Goal: Find contact information: Find contact information

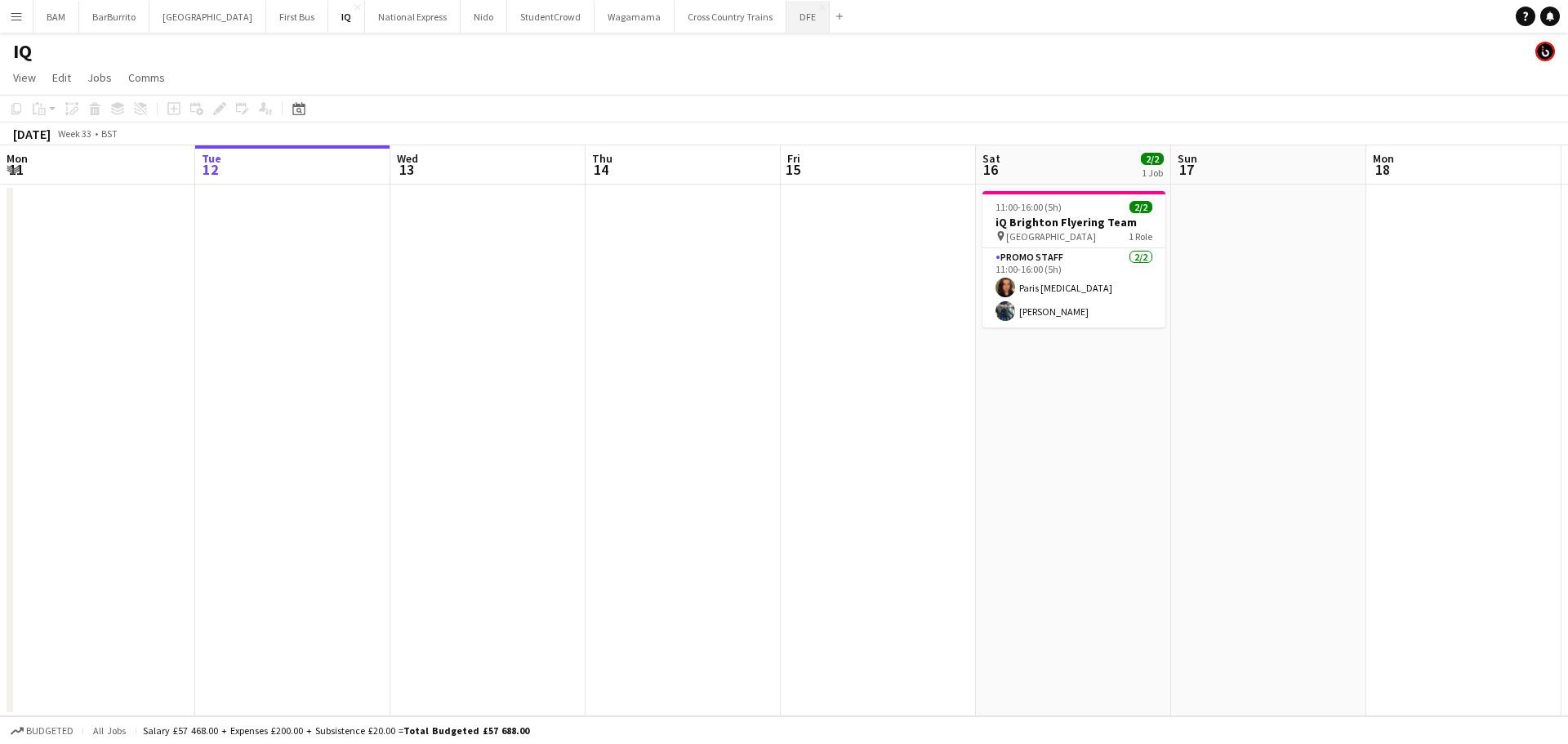
click at [786, 21] on button "DFE Close" at bounding box center [807, 17] width 43 height 31
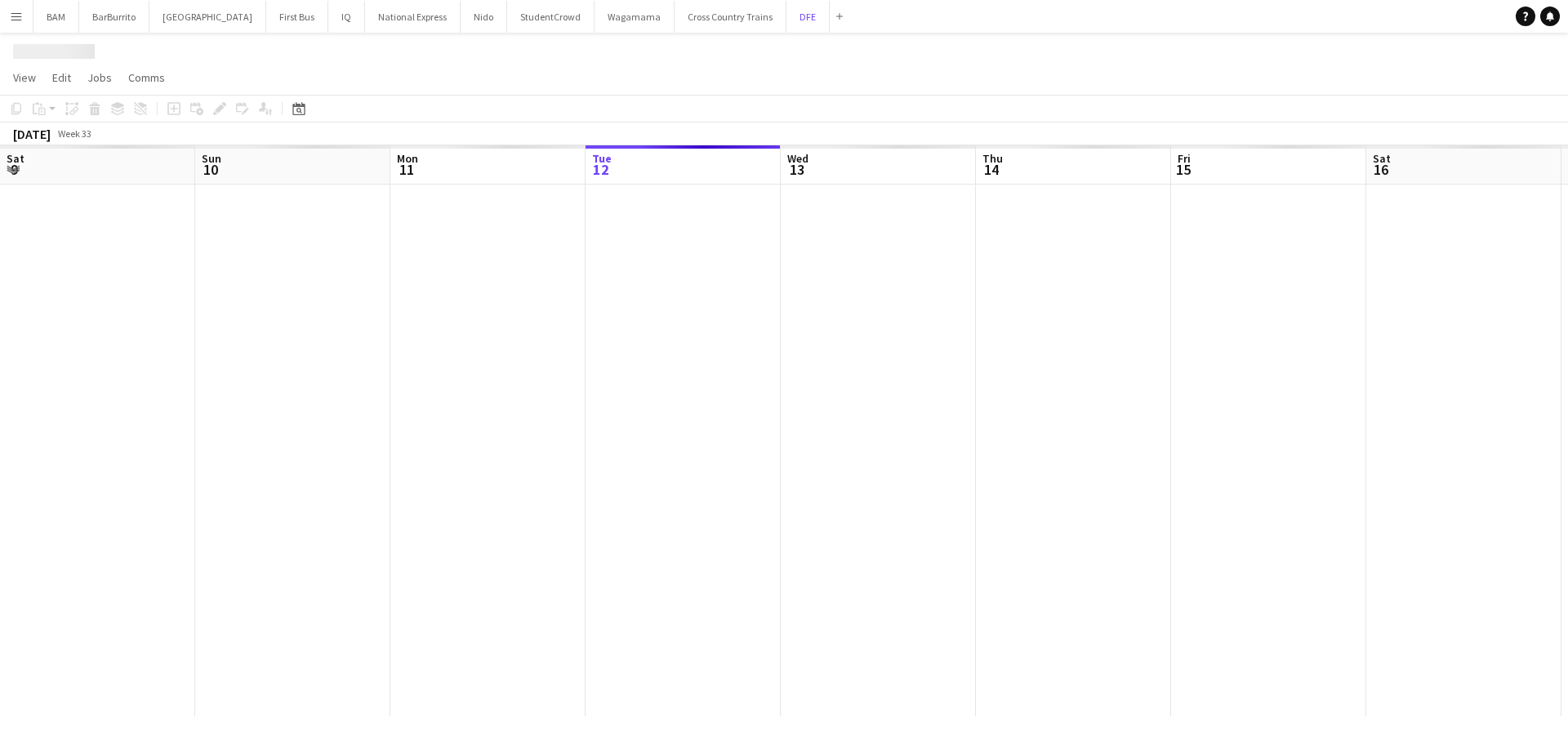
scroll to position [0, 390]
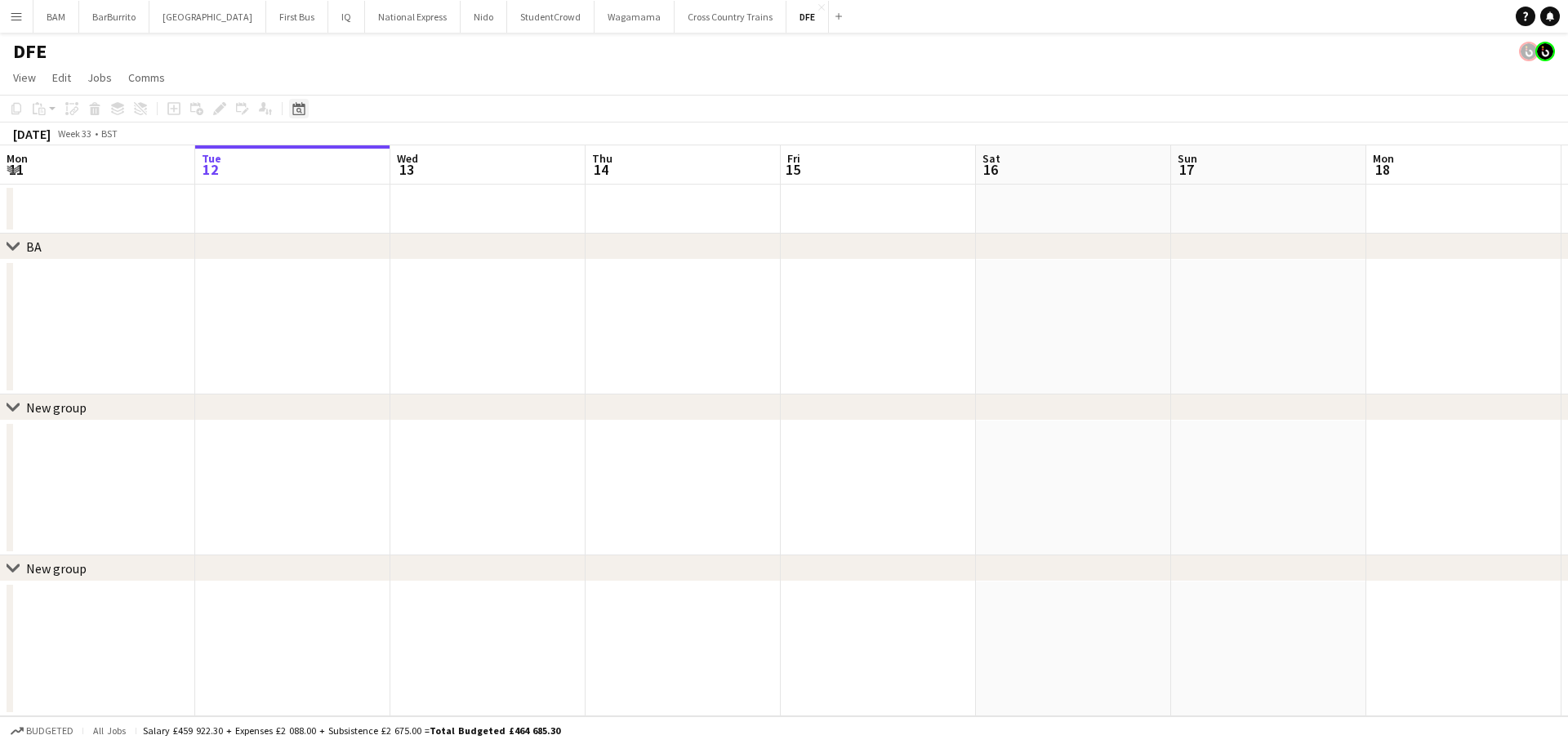
click at [302, 108] on icon "Date picker" at bounding box center [298, 108] width 13 height 13
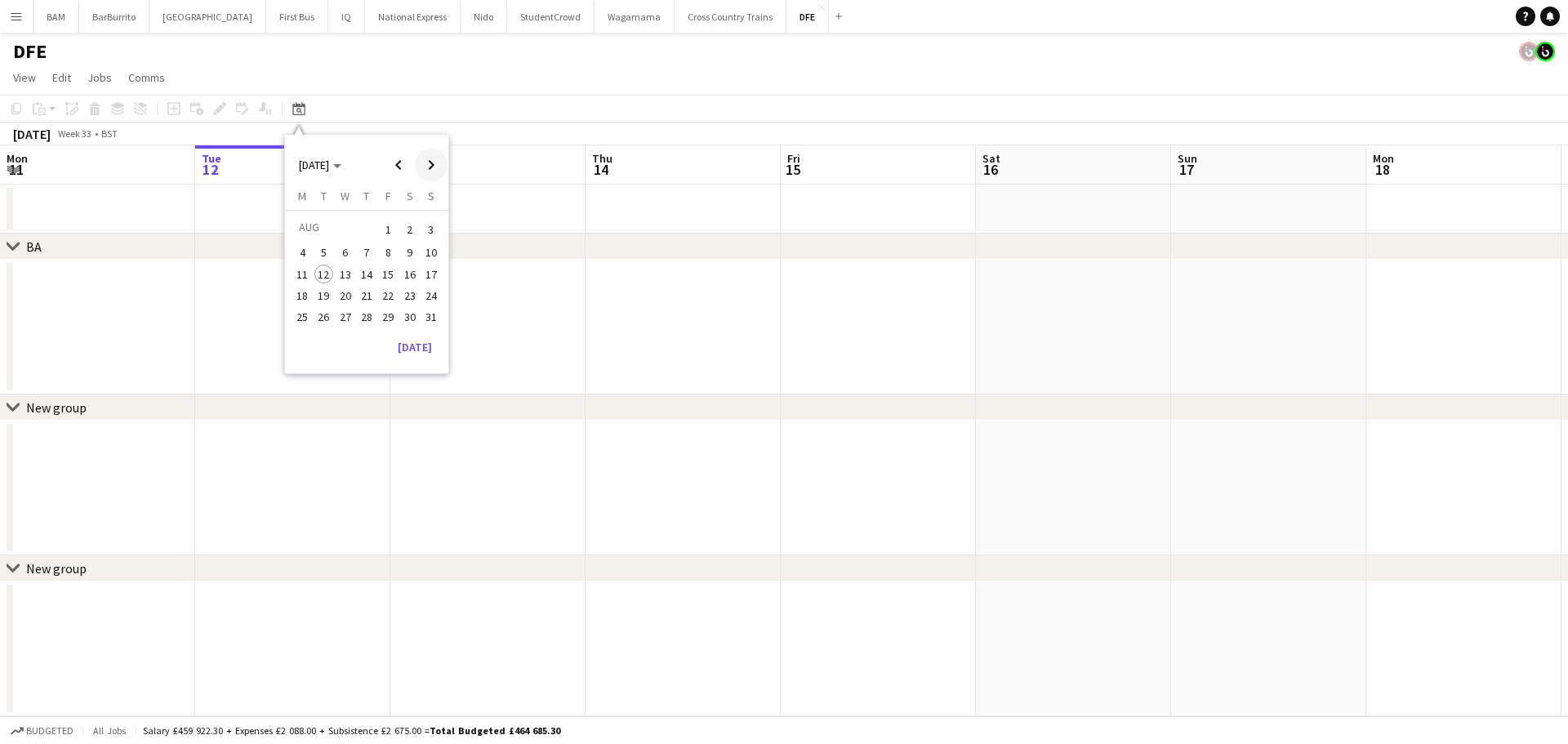
click at [428, 165] on span "Next month" at bounding box center [430, 164] width 32 height 32
click at [410, 313] on span "27" at bounding box center [410, 312] width 19 height 19
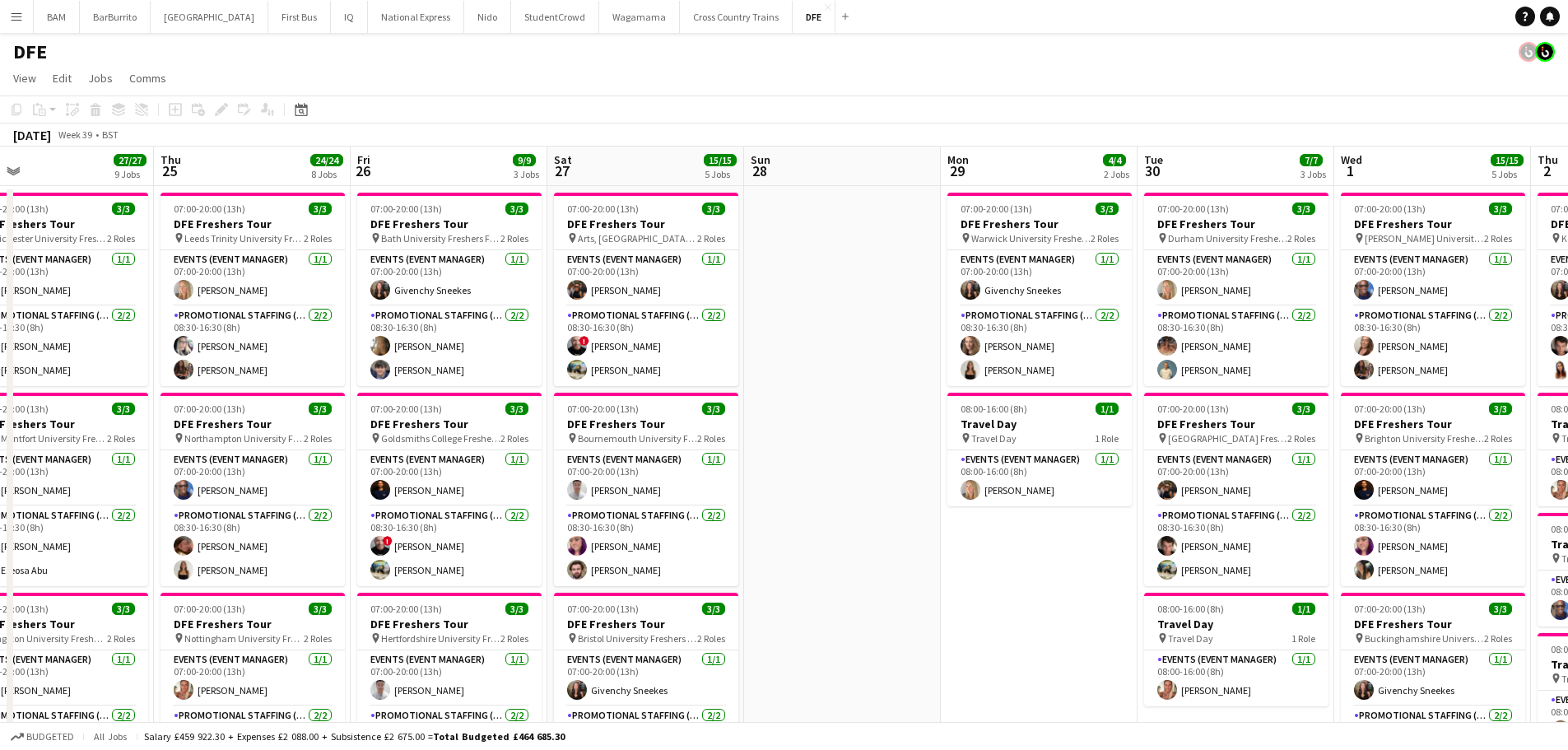
scroll to position [0, 412]
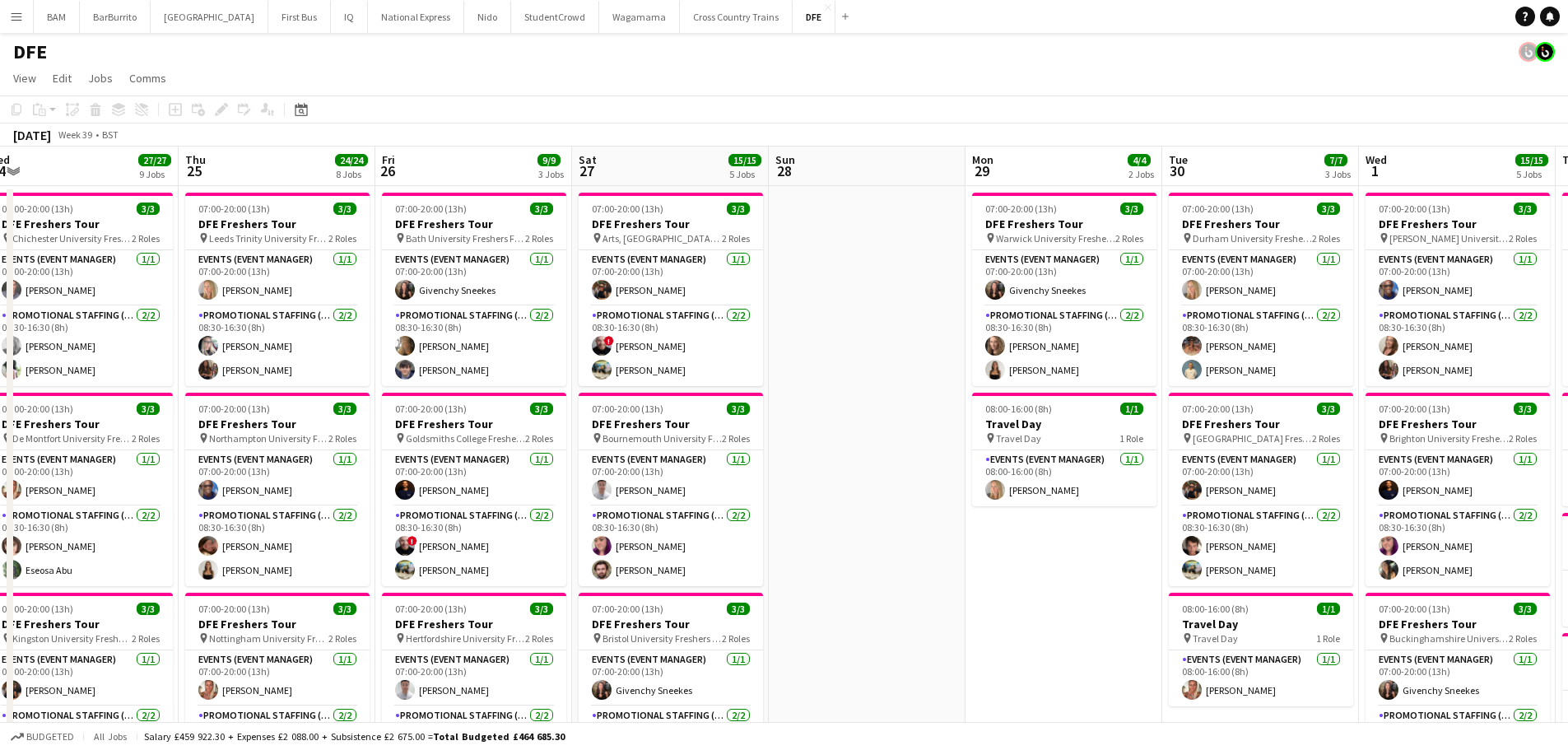
drag, startPoint x: 614, startPoint y: 308, endPoint x: 769, endPoint y: 304, distance: 155.1
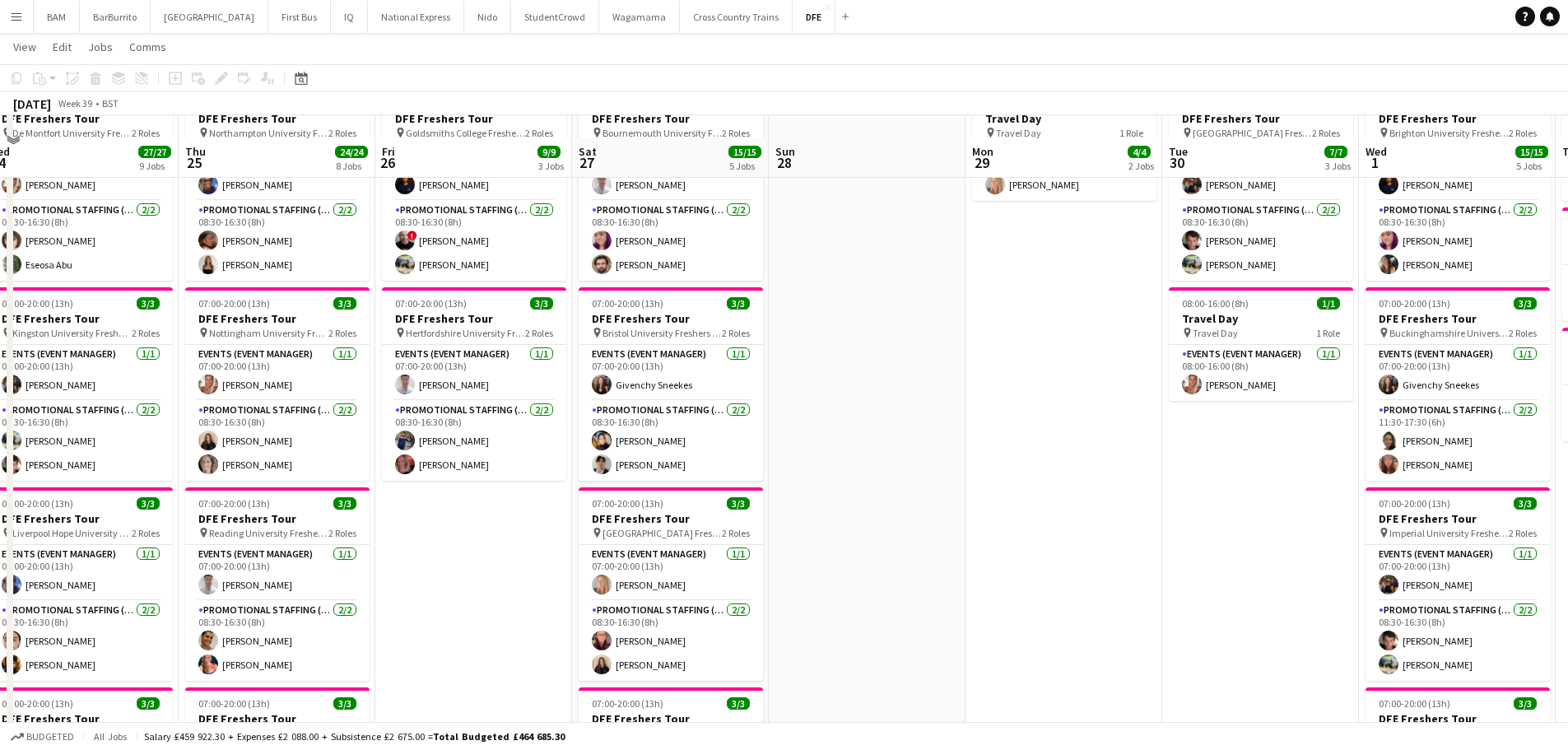
scroll to position [330, 0]
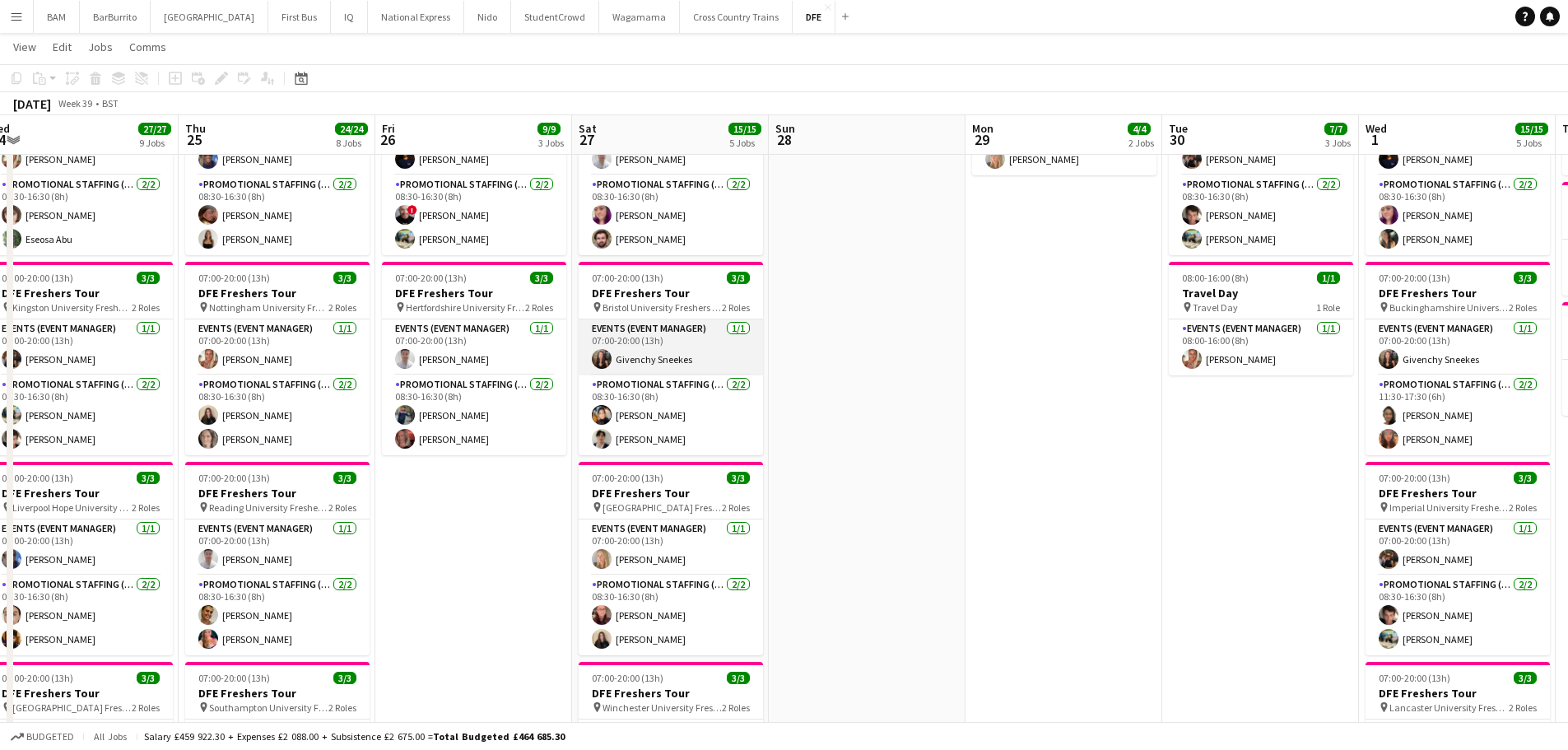
click at [675, 358] on app-card-role "Events (Event Manager) 1/1 07:00-20:00 (13h) Givenchy Sneekes" at bounding box center [670, 346] width 184 height 56
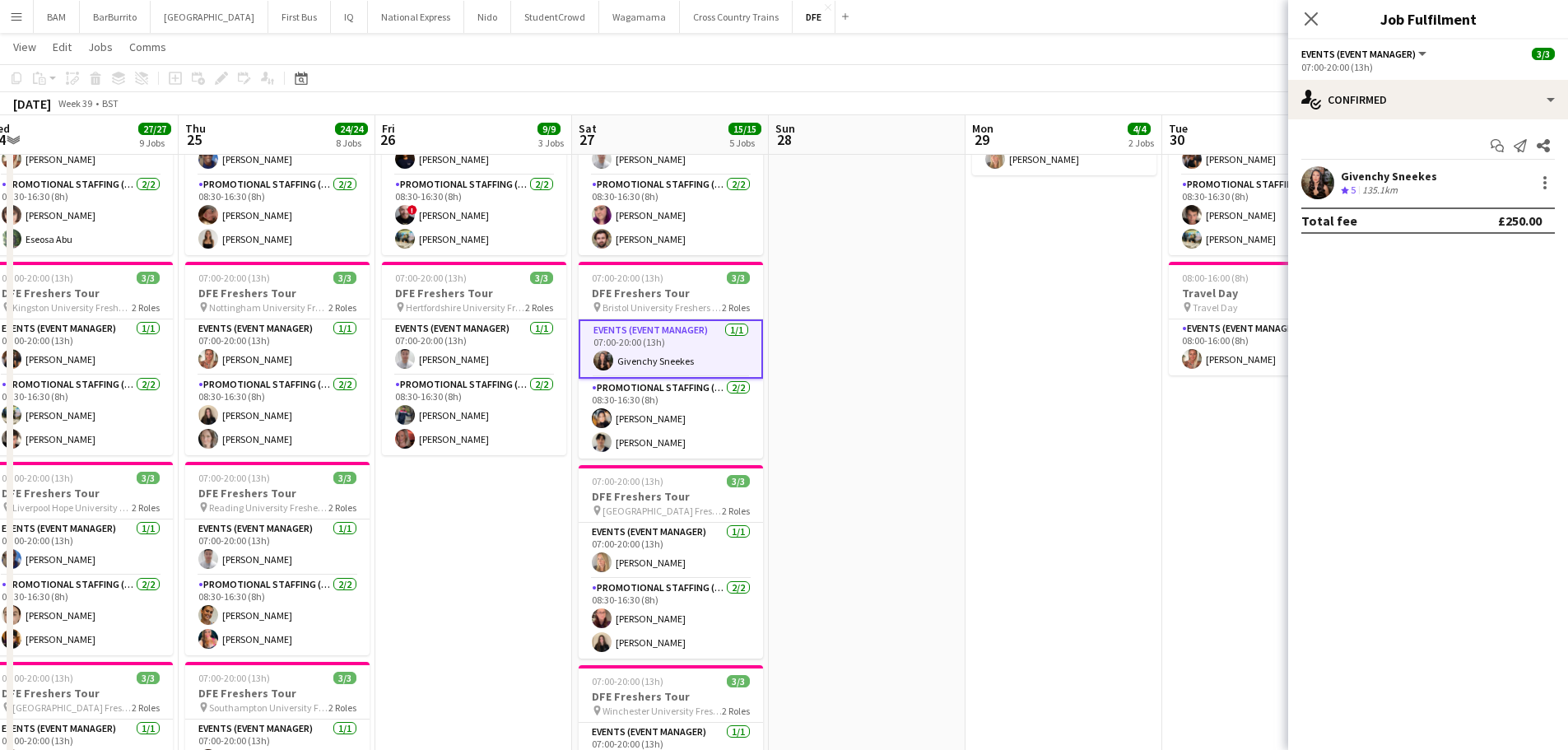
click at [1374, 184] on div "135.1km" at bounding box center [1380, 190] width 42 height 14
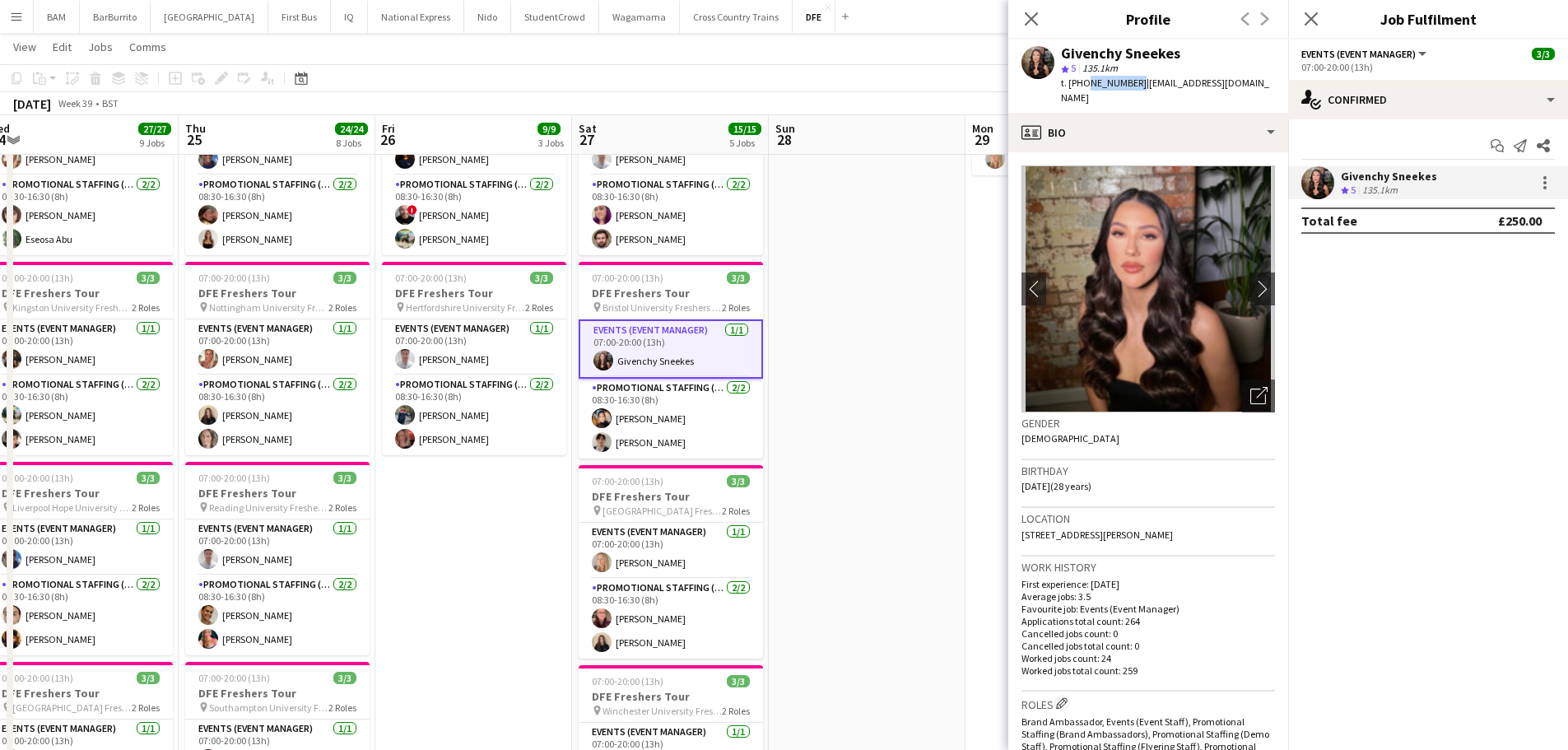
drag, startPoint x: 1084, startPoint y: 85, endPoint x: 1132, endPoint y: 85, distance: 48.0
click at [1132, 85] on span "t. +447377739332" at bounding box center [1104, 83] width 85 height 12
copy span "7377739332"
drag, startPoint x: 701, startPoint y: 413, endPoint x: 764, endPoint y: 405, distance: 63.5
click at [701, 413] on app-card-role "Promotional Staffing (Brand Ambassadors) 2/2 08:30-16:30 (8h) Alexandra Nystrom…" at bounding box center [670, 419] width 184 height 80
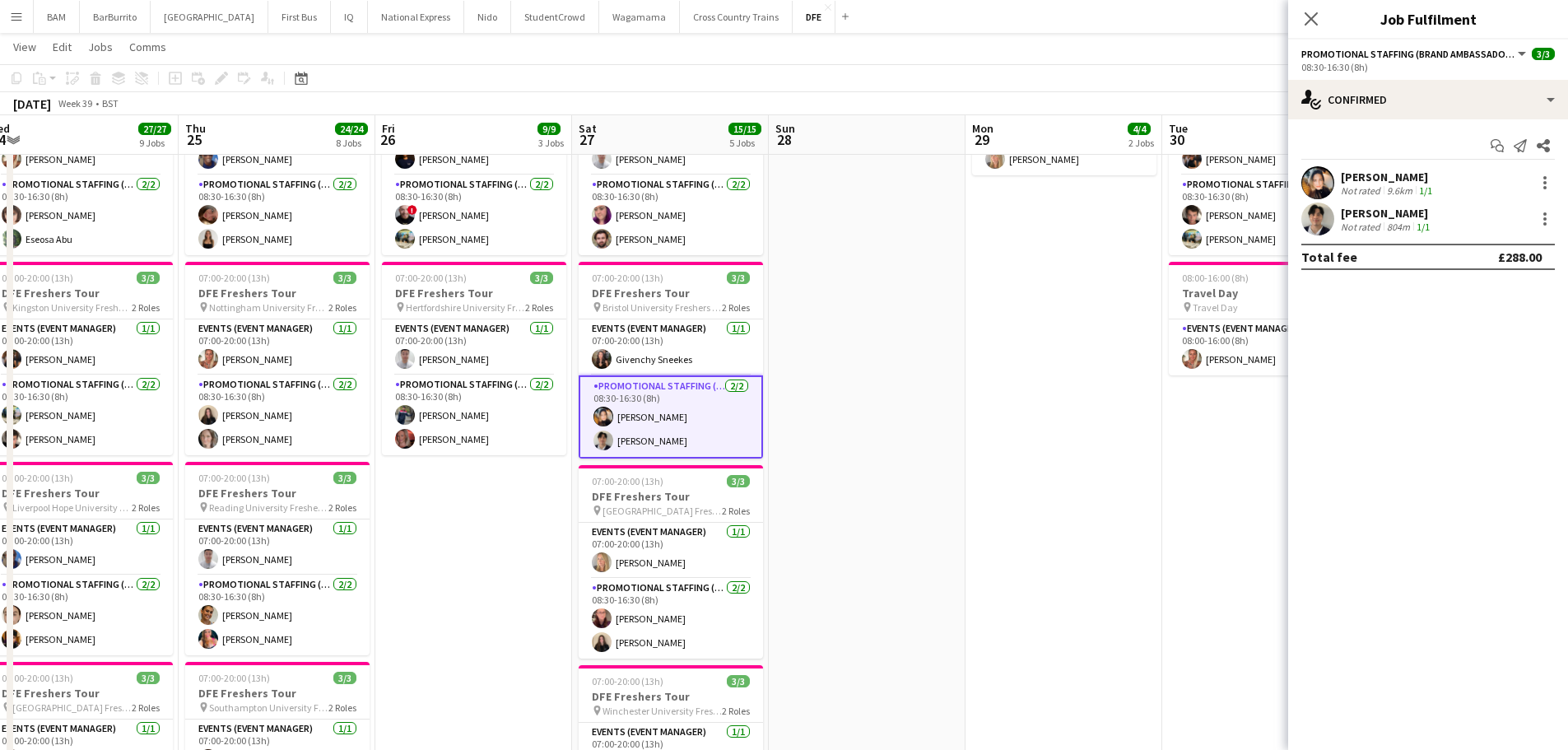
click at [1453, 170] on div "Alexandra Nystrom Not rated 9.6km 1/1" at bounding box center [1427, 182] width 279 height 33
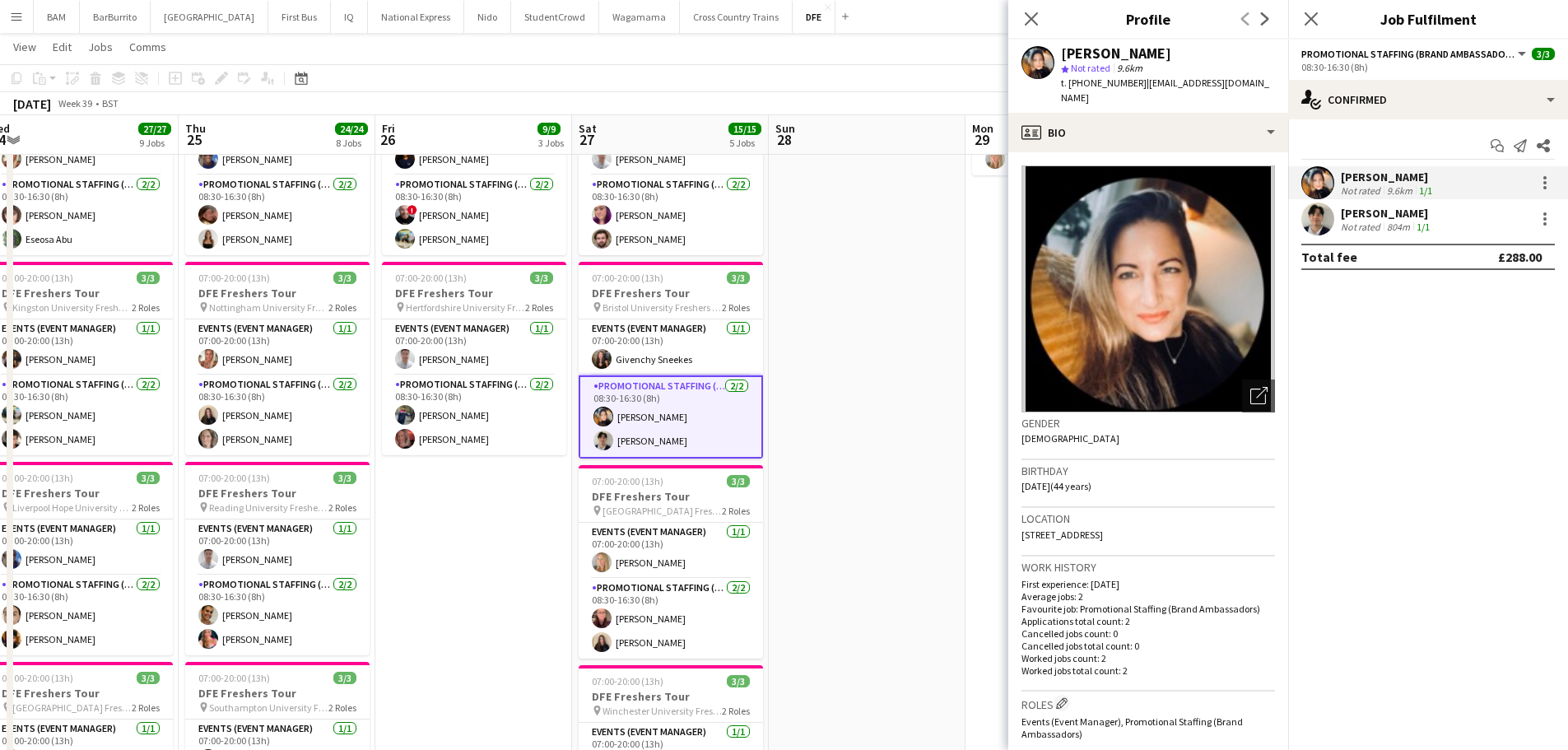
drag, startPoint x: 1062, startPoint y: 53, endPoint x: 1201, endPoint y: 50, distance: 139.0
click at [1201, 50] on div "[PERSON_NAME]" at bounding box center [1168, 53] width 214 height 15
copy div "[PERSON_NAME]"
click at [1493, 220] on div "deeraj maharjan Not rated 804m 1/1" at bounding box center [1427, 219] width 279 height 33
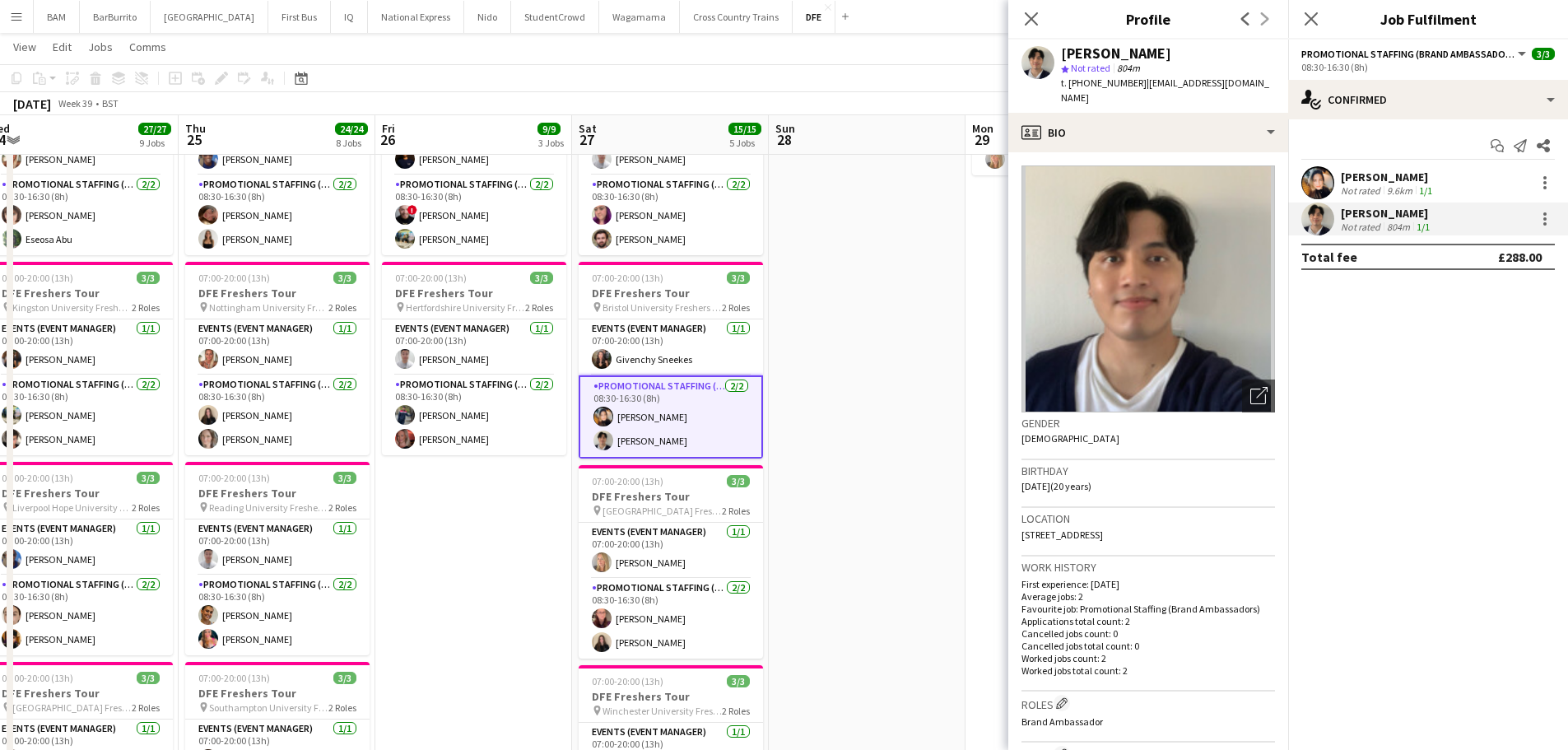
drag, startPoint x: 1063, startPoint y: 54, endPoint x: 1249, endPoint y: 92, distance: 189.8
click at [1175, 56] on div "deeraj maharjan" at bounding box center [1168, 53] width 214 height 15
copy div "deeraj maharjan"
click at [1021, 11] on app-icon "Close pop-in" at bounding box center [1031, 19] width 24 height 24
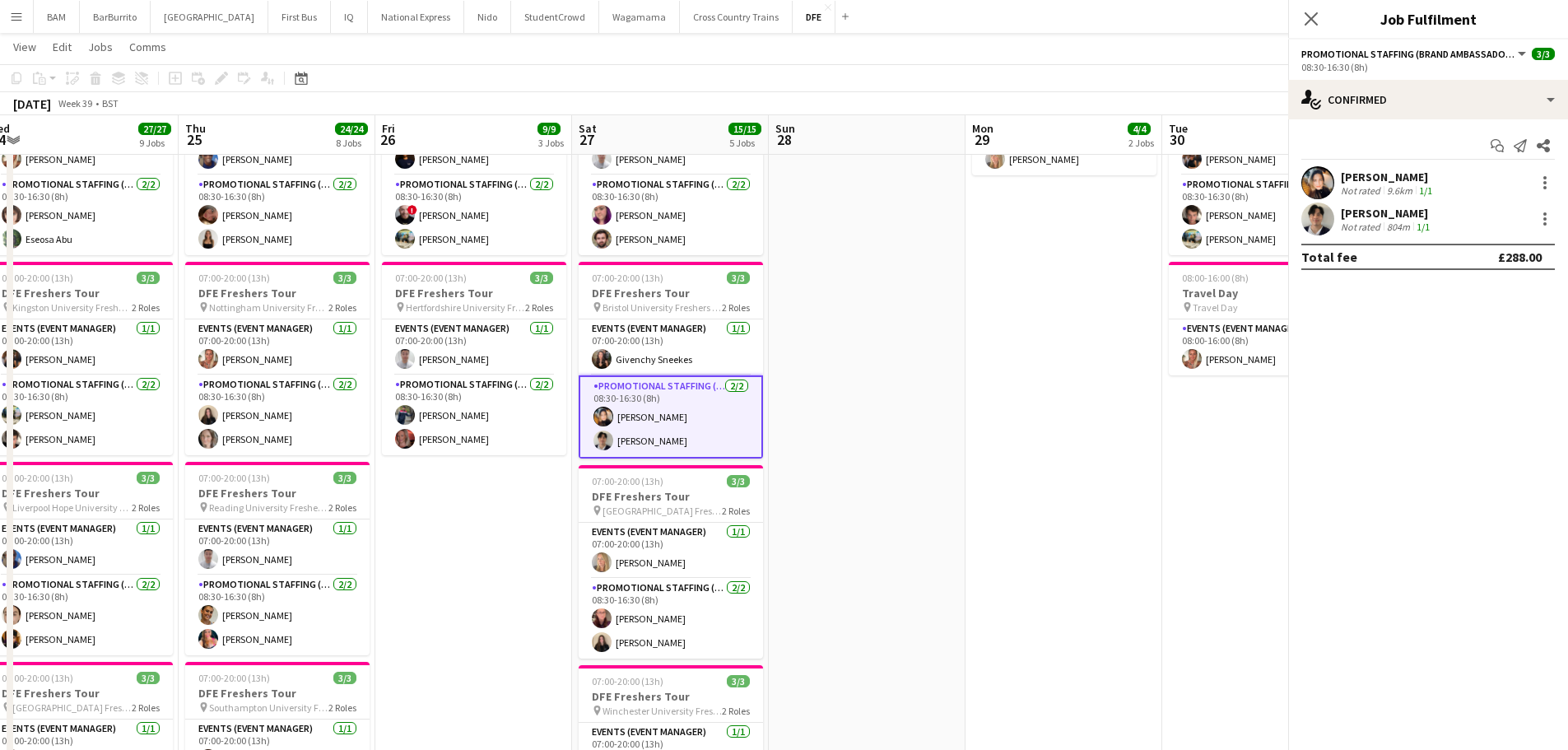
click at [815, 65] on app-toolbar "Copy Paste Paste Ctrl+V Paste with crew Ctrl+Shift+V Paste linked Job [GEOGRAPH…" at bounding box center [784, 78] width 1568 height 28
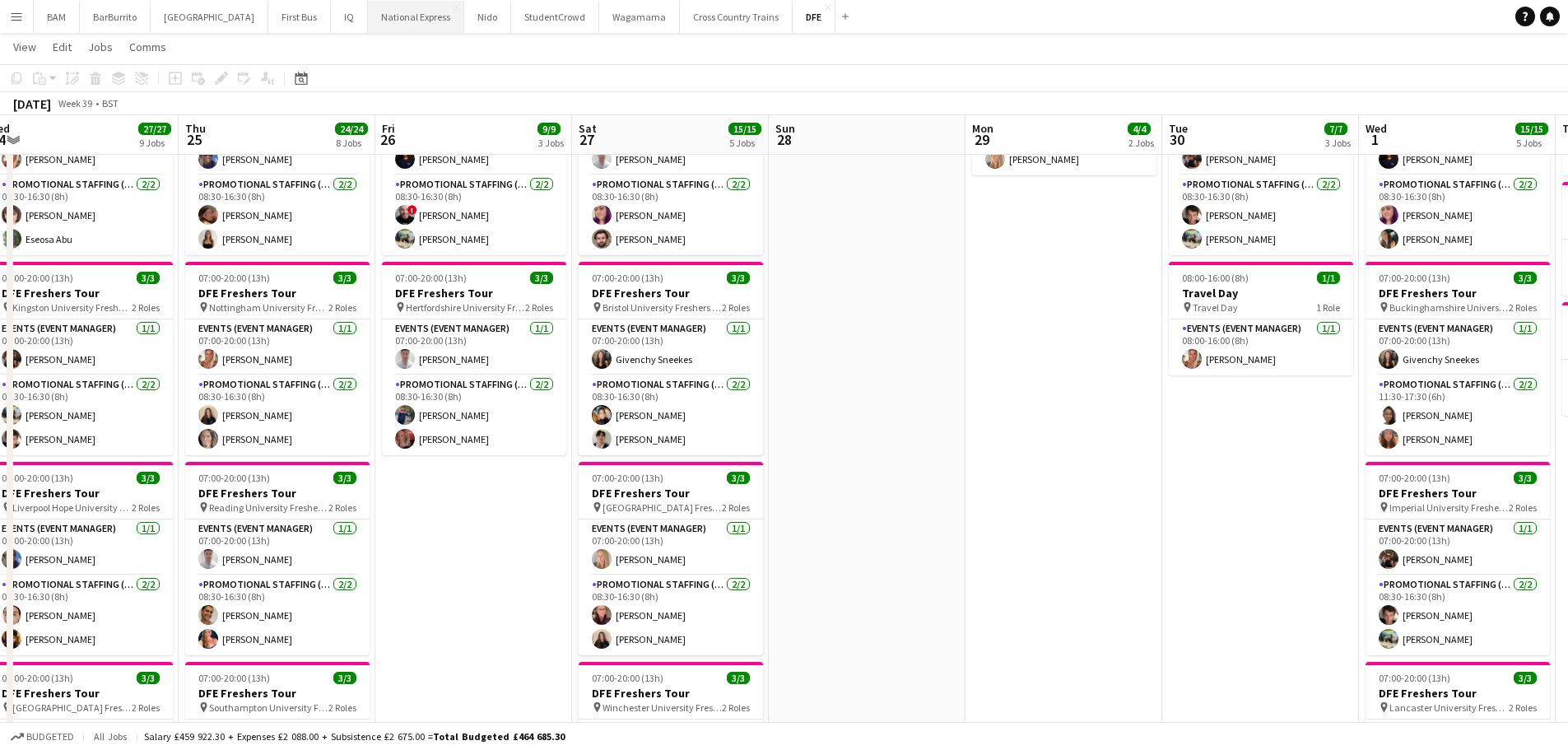
click at [368, 14] on button "National Express Close" at bounding box center [415, 17] width 96 height 32
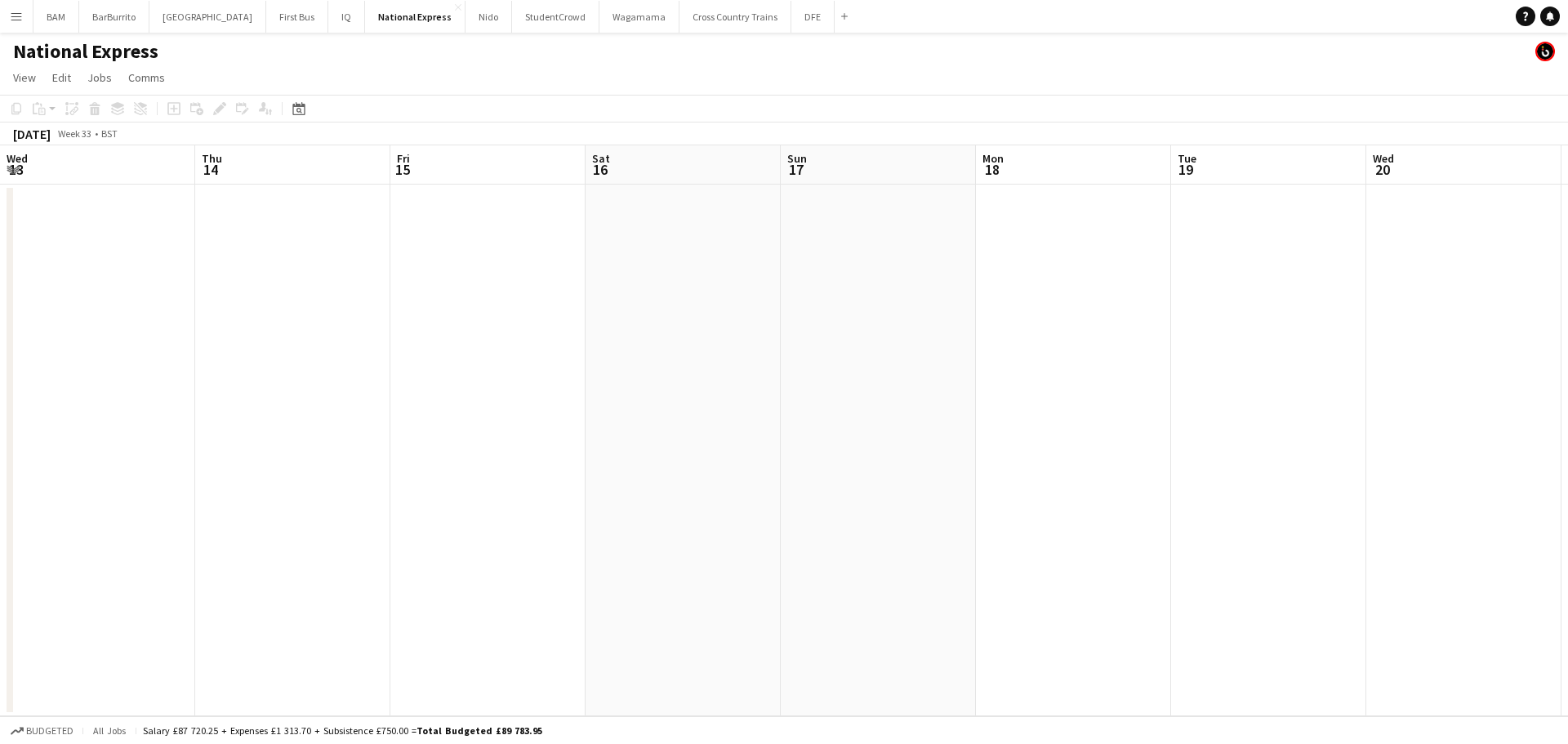
drag, startPoint x: 857, startPoint y: 258, endPoint x: 482, endPoint y: 235, distance: 375.7
click at [292, 251] on app-calendar-viewport "Mon 11 Tue 12 Wed 13 Thu 14 Fri 15 Sat 16 Sun 17 Mon 18 Tue 19 Wed 20 Thu 21 Fr…" at bounding box center [784, 430] width 1568 height 571
drag, startPoint x: 762, startPoint y: 279, endPoint x: 1039, endPoint y: 282, distance: 277.0
click at [237, 261] on app-calendar-viewport "Wed 13 Thu 14 Fri 15 Sat 16 Sun 17 Mon 18 Tue 19 Wed 20 Thu 21 Fri 22 Sat 23 Su…" at bounding box center [784, 430] width 1568 height 571
drag, startPoint x: 1028, startPoint y: 288, endPoint x: 66, endPoint y: 161, distance: 970.3
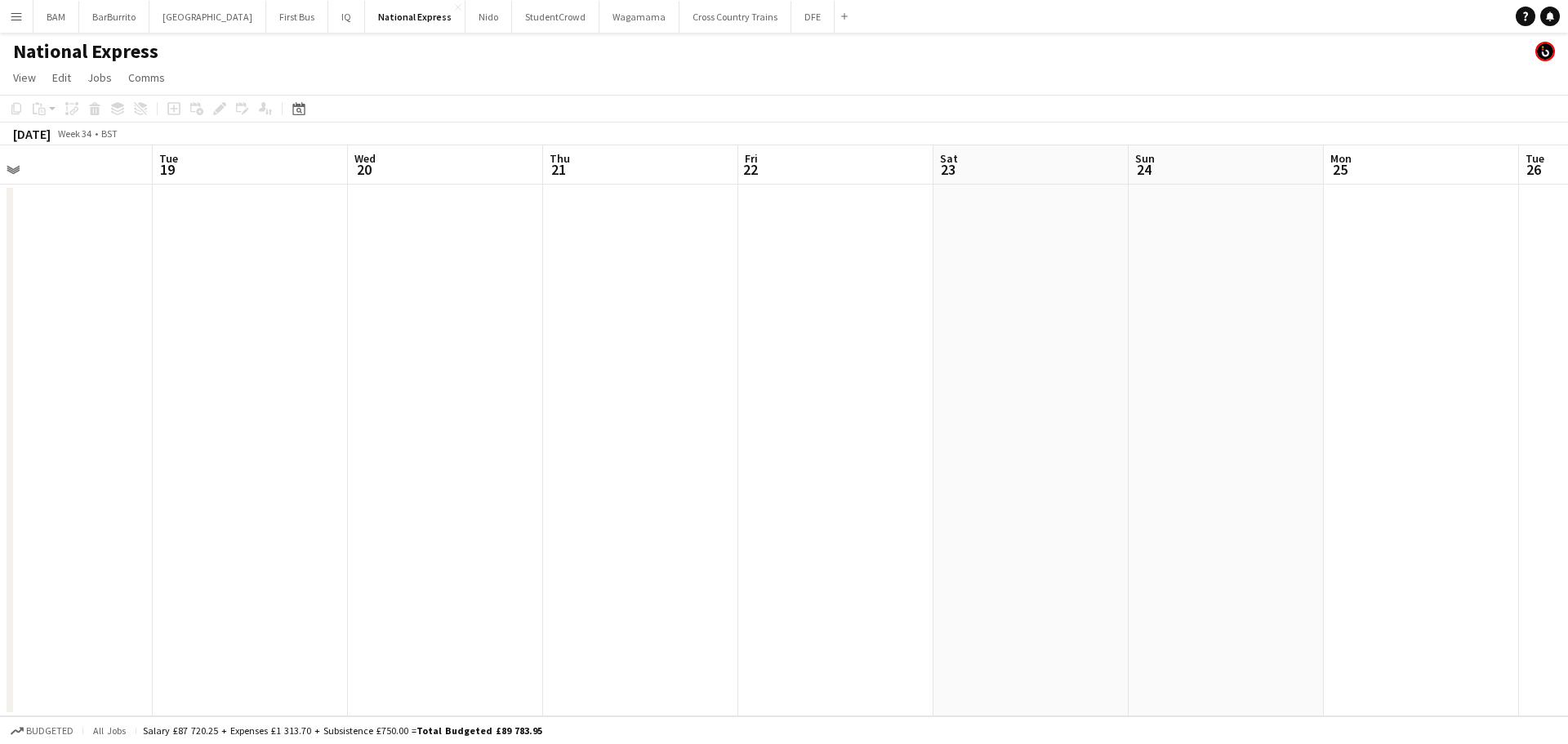
click at [254, 254] on app-calendar-viewport "Fri 15 Sat 16 Sun 17 Mon 18 Tue 19 Wed 20 Thu 21 Fri 22 Sat 23 Sun 24 Mon 25 Tu…" at bounding box center [784, 430] width 1568 height 571
click at [298, 107] on icon at bounding box center [298, 108] width 12 height 13
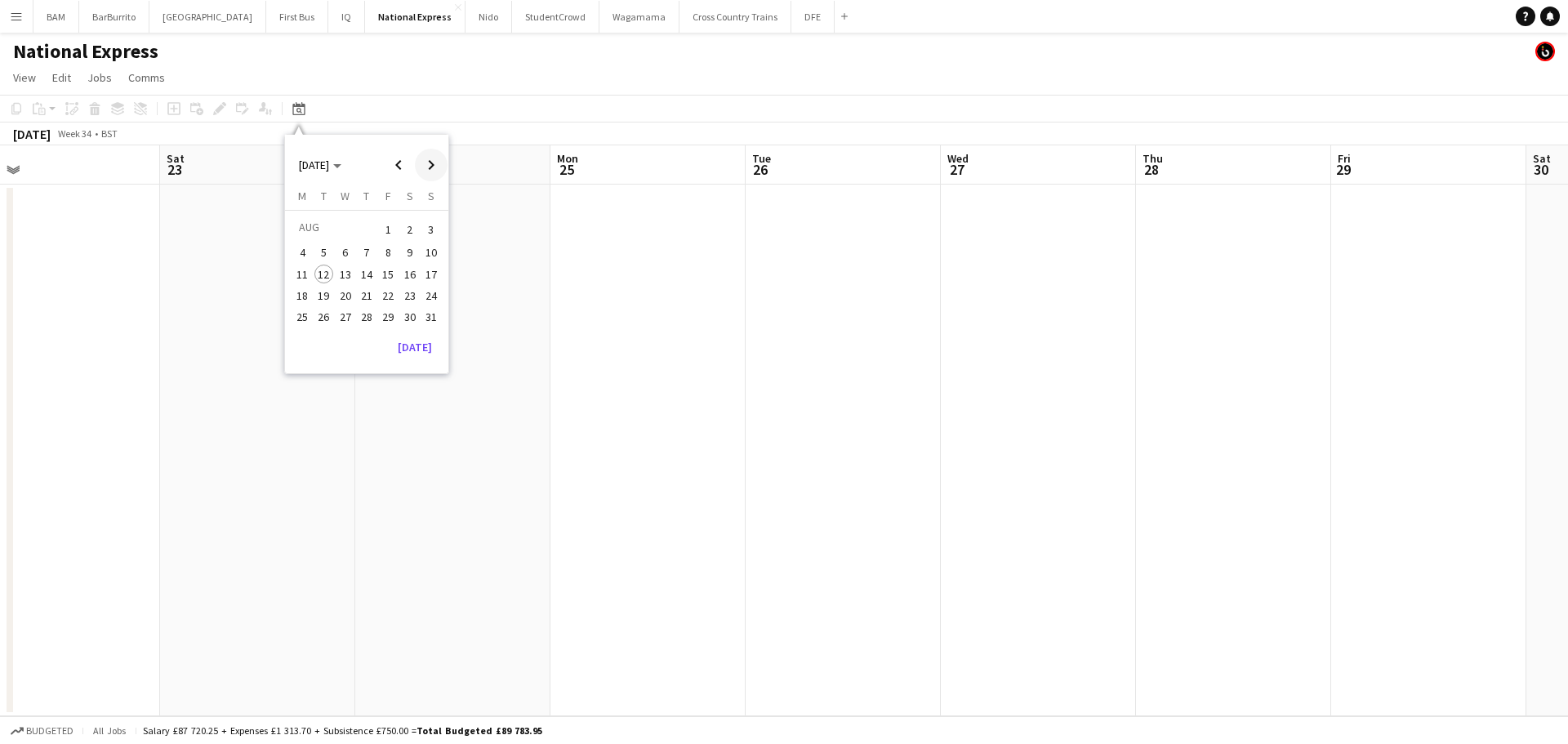
click at [424, 158] on span "Next month" at bounding box center [430, 164] width 32 height 32
click at [415, 314] on span "27" at bounding box center [410, 312] width 19 height 19
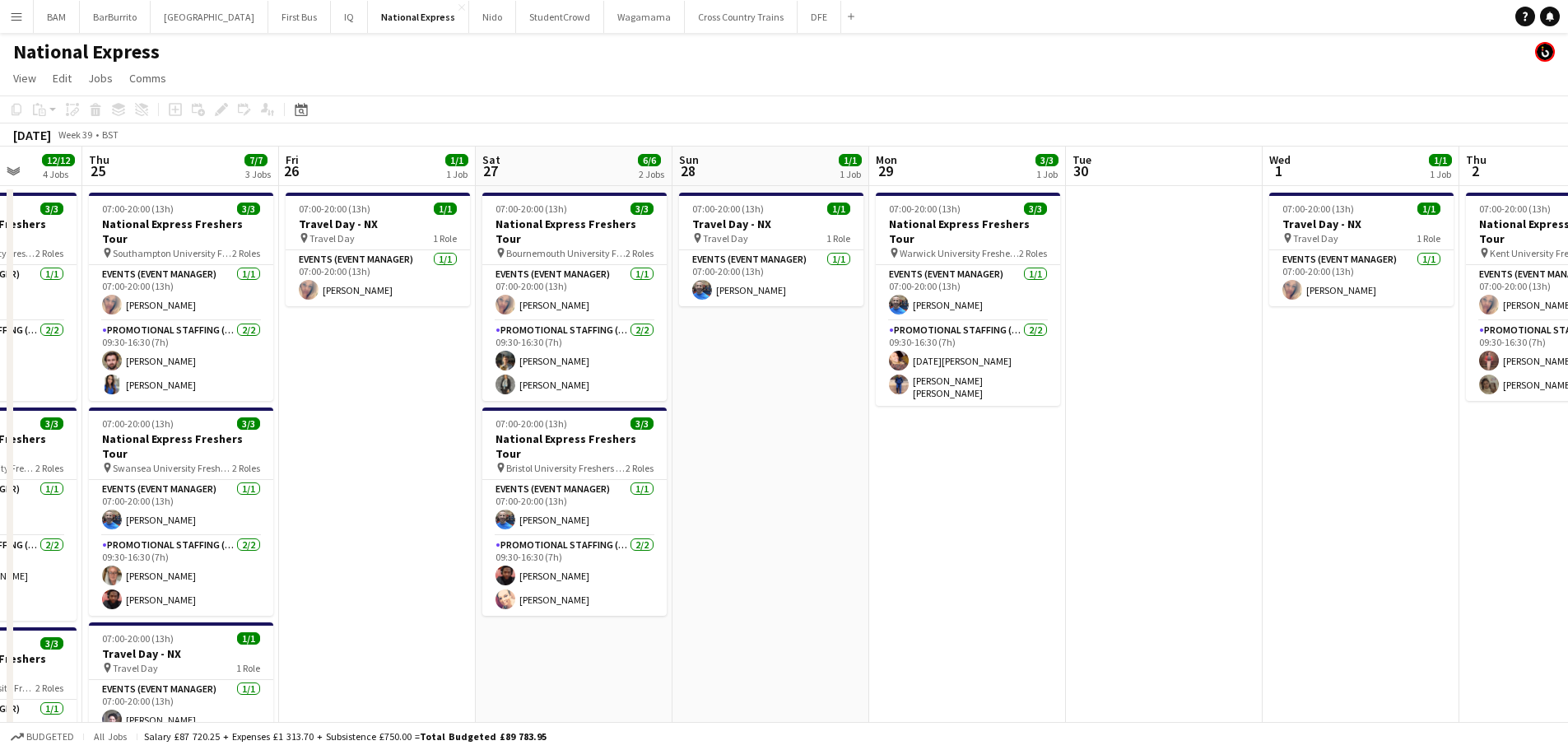
scroll to position [0, 504]
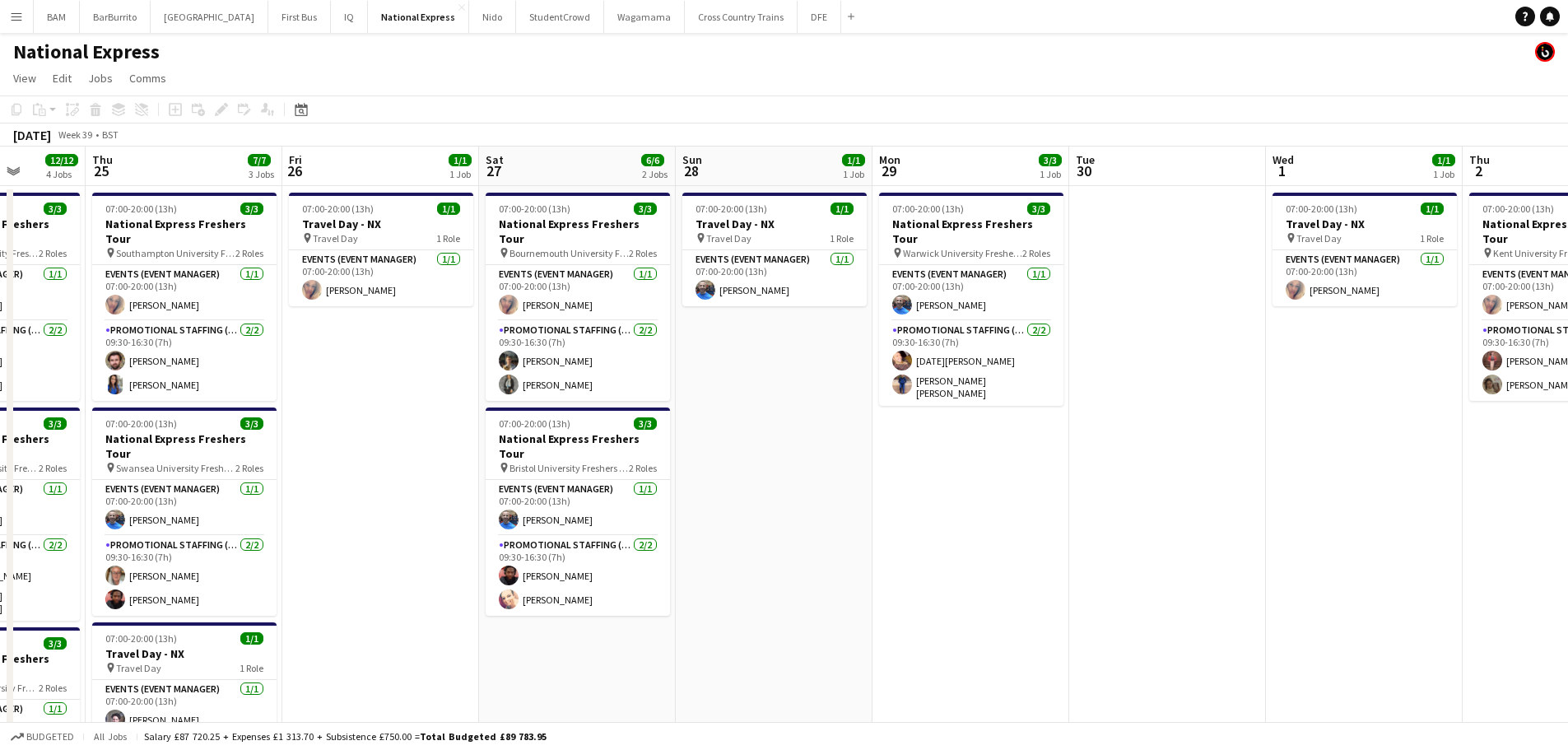
drag, startPoint x: 719, startPoint y: 349, endPoint x: 781, endPoint y: 355, distance: 62.3
click at [781, 355] on app-calendar-viewport "Mon 22 12/12 4 Jobs Tue 23 12/12 4 Jobs Wed 24 12/12 4 Jobs Thu 25 7/7 3 Jobs F…" at bounding box center [784, 614] width 1568 height 937
click at [495, 479] on app-card-role "Events (Event Manager) [DATE] 07:00-20:00 (13h) [PERSON_NAME]" at bounding box center [577, 507] width 184 height 56
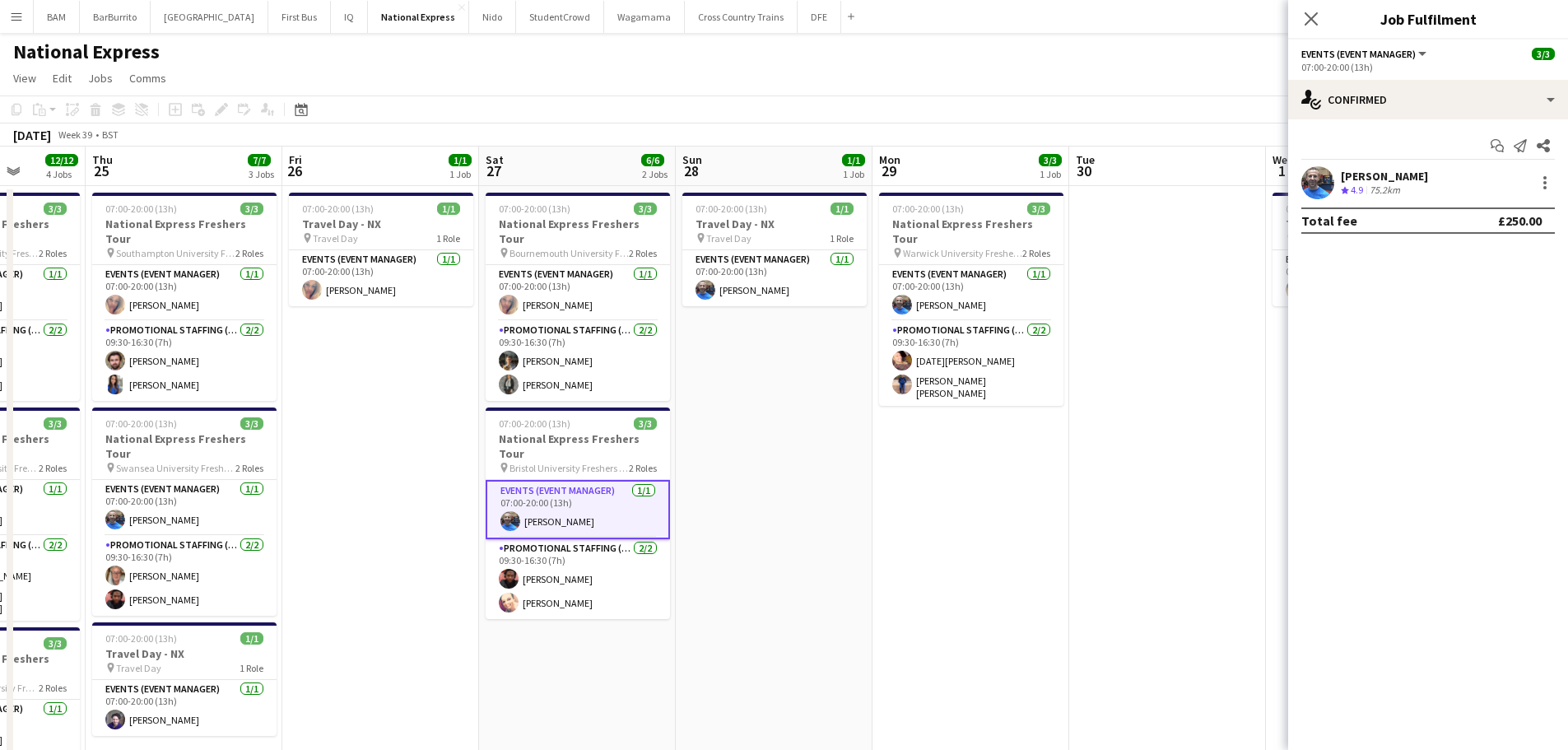
click at [1378, 187] on div "75.2km" at bounding box center [1385, 190] width 37 height 14
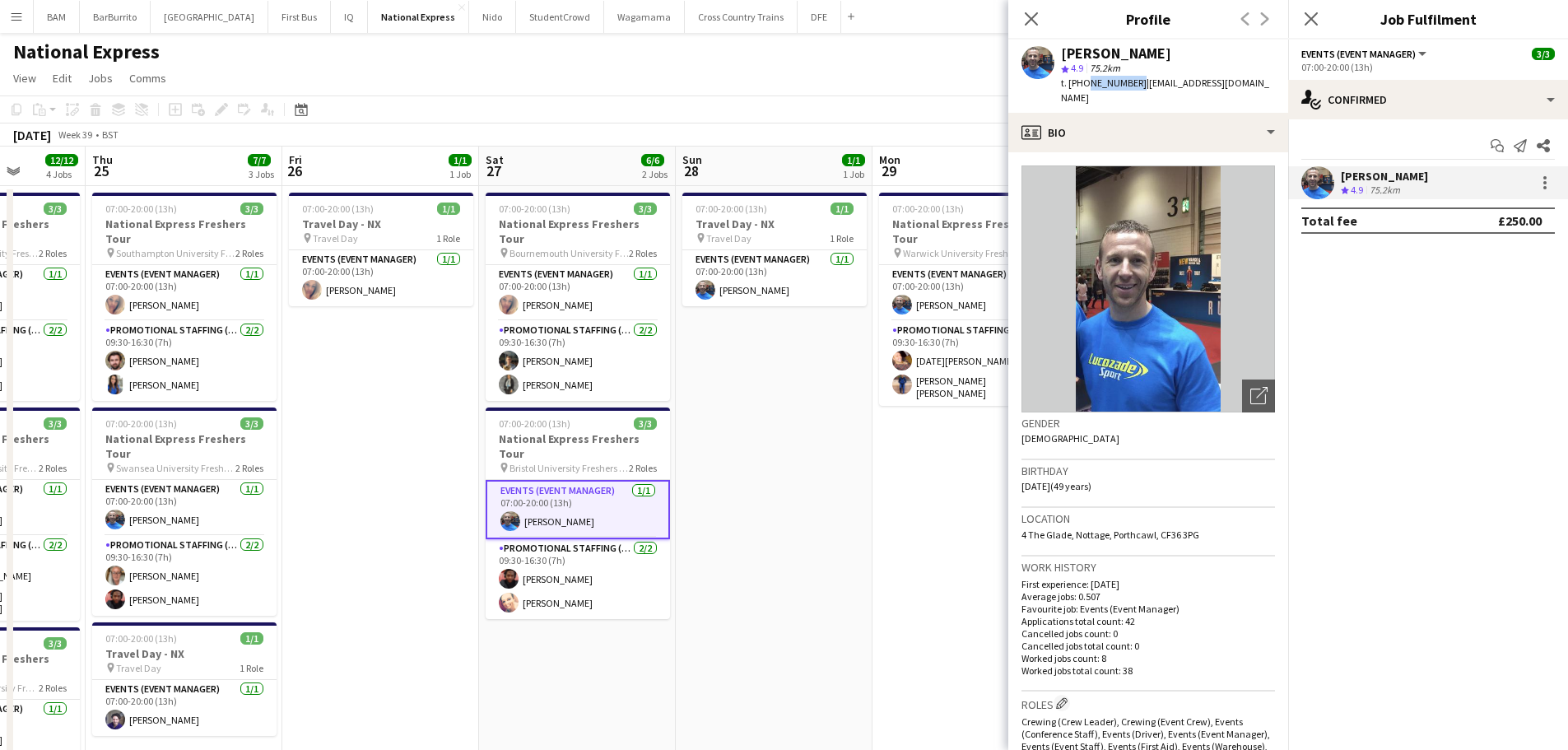
drag, startPoint x: 1084, startPoint y: 83, endPoint x: 1133, endPoint y: 85, distance: 49.0
click at [1133, 85] on span "t. +447709357271" at bounding box center [1104, 83] width 85 height 12
copy span "7709357271"
click at [560, 556] on app-card-role "Promotional Staffing (Brand Ambassadors) 2/2 09:30-16:30 (7h) Emmanuel Orhewere…" at bounding box center [577, 579] width 184 height 80
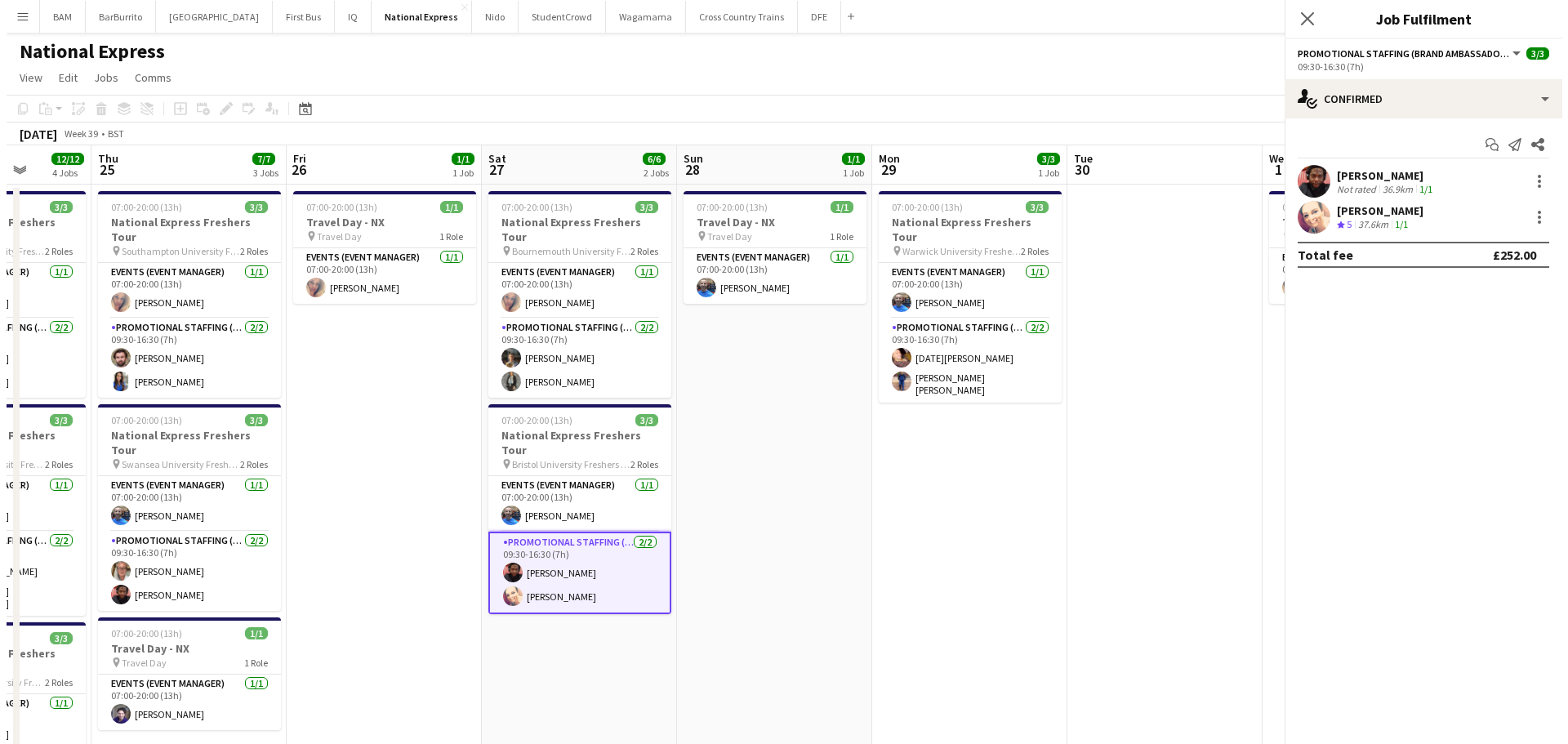
scroll to position [0, 498]
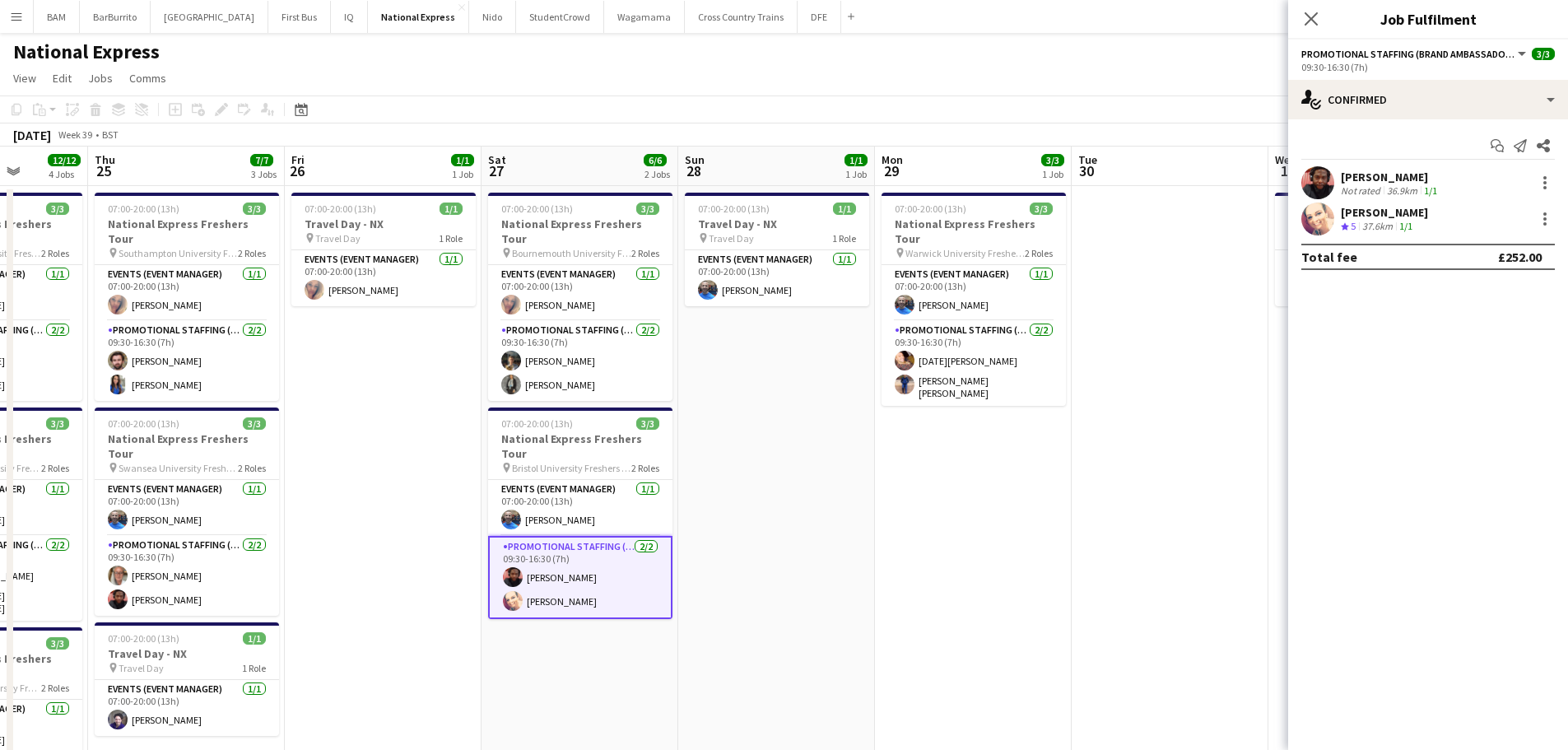
drag, startPoint x: 1435, startPoint y: 159, endPoint x: 1457, endPoint y: 186, distance: 34.8
click at [1436, 160] on div "Start chat Send notification Share" at bounding box center [1428, 145] width 254 height 27
click at [1459, 188] on div "Emmanuel Orhewere Not rated 36.9km 1/1" at bounding box center [1427, 182] width 279 height 33
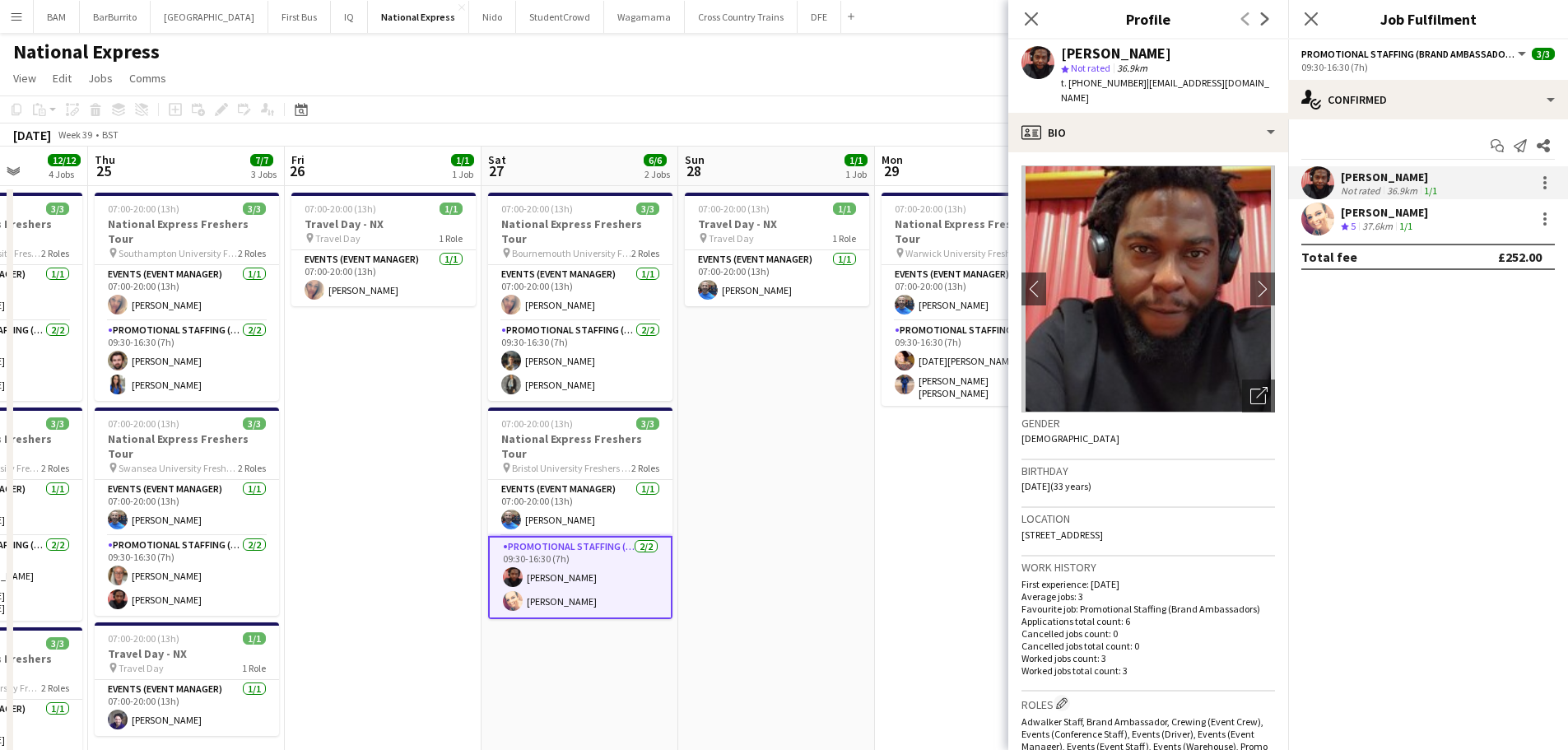
drag, startPoint x: 1064, startPoint y: 48, endPoint x: 1215, endPoint y: 53, distance: 151.1
click at [1215, 53] on div "[PERSON_NAME]" at bounding box center [1168, 53] width 214 height 15
copy div "[PERSON_NAME]"
drag, startPoint x: 1439, startPoint y: 232, endPoint x: 1449, endPoint y: 231, distance: 10.0
click at [1439, 232] on div "louise poolman Crew rating 5 37.6km 1/1" at bounding box center [1427, 219] width 279 height 33
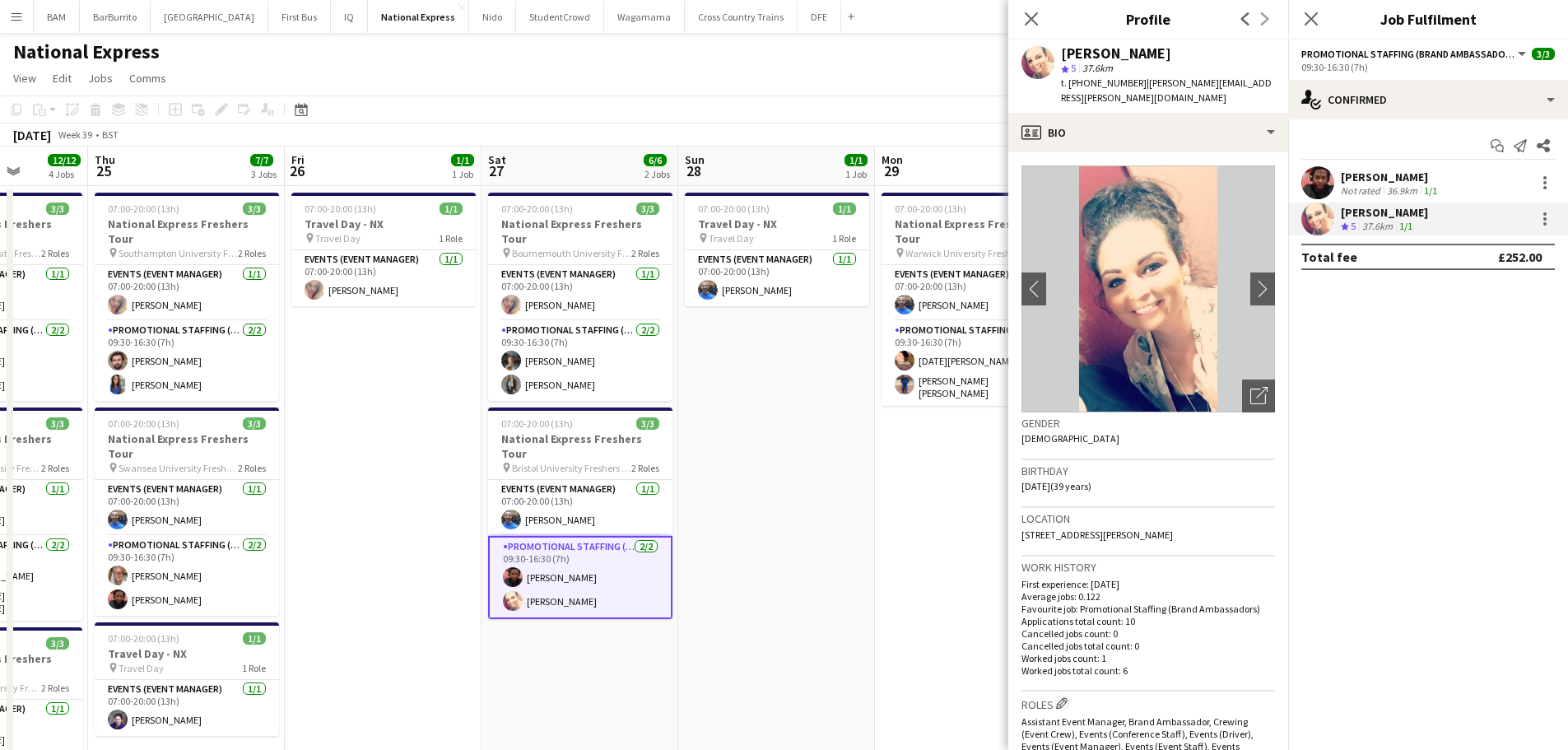
drag, startPoint x: 1062, startPoint y: 52, endPoint x: 1575, endPoint y: 230, distance: 543.0
click at [1165, 53] on div "[PERSON_NAME]" at bounding box center [1168, 53] width 214 height 15
copy div "[PERSON_NAME]"
click at [211, 17] on button "[GEOGRAPHIC_DATA]" at bounding box center [210, 17] width 118 height 32
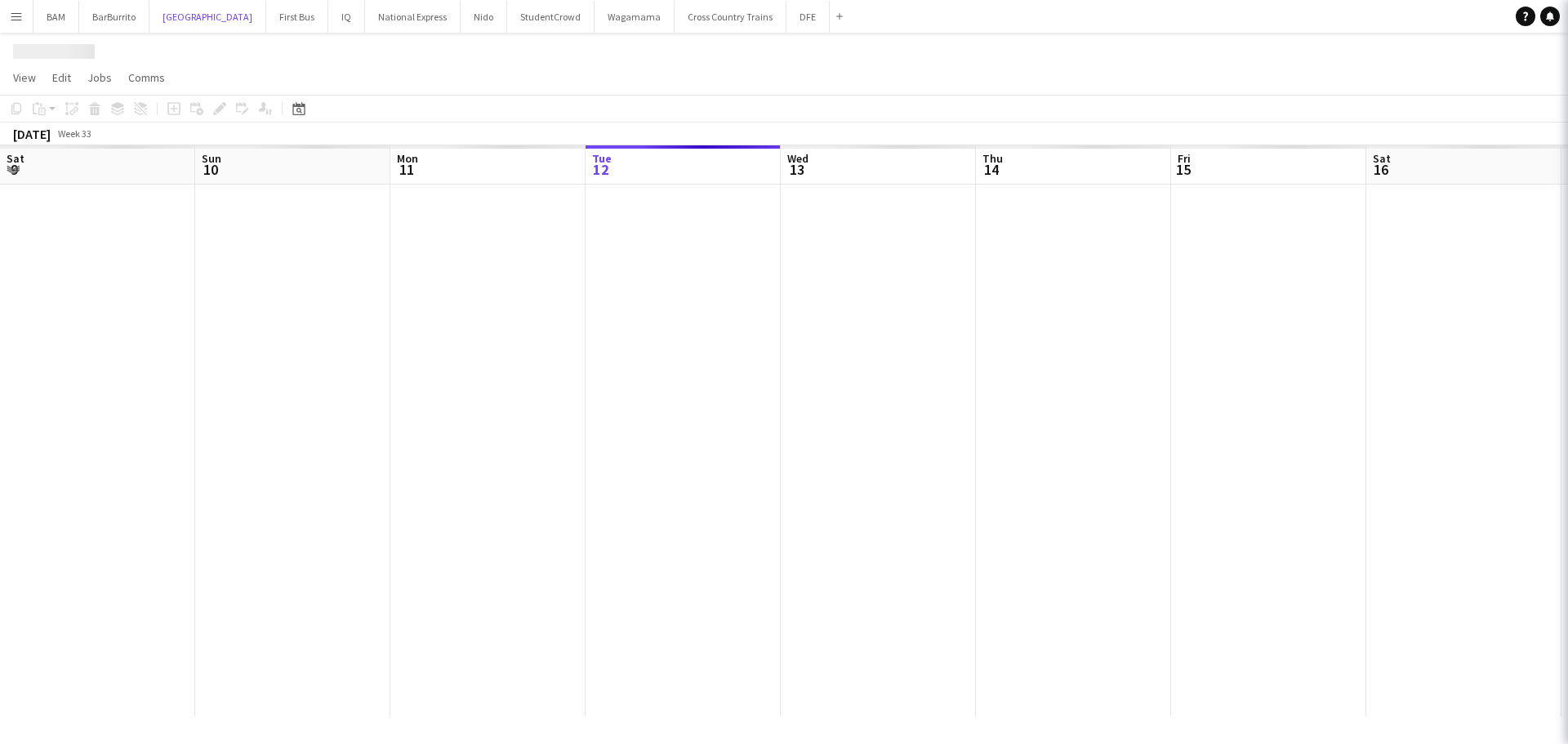
scroll to position [0, 390]
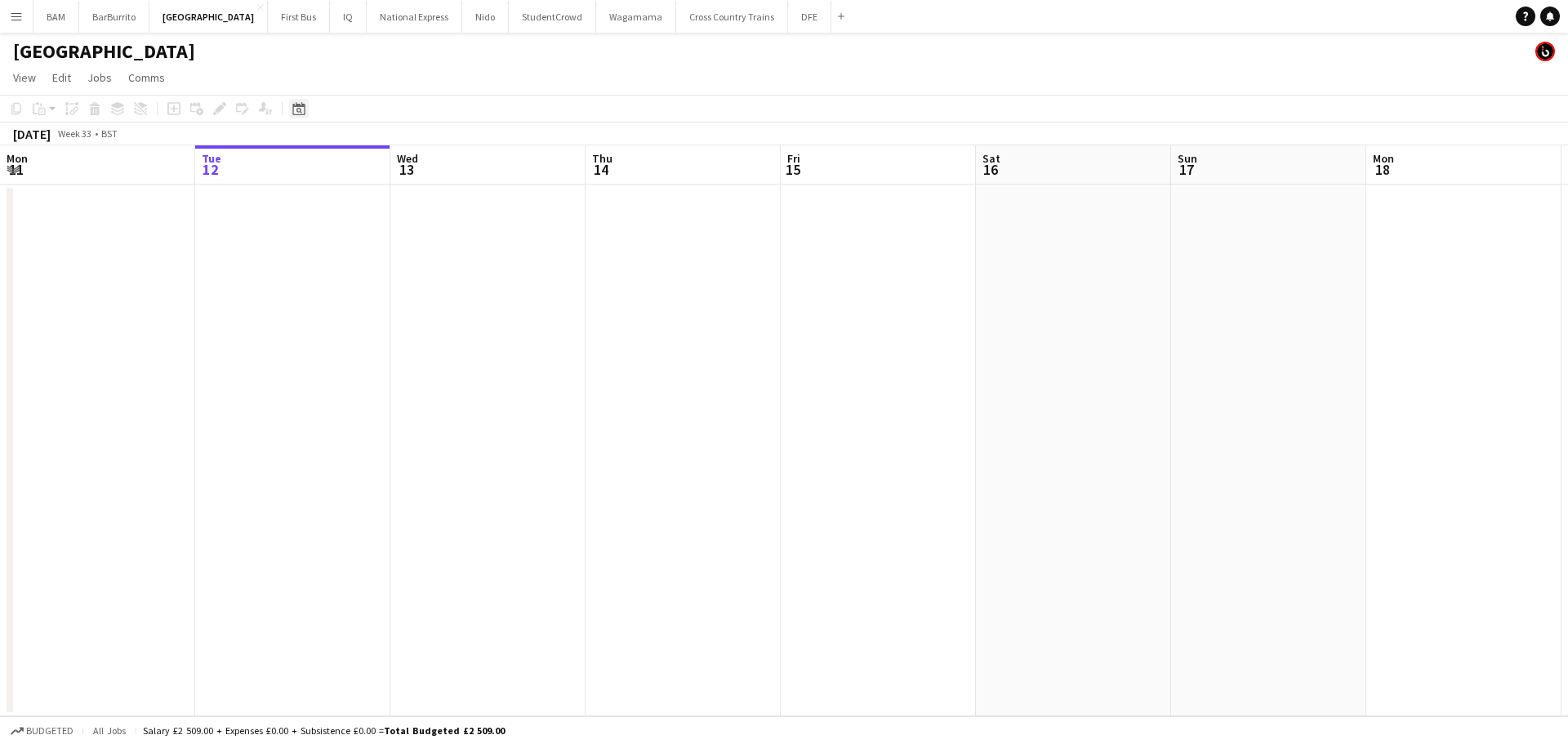
click at [300, 110] on icon "Date picker" at bounding box center [298, 108] width 13 height 13
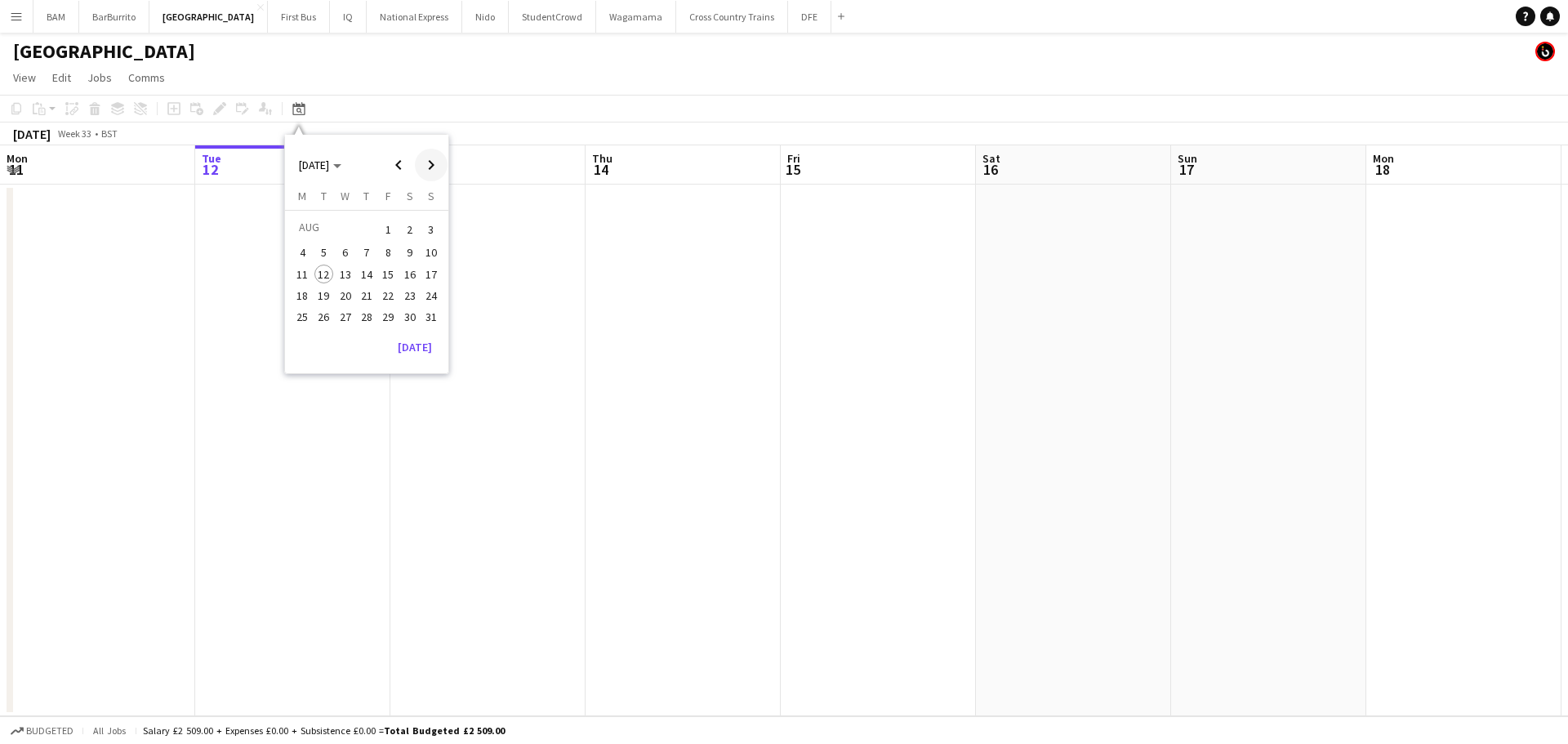
click at [429, 161] on span "Next month" at bounding box center [430, 164] width 32 height 32
click at [391, 168] on span "Previous month" at bounding box center [398, 164] width 32 height 32
click at [404, 315] on span "27" at bounding box center [410, 312] width 19 height 19
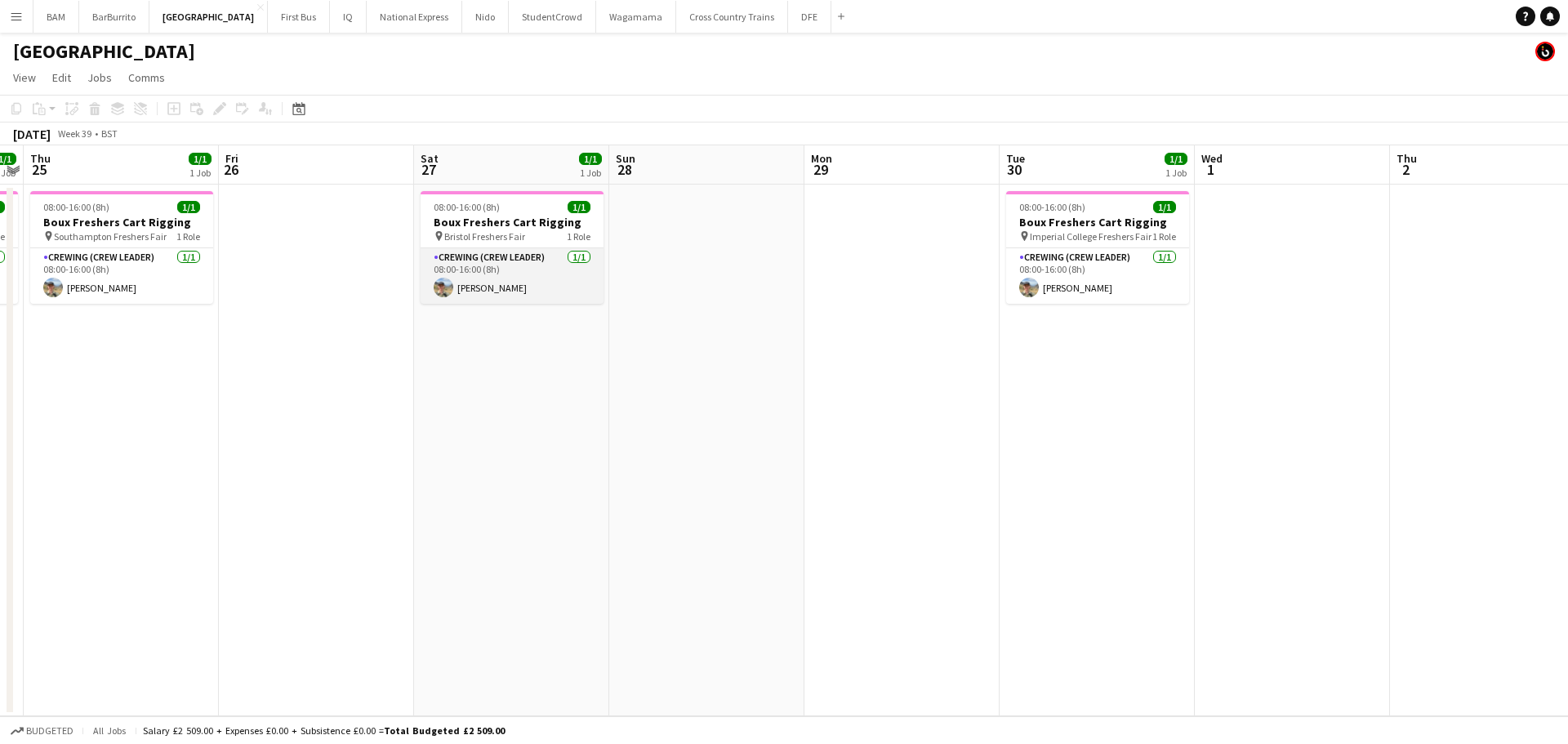
click at [505, 278] on app-card-role "Crewing (Crew Leader) [DATE] 08:00-16:00 (8h) [PERSON_NAME]" at bounding box center [512, 275] width 183 height 55
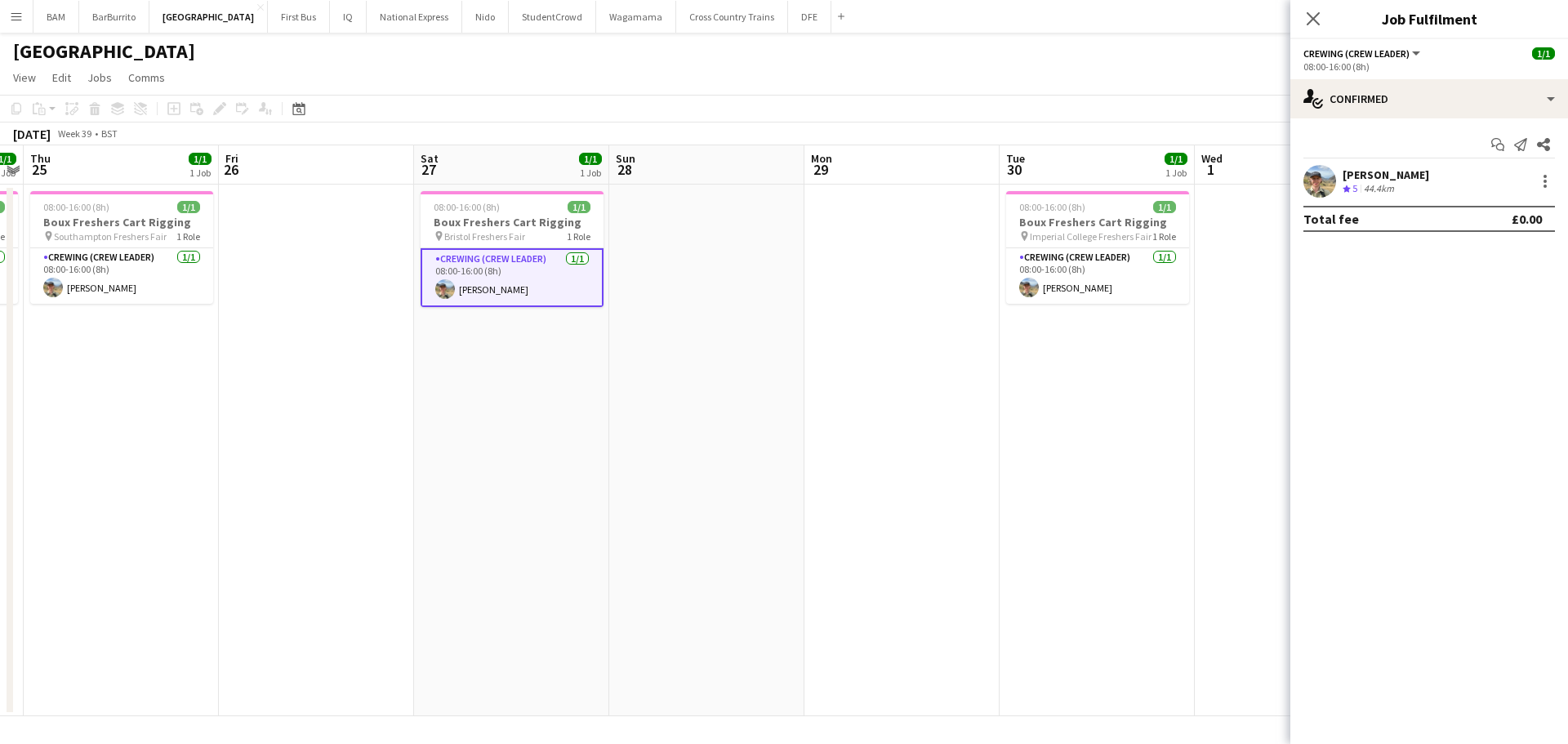
click at [1385, 170] on div "[PERSON_NAME]" at bounding box center [1385, 174] width 87 height 15
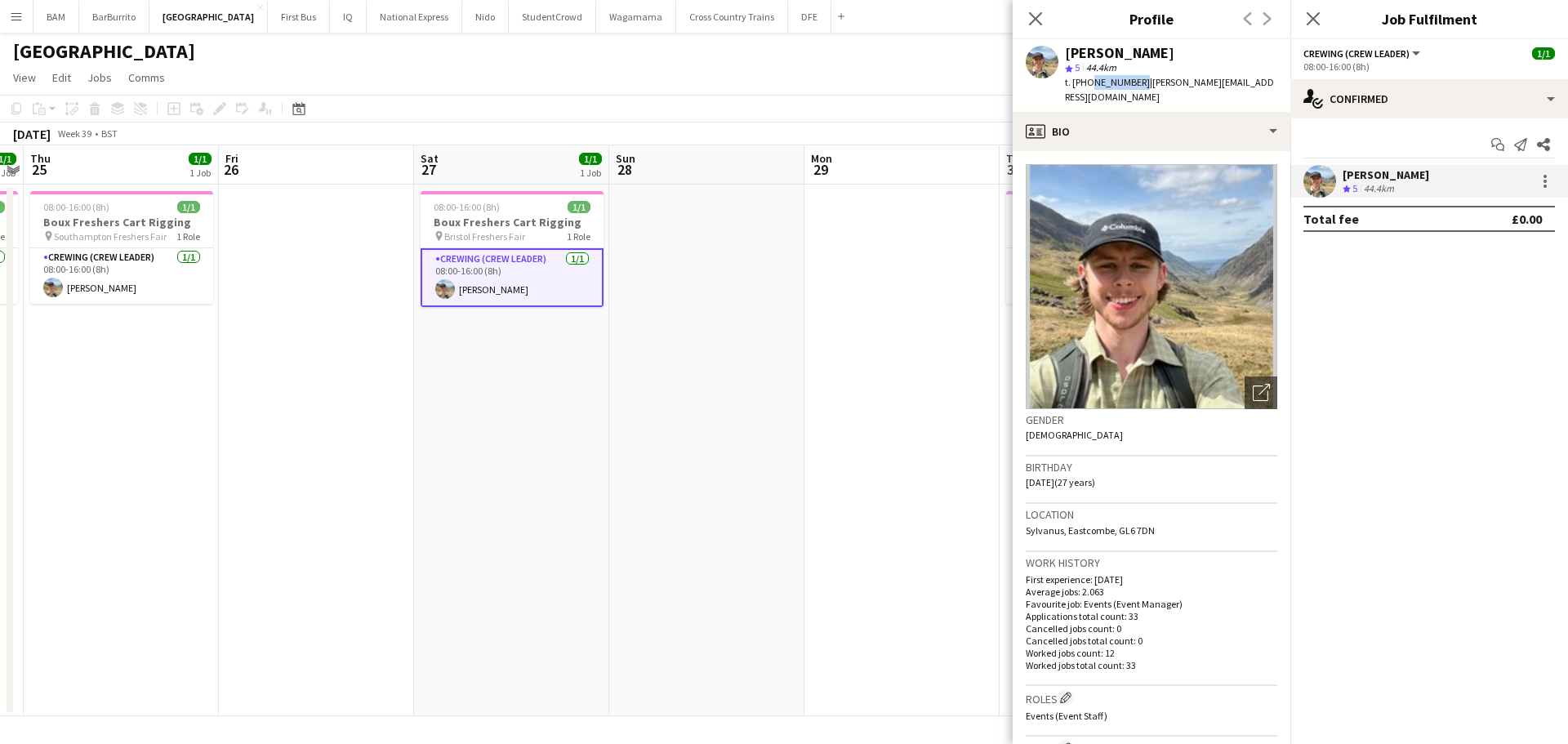
drag, startPoint x: 1089, startPoint y: 81, endPoint x: 1136, endPoint y: 83, distance: 47.0
click at [1136, 83] on span "t. +447710524567" at bounding box center [1107, 82] width 85 height 12
copy span "7710524567"
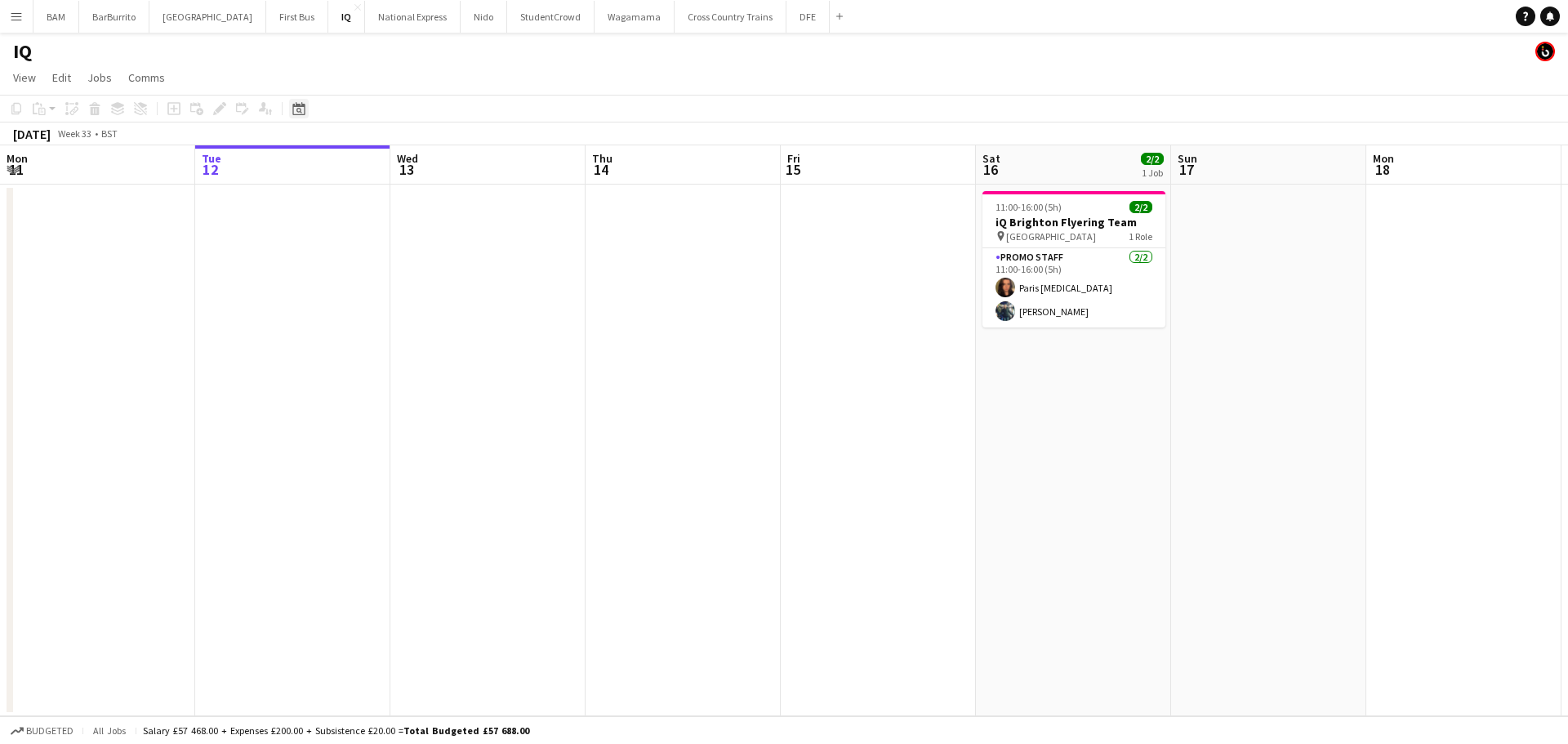
click at [302, 108] on icon "Date picker" at bounding box center [298, 108] width 13 height 13
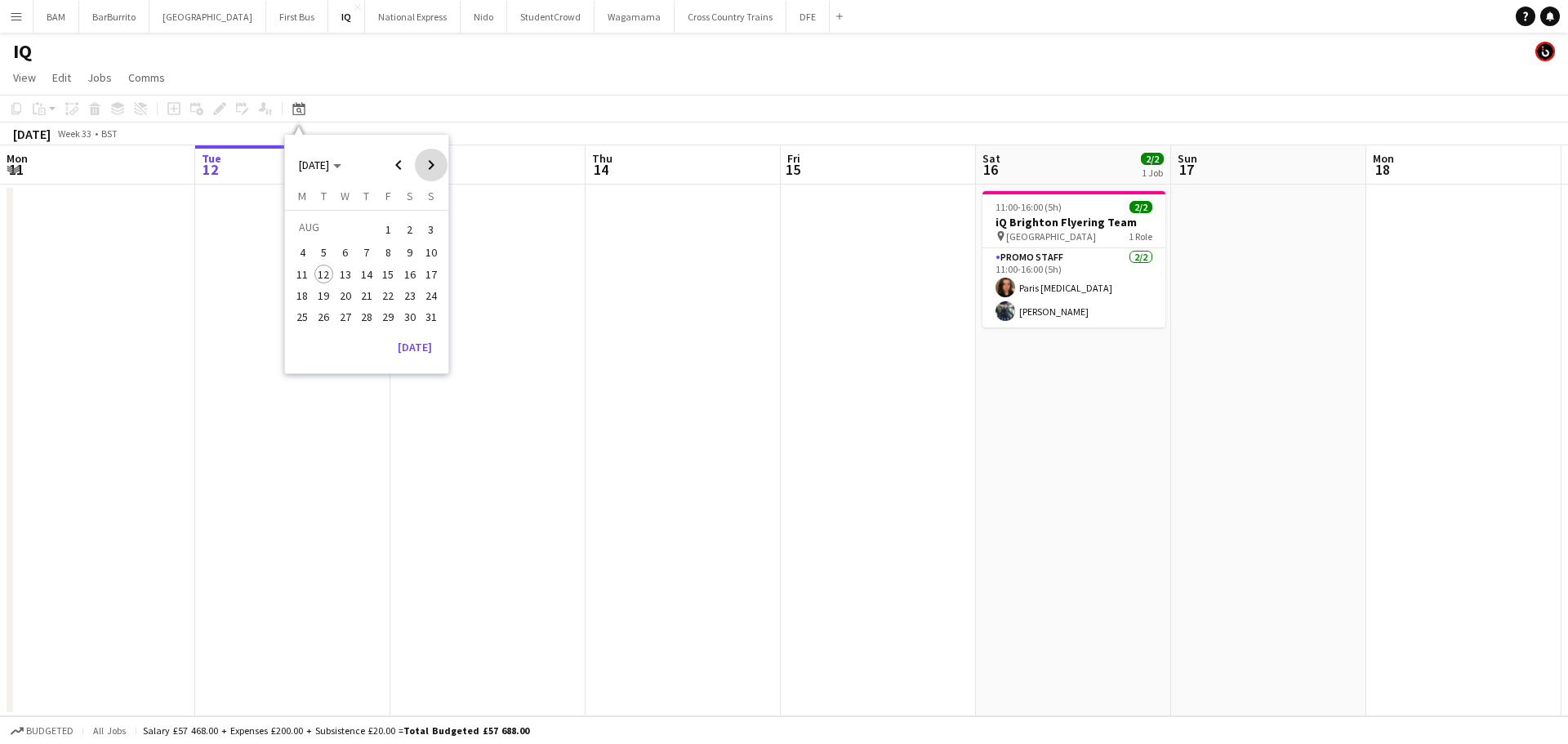
click at [421, 158] on span "Next month" at bounding box center [430, 164] width 32 height 32
click at [305, 316] on span "22" at bounding box center [302, 312] width 19 height 19
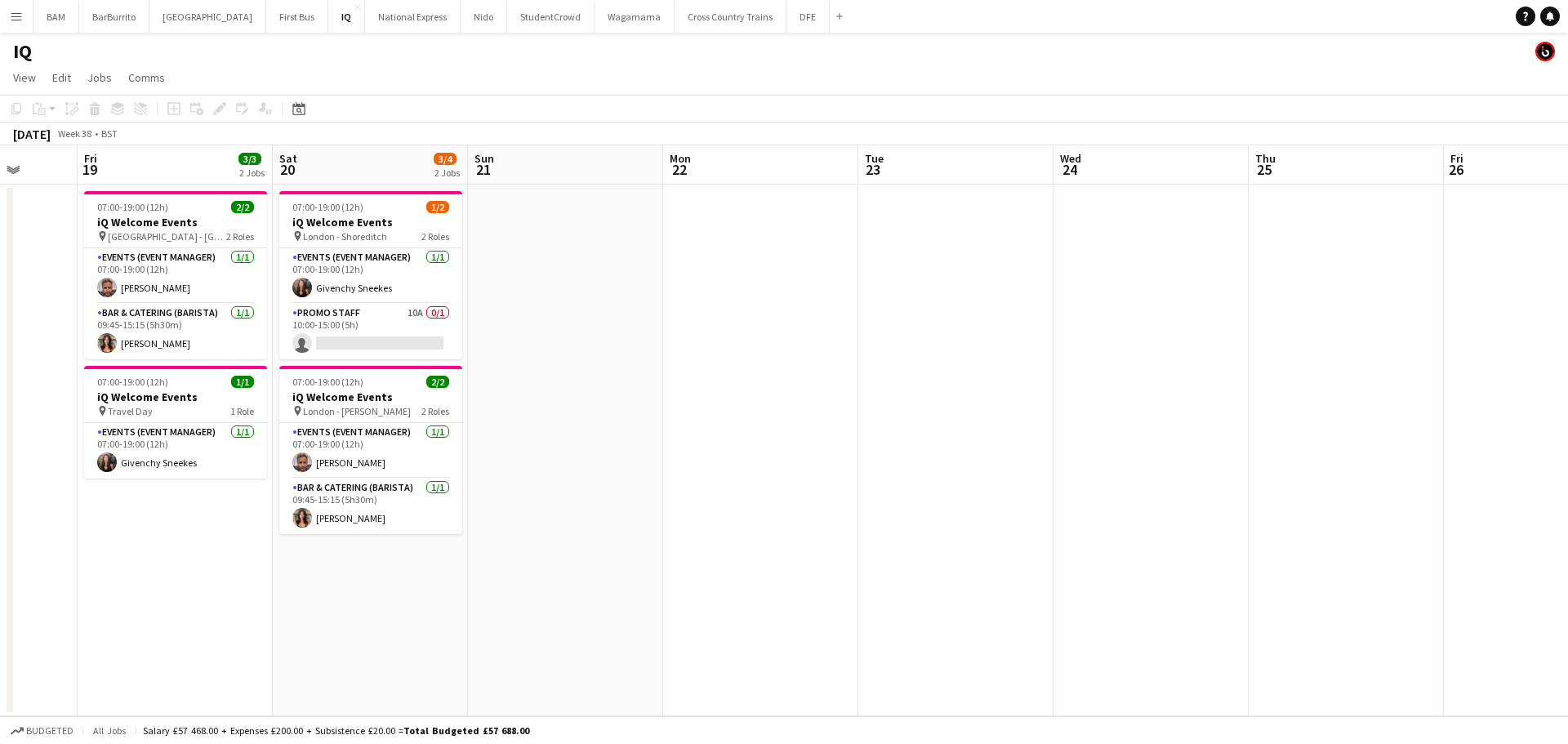
scroll to position [0, 507]
drag, startPoint x: 526, startPoint y: 247, endPoint x: 581, endPoint y: 249, distance: 55.0
click at [581, 249] on app-calendar-viewport "Tue 16 Wed 17 Thu 18 Fri 19 3/3 2 Jobs Sat 20 3/4 2 Jobs Sun 21 Mon 22 Tue 23 W…" at bounding box center [784, 430] width 1568 height 571
click at [200, 17] on button "[GEOGRAPHIC_DATA]" at bounding box center [208, 17] width 117 height 31
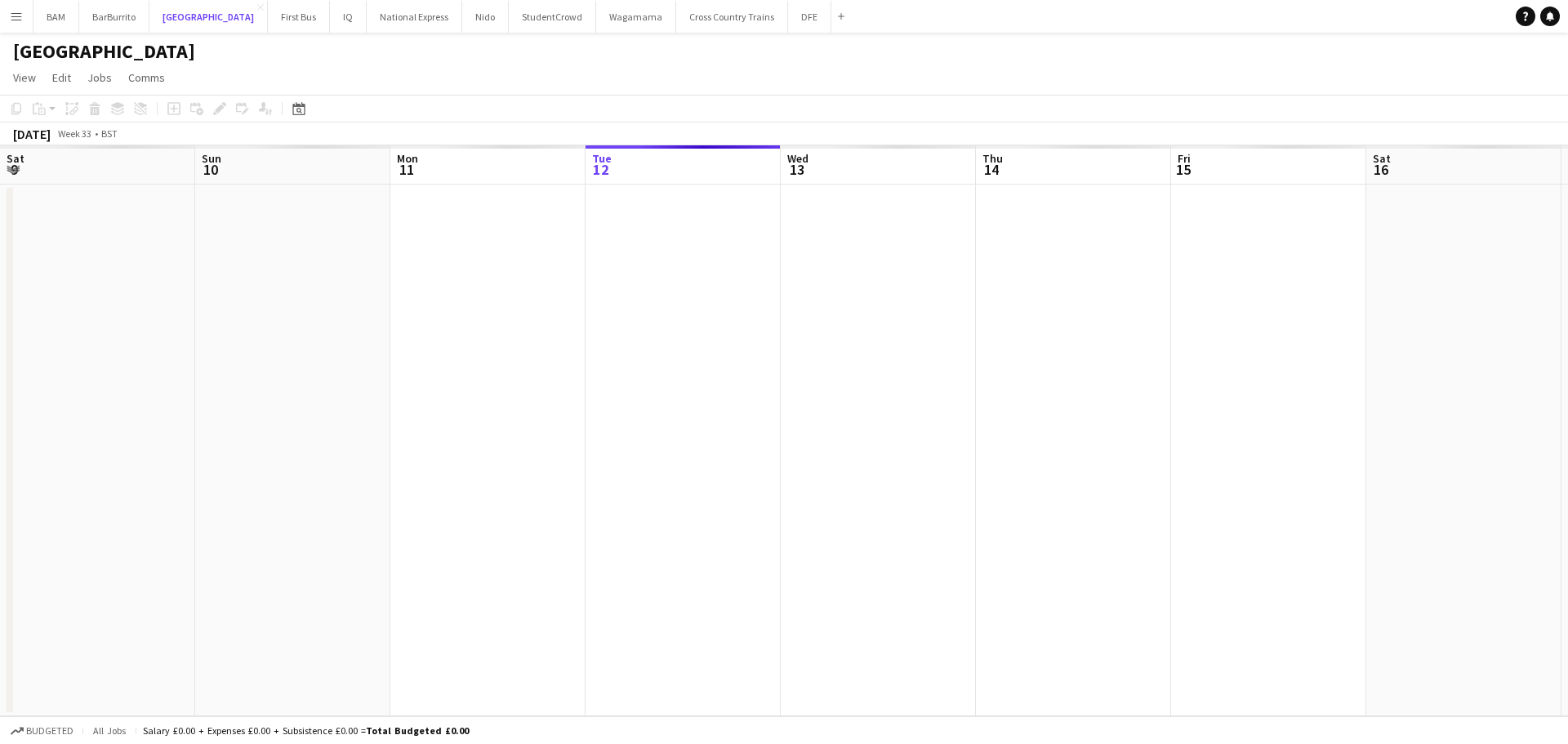
scroll to position [0, 390]
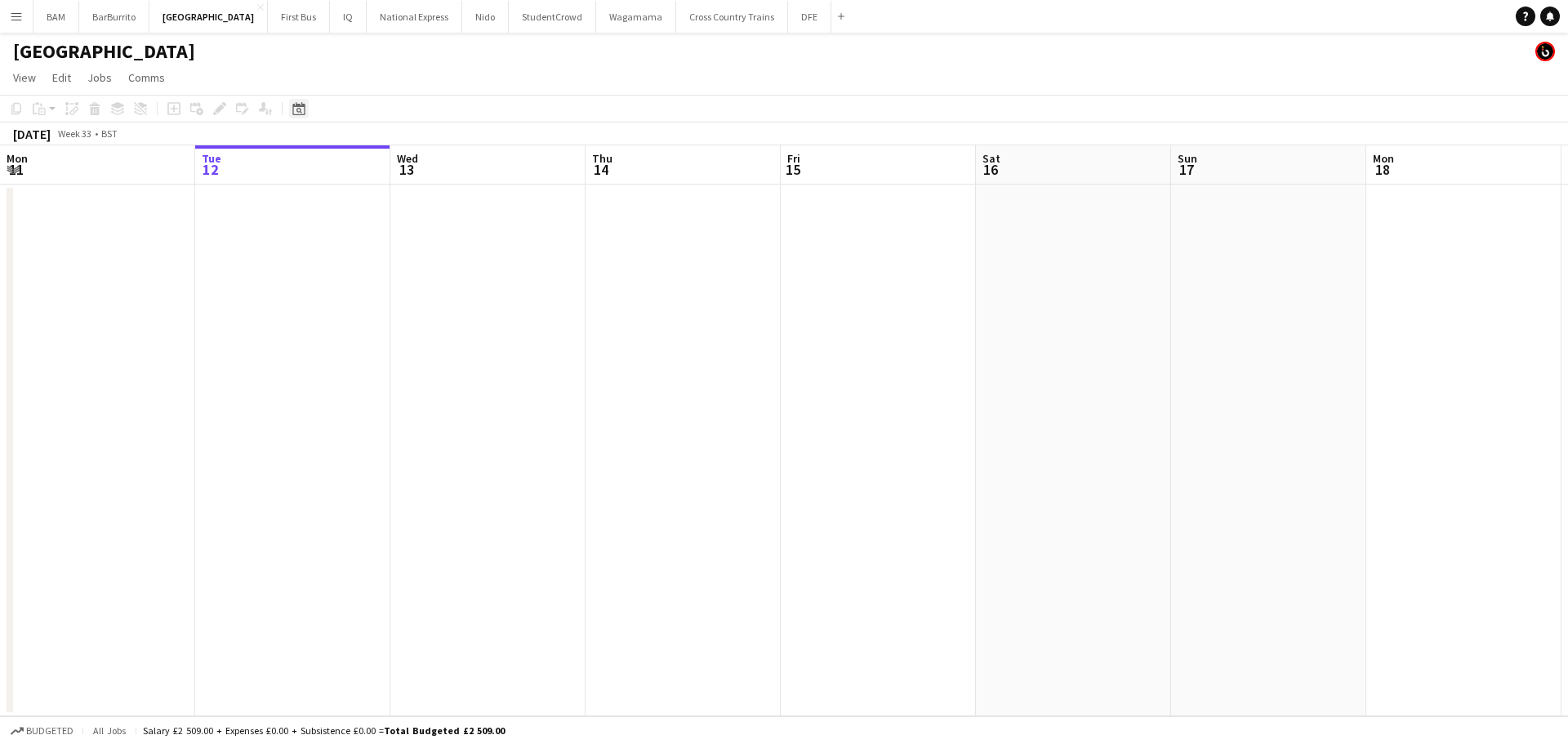
click at [302, 107] on icon at bounding box center [298, 108] width 12 height 13
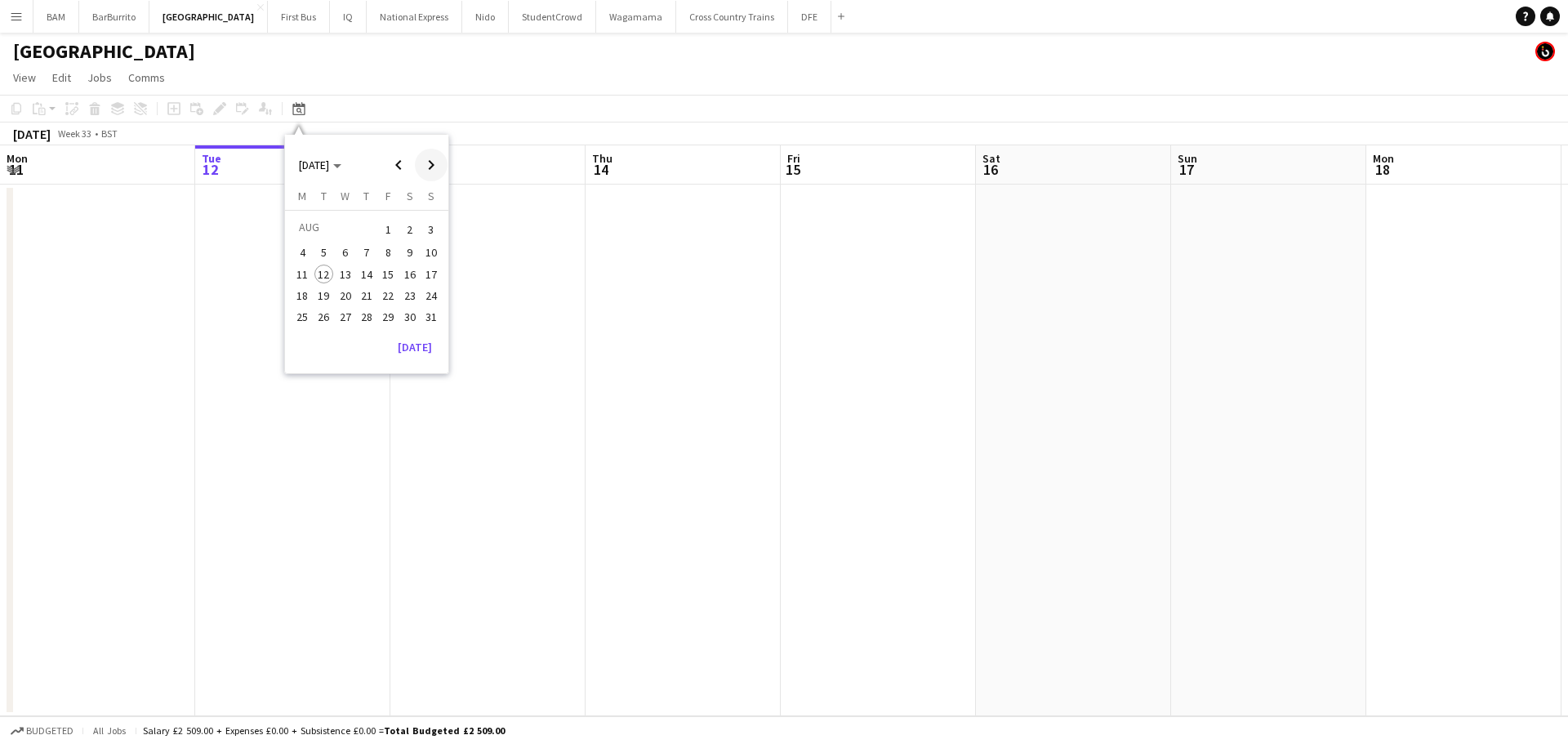
click at [426, 166] on span "Next month" at bounding box center [430, 164] width 32 height 32
click at [308, 311] on span "22" at bounding box center [302, 312] width 19 height 19
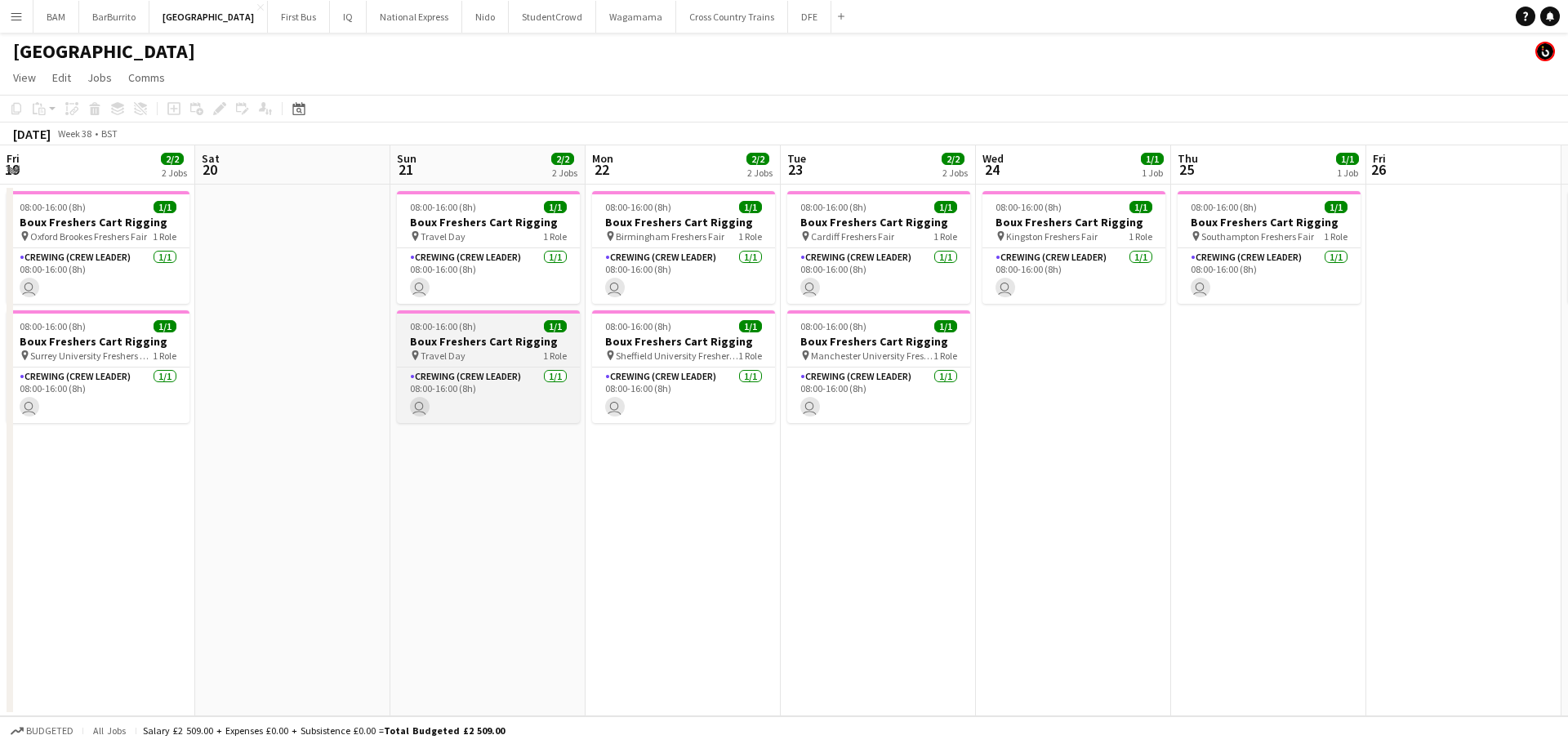
scroll to position [0, 561]
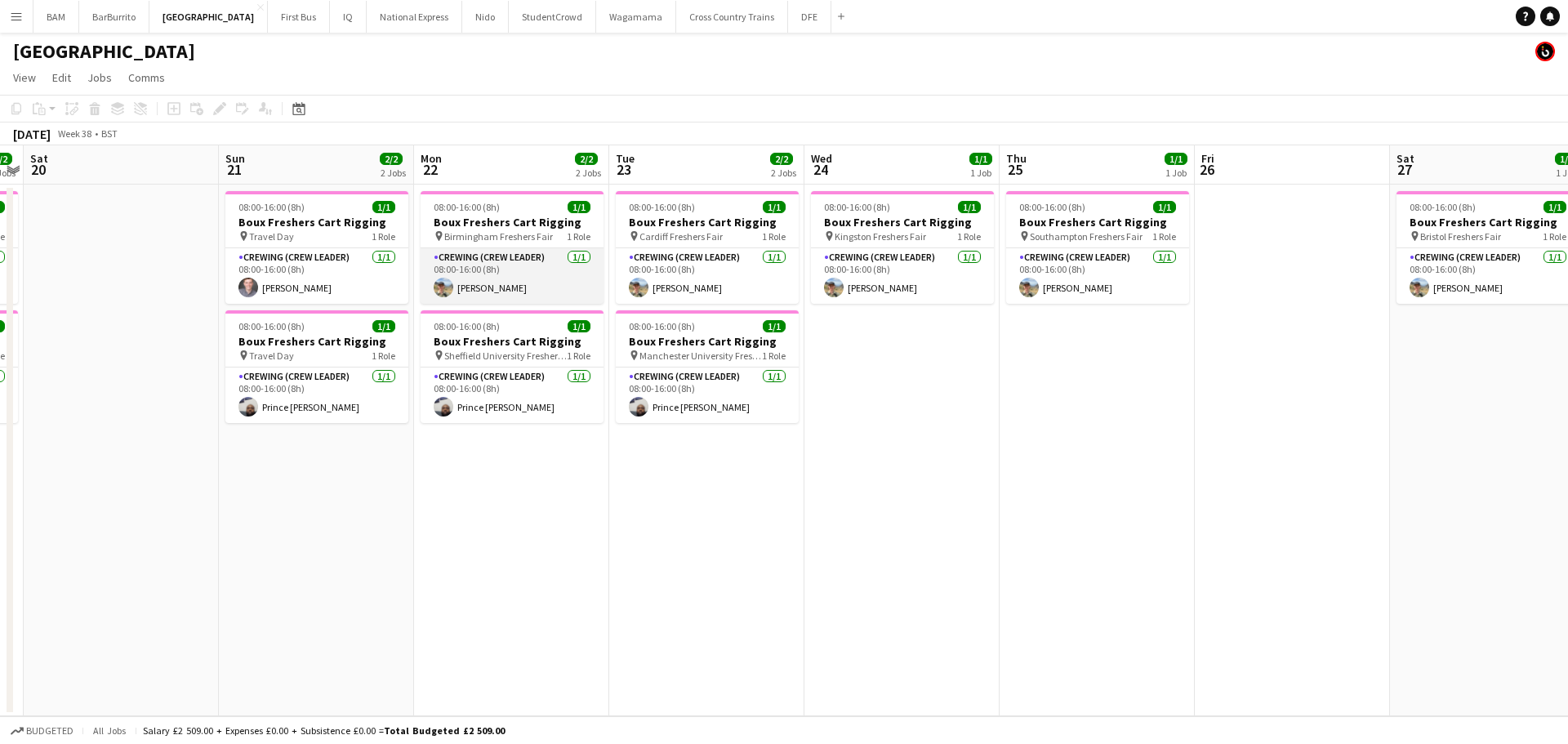
click at [517, 280] on app-card-role "Crewing (Crew Leader) [DATE] 08:00-16:00 (8h) [PERSON_NAME]" at bounding box center [512, 275] width 183 height 55
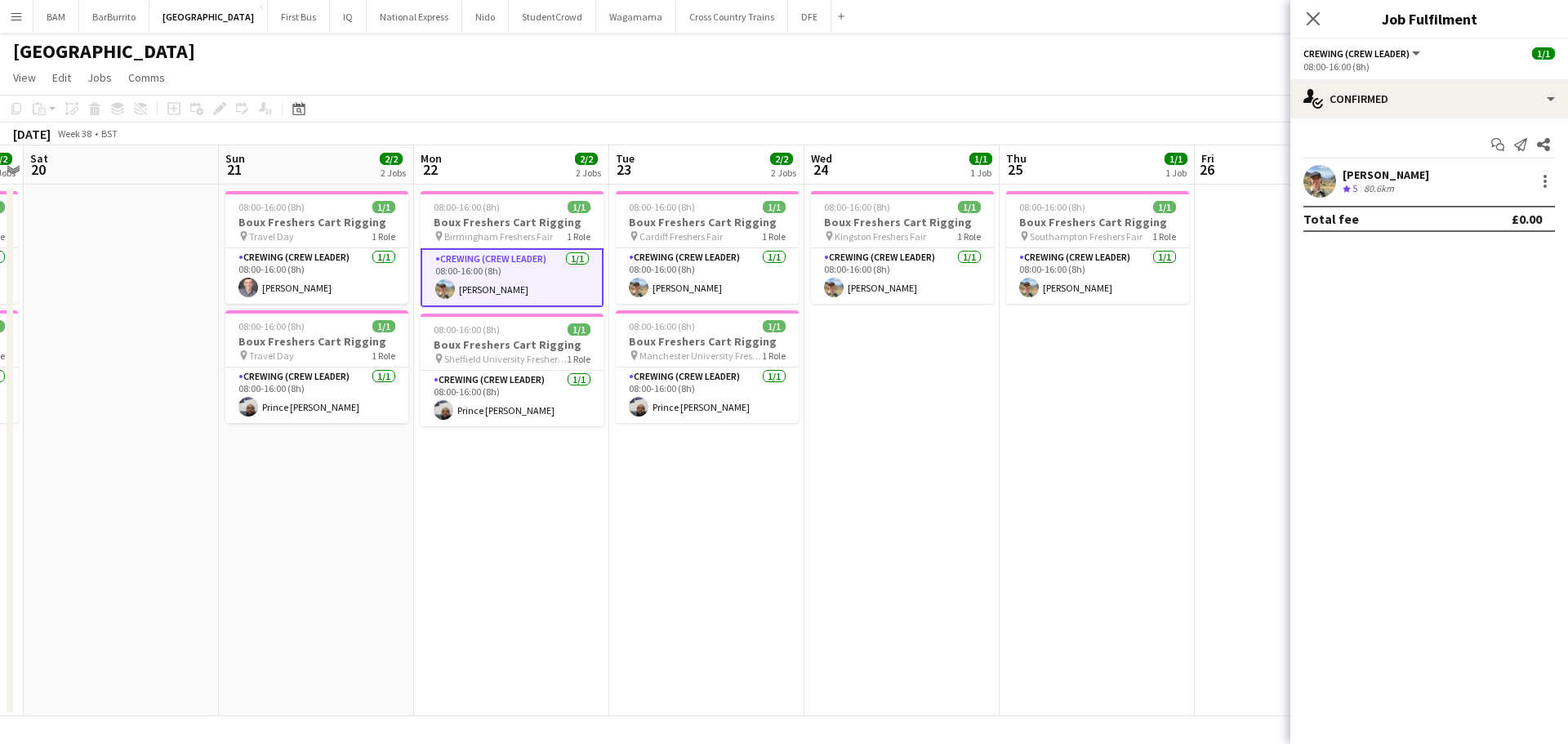
click at [31, 10] on button "Menu" at bounding box center [16, 16] width 32 height 32
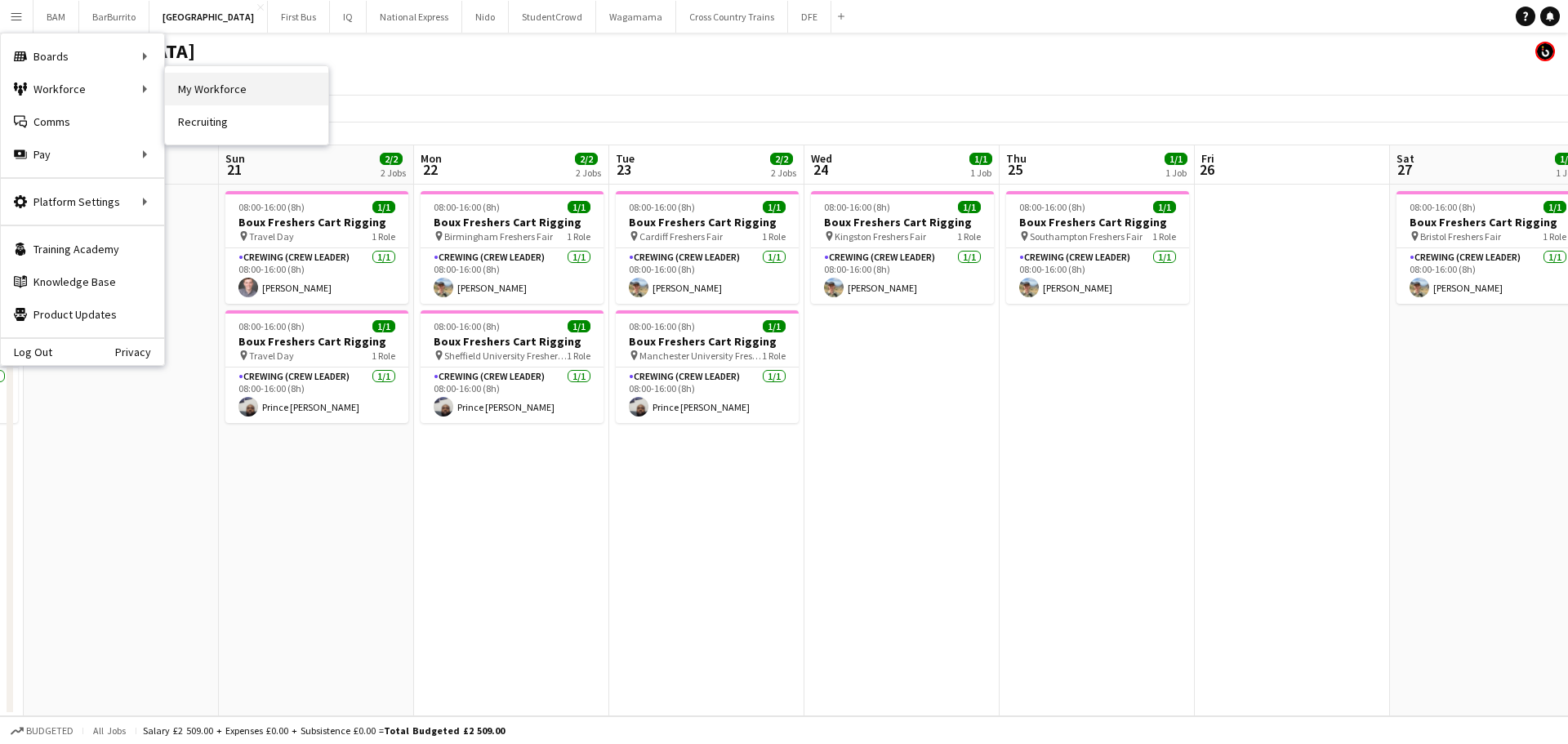
click at [234, 80] on link "My Workforce" at bounding box center [247, 88] width 164 height 32
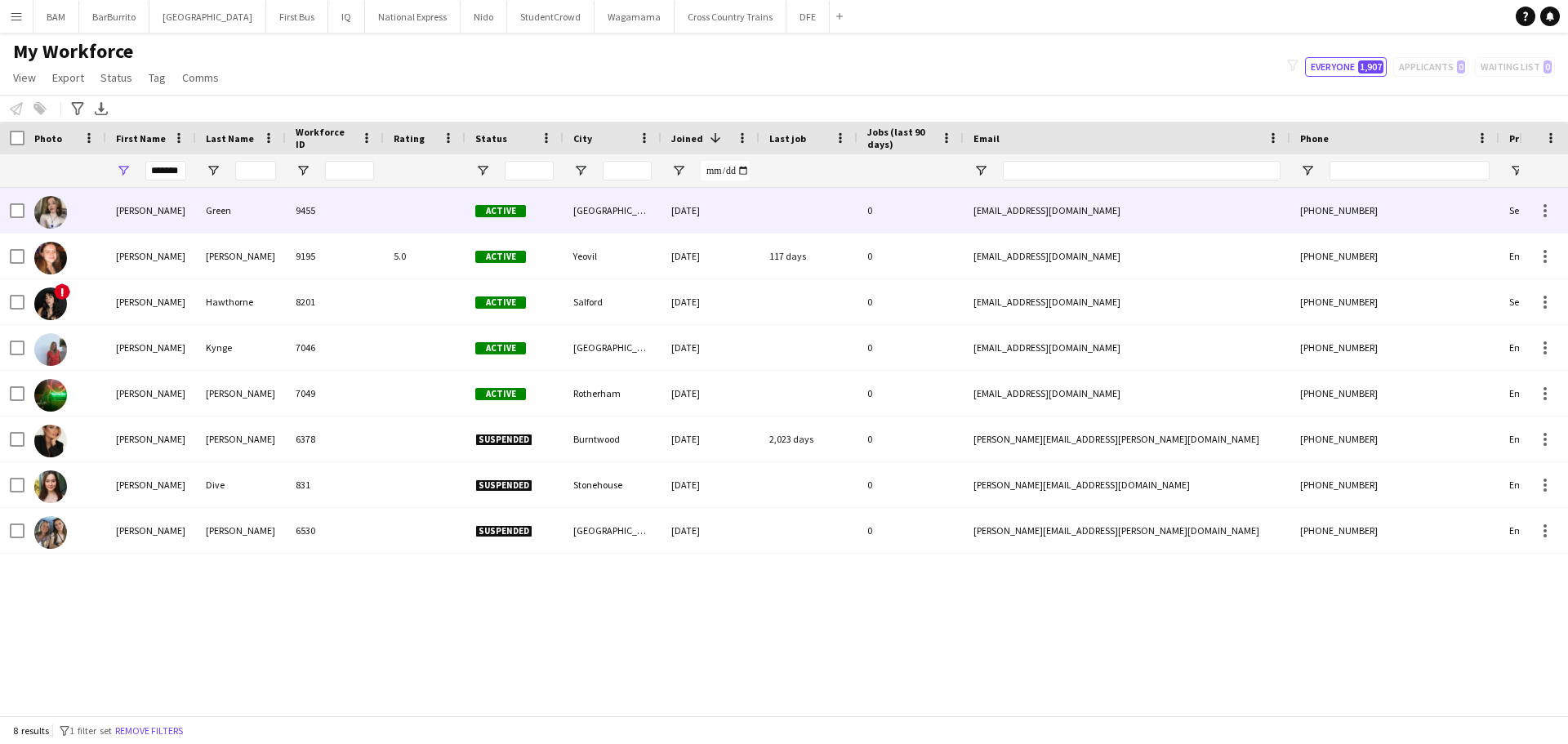
click at [201, 202] on div "Green" at bounding box center [240, 210] width 90 height 45
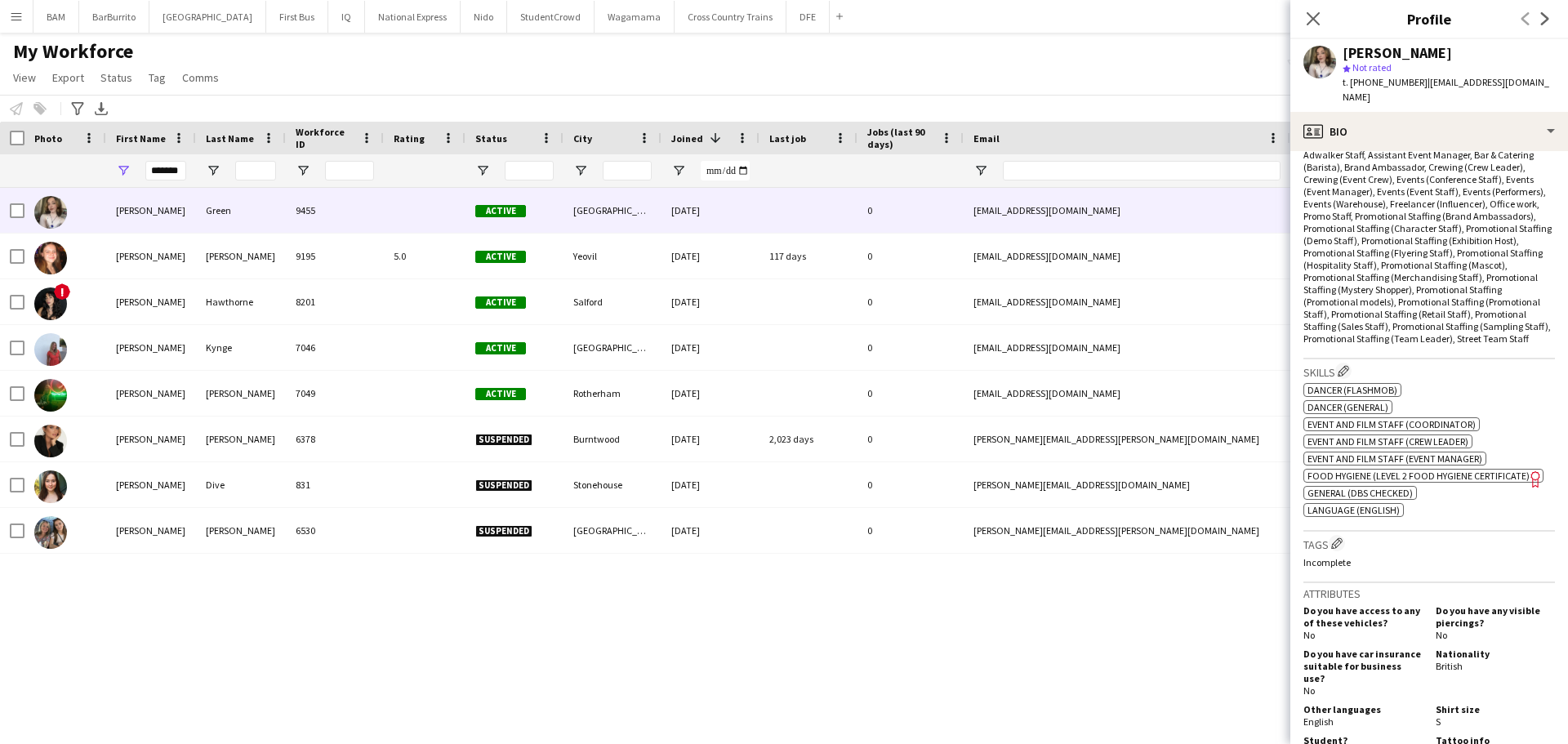
scroll to position [572, 0]
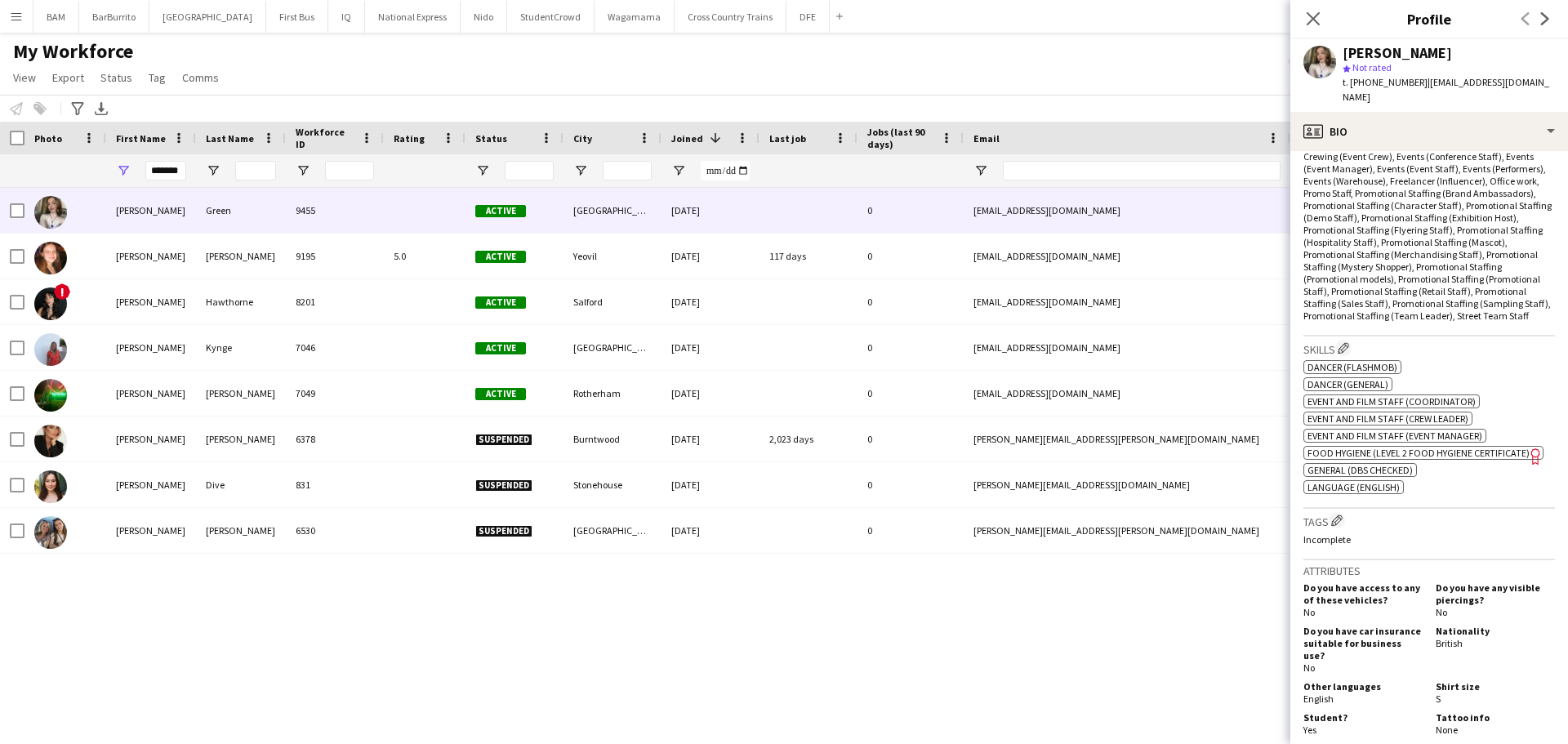
click at [1527, 458] on icon "Freelancer has uploaded a photo validation of skill. Click to see" at bounding box center [1536, 456] width 17 height 17
click at [1307, 12] on icon at bounding box center [1313, 18] width 16 height 16
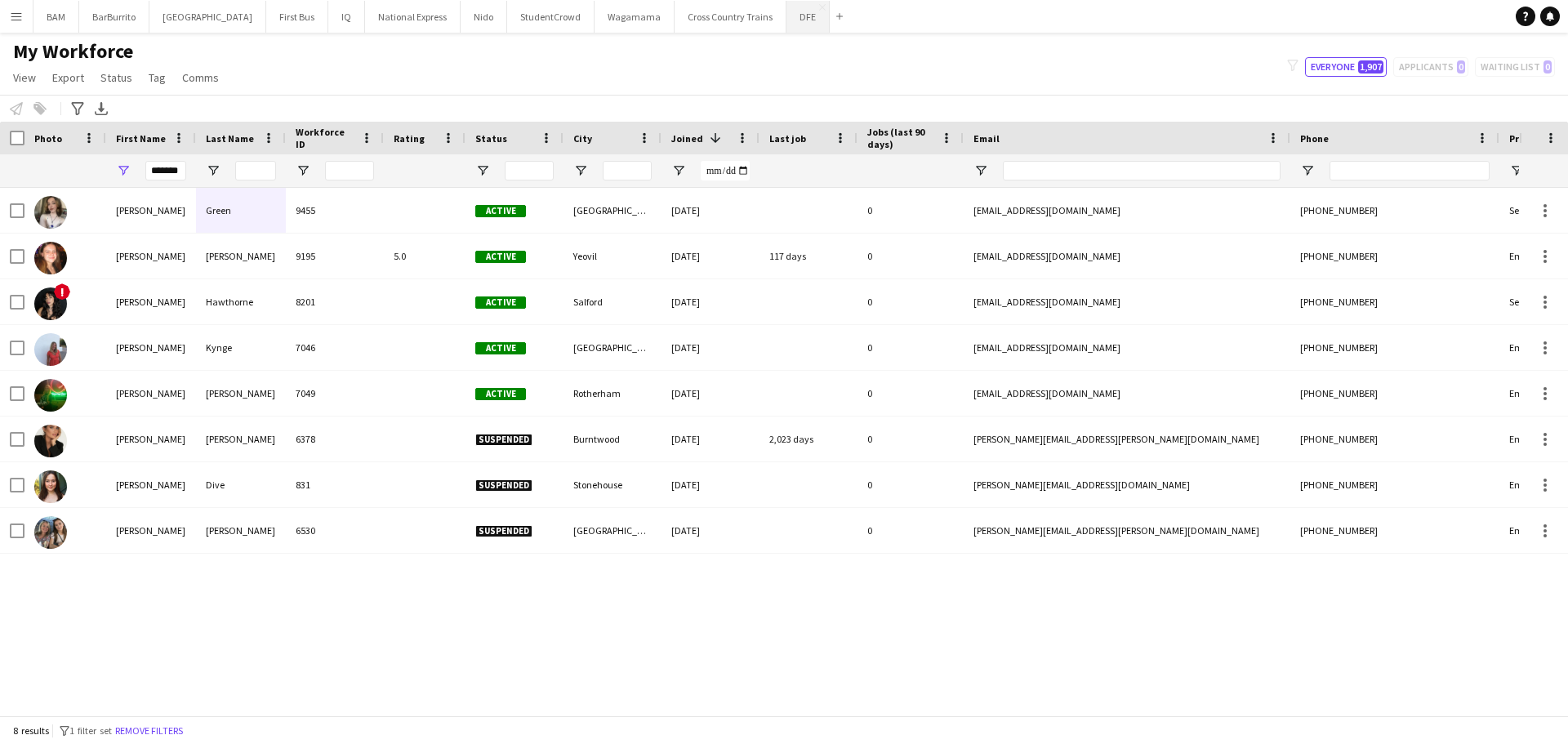
click at [786, 19] on button "DFE Close" at bounding box center [807, 17] width 43 height 31
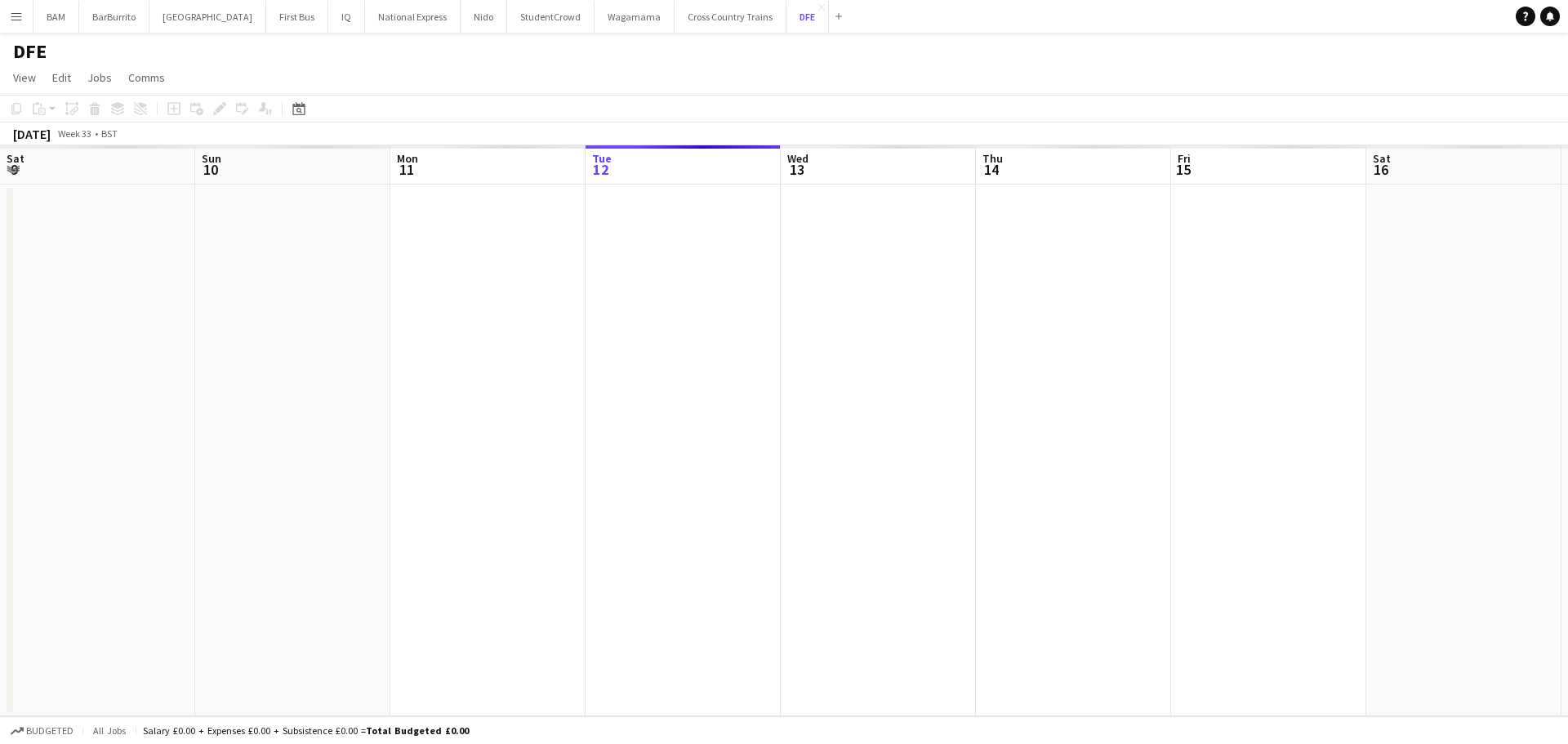
scroll to position [0, 390]
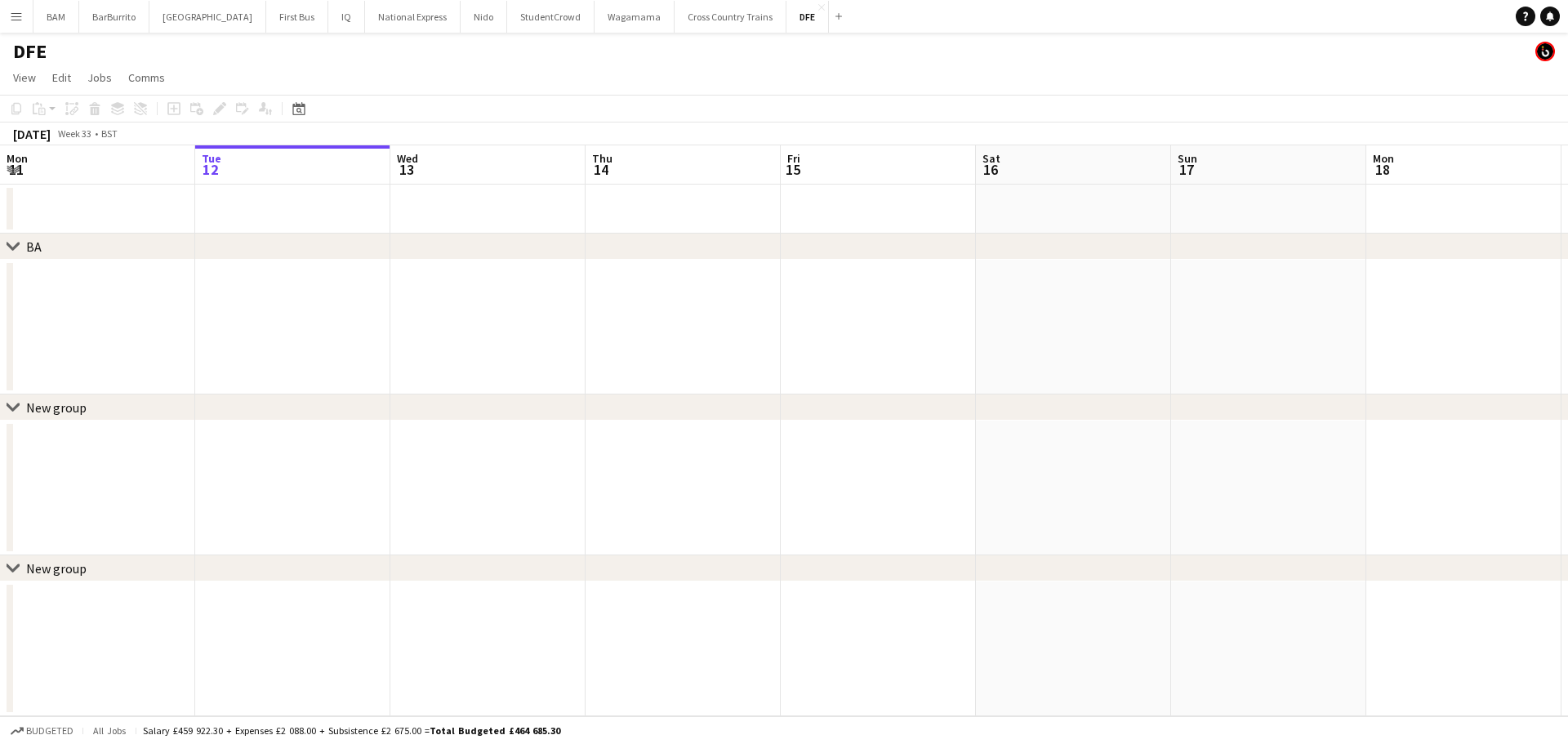
click at [309, 109] on div "Date picker [DATE] [DATE] [DATE] M [DATE] T [DATE] W [DATE] T [DATE] F [DATE] S…" at bounding box center [294, 108] width 37 height 19
click at [300, 112] on icon at bounding box center [299, 110] width 6 height 6
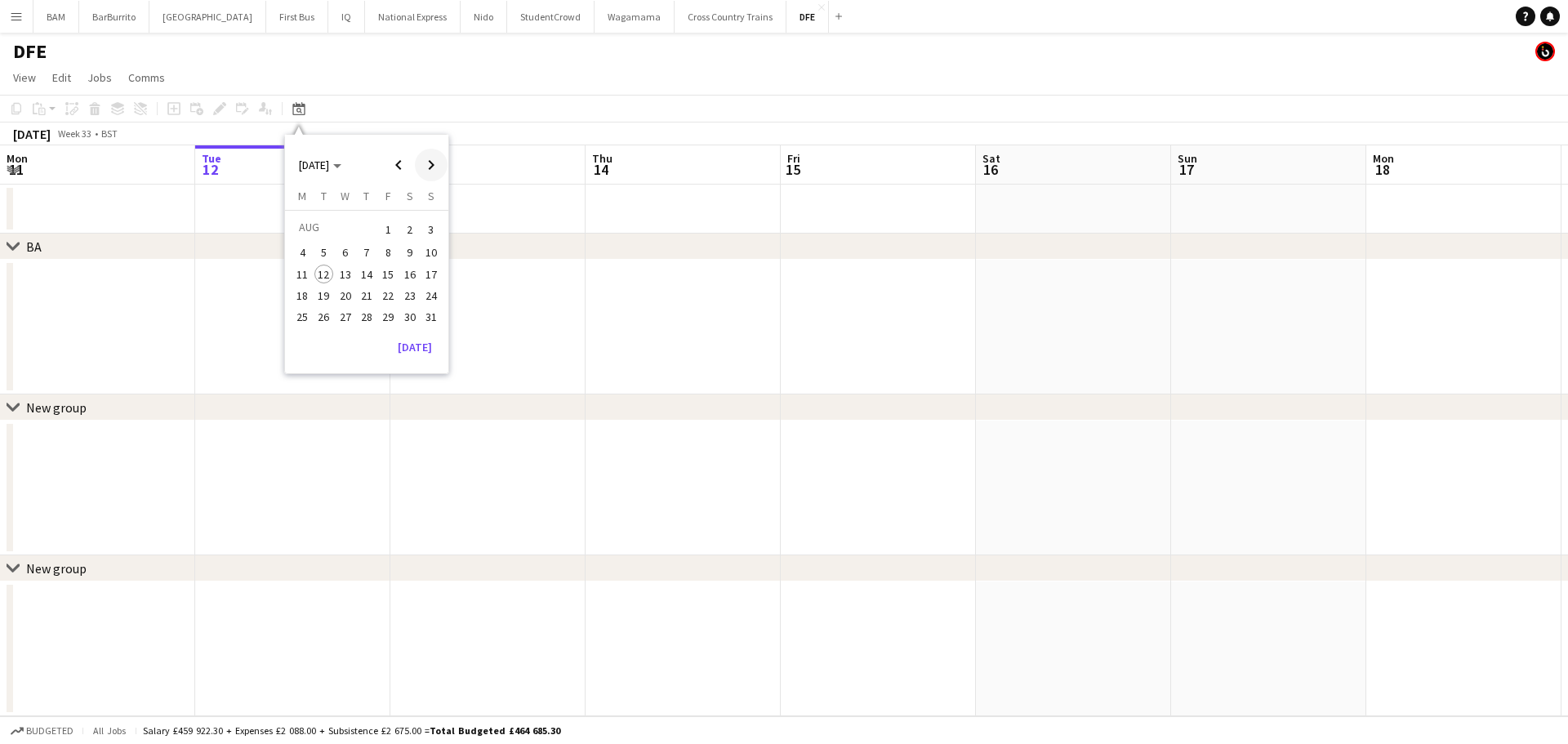
click at [424, 163] on span "Next month" at bounding box center [430, 164] width 32 height 32
click at [350, 292] on span "17" at bounding box center [345, 291] width 19 height 19
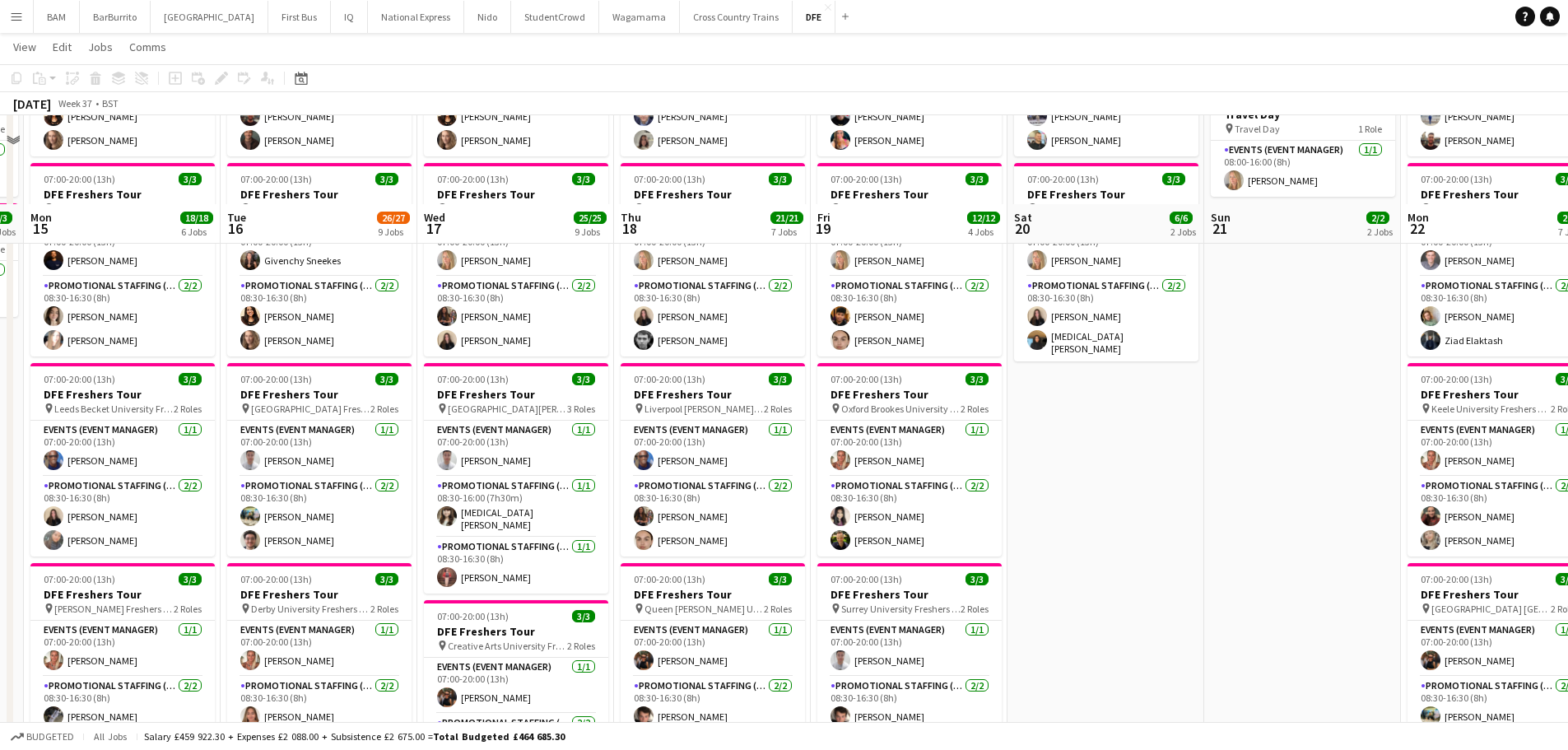
scroll to position [330, 0]
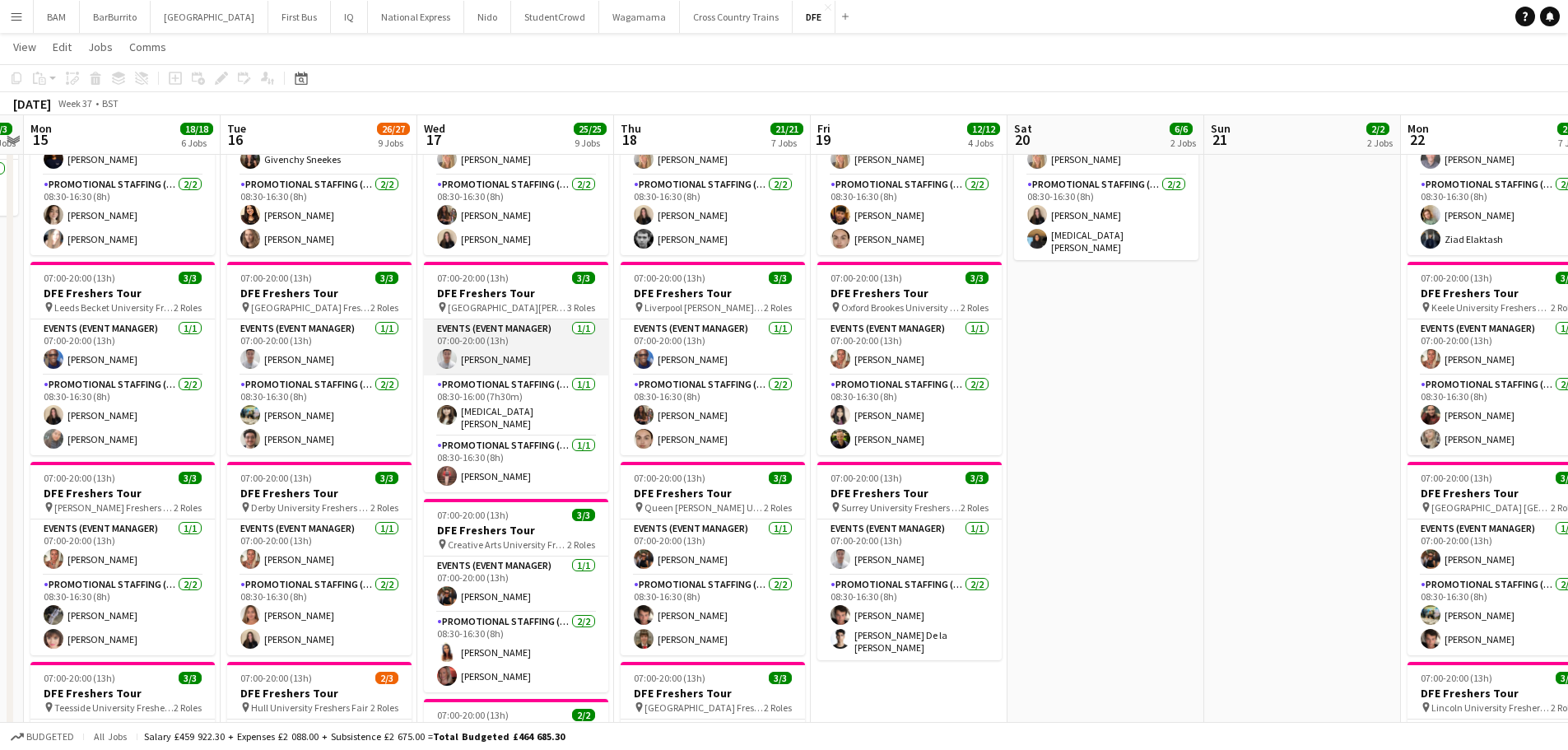
click at [539, 351] on app-card-role "Events (Event Manager) [DATE] 07:00-20:00 (13h) [PERSON_NAME]" at bounding box center [516, 346] width 184 height 56
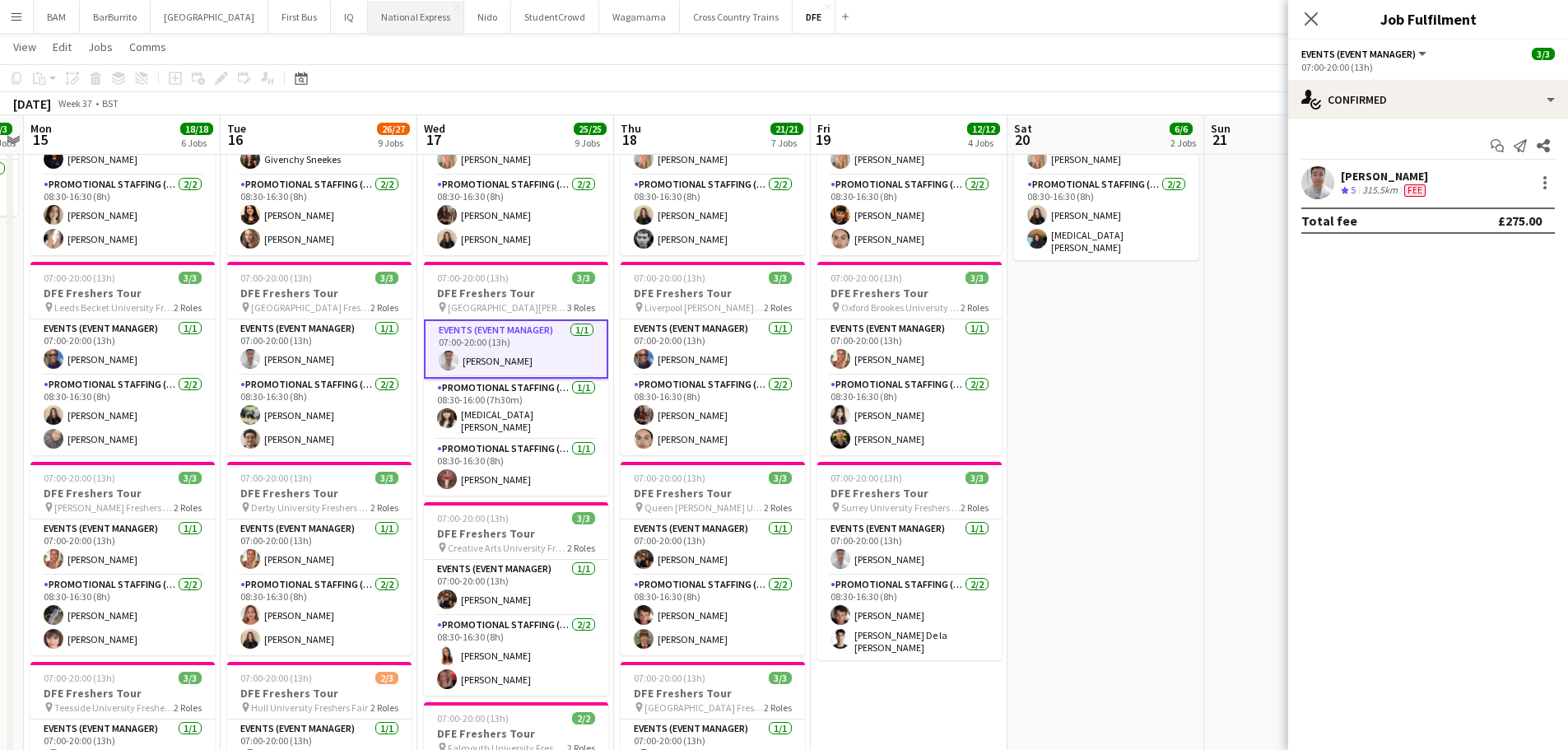
click at [379, 22] on button "National Express Close" at bounding box center [415, 17] width 96 height 32
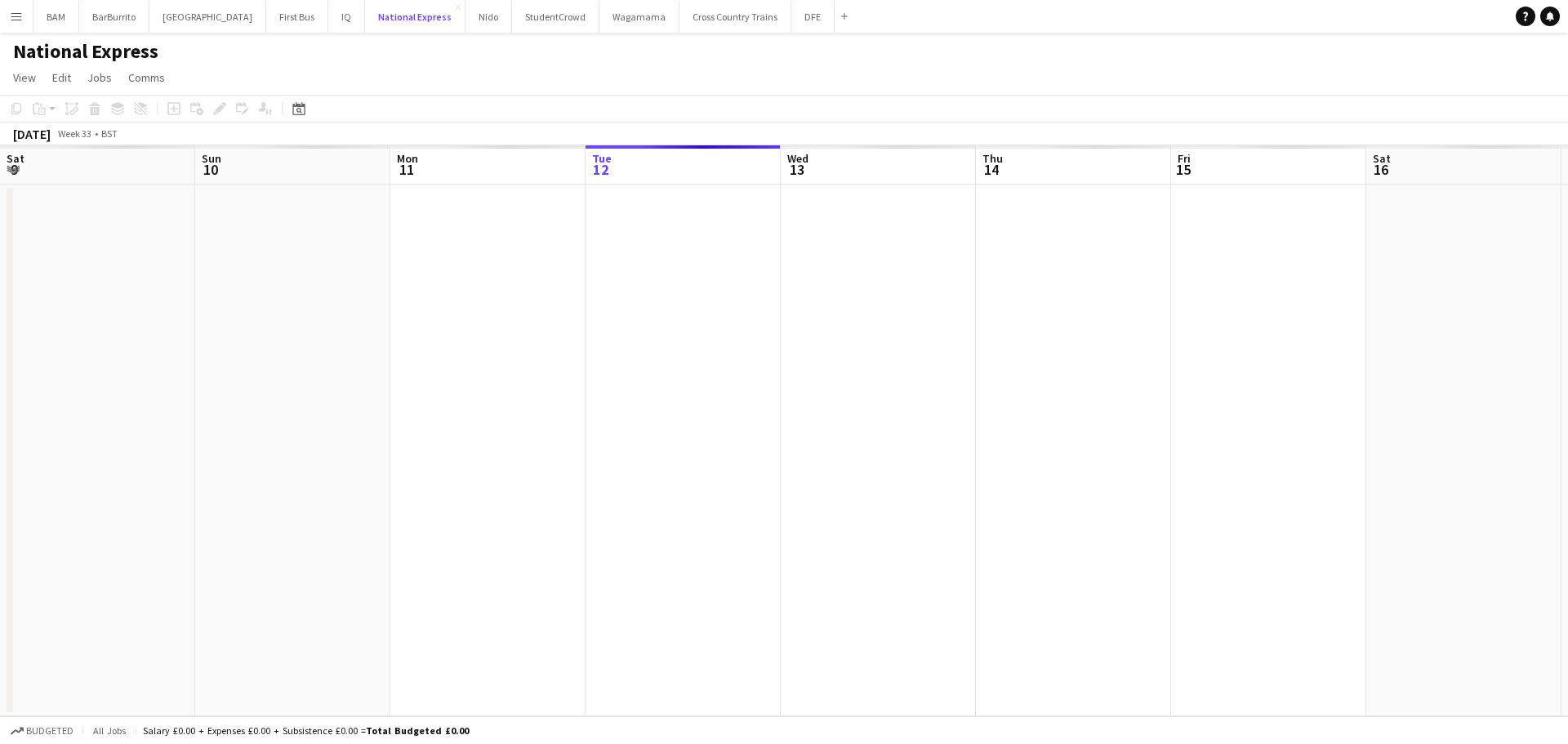
scroll to position [0, 390]
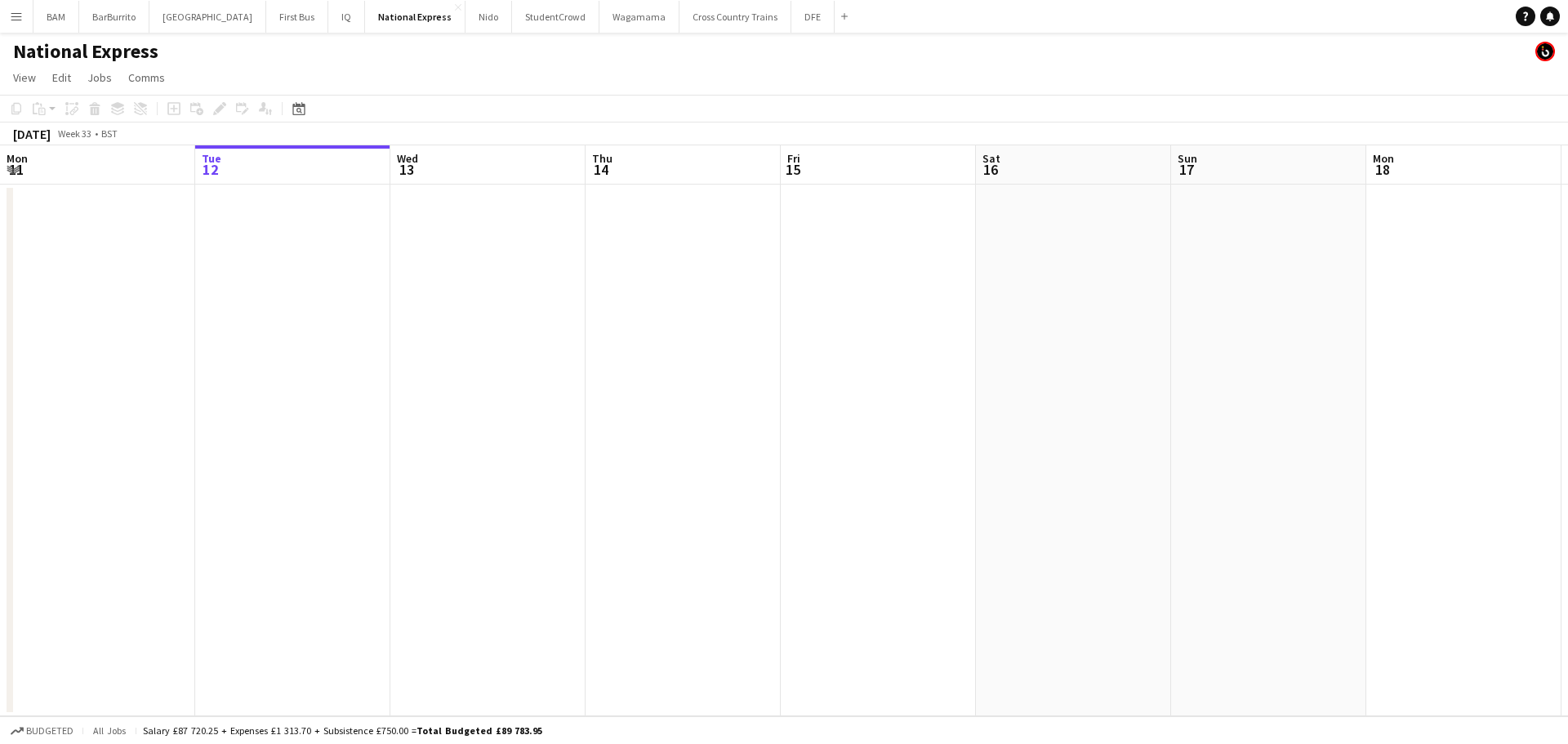
click at [294, 96] on app-toolbar "Copy Paste Paste Ctrl+V Paste with crew Ctrl+Shift+V Paste linked Job [GEOGRAPH…" at bounding box center [784, 108] width 1568 height 28
click at [310, 122] on app-toolbar "Copy Paste Paste Ctrl+V Paste with crew Ctrl+Shift+V Paste linked Job [GEOGRAPH…" at bounding box center [784, 108] width 1568 height 28
click at [299, 108] on icon at bounding box center [299, 110] width 6 height 6
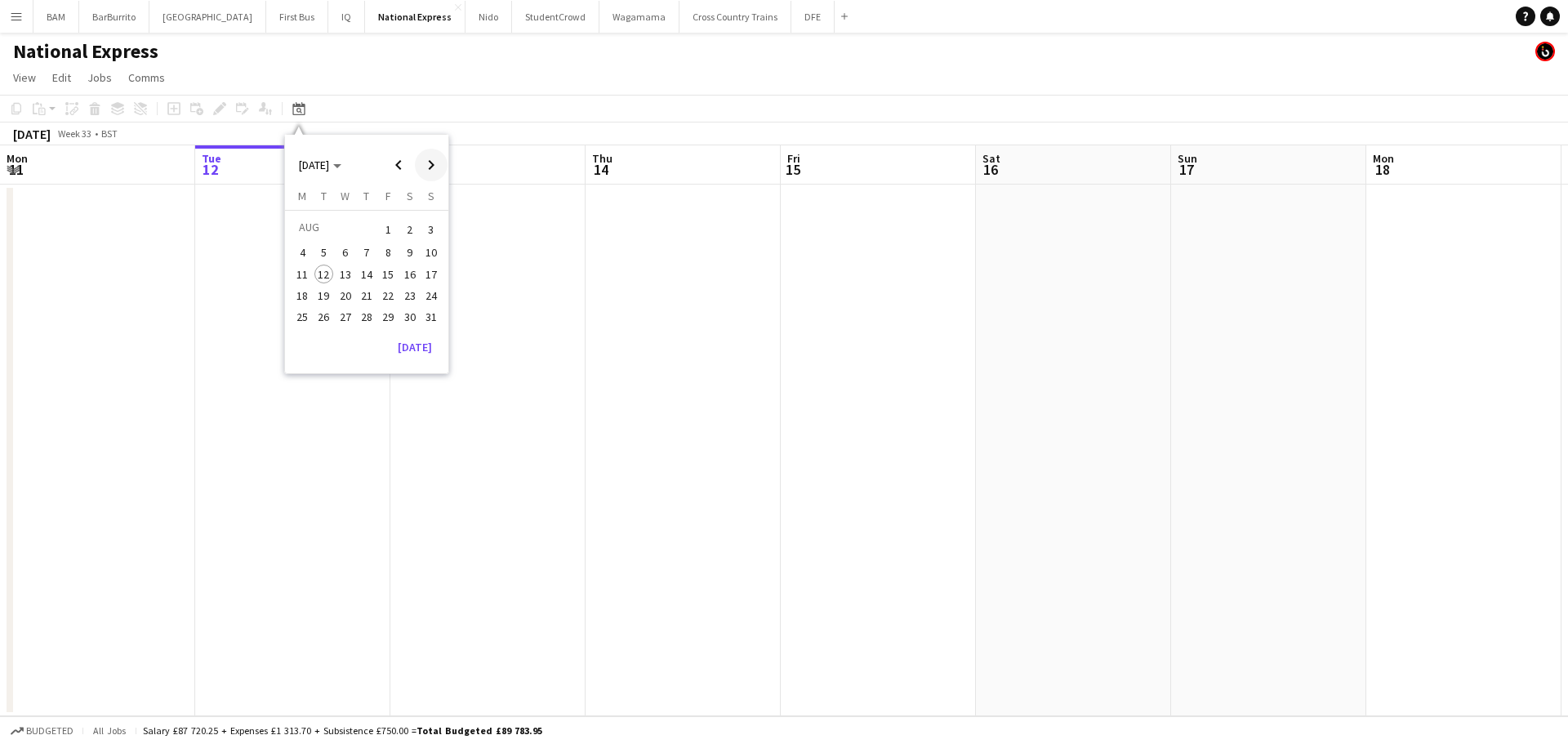
click at [435, 163] on span "Next month" at bounding box center [430, 164] width 32 height 32
click at [339, 294] on span "17" at bounding box center [345, 291] width 19 height 19
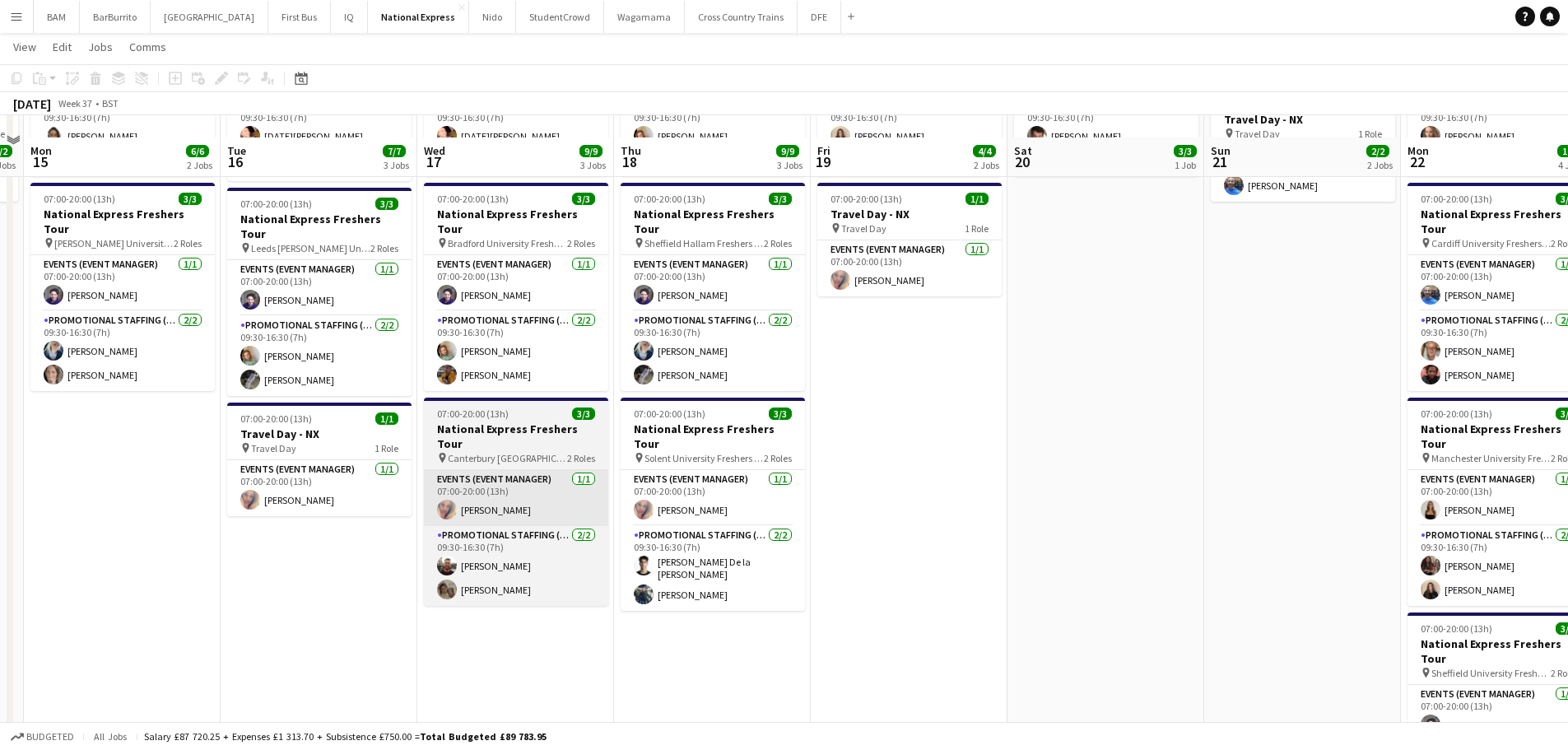
scroll to position [247, 0]
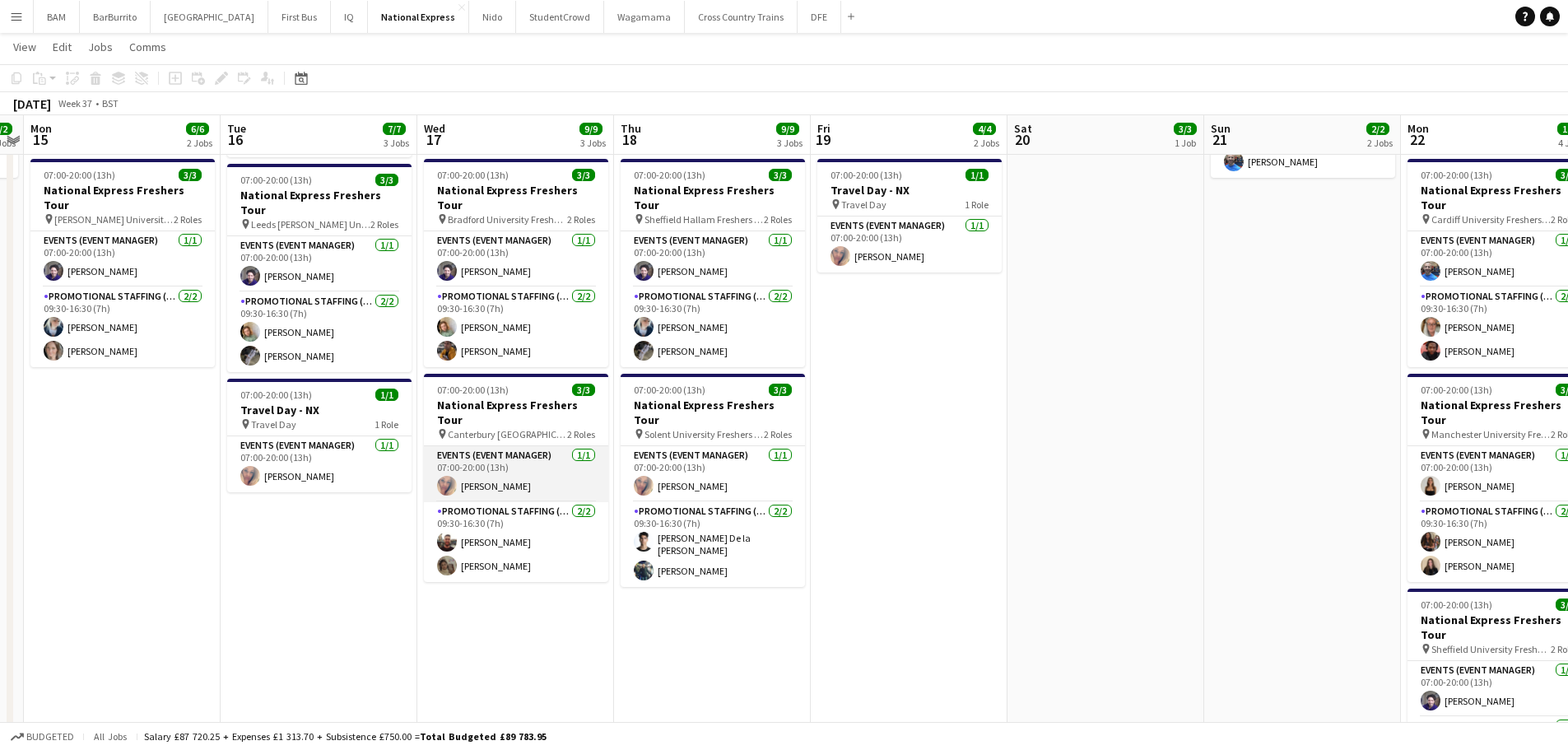
click at [529, 446] on app-card-role "Events (Event Manager) [DATE] 07:00-20:00 (13h) [PERSON_NAME]" at bounding box center [516, 473] width 184 height 56
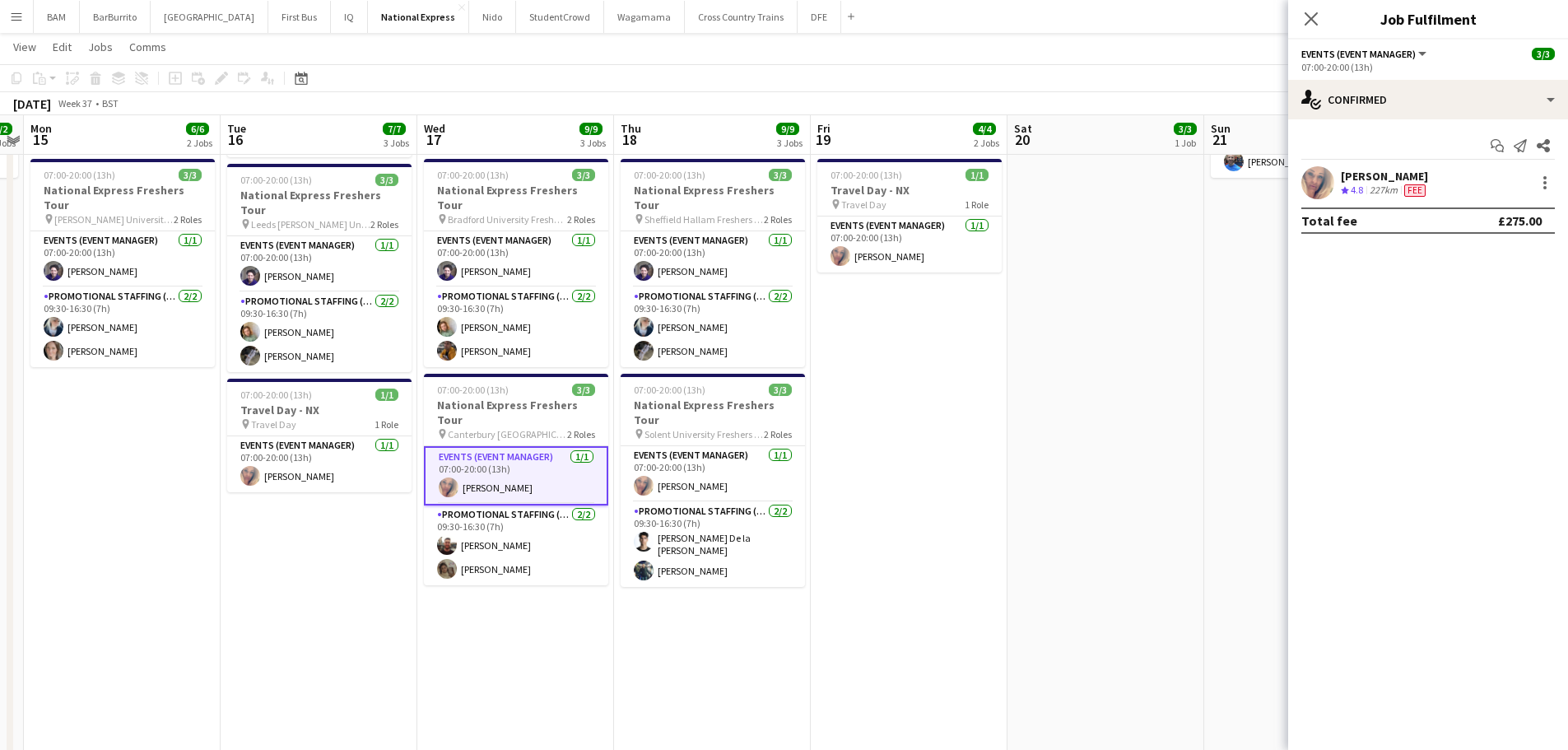
click at [632, 89] on app-toolbar "Copy Paste Paste Ctrl+V Paste with crew Ctrl+Shift+V Paste linked Job [GEOGRAPH…" at bounding box center [784, 78] width 1568 height 28
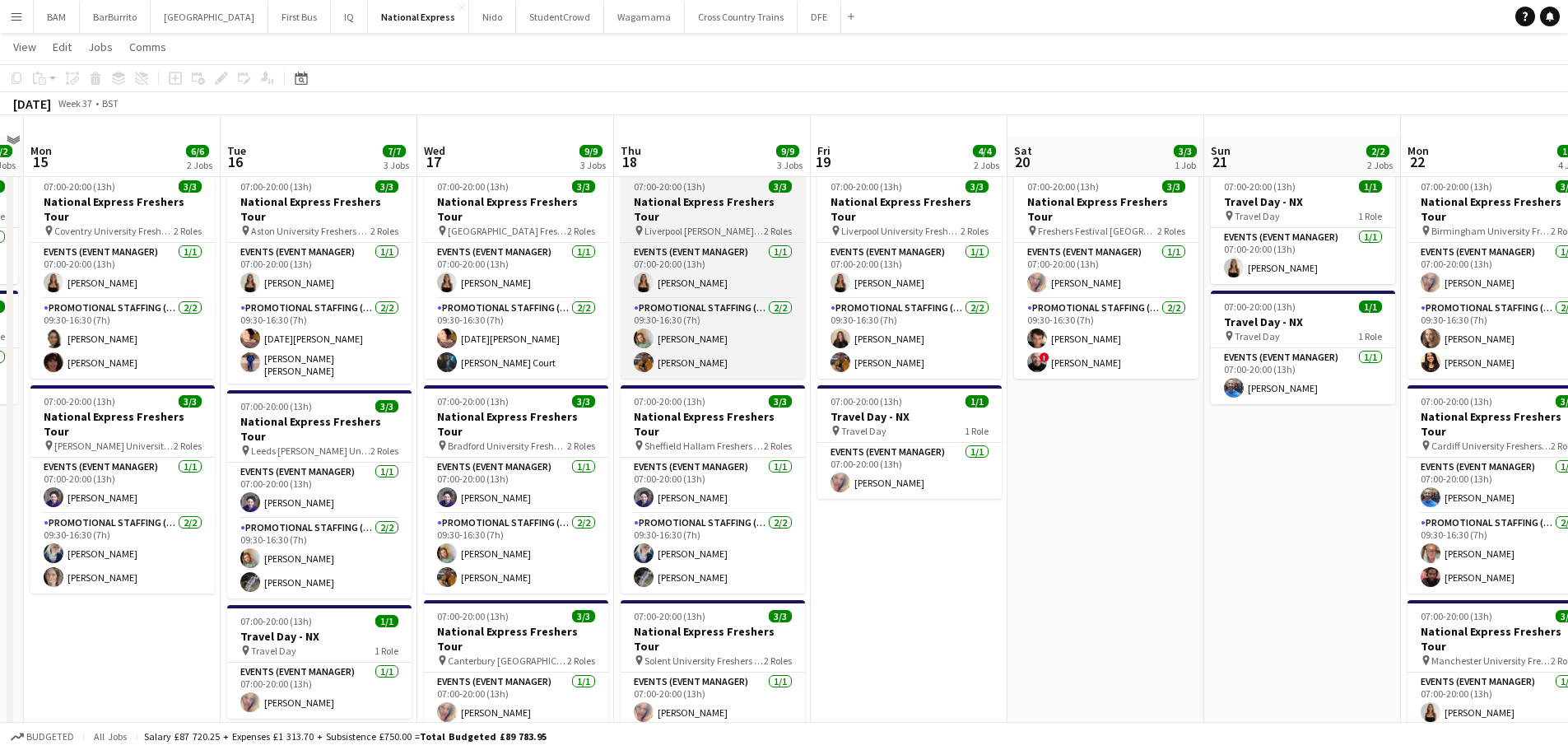
scroll to position [0, 0]
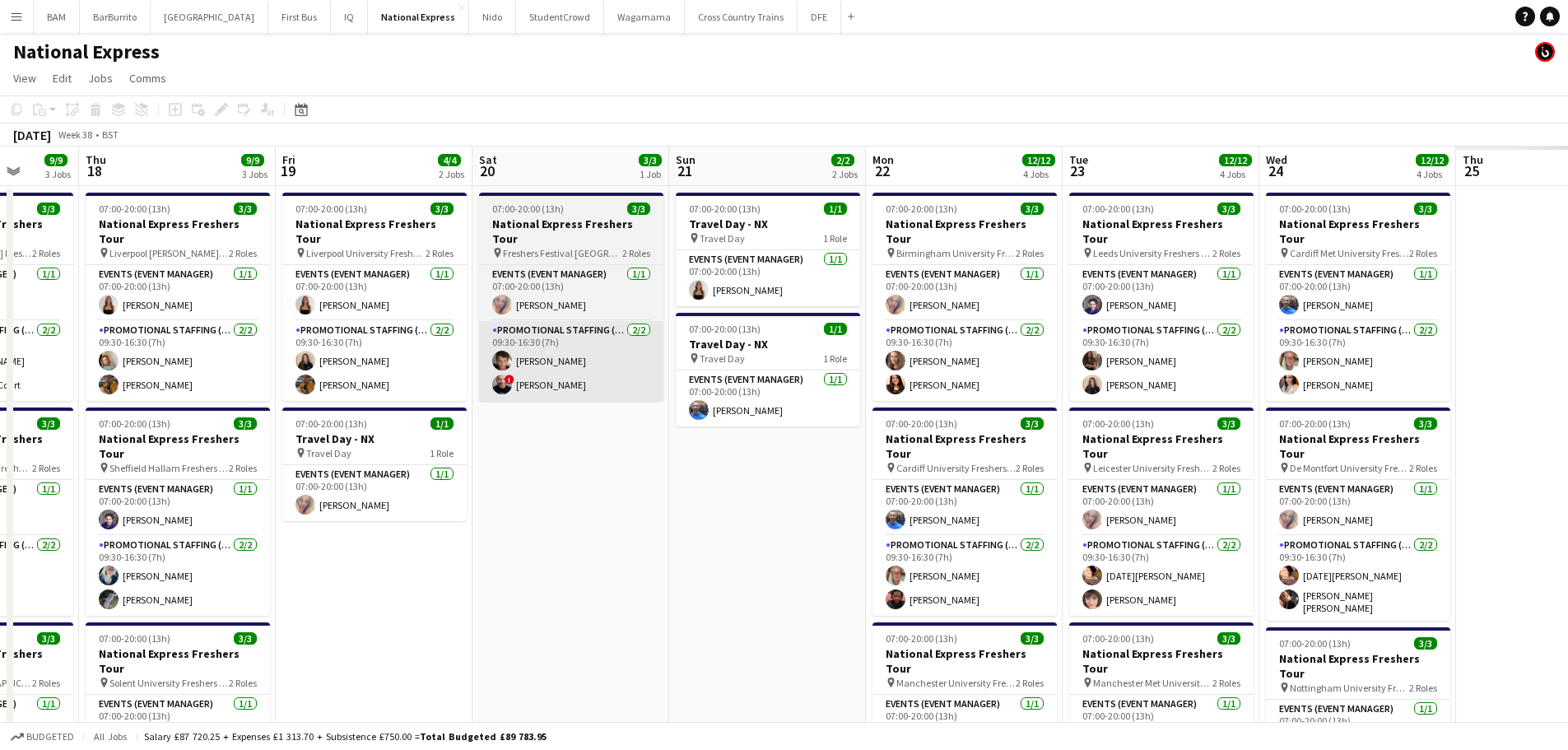
drag, startPoint x: 1064, startPoint y: 330, endPoint x: 628, endPoint y: 318, distance: 436.2
click at [628, 325] on app-calendar-viewport "Sun 14 2/2 2 Jobs Mon 15 6/6 2 Jobs Tue 16 7/7 3 Jobs Wed 17 9/9 3 Jobs Thu 18 …" at bounding box center [784, 614] width 1568 height 937
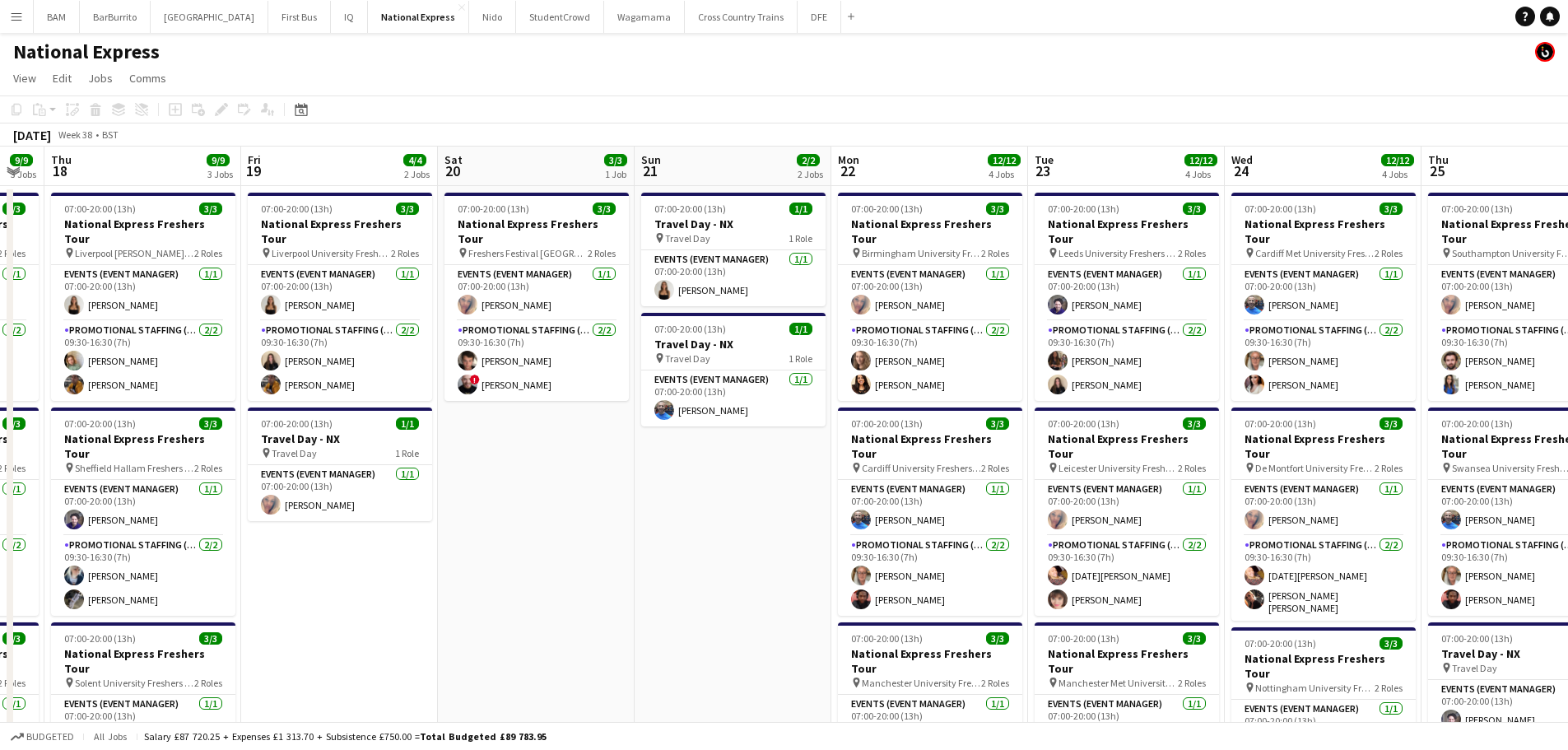
drag, startPoint x: 914, startPoint y: 338, endPoint x: 906, endPoint y: 339, distance: 8.1
click at [907, 339] on app-calendar-viewport "Mon 15 6/6 2 Jobs Tue 16 7/7 3 Jobs Wed 17 9/9 3 Jobs Thu 18 9/9 3 Jobs Fri 19 …" at bounding box center [784, 614] width 1568 height 937
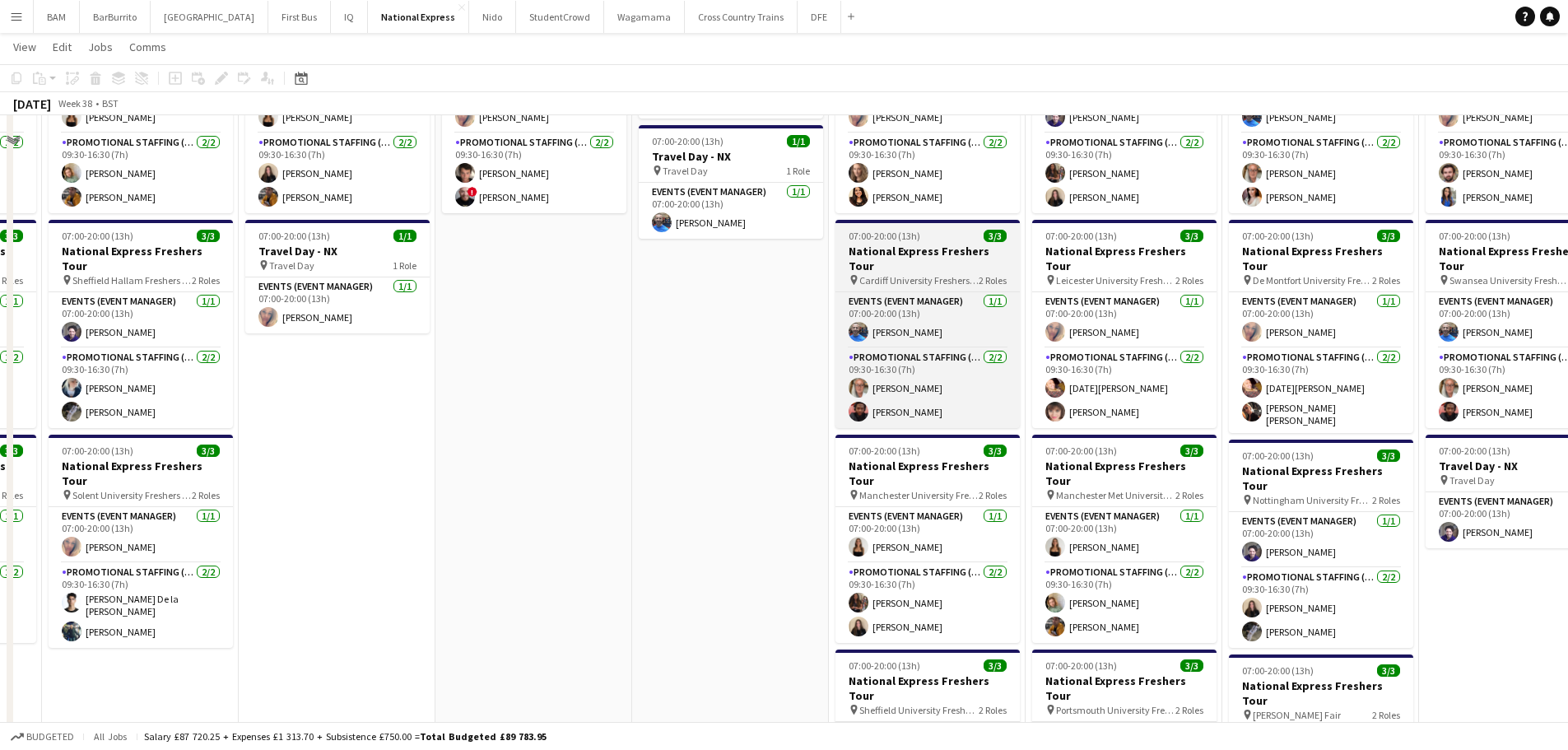
scroll to position [82, 0]
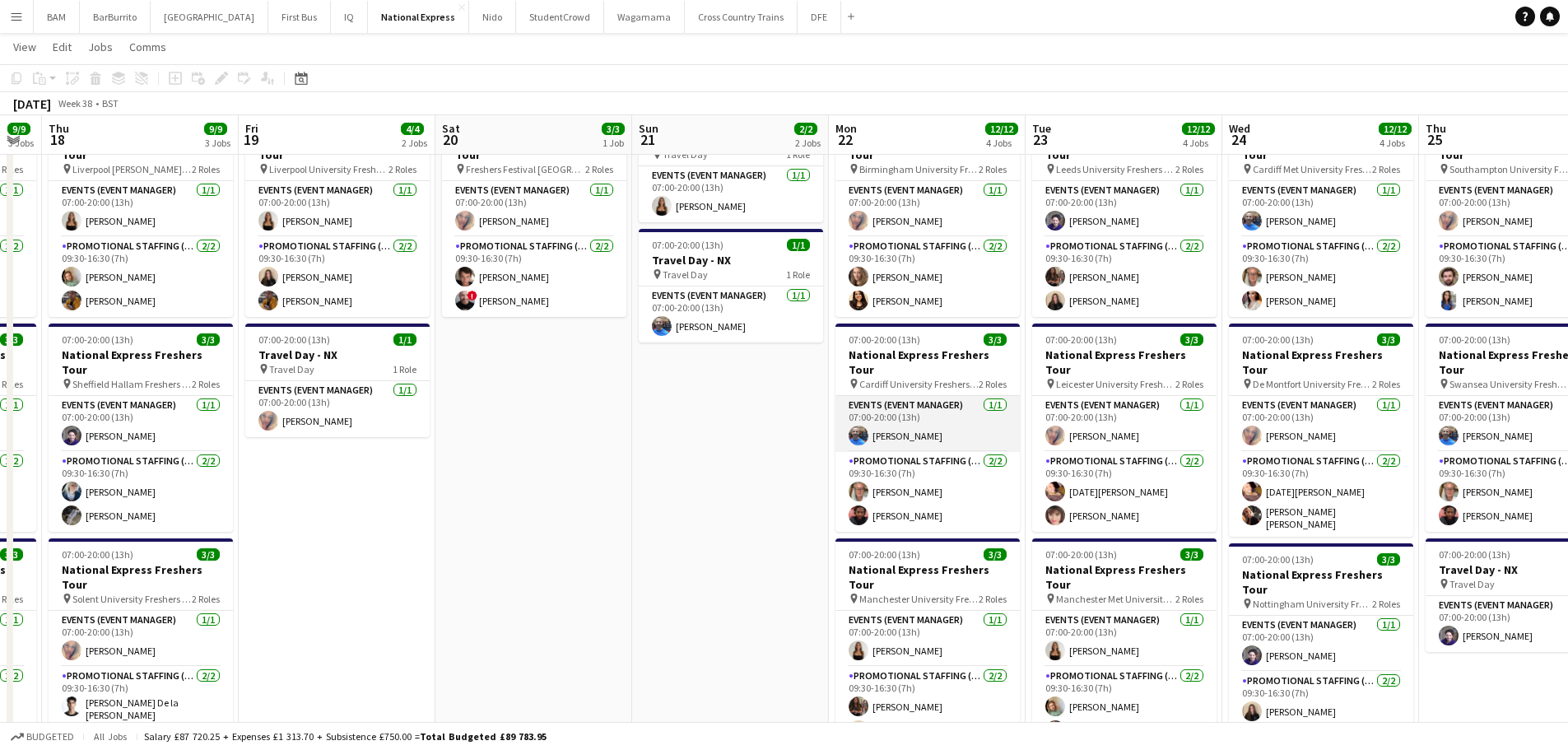
click at [947, 399] on app-card-role "Events (Event Manager) [DATE] 07:00-20:00 (13h) [PERSON_NAME]" at bounding box center [927, 423] width 184 height 56
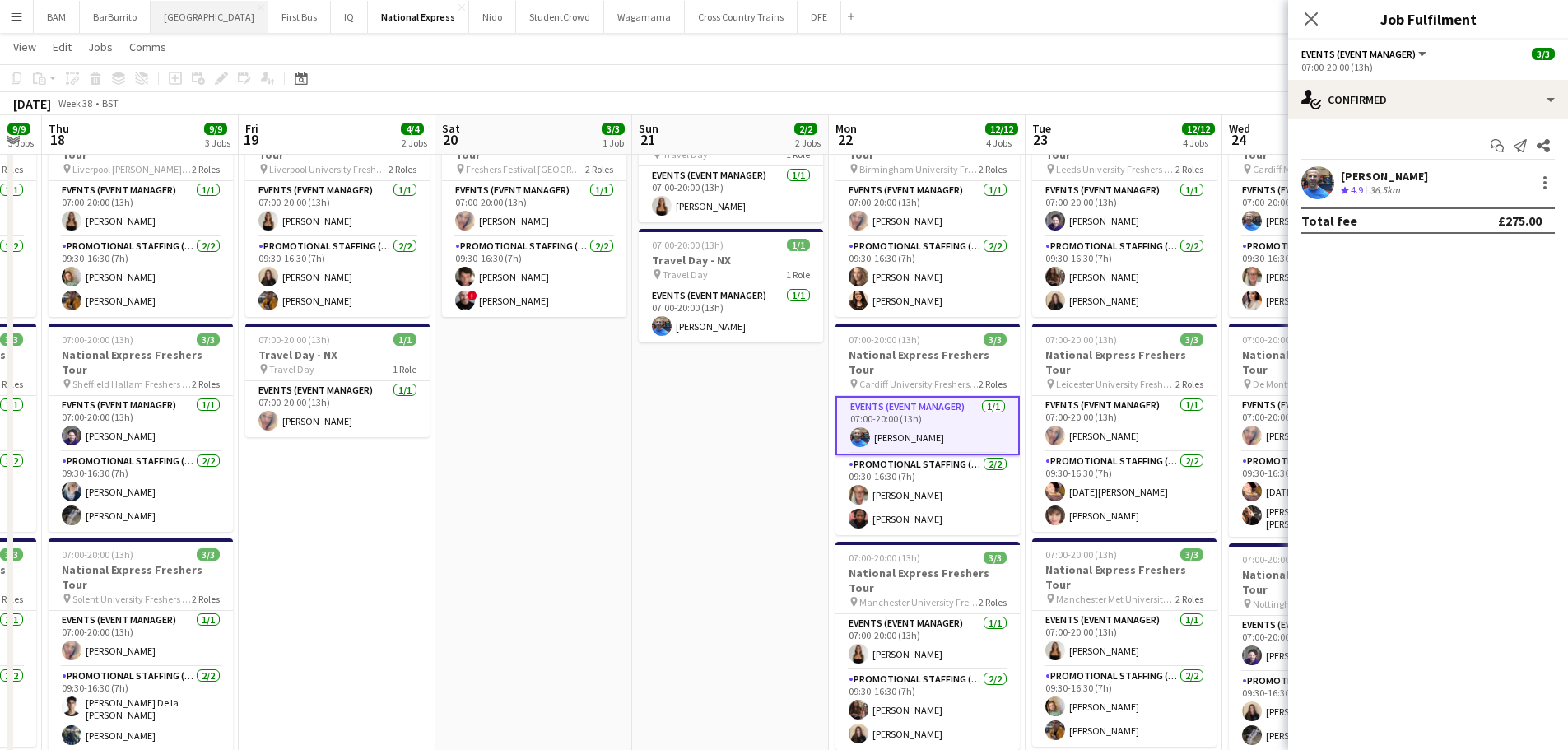
click at [180, 17] on button "[GEOGRAPHIC_DATA]" at bounding box center [210, 17] width 118 height 32
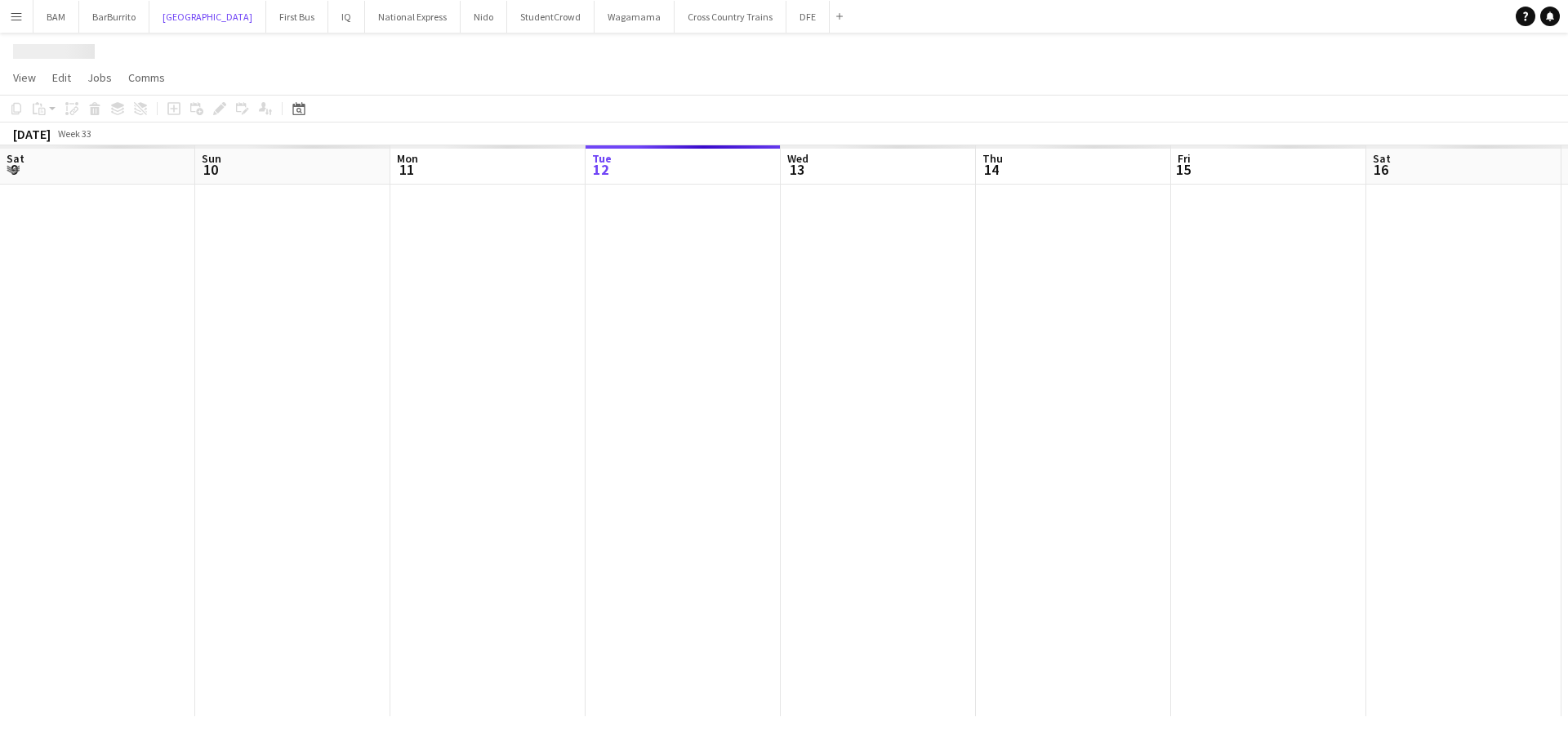
scroll to position [0, 390]
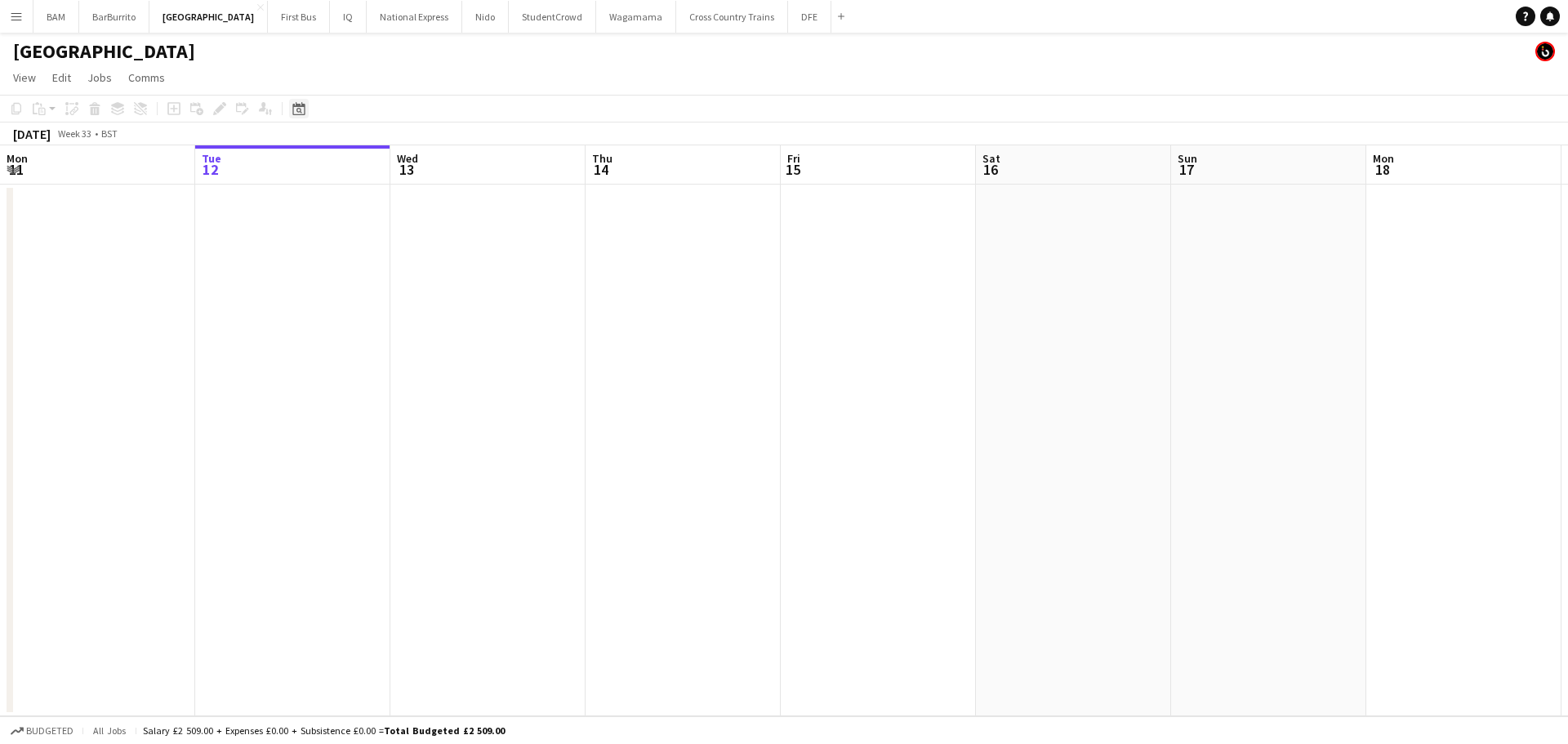
click at [292, 108] on icon "Date picker" at bounding box center [298, 108] width 13 height 13
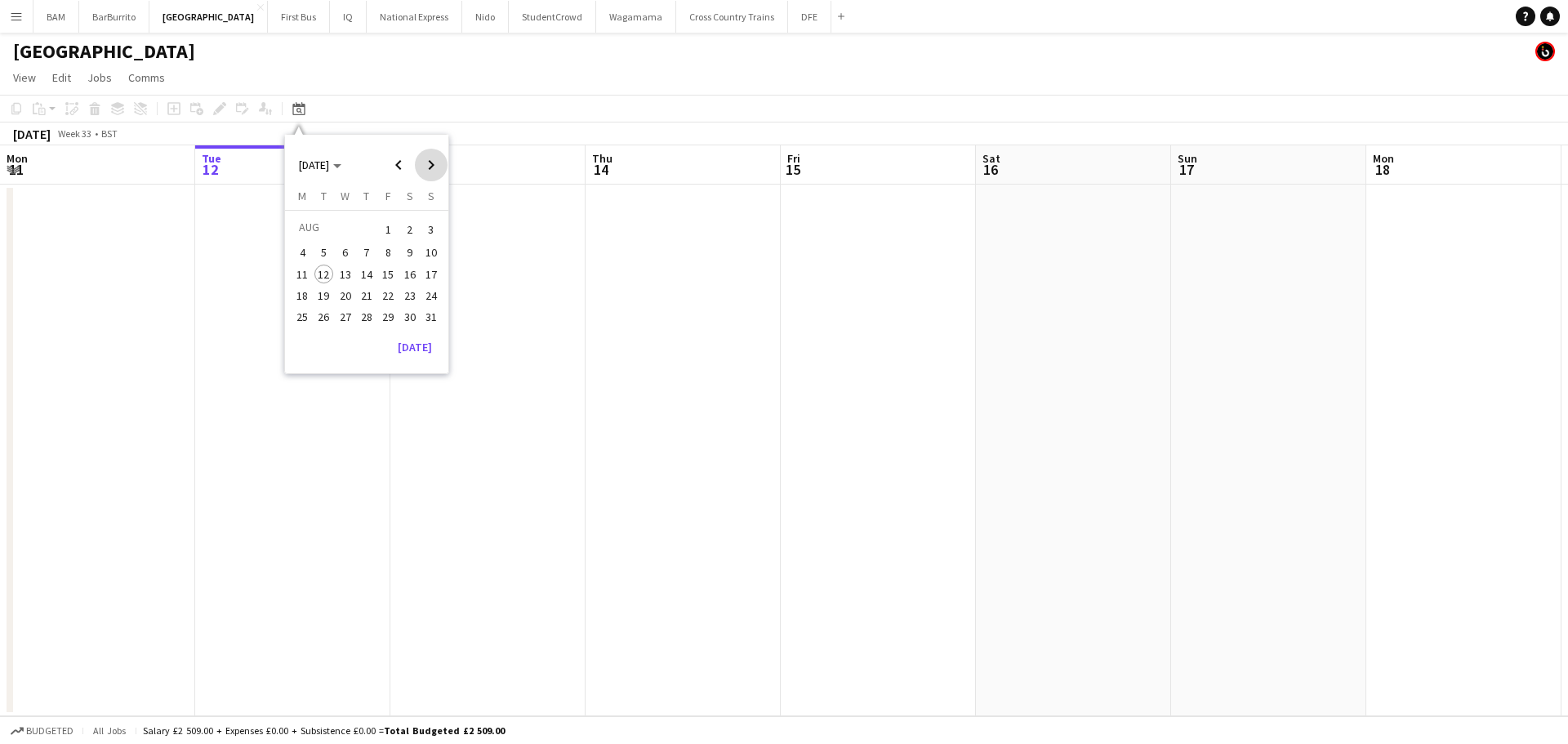
click at [435, 156] on span "Next month" at bounding box center [430, 164] width 32 height 32
click at [317, 314] on span "23" at bounding box center [324, 312] width 19 height 19
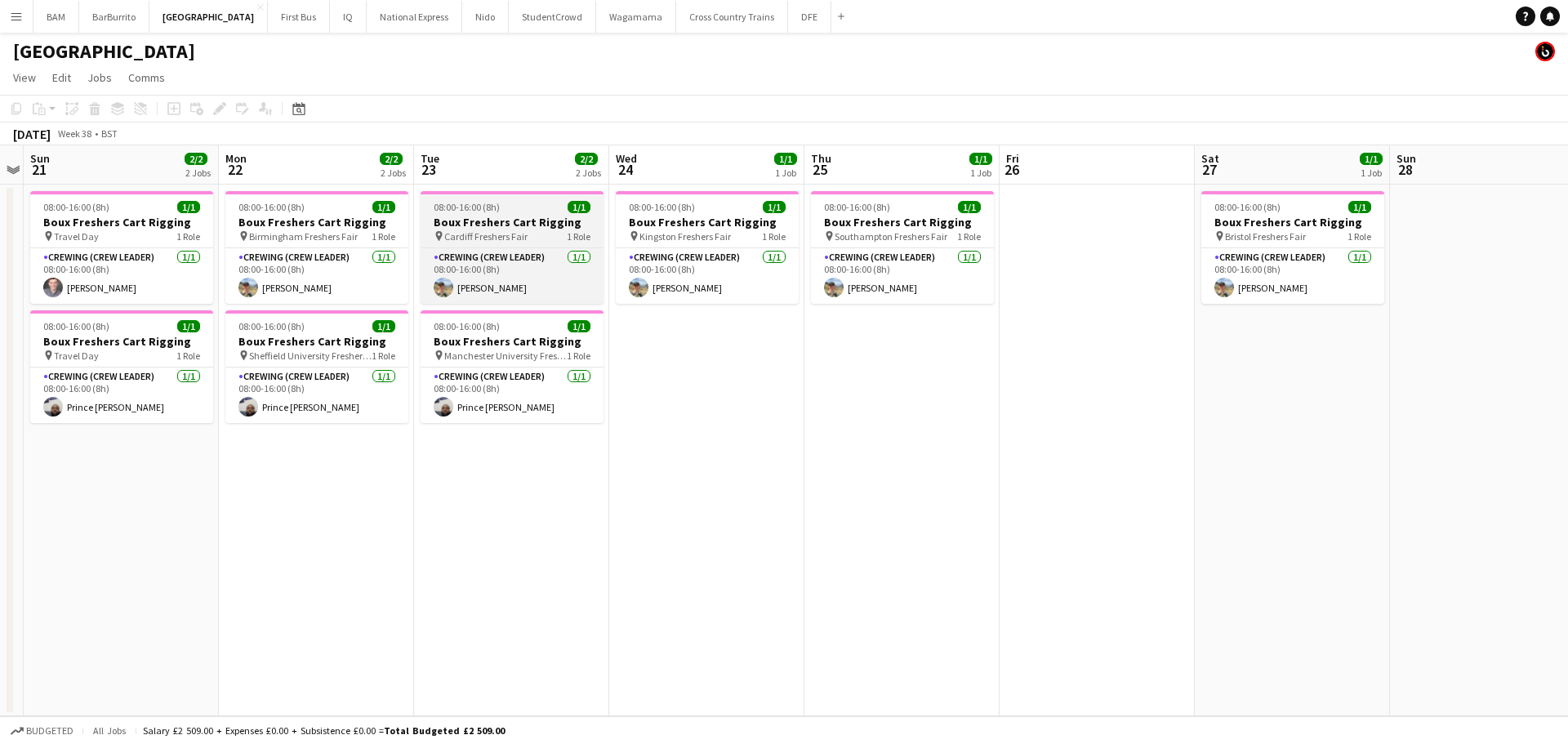
click at [505, 206] on div "08:00-16:00 (8h) 1/1" at bounding box center [512, 207] width 183 height 12
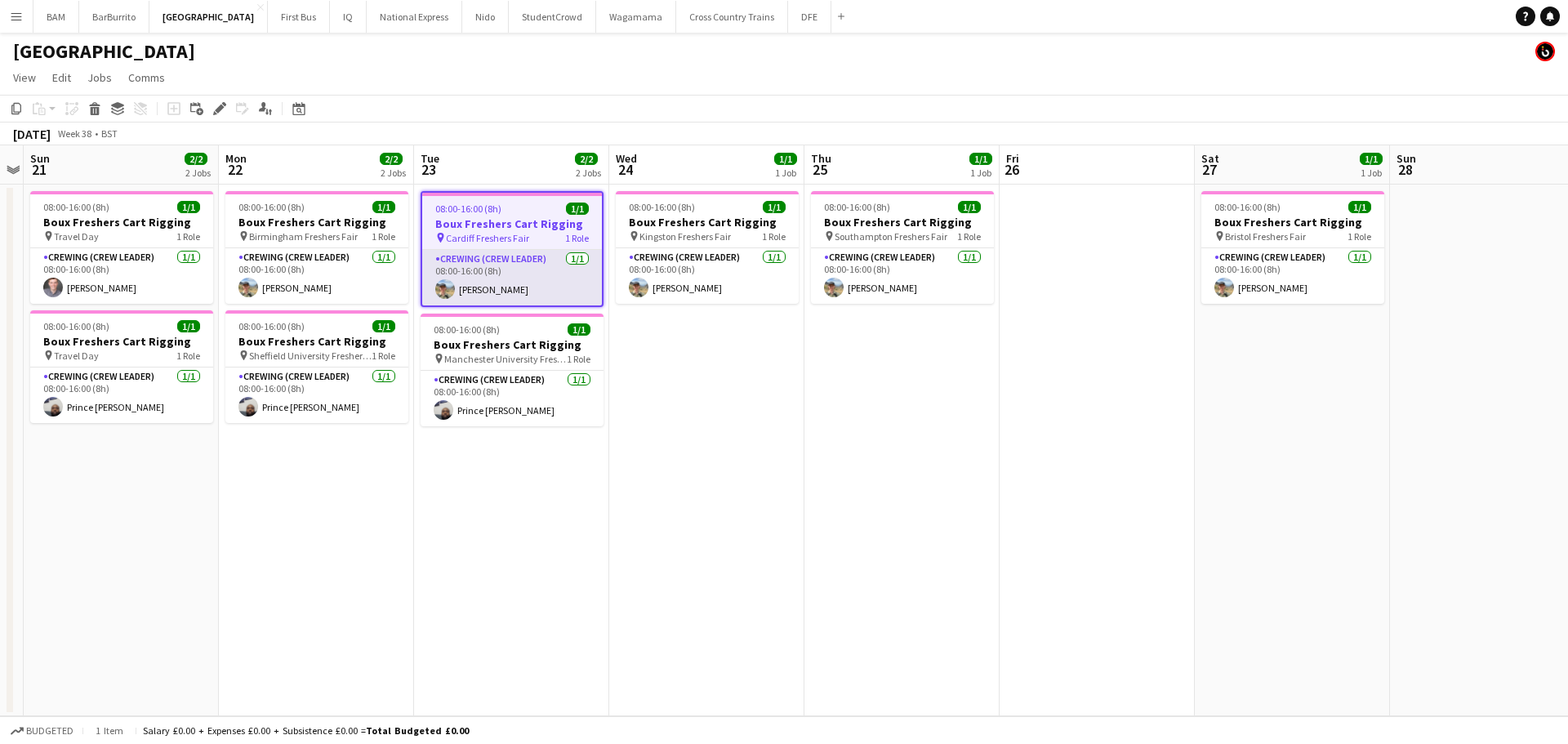
click at [528, 278] on app-card-role "Crewing (Crew Leader) [DATE] 08:00-16:00 (8h) [PERSON_NAME]" at bounding box center [512, 277] width 179 height 55
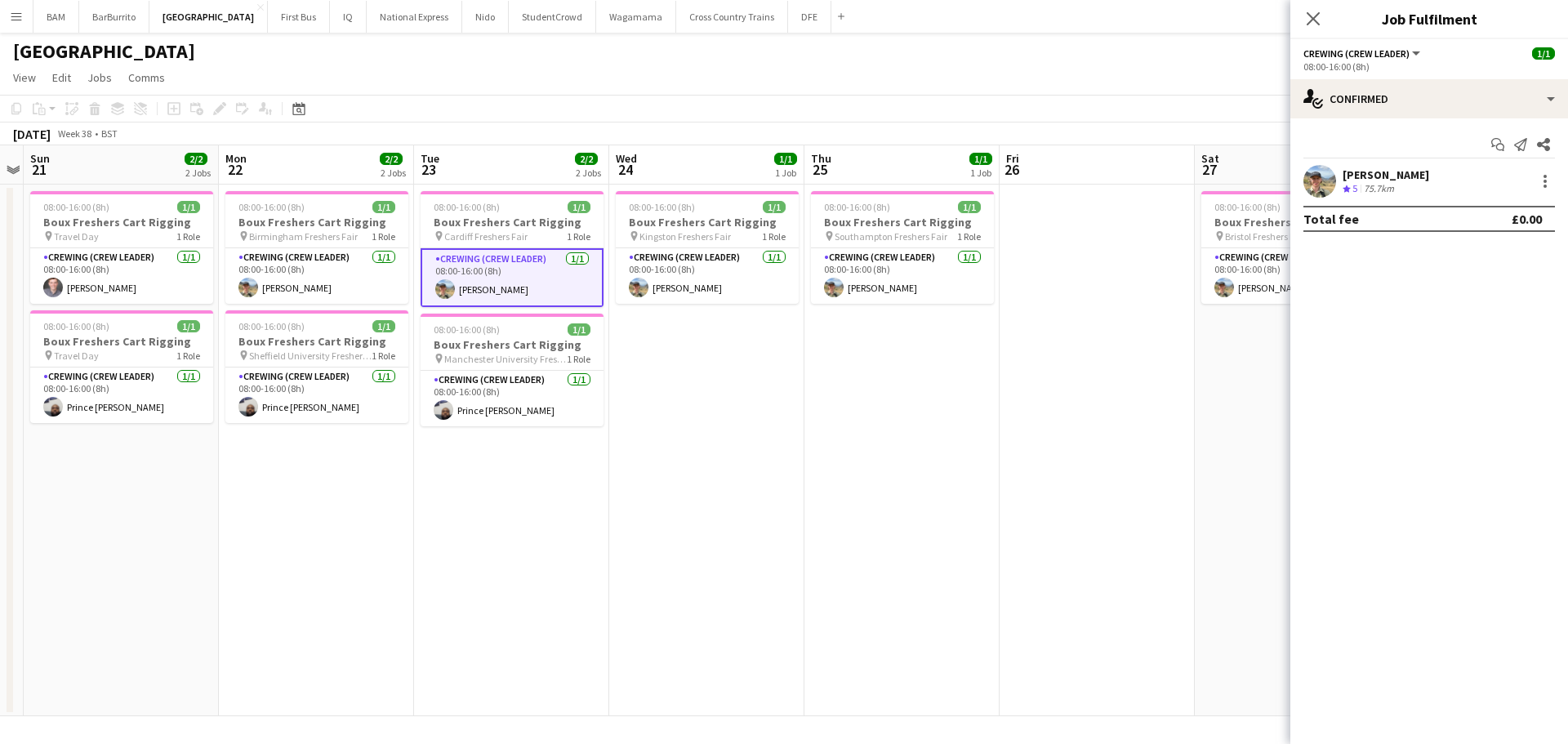
click at [598, 124] on div "[DATE] Week 38 • BST" at bounding box center [784, 134] width 1568 height 23
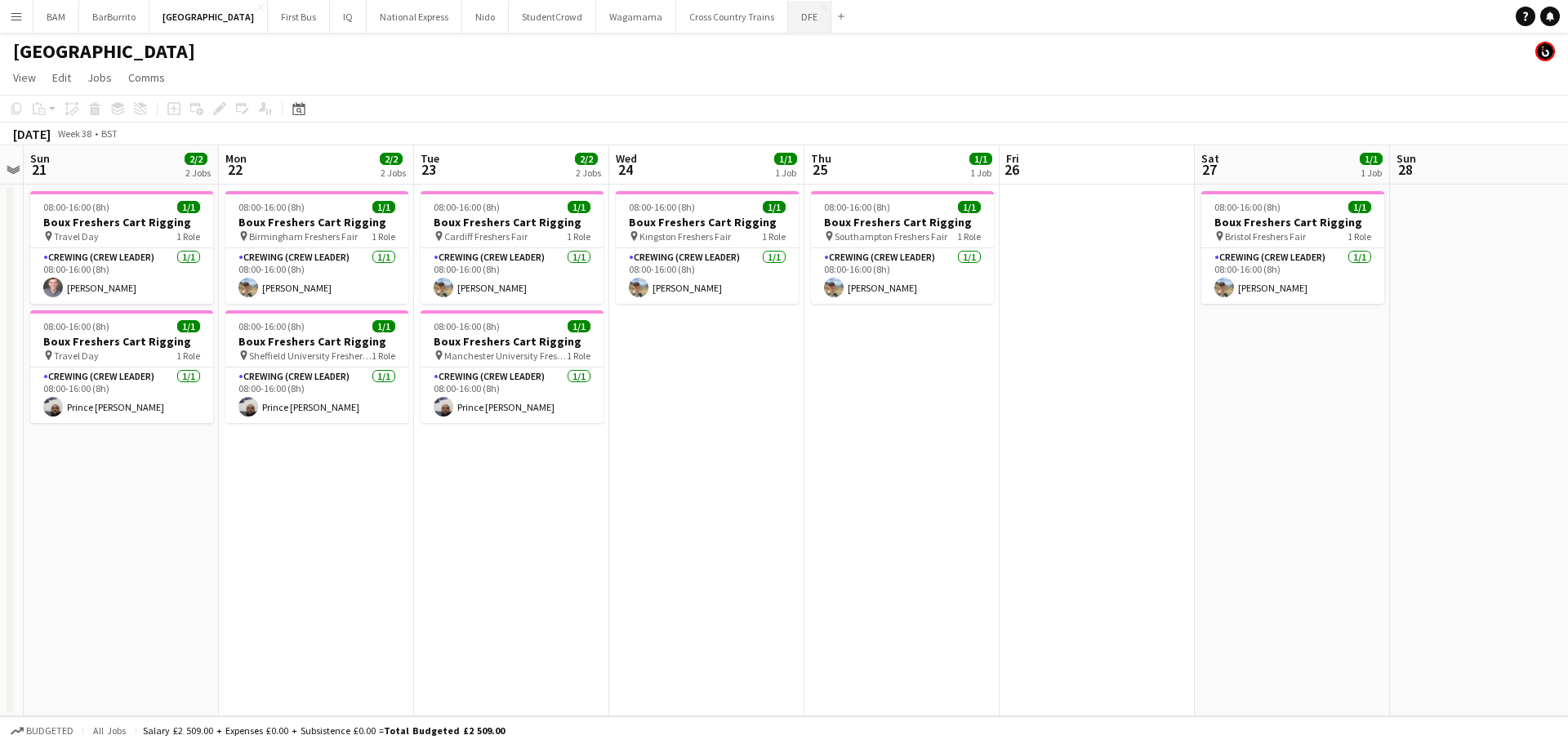
click at [788, 24] on button "DFE Close" at bounding box center [809, 17] width 43 height 31
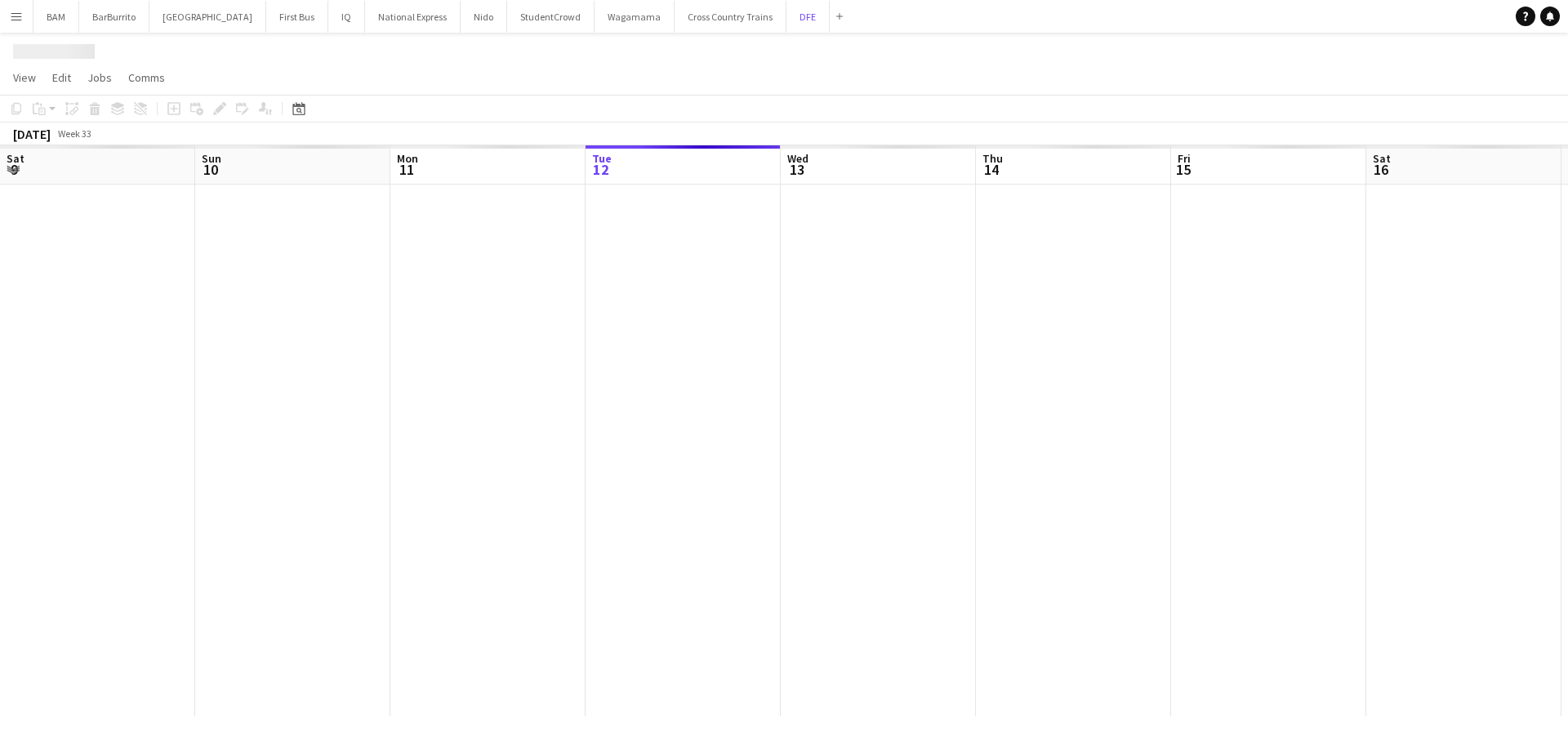
scroll to position [0, 390]
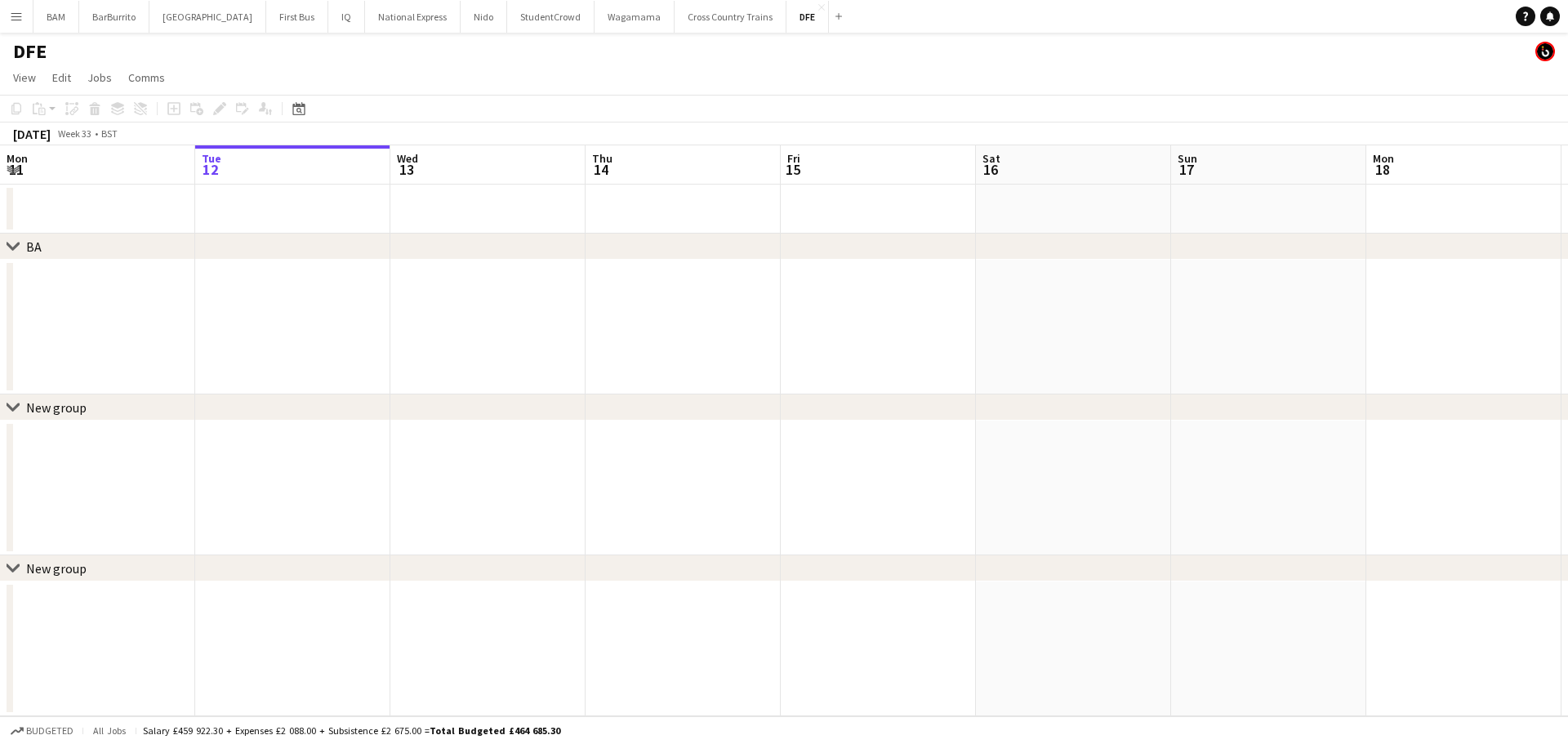
click at [310, 108] on div "Date picker [DATE] [DATE] [DATE] M [DATE] T [DATE] W [DATE] T [DATE] F [DATE] S…" at bounding box center [294, 108] width 37 height 19
click at [305, 112] on div "Date picker" at bounding box center [299, 108] width 19 height 19
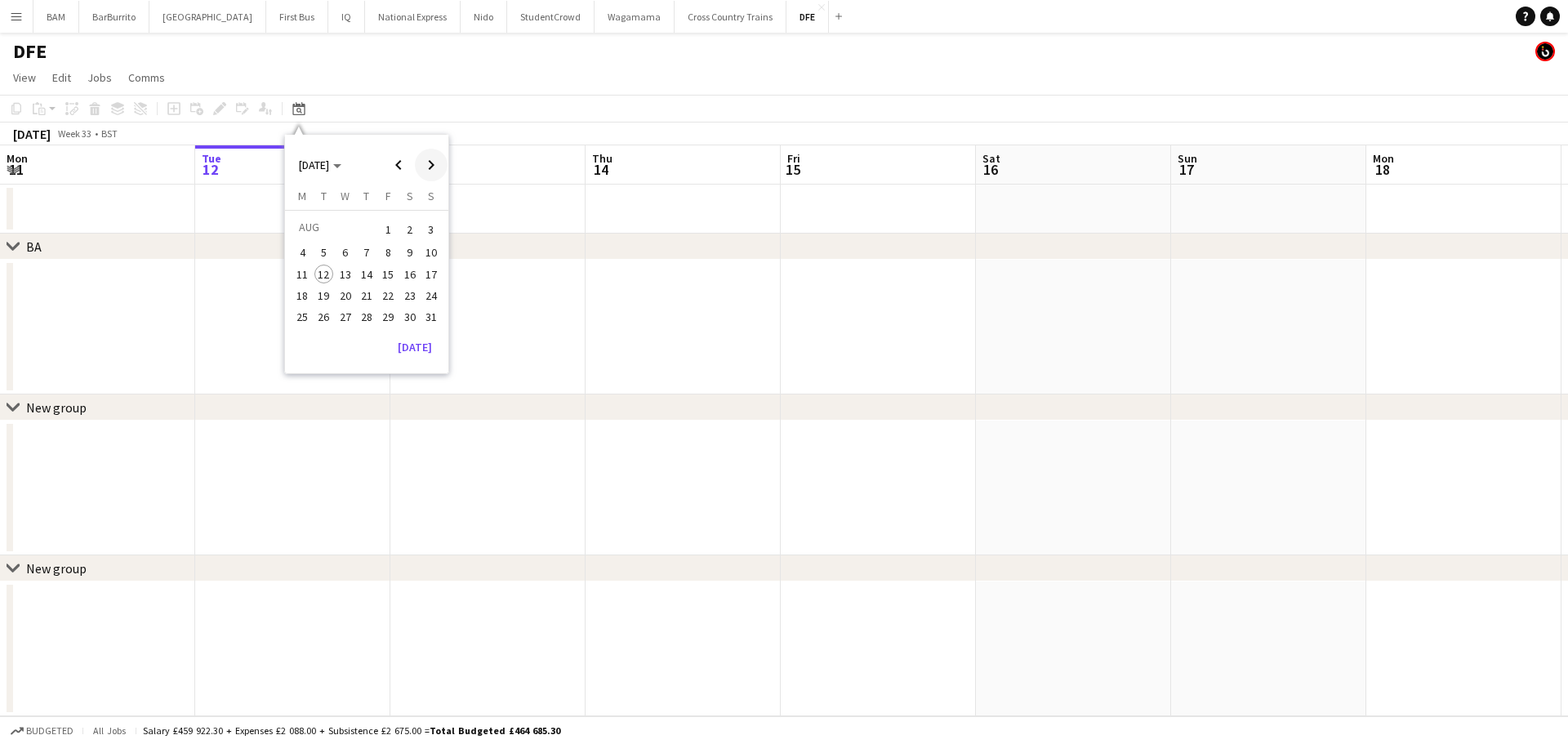
click at [430, 158] on span "Next month" at bounding box center [430, 164] width 32 height 32
click at [306, 272] on span "8" at bounding box center [302, 270] width 19 height 19
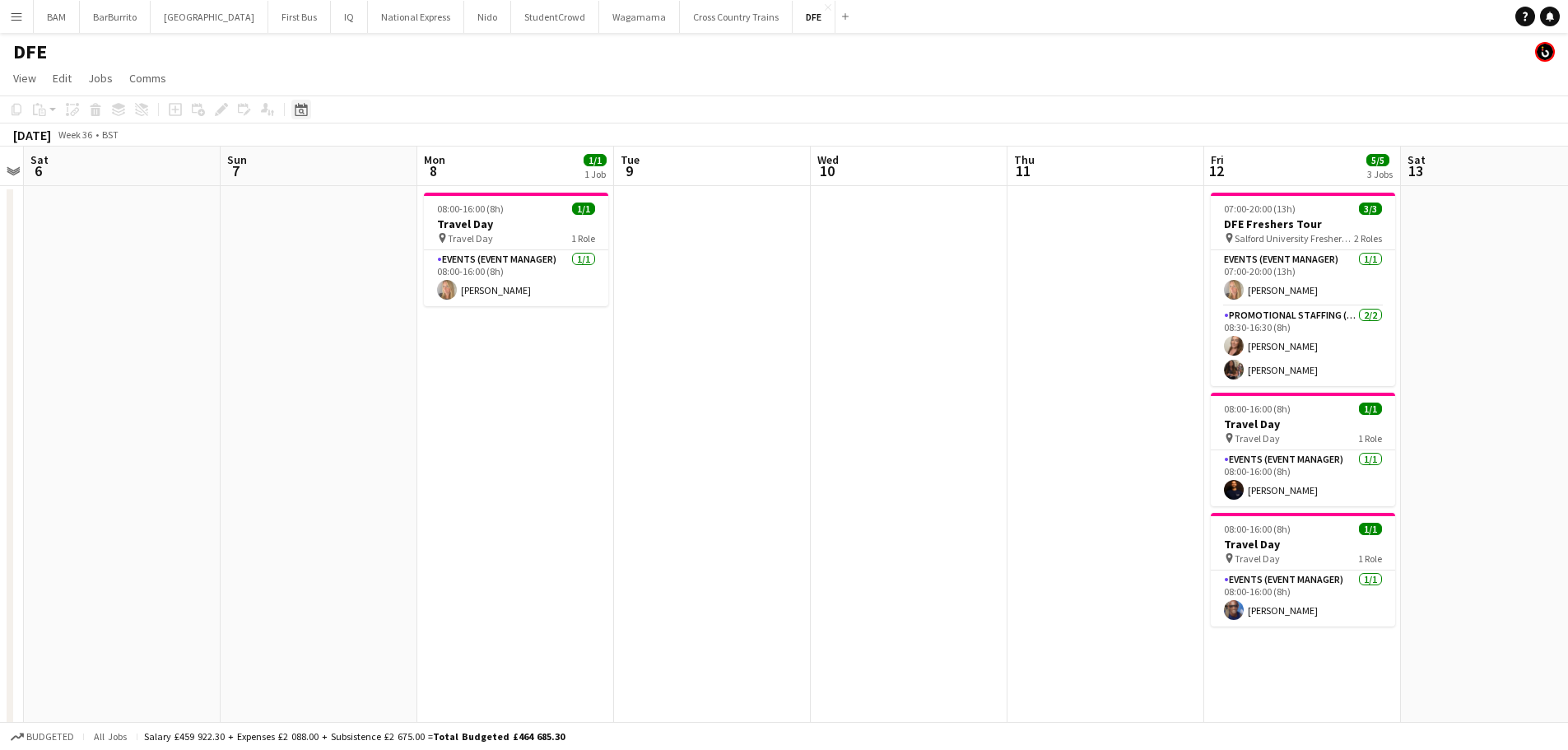
click at [309, 112] on div "Date picker" at bounding box center [301, 109] width 19 height 19
click at [366, 292] on span "18" at bounding box center [369, 293] width 19 height 19
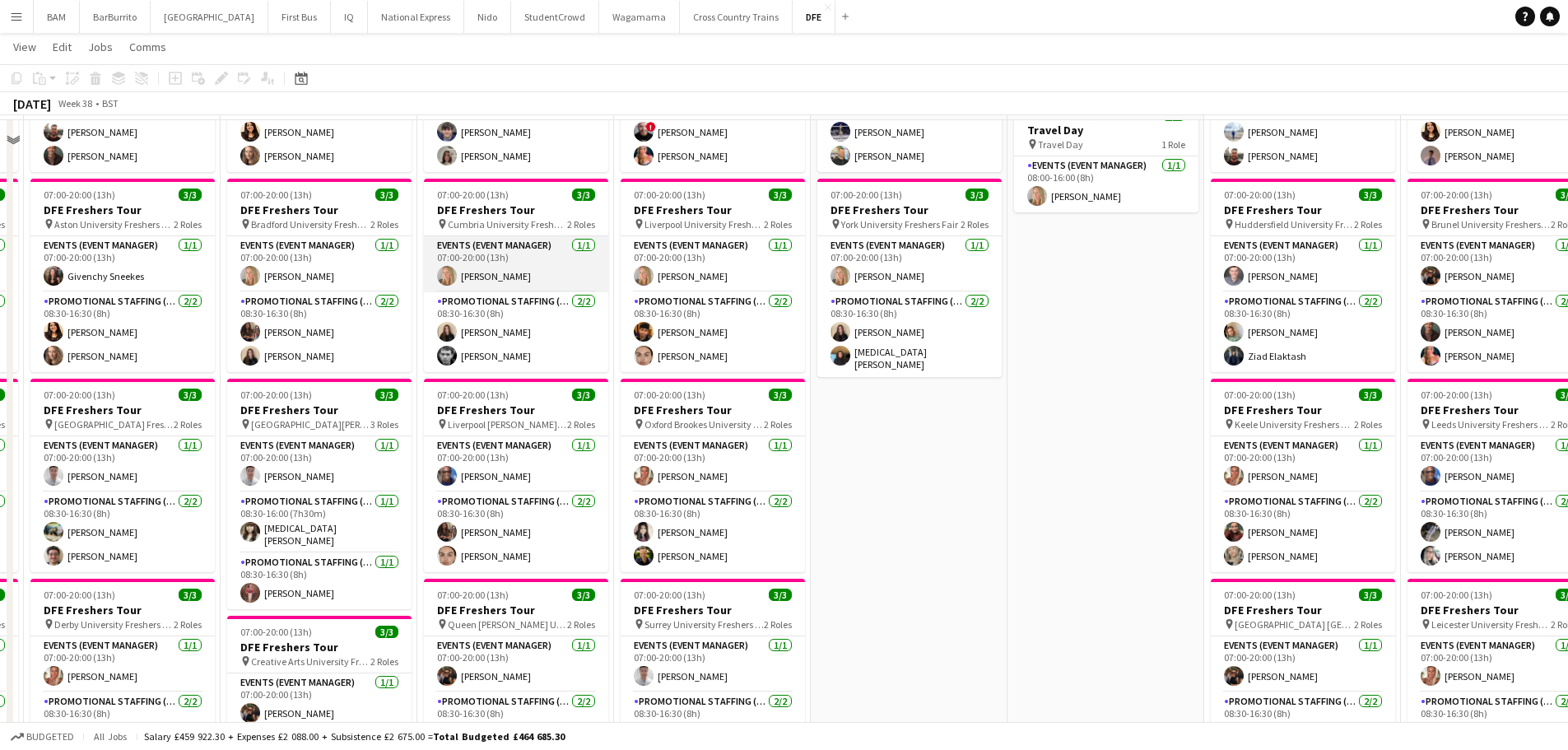
scroll to position [247, 0]
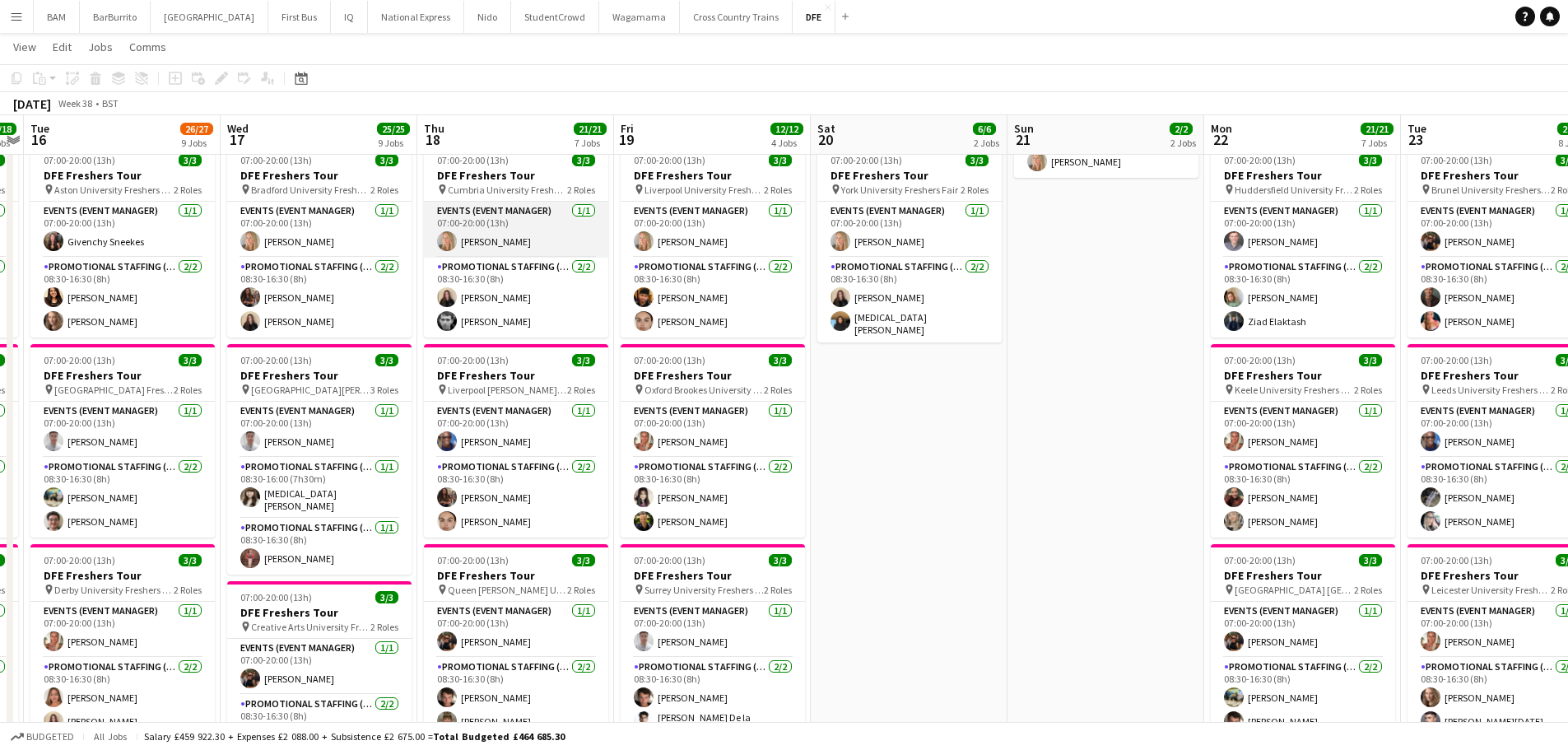
click at [516, 241] on app-card-role "Events (Event Manager) [DATE] 07:00-20:00 (13h) [PERSON_NAME]" at bounding box center [516, 229] width 184 height 56
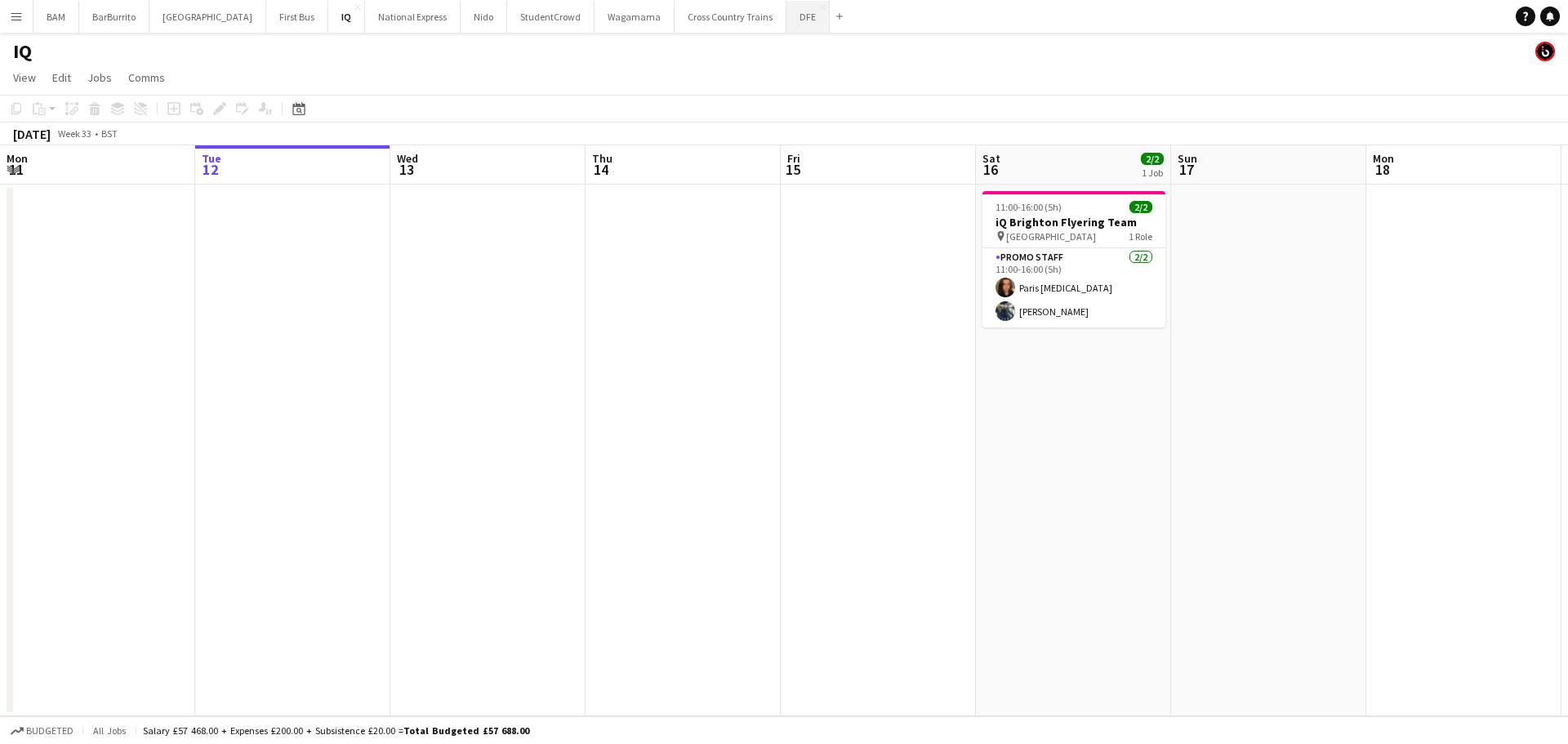
click at [786, 21] on button "DFE Close" at bounding box center [807, 17] width 43 height 31
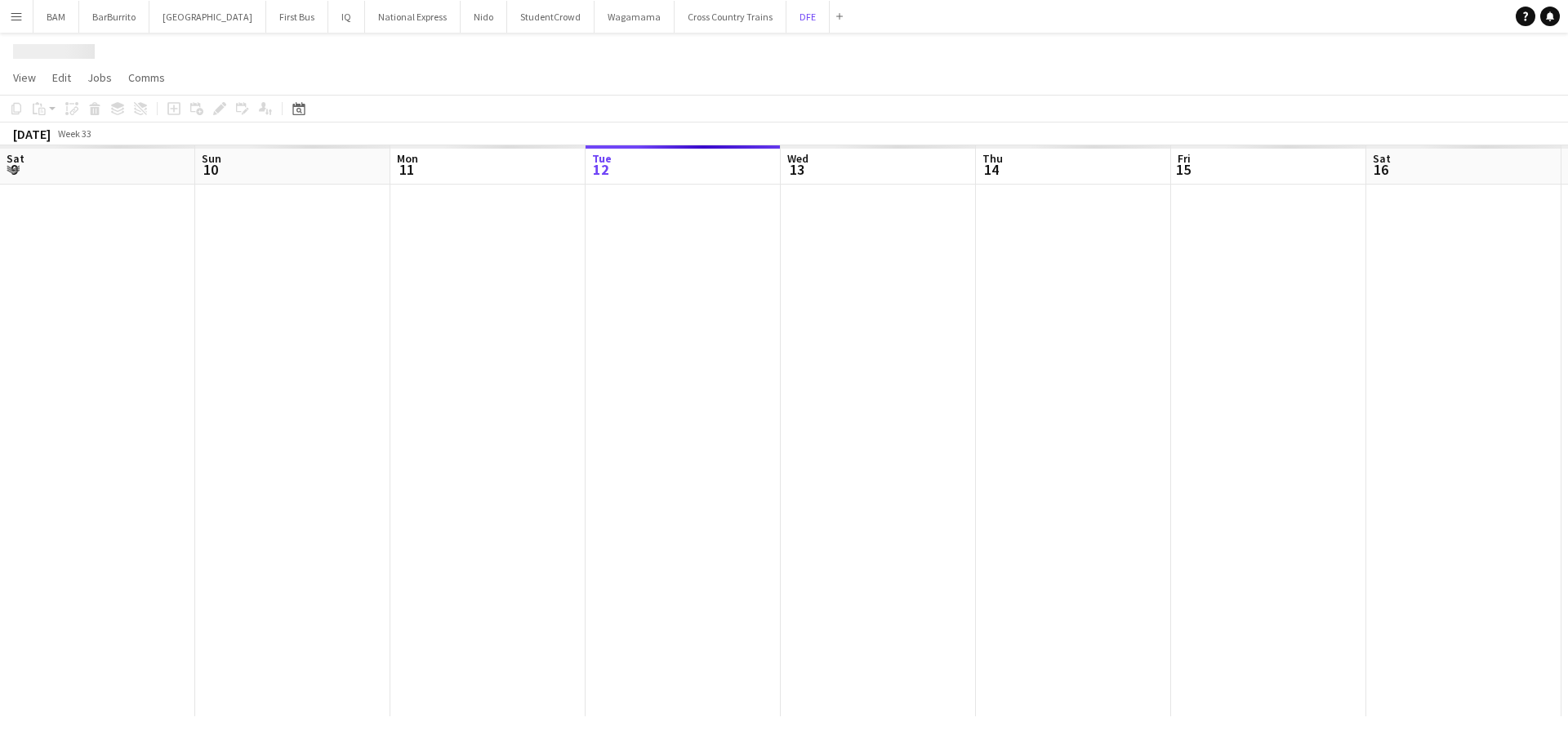
scroll to position [0, 390]
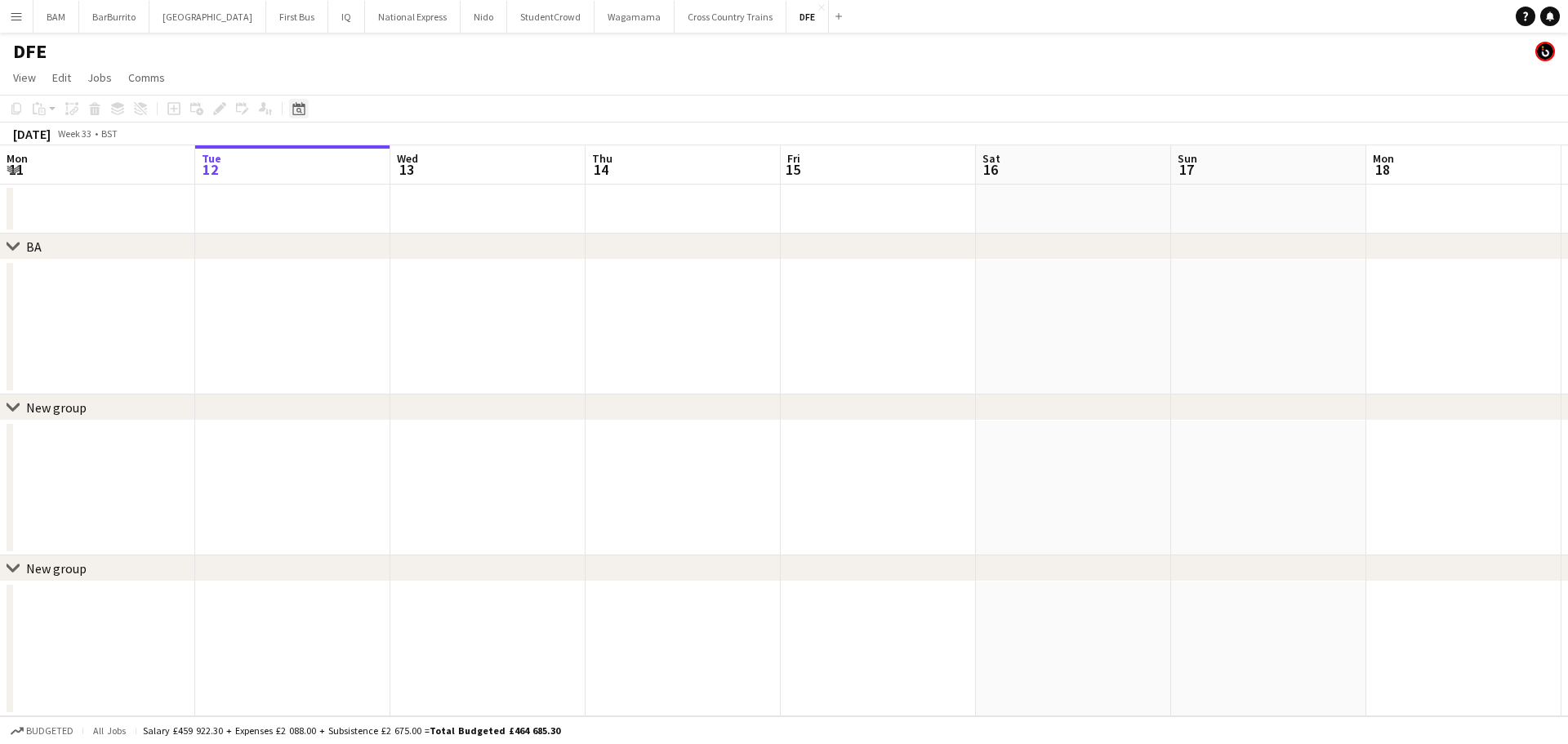
click at [296, 111] on icon "Date picker" at bounding box center [298, 108] width 13 height 13
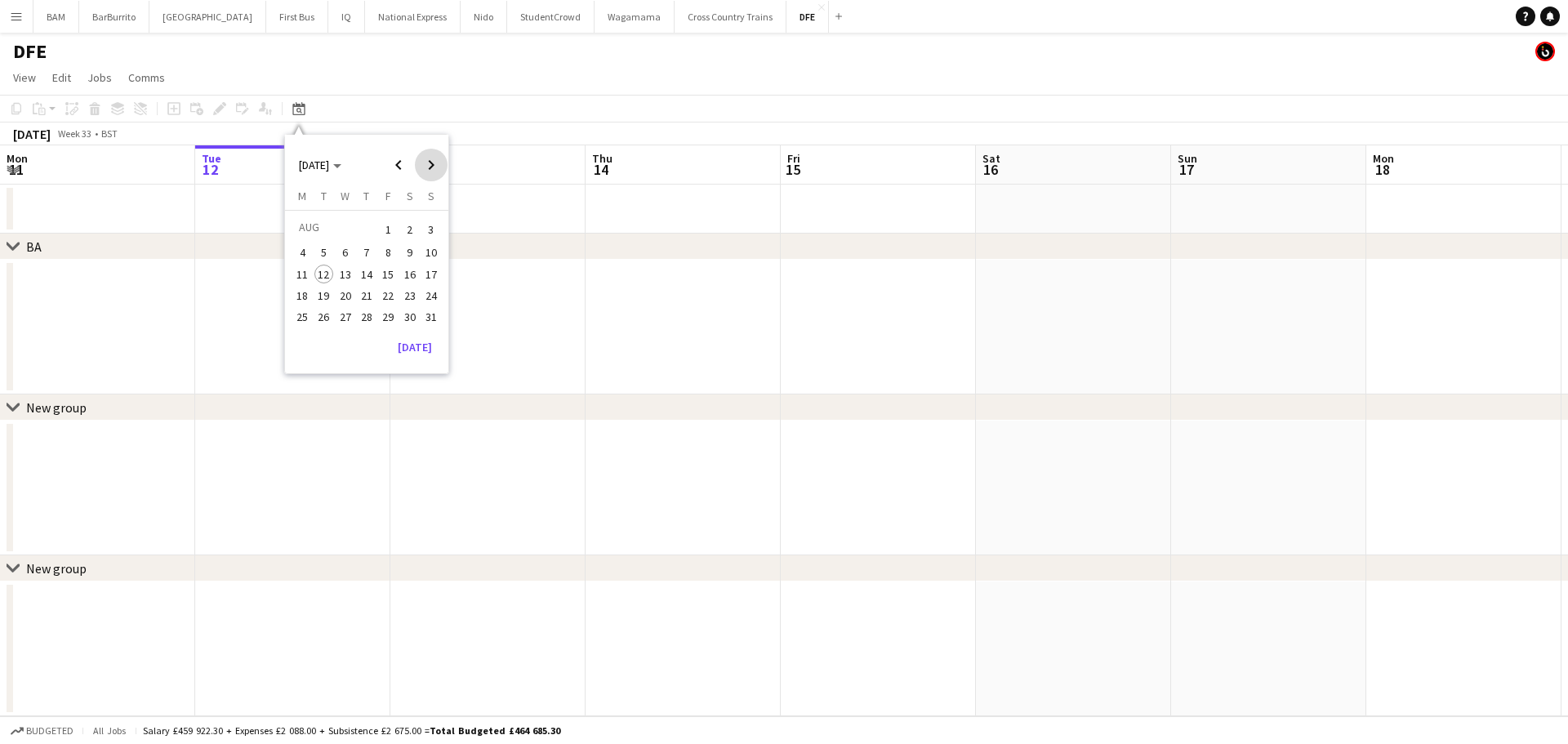
click at [432, 165] on span "Next month" at bounding box center [430, 164] width 32 height 32
click at [320, 291] on span "16" at bounding box center [324, 291] width 19 height 19
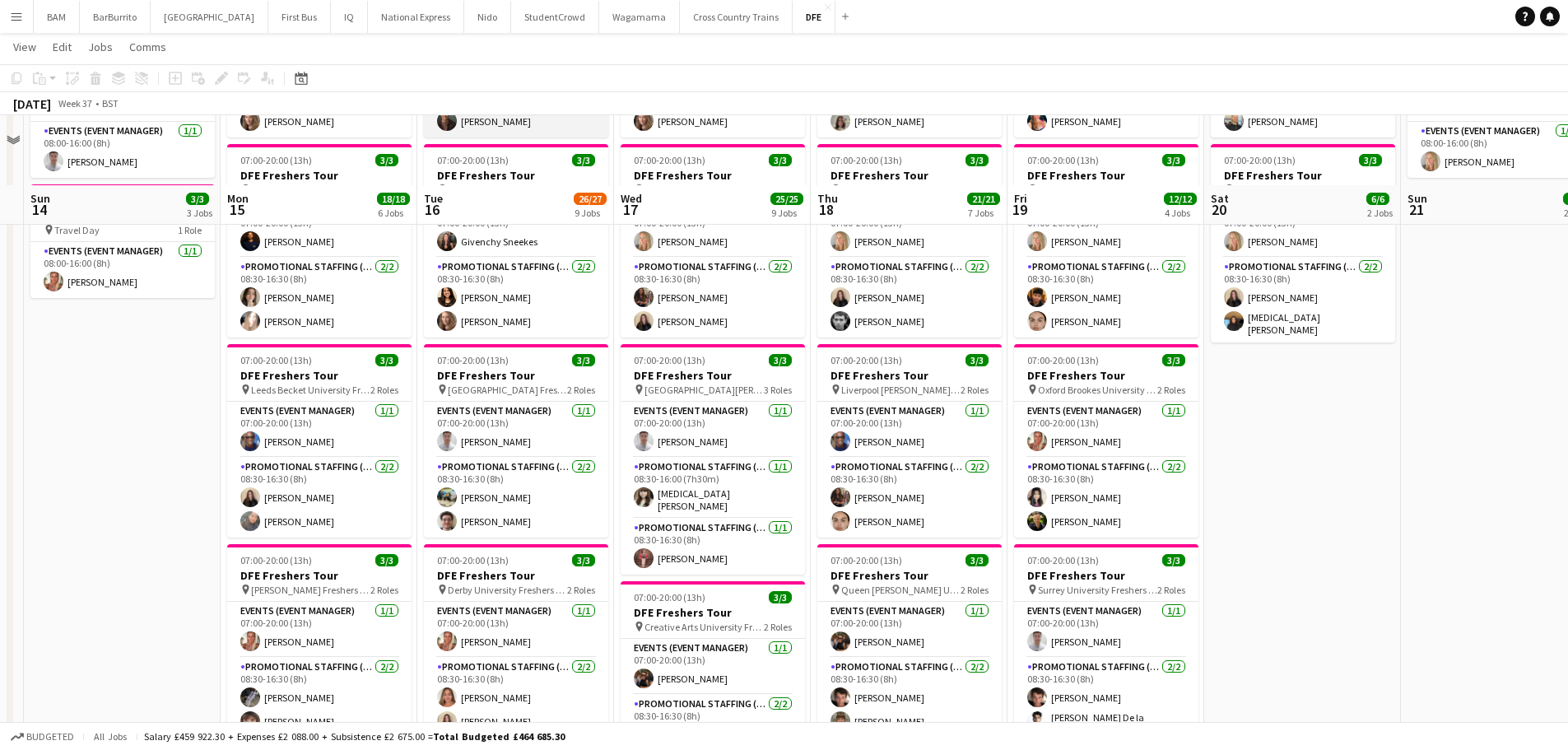
scroll to position [494, 0]
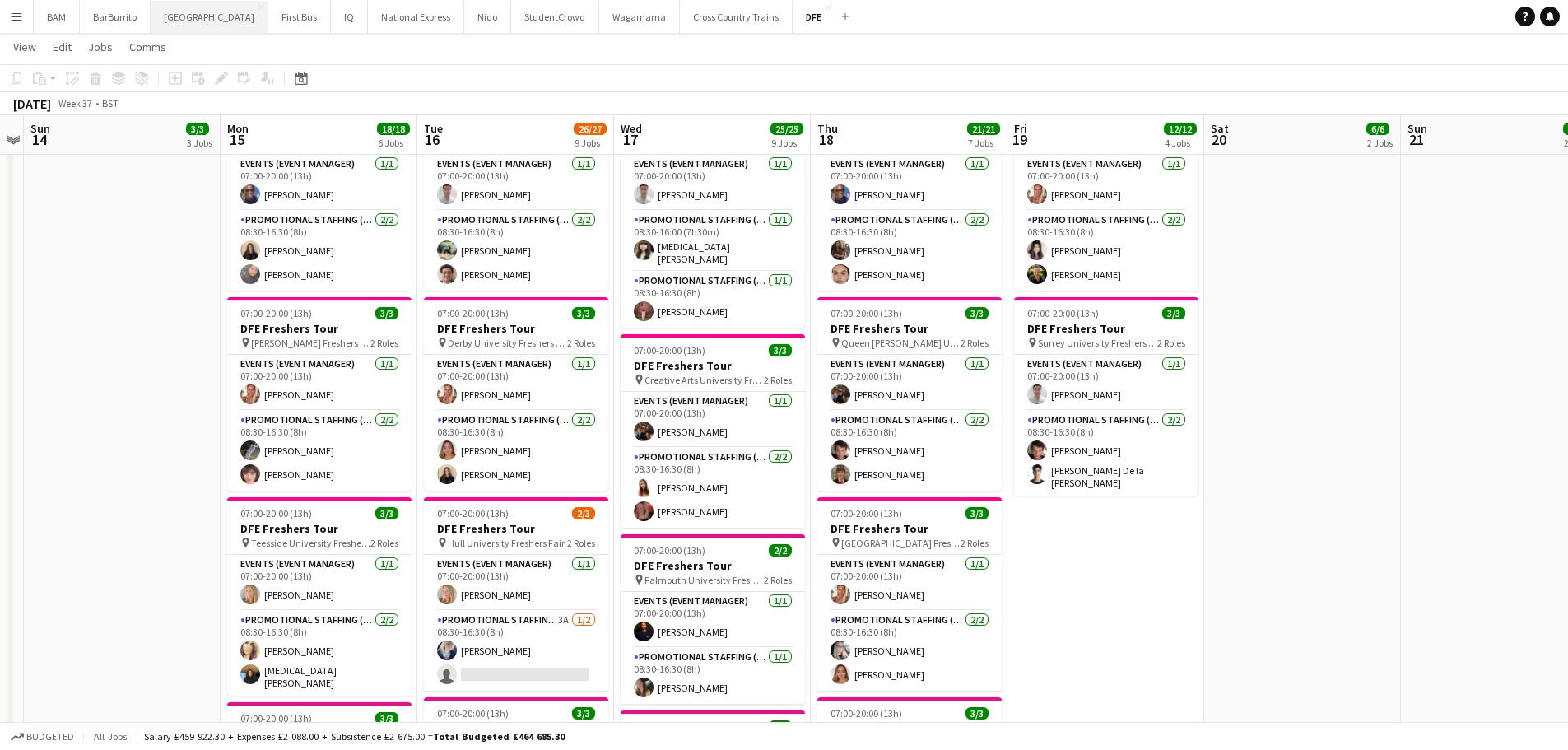
click at [156, 29] on button "[GEOGRAPHIC_DATA]" at bounding box center [210, 17] width 118 height 32
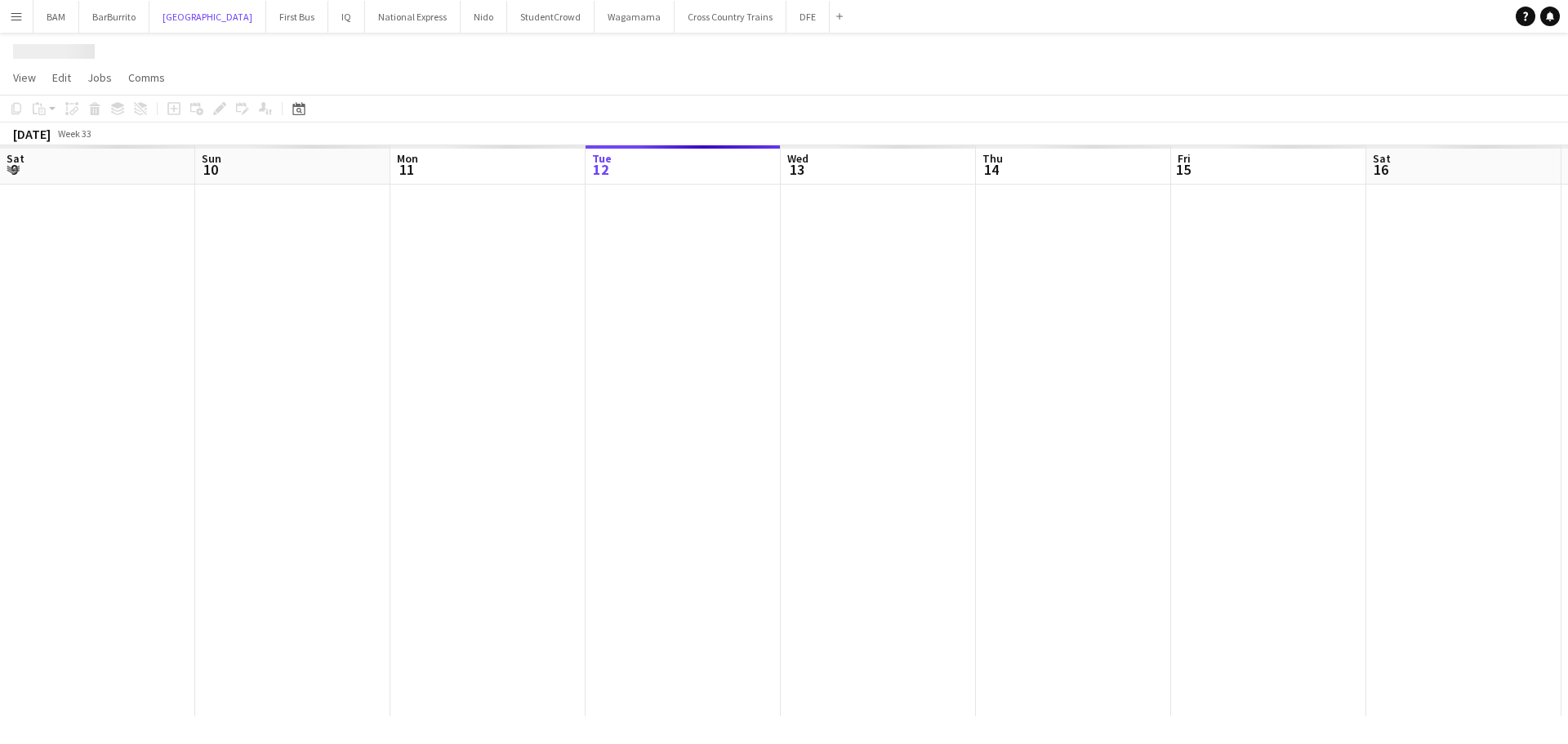
scroll to position [0, 390]
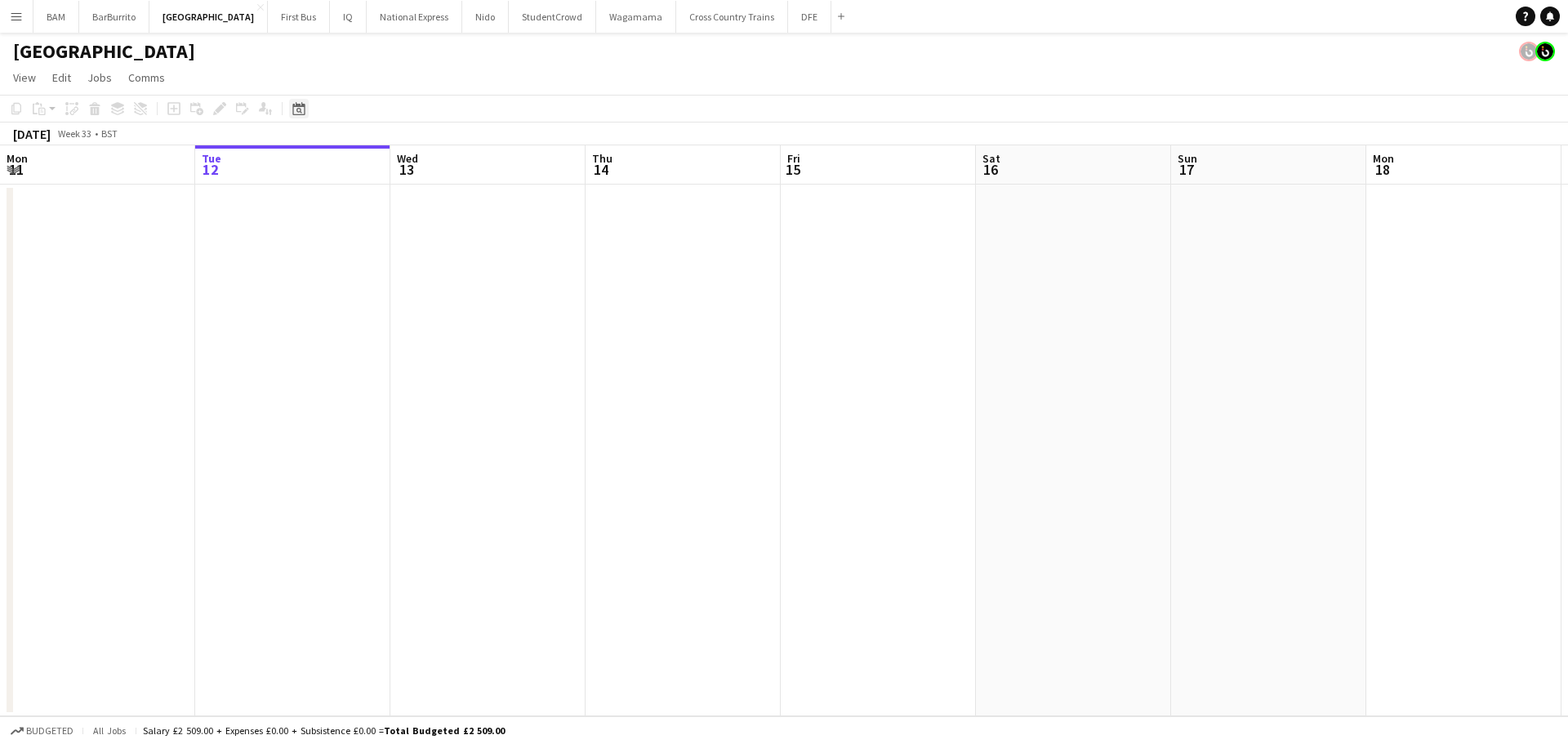
click at [294, 107] on icon at bounding box center [298, 108] width 12 height 13
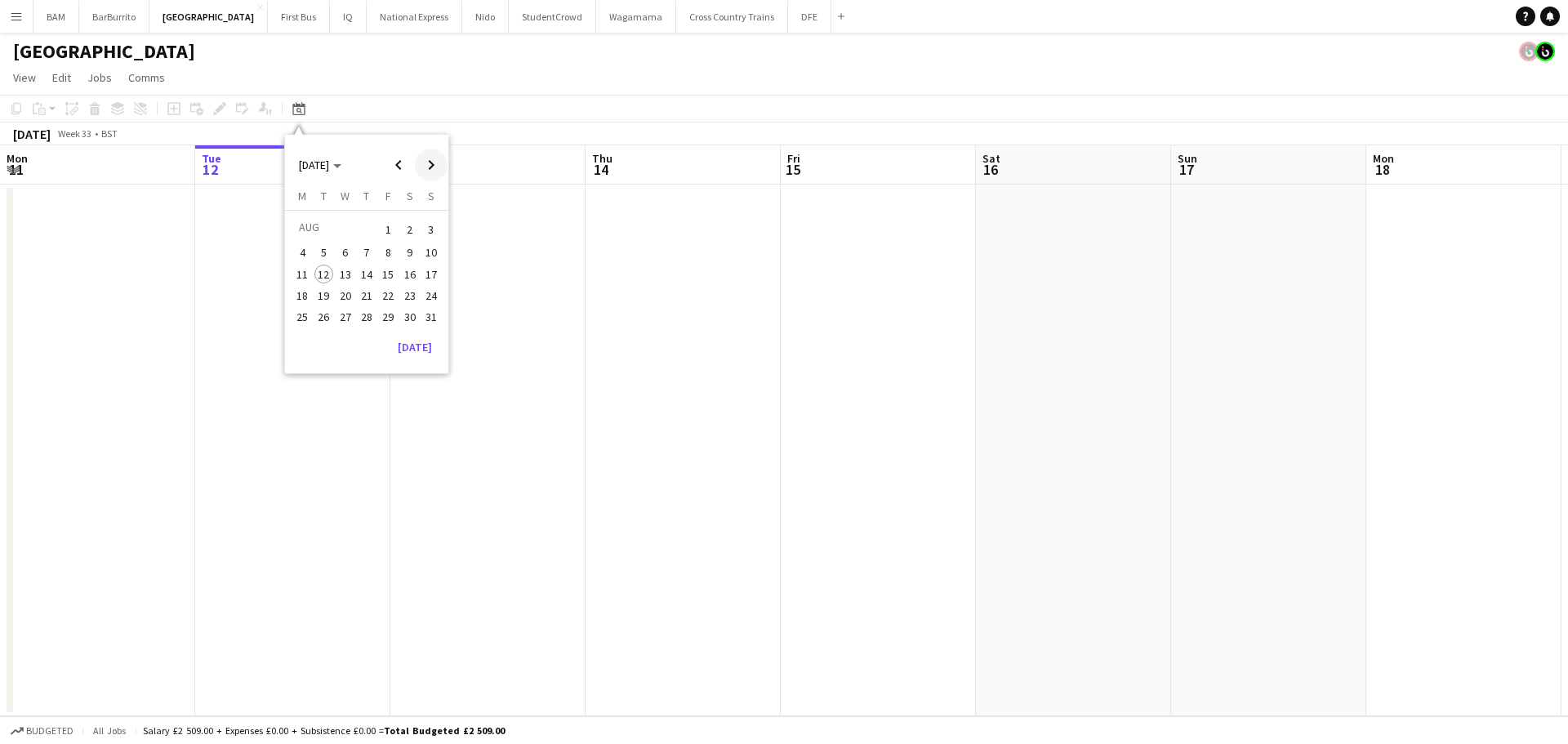
click at [418, 164] on span "Next month" at bounding box center [430, 164] width 32 height 32
click at [322, 290] on span "16" at bounding box center [324, 291] width 19 height 19
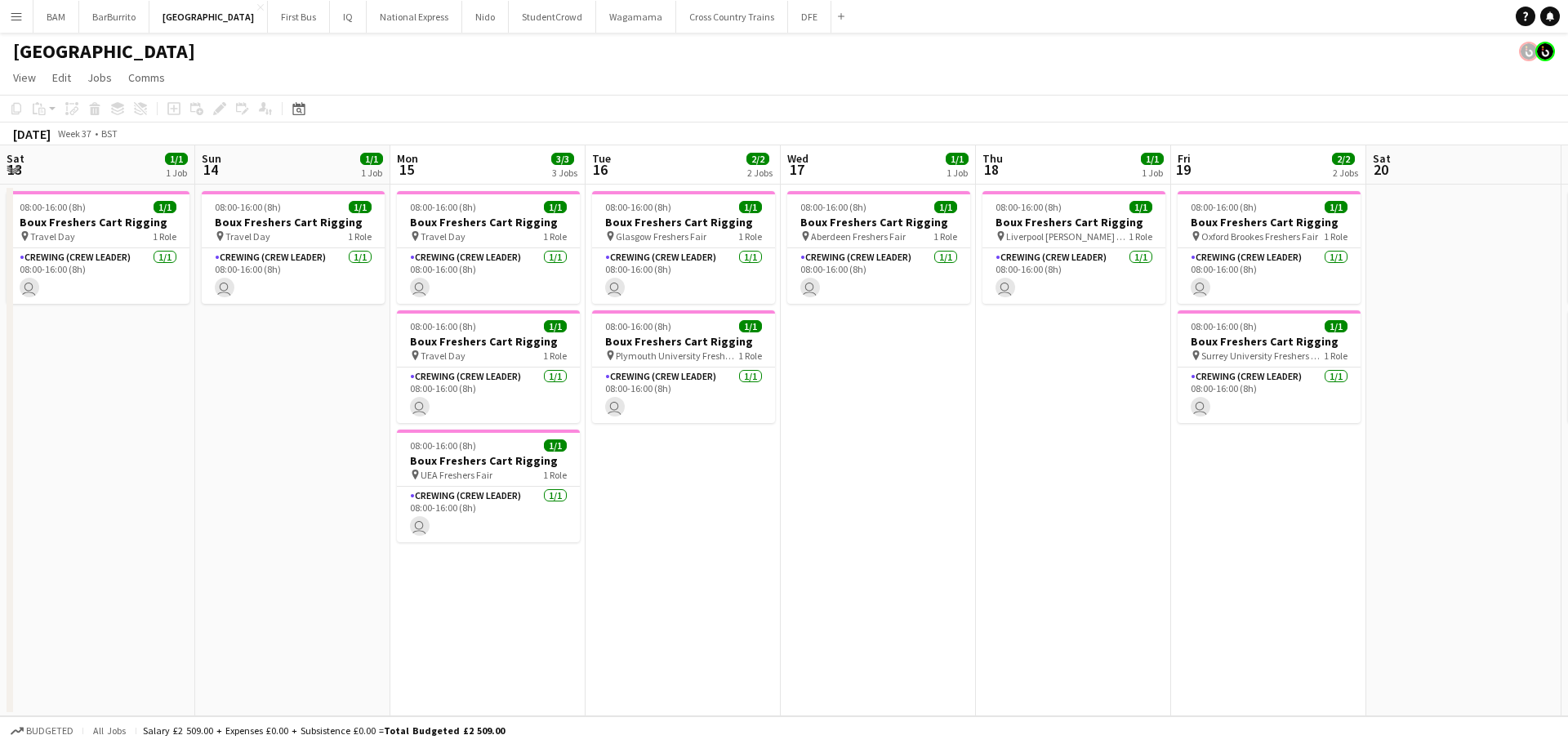
scroll to position [0, 561]
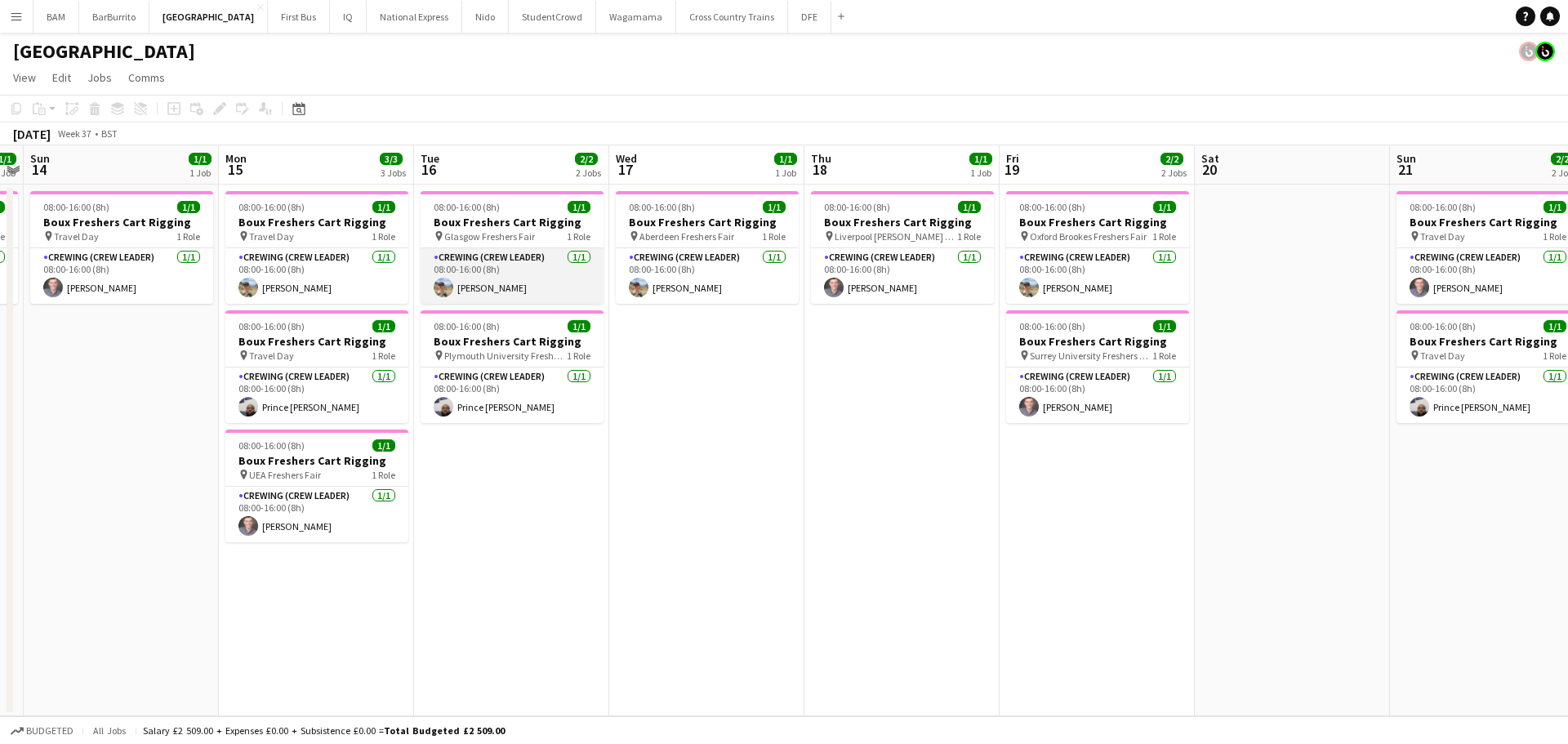
click at [512, 269] on app-card-role "Crewing (Crew Leader) [DATE] 08:00-16:00 (8h) [PERSON_NAME]" at bounding box center [512, 275] width 183 height 55
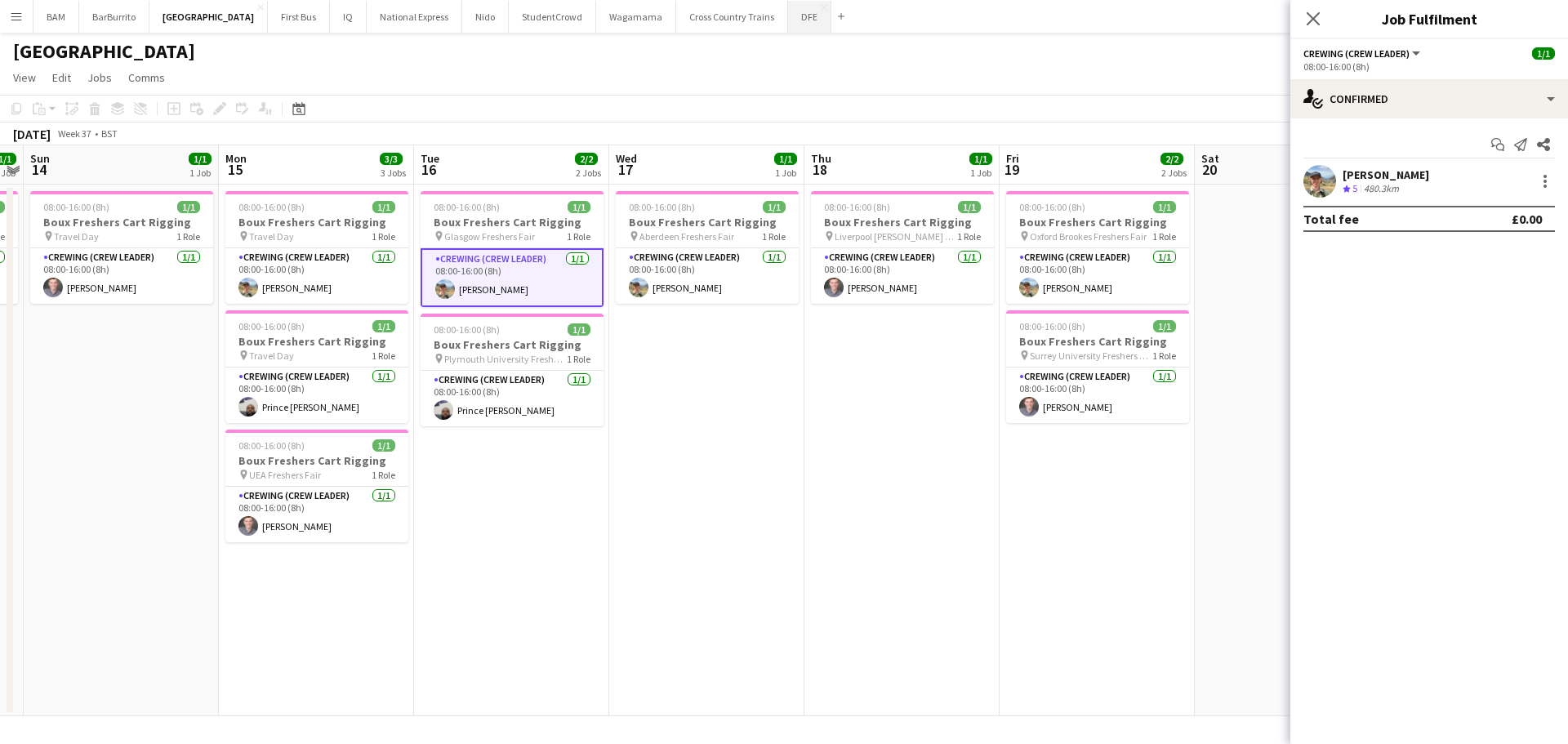
click at [788, 17] on button "DFE Close" at bounding box center [809, 17] width 43 height 31
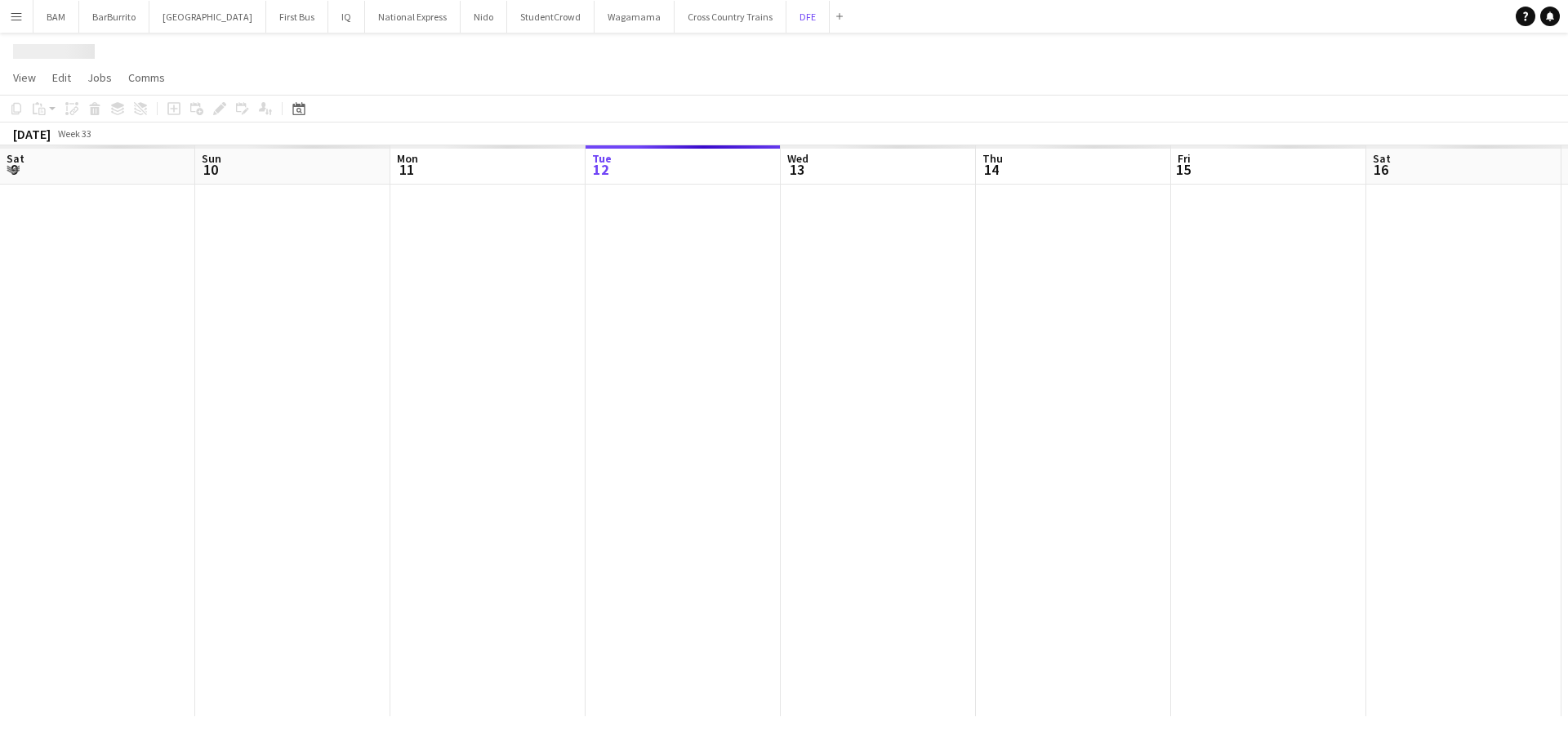
scroll to position [0, 390]
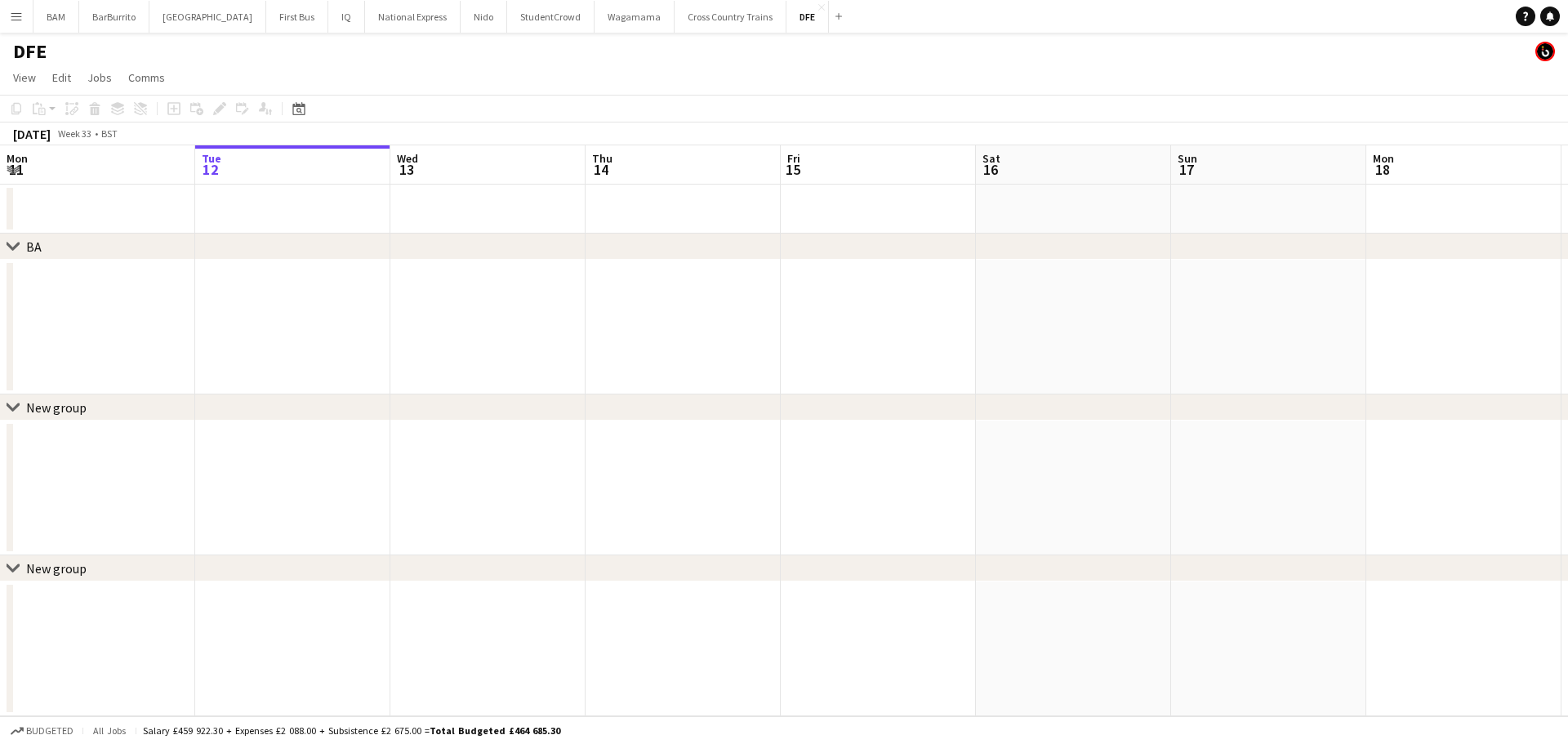
click at [300, 111] on icon "Date picker" at bounding box center [298, 108] width 13 height 13
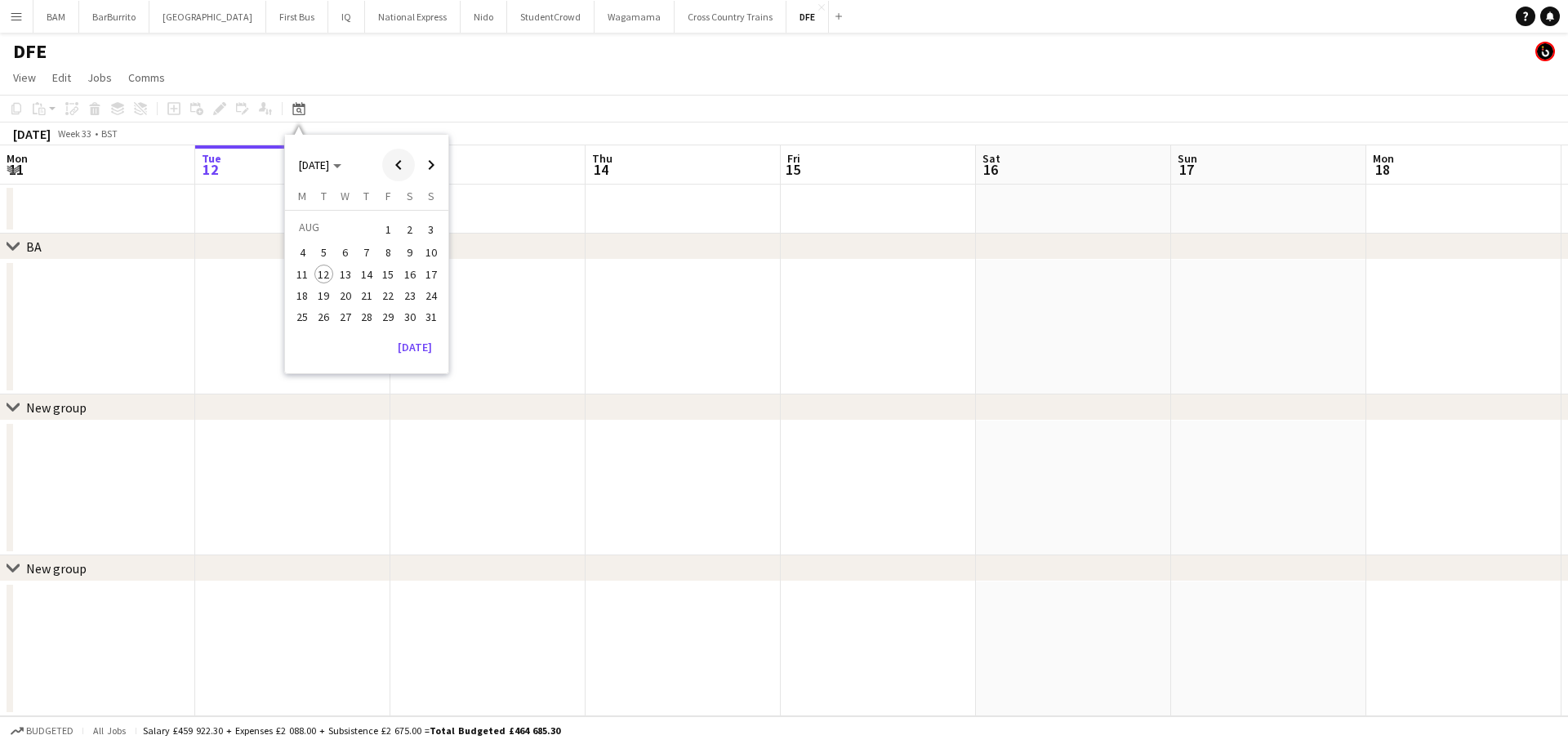
click at [413, 156] on span "Previous month" at bounding box center [398, 164] width 32 height 32
click at [421, 159] on span "Next month" at bounding box center [430, 164] width 32 height 32
click at [437, 159] on span "Next month" at bounding box center [430, 164] width 32 height 32
click at [429, 166] on span "Next month" at bounding box center [430, 164] width 32 height 32
click at [348, 269] on span "8" at bounding box center [345, 270] width 19 height 19
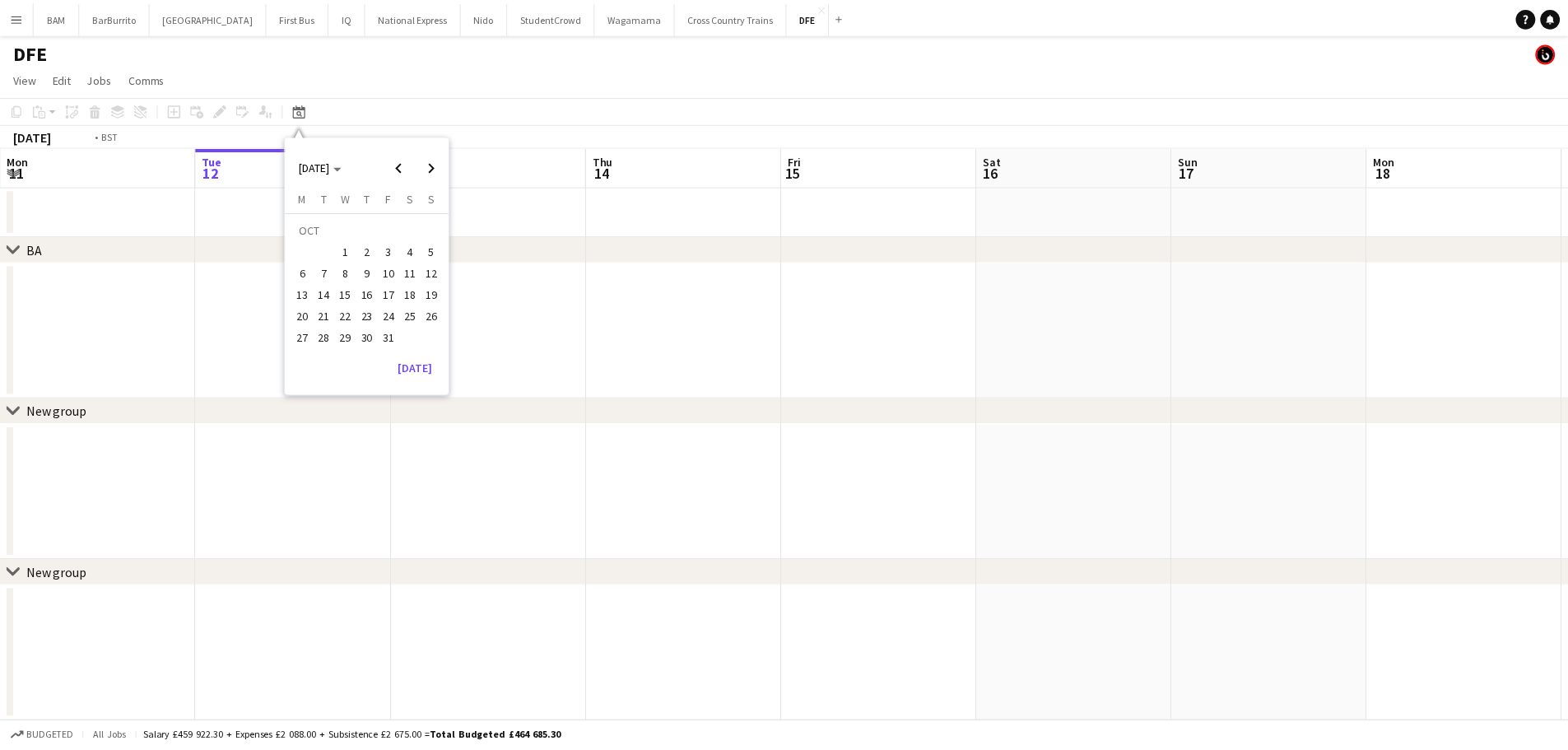
scroll to position [0, 566]
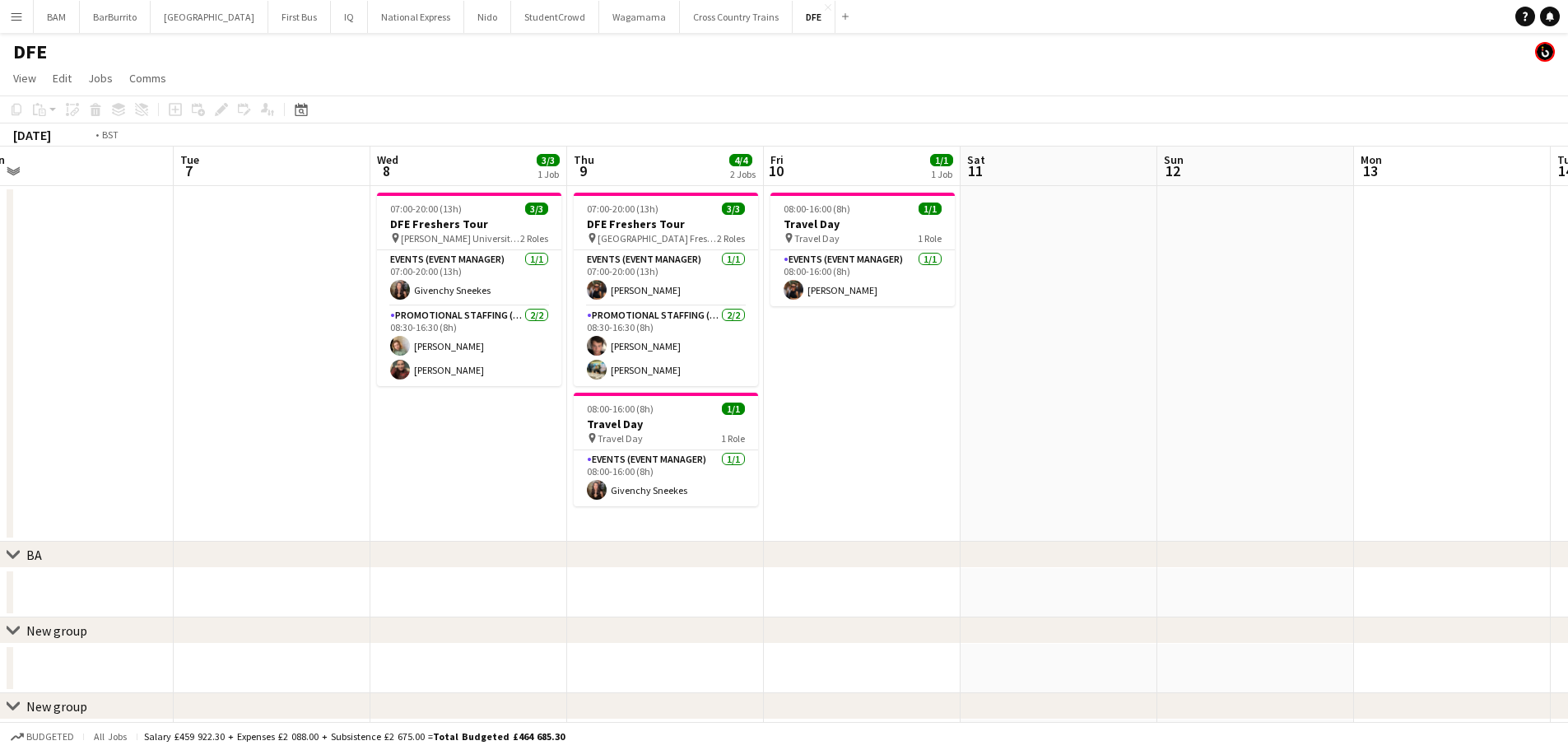
drag, startPoint x: 1002, startPoint y: 212, endPoint x: 637, endPoint y: 192, distance: 365.5
click at [637, 192] on app-calendar-viewport "Fri 3 3/3 1 Job Sat 4 3/3 1 Job Sun 5 Mon 6 Tue 7 Wed 8 3/3 1 Job Thu 9 4/4 2 J…" at bounding box center [784, 457] width 1568 height 622
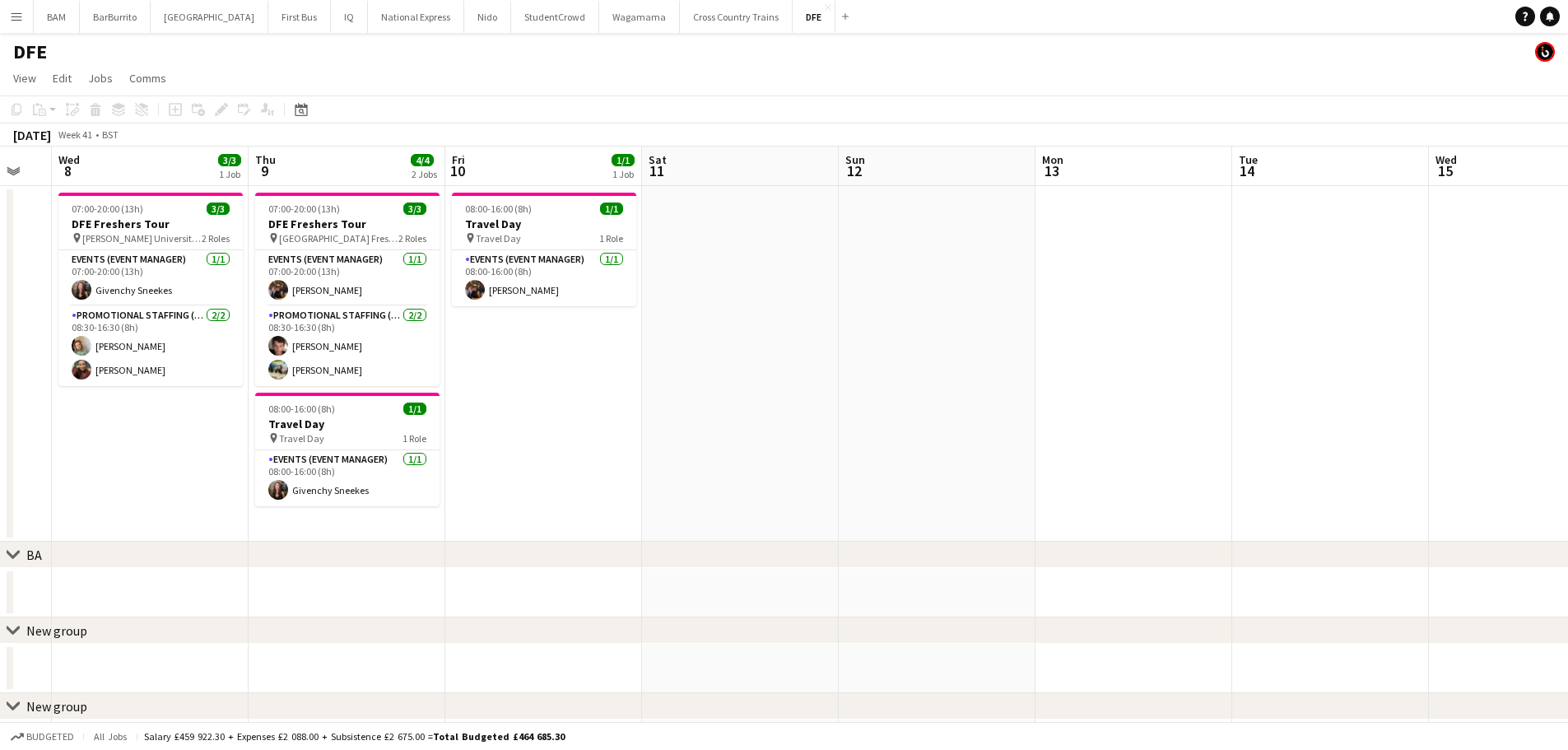
drag, startPoint x: 894, startPoint y: 225, endPoint x: 445, endPoint y: 198, distance: 449.8
click at [469, 203] on app-calendar-viewport "Sun 5 Mon 6 Tue 7 Wed 8 3/3 1 Job Thu 9 4/4 2 Jobs Fri 10 1/1 1 Job Sat 11 Sun …" at bounding box center [784, 457] width 1568 height 622
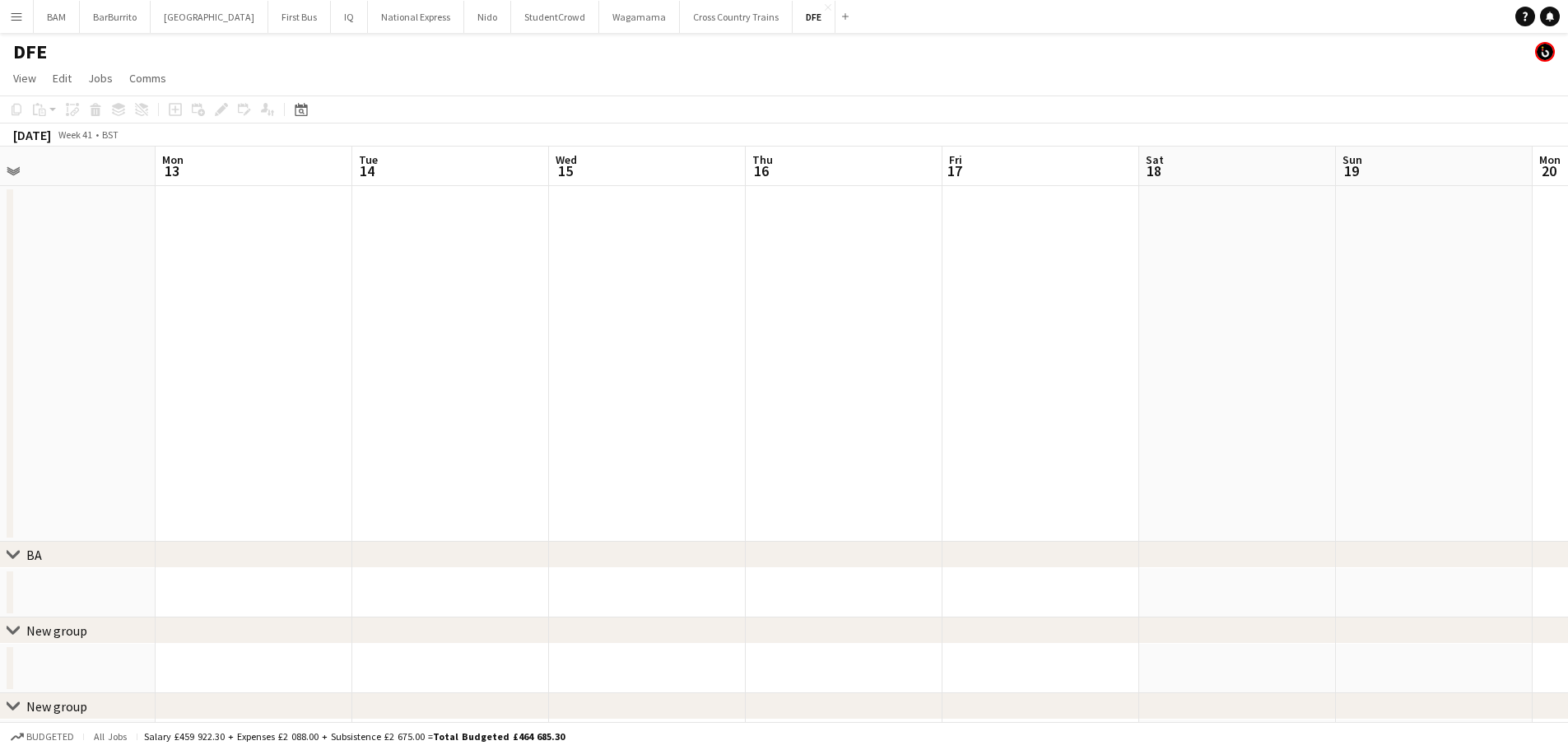
drag, startPoint x: 619, startPoint y: 260, endPoint x: 1641, endPoint y: 283, distance: 1022.3
click at [1568, 283] on html "Menu Boards Boards Boards All jobs Status Workforce Workforce My Workforce Recr…" at bounding box center [784, 398] width 1568 height 797
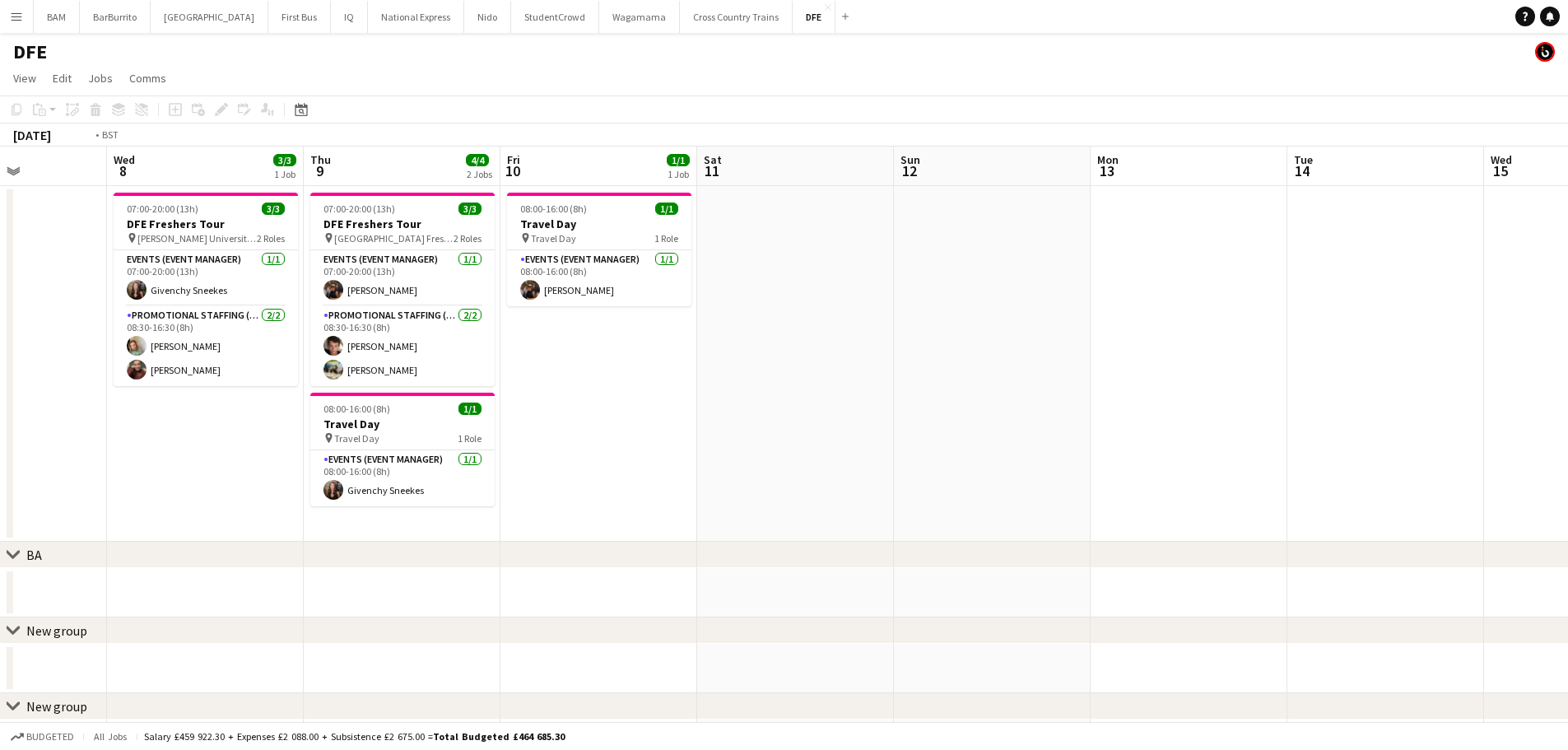
drag, startPoint x: 451, startPoint y: 279, endPoint x: 706, endPoint y: 312, distance: 257.1
click at [1108, 297] on app-calendar-viewport "Sun 5 Mon 6 Tue 7 Wed 8 3/3 1 Job Thu 9 4/4 2 Jobs Fri 10 1/1 1 Job Sat 11 Sun …" at bounding box center [784, 457] width 1568 height 622
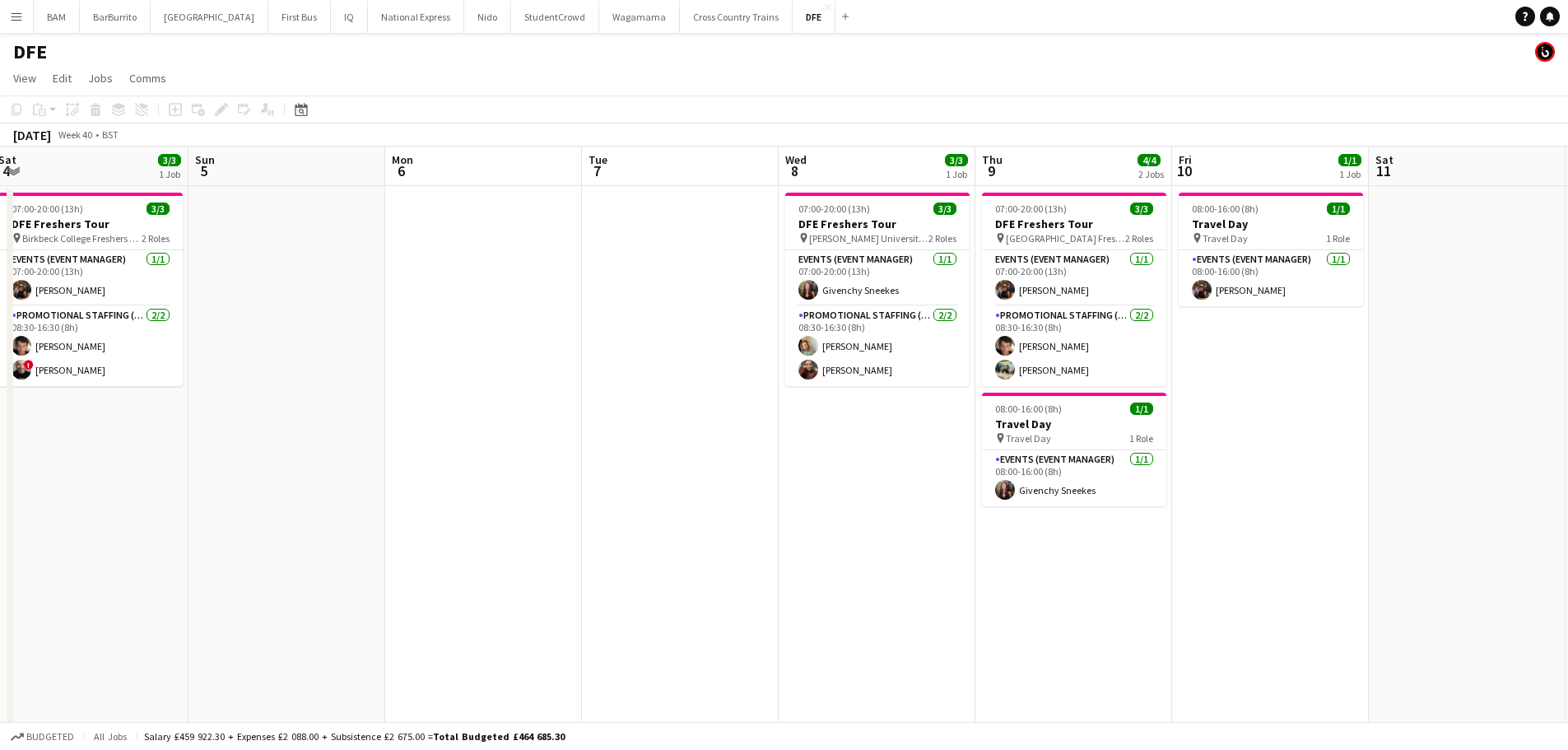
click at [1118, 332] on app-calendar-viewport "Thu 2 6/6 4 Jobs Fri 3 3/3 1 Job Sat 4 3/3 1 Job Sun 5 Mon 6 Tue 7 Wed 8 3/3 1 …" at bounding box center [784, 578] width 1568 height 865
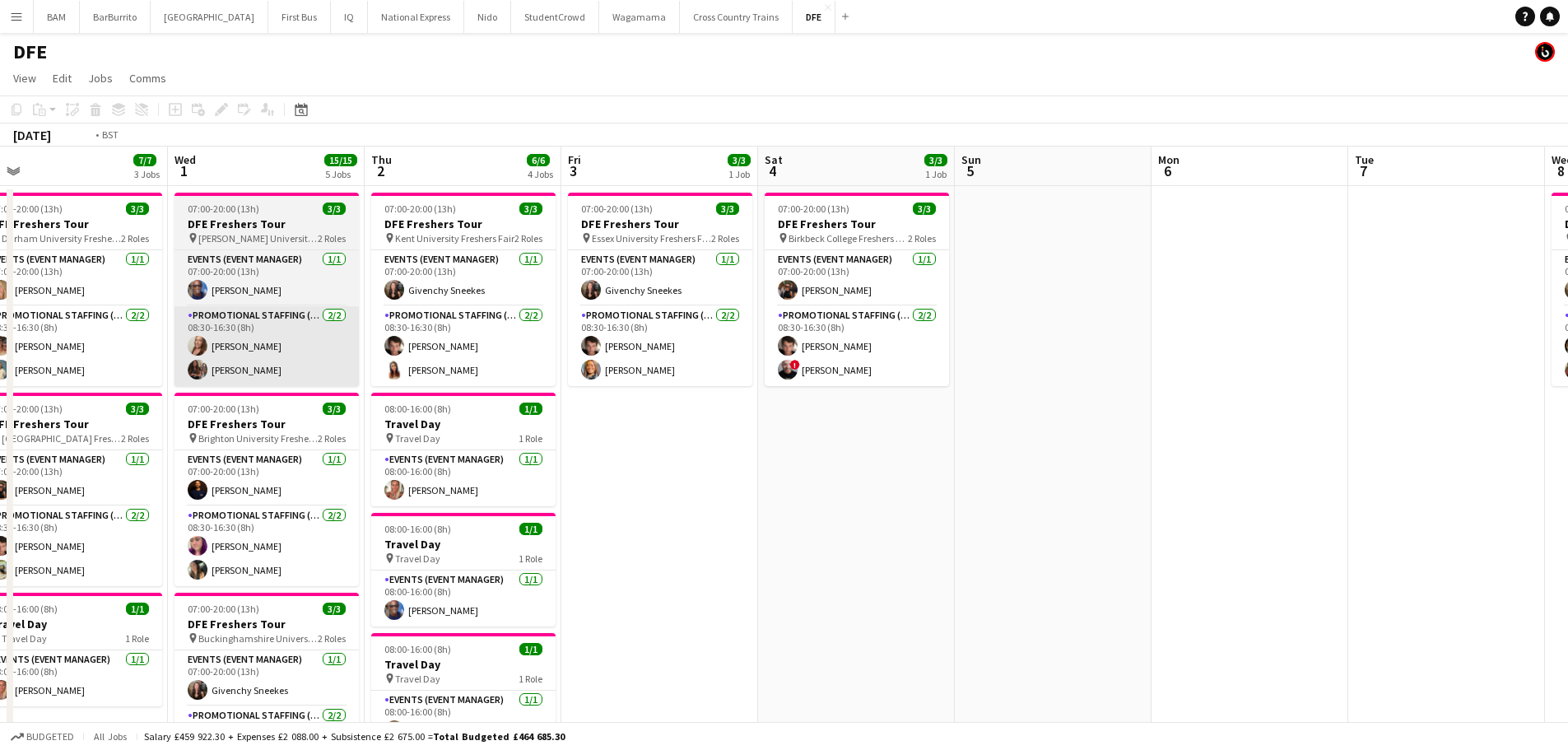
drag, startPoint x: 393, startPoint y: 292, endPoint x: 1176, endPoint y: 339, distance: 784.4
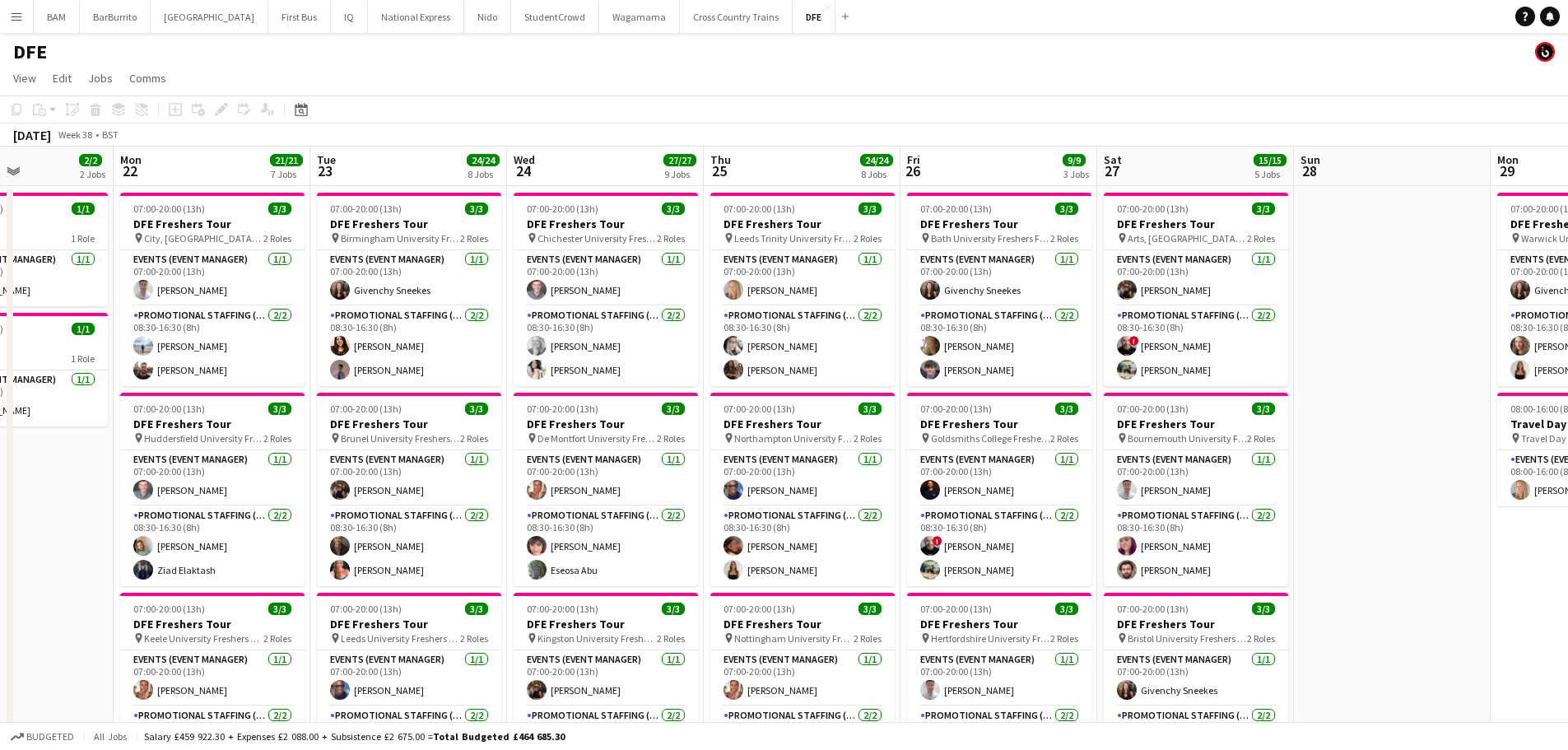
scroll to position [0, 540]
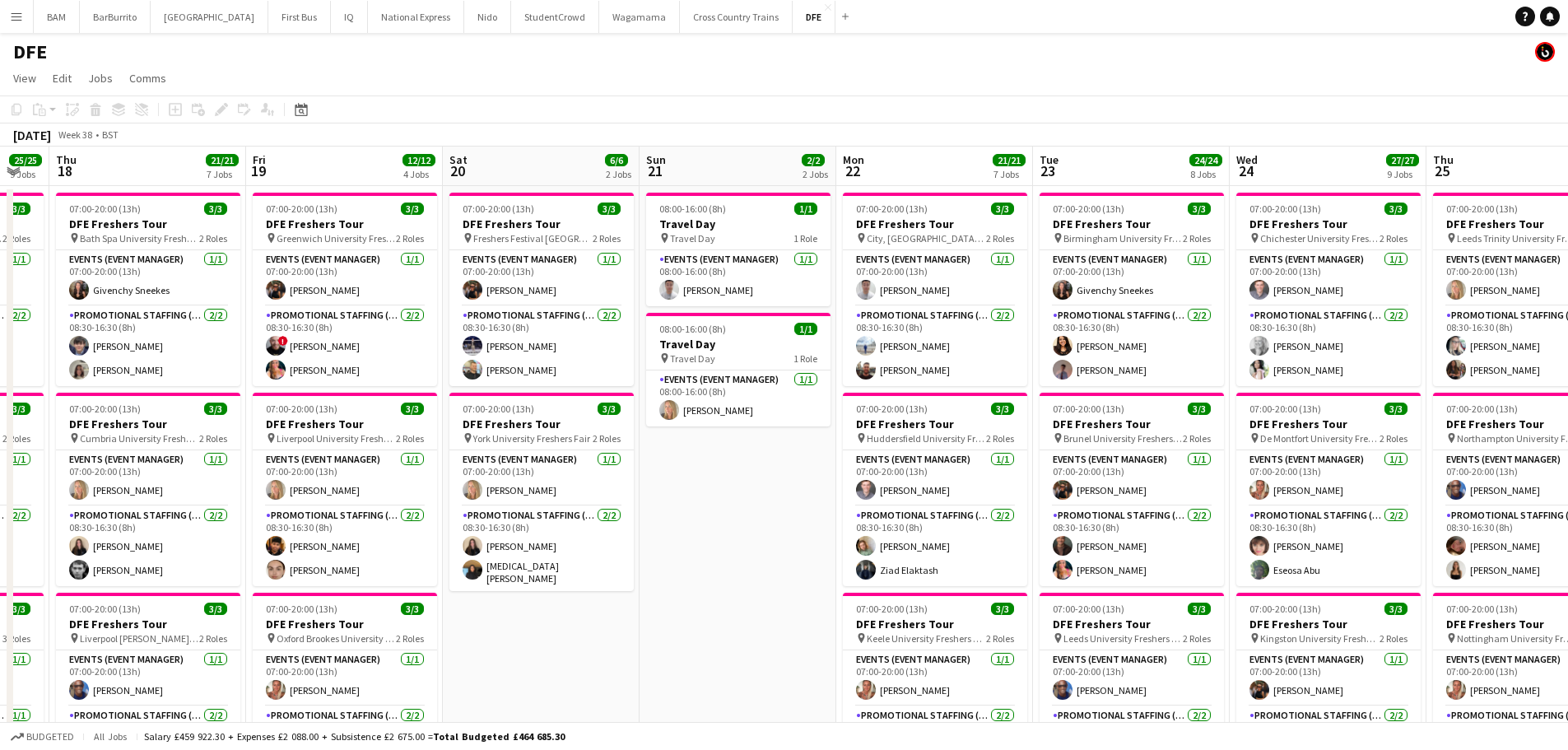
drag, startPoint x: 650, startPoint y: 287, endPoint x: 1748, endPoint y: 338, distance: 1099.2
drag, startPoint x: 1104, startPoint y: 319, endPoint x: 986, endPoint y: 318, distance: 118.0
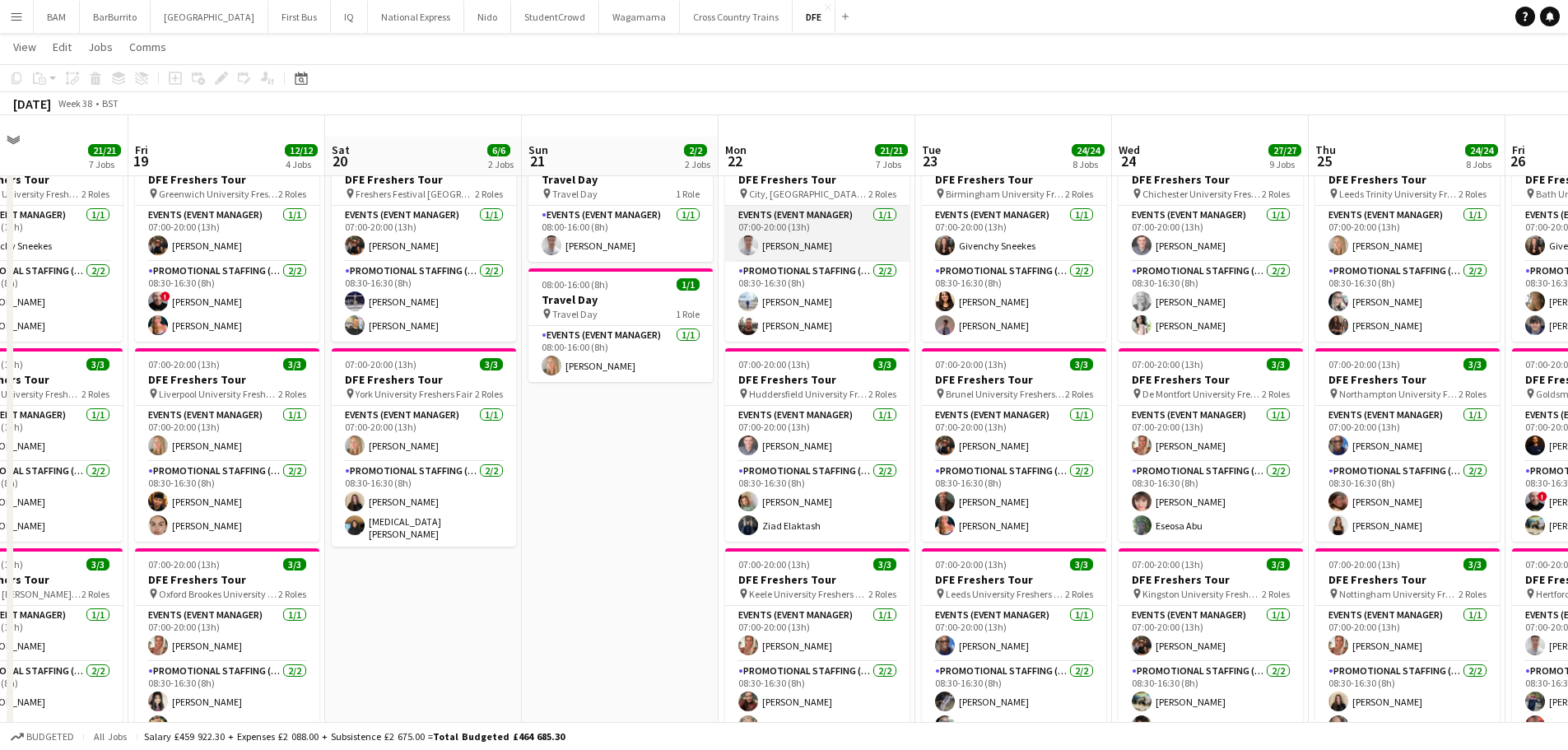
scroll to position [82, 0]
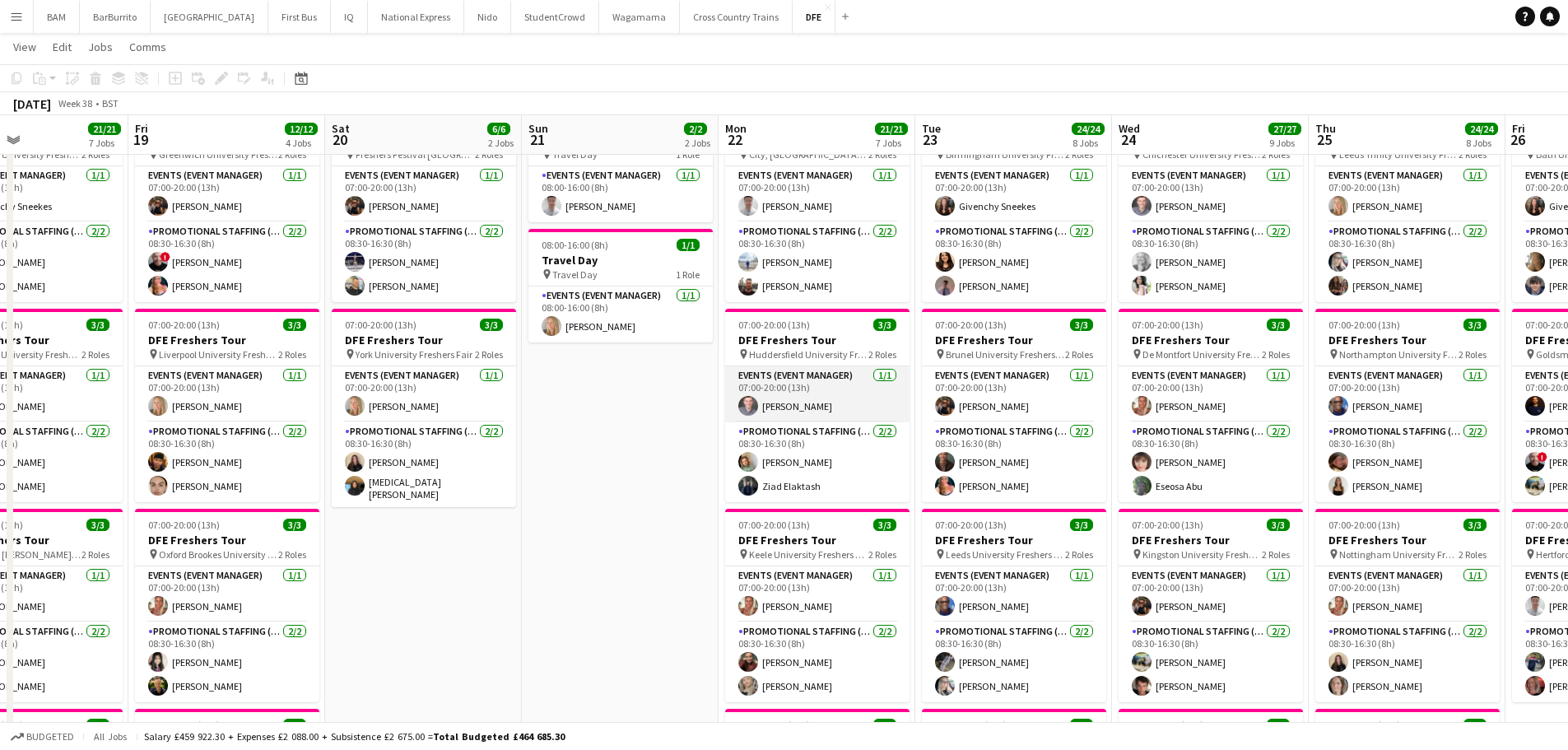
click at [830, 389] on app-card-role "Events (Event Manager) 1/1 07:00-20:00 (13h) Luke Drewell" at bounding box center [817, 394] width 184 height 56
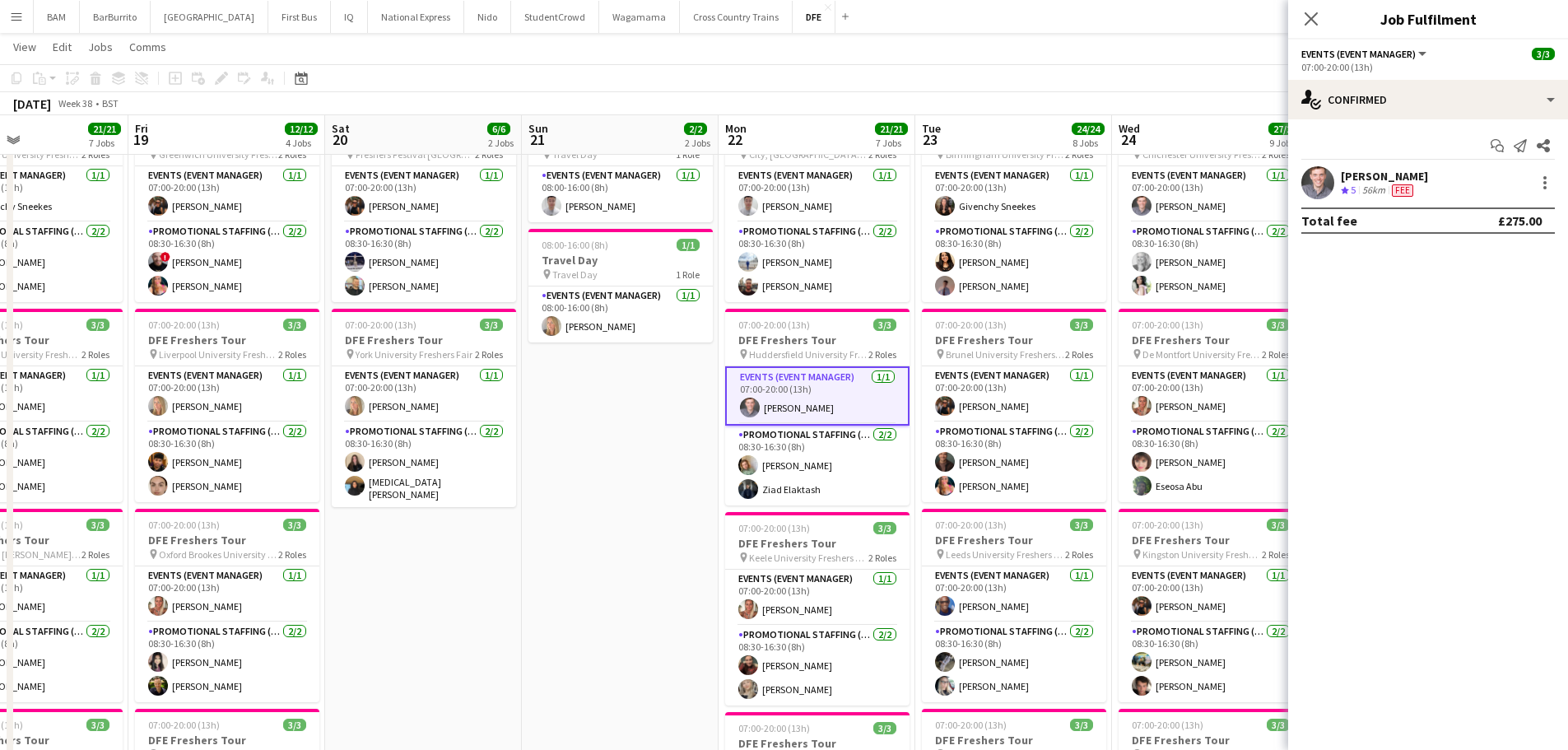
click at [1298, 18] on div "Close pop-in" at bounding box center [1311, 19] width 46 height 38
click at [1305, 18] on icon "Close pop-in" at bounding box center [1311, 19] width 16 height 16
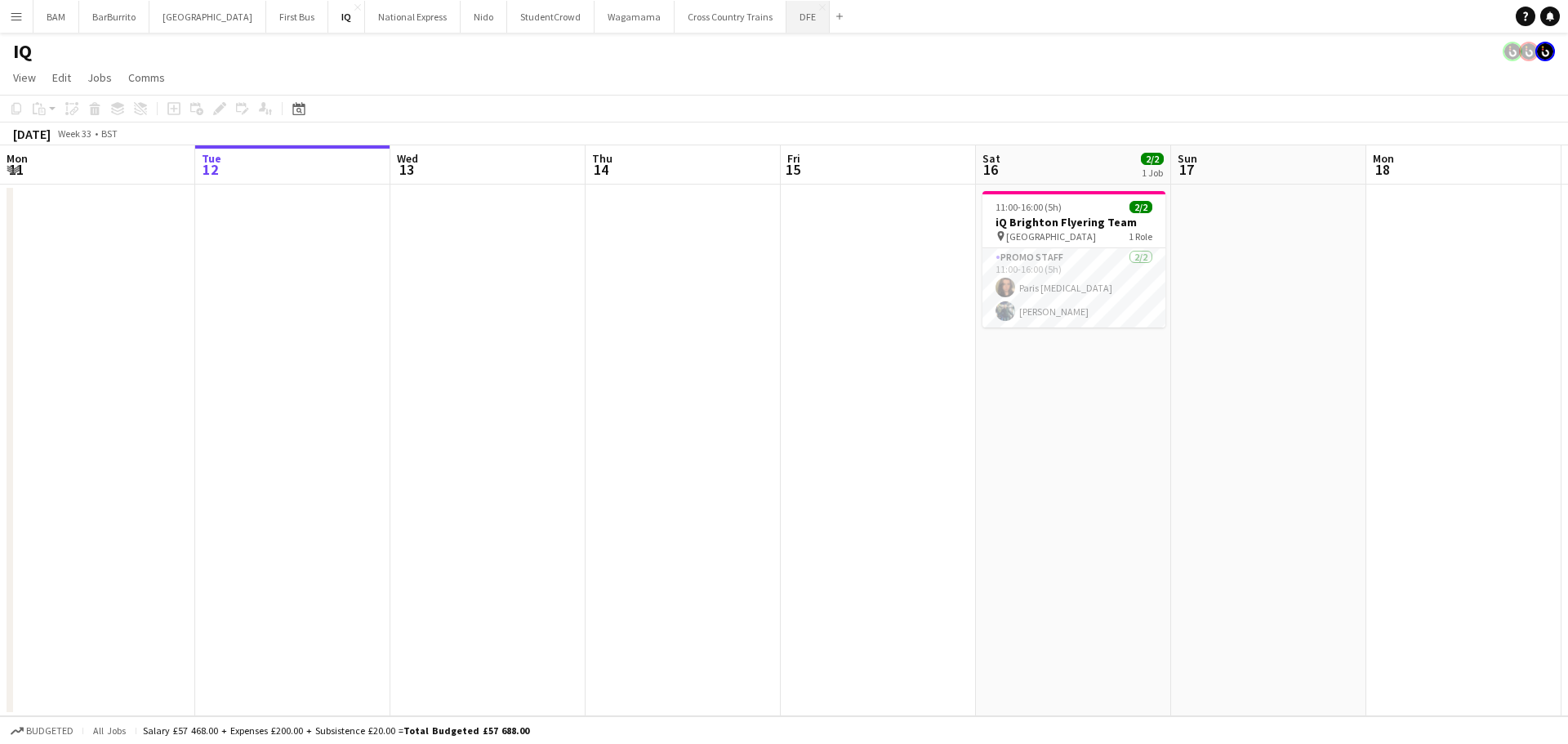
click at [786, 31] on button "DFE Close" at bounding box center [807, 17] width 43 height 31
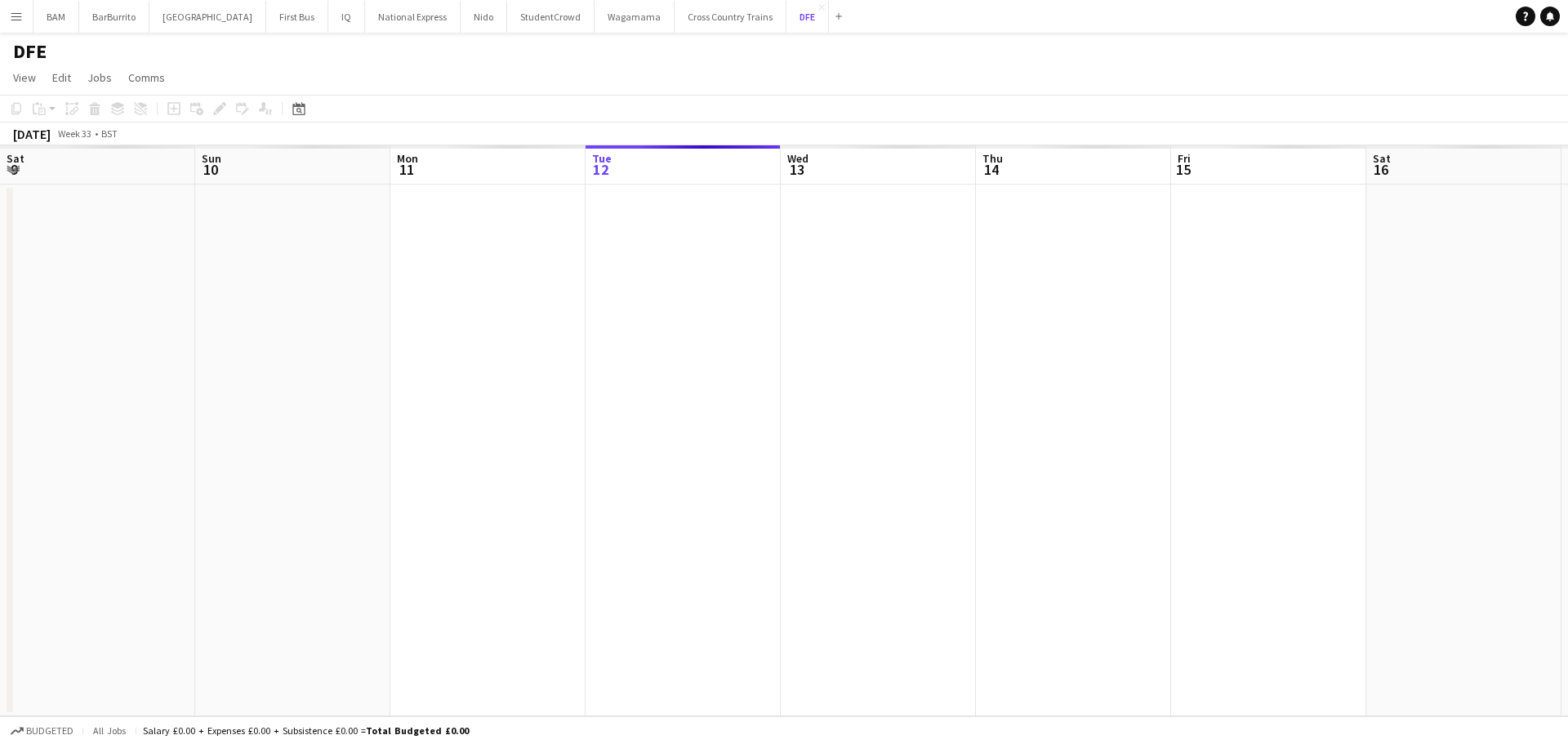
scroll to position [0, 390]
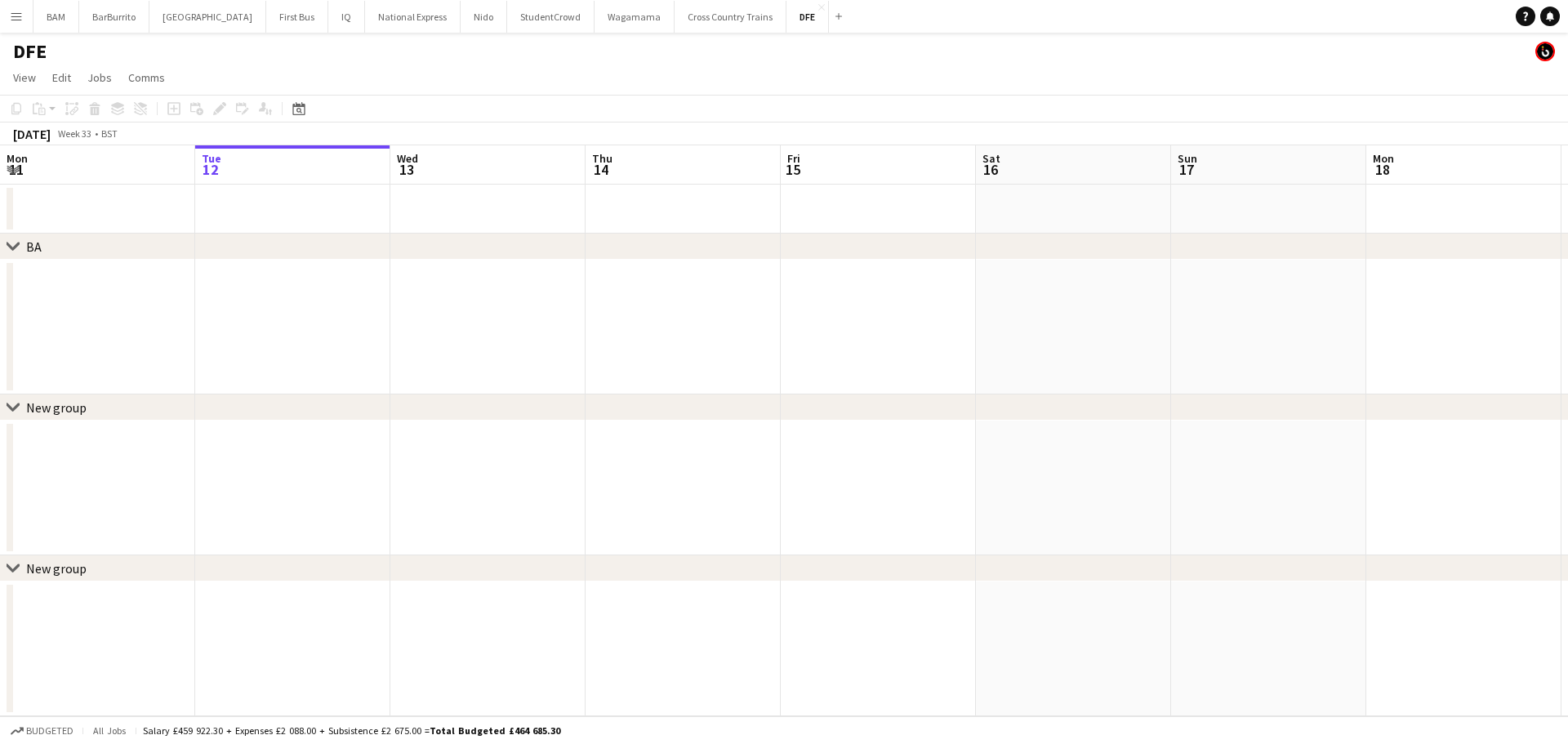
click at [312, 112] on app-toolbar "Copy Paste Paste Ctrl+V Paste with crew Ctrl+Shift+V Paste linked Job Delete Gr…" at bounding box center [784, 108] width 1568 height 28
click at [306, 111] on div "Date picker" at bounding box center [299, 108] width 19 height 19
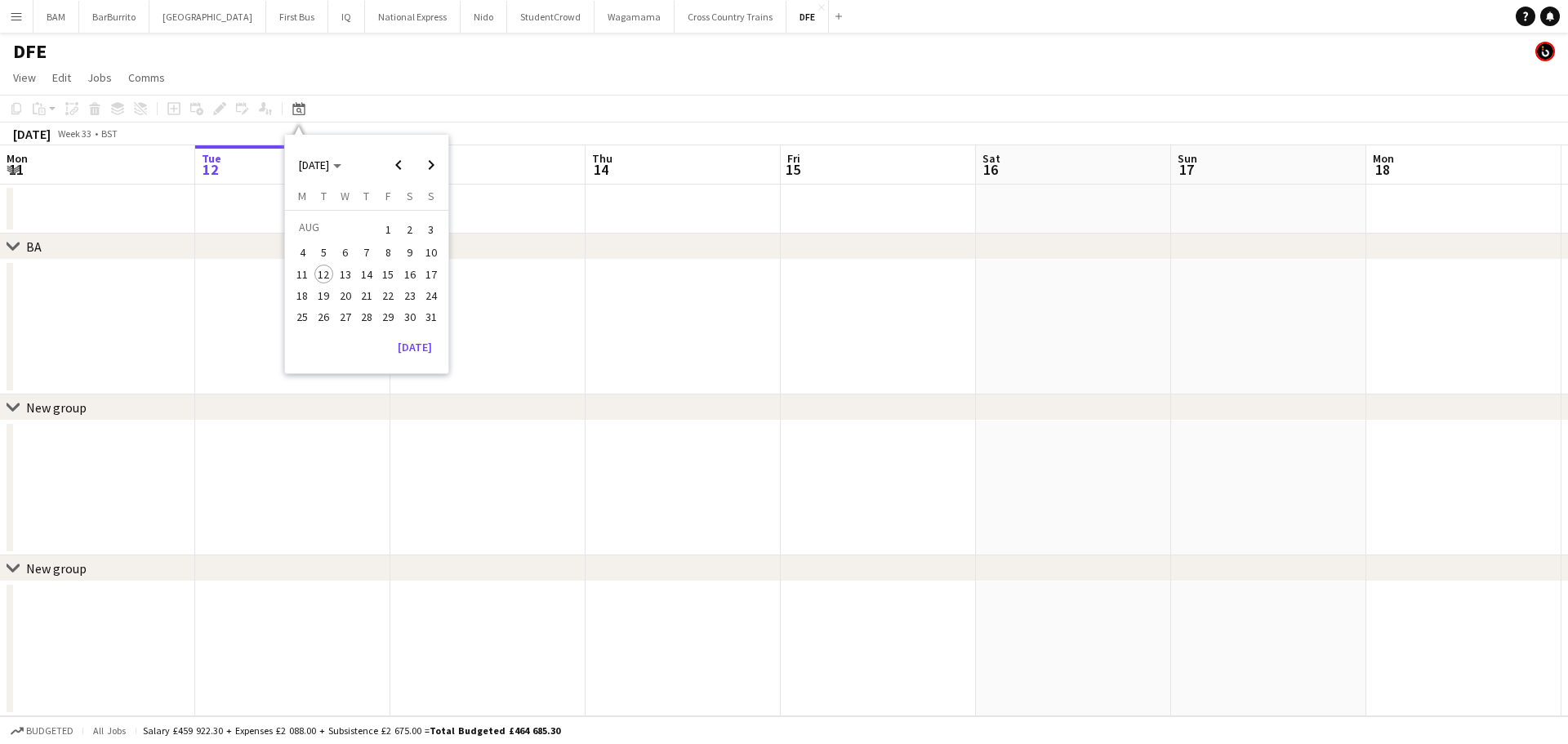
click at [449, 170] on app-board-header-date "Wed 13" at bounding box center [487, 164] width 195 height 39
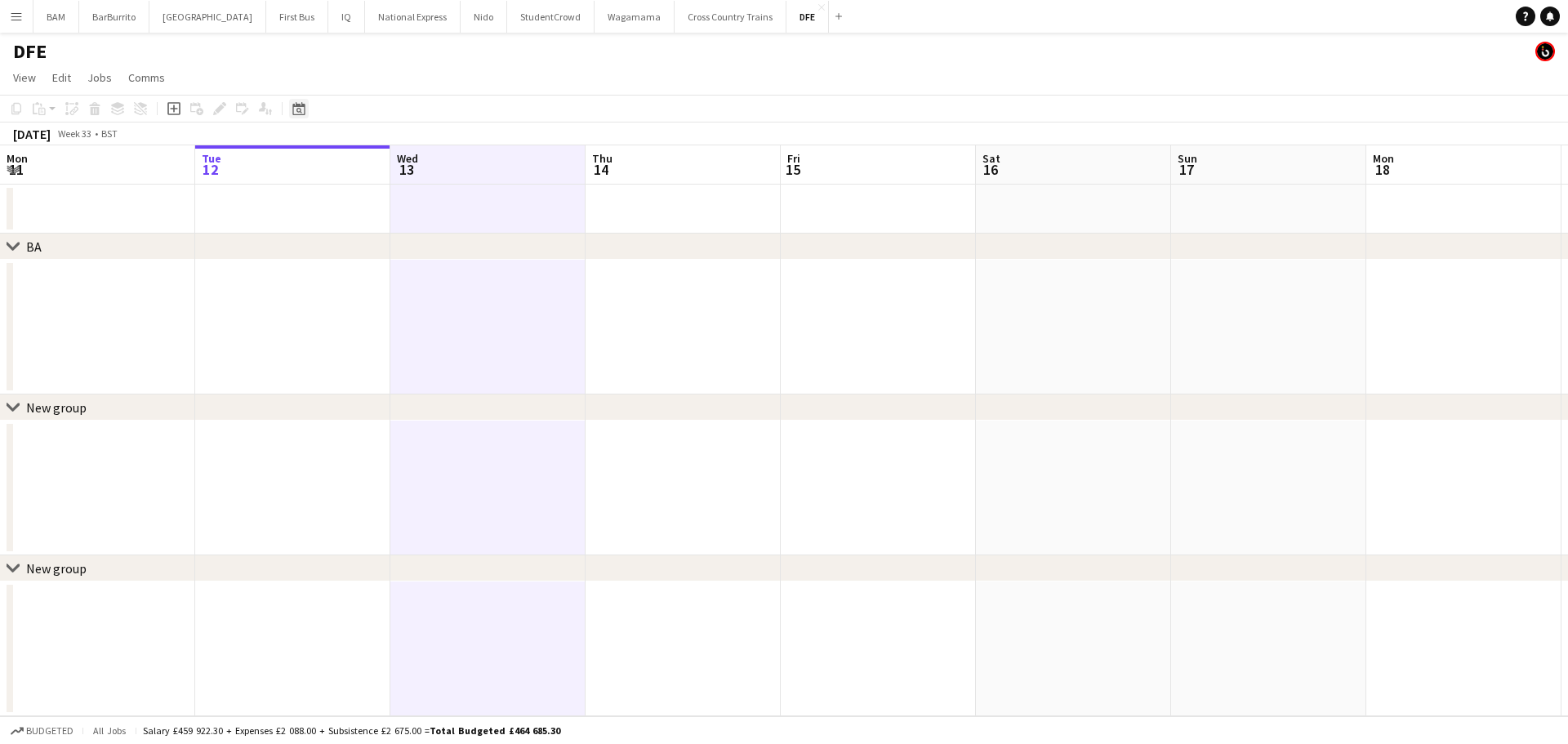
click at [301, 109] on icon at bounding box center [299, 110] width 6 height 6
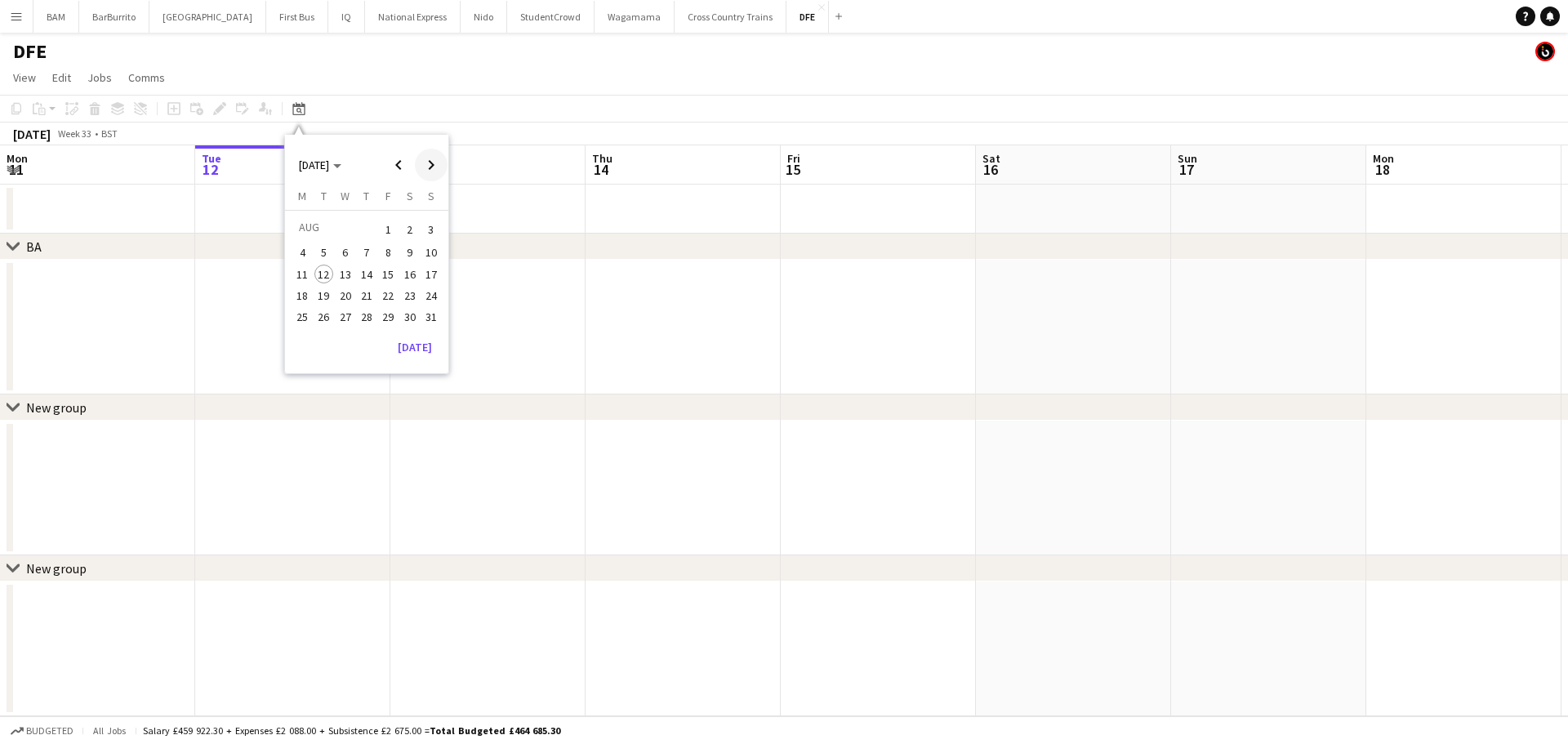
click at [432, 166] on span "Next month" at bounding box center [430, 164] width 32 height 32
click at [456, 103] on app-toolbar "Copy Paste Paste Ctrl+V Paste with crew Ctrl+Shift+V Paste linked Job Delete Gr…" at bounding box center [784, 108] width 1568 height 28
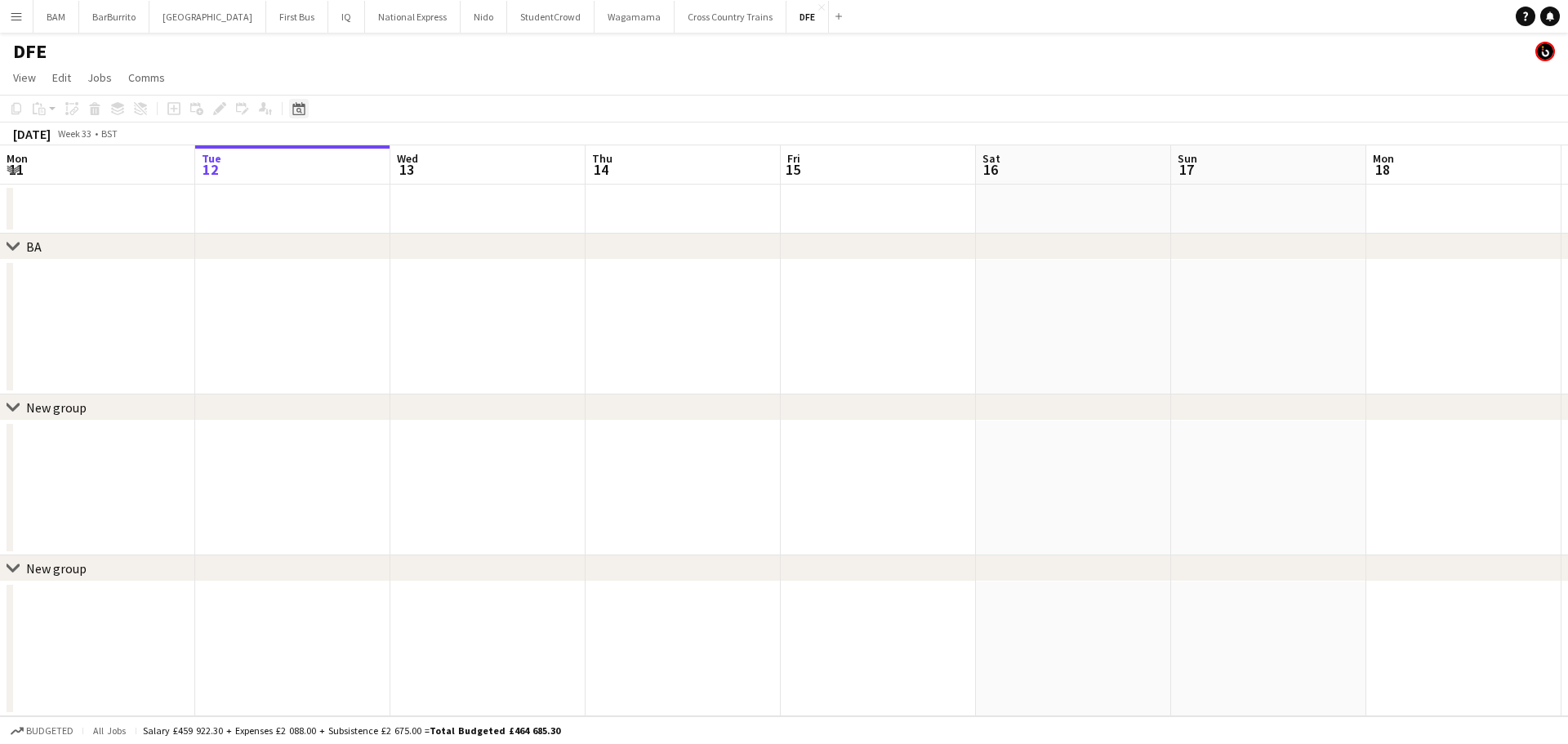
click at [297, 111] on icon at bounding box center [299, 110] width 6 height 6
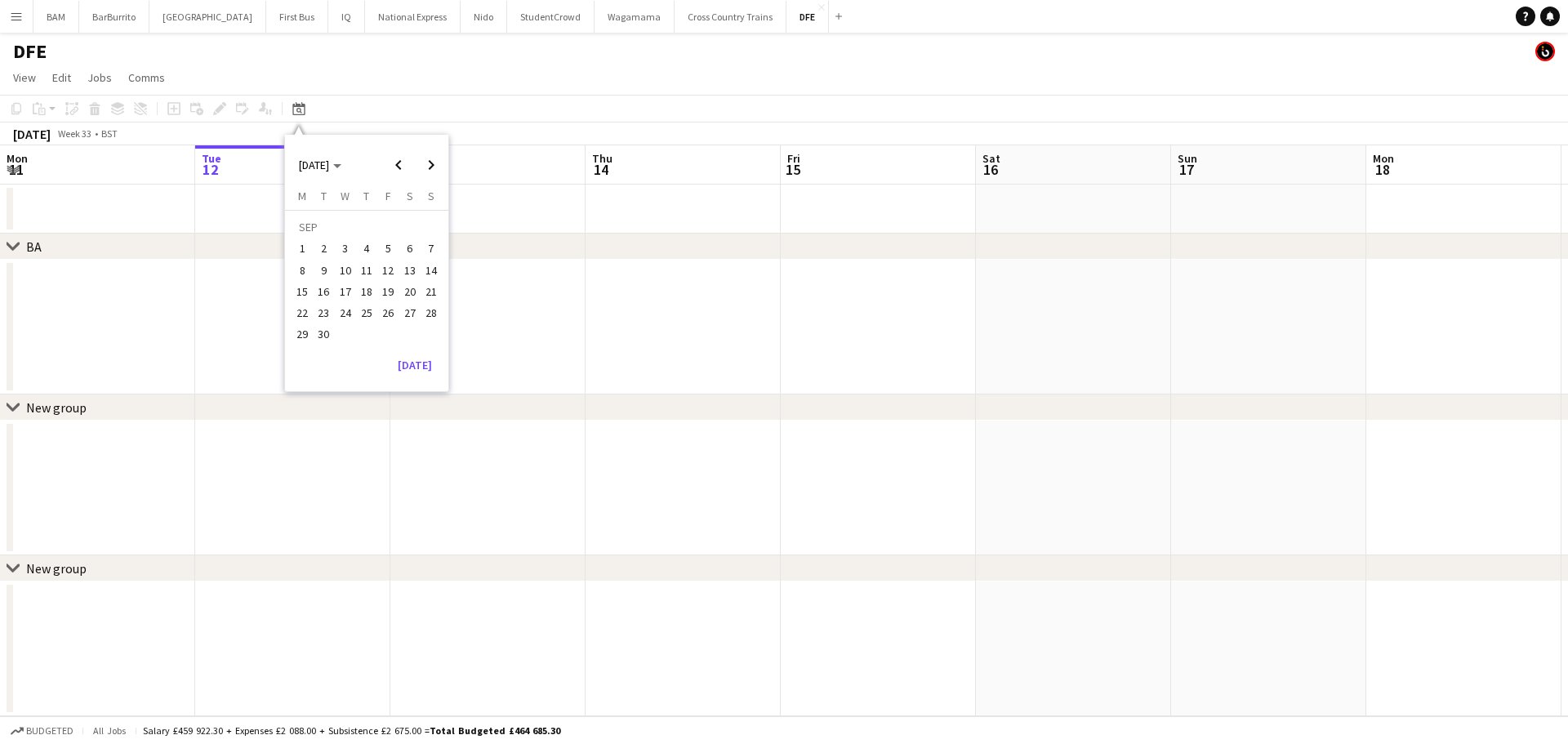
click at [437, 113] on app-toolbar "Copy Paste Paste Ctrl+V Paste with crew Ctrl+Shift+V Paste linked Job [GEOGRAPH…" at bounding box center [784, 108] width 1568 height 28
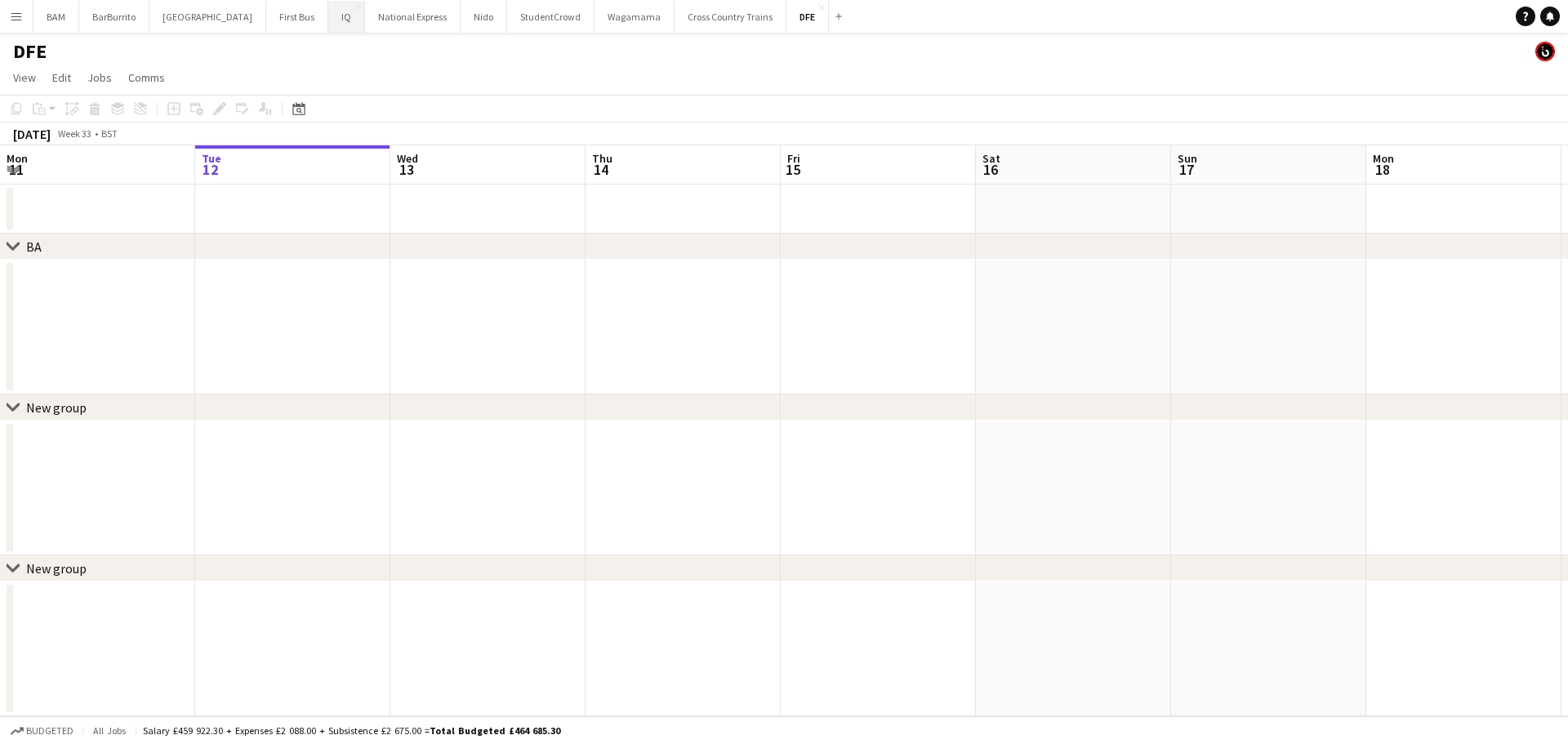
click at [328, 18] on button "IQ Close" at bounding box center [346, 17] width 37 height 31
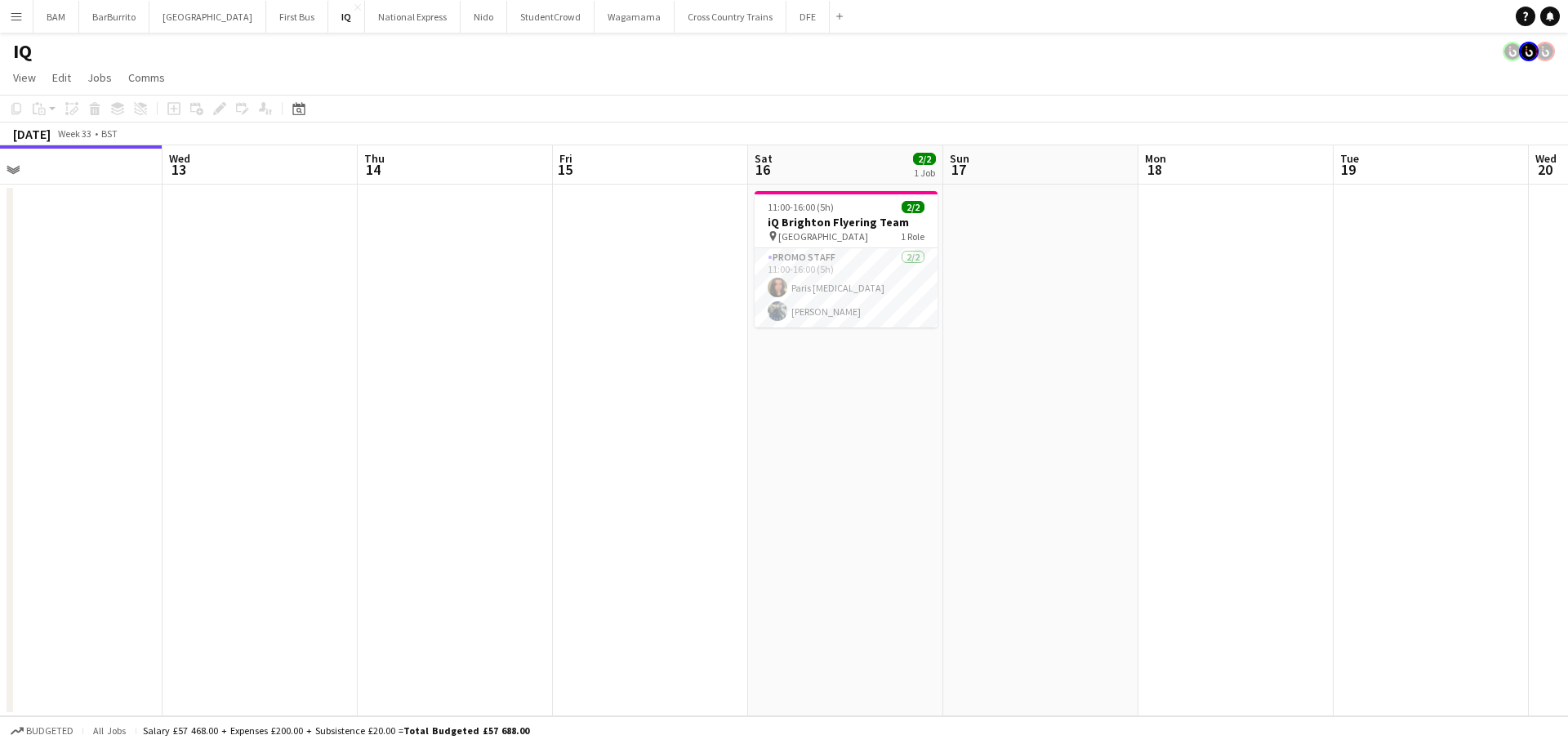
drag, startPoint x: 939, startPoint y: 247, endPoint x: 687, endPoint y: 246, distance: 252.0
click at [687, 246] on app-calendar-viewport "Sat 9 Sun 10 Mon 11 Tue 12 Wed 13 Thu 14 Fri 15 Sat 16 2/2 1 Job Sun 17 Mon 18 …" at bounding box center [784, 430] width 1568 height 571
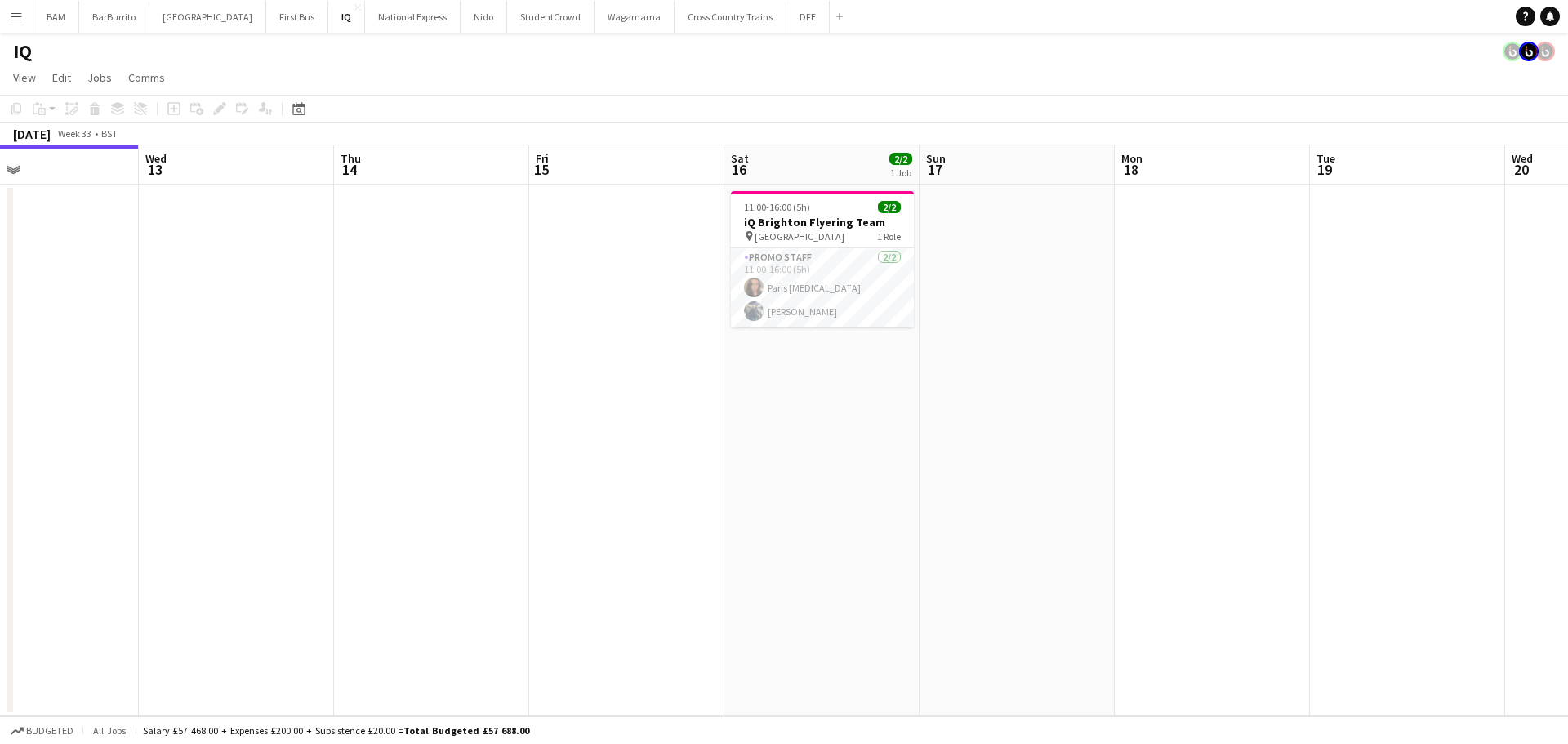
click at [733, 118] on app-toolbar "Copy Paste Paste Ctrl+V Paste with crew Ctrl+Shift+V Paste linked Job [GEOGRAPH…" at bounding box center [784, 108] width 1568 height 28
drag, startPoint x: 777, startPoint y: 283, endPoint x: 967, endPoint y: 314, distance: 192.5
click at [777, 283] on app-card-role "Promo Staff 2/2 11:00-16:00 (5h) Paris Yasmin Ali Ehsan" at bounding box center [822, 288] width 183 height 80
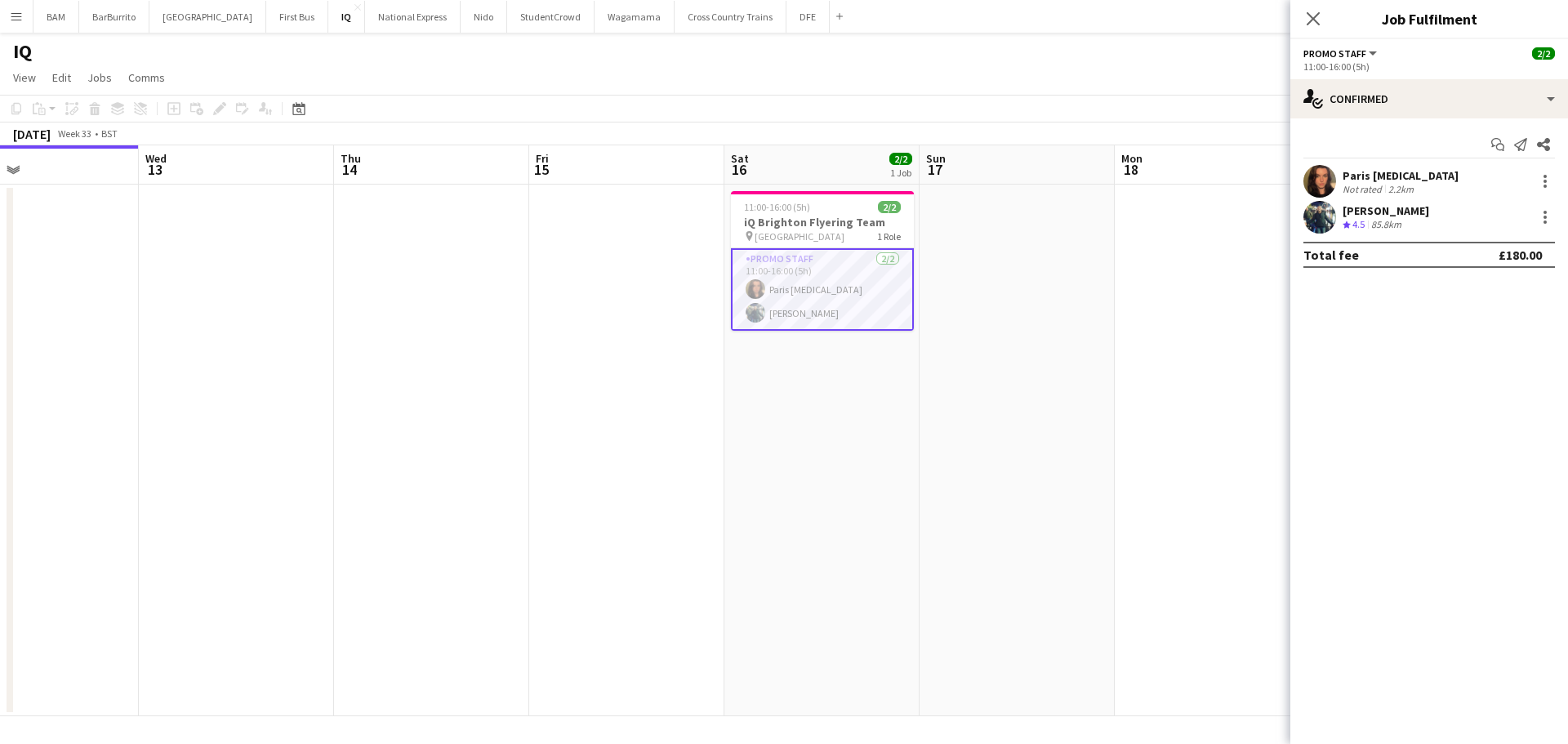
click at [1434, 166] on div "Paris Yasmin Not rated 2.2km" at bounding box center [1428, 181] width 277 height 32
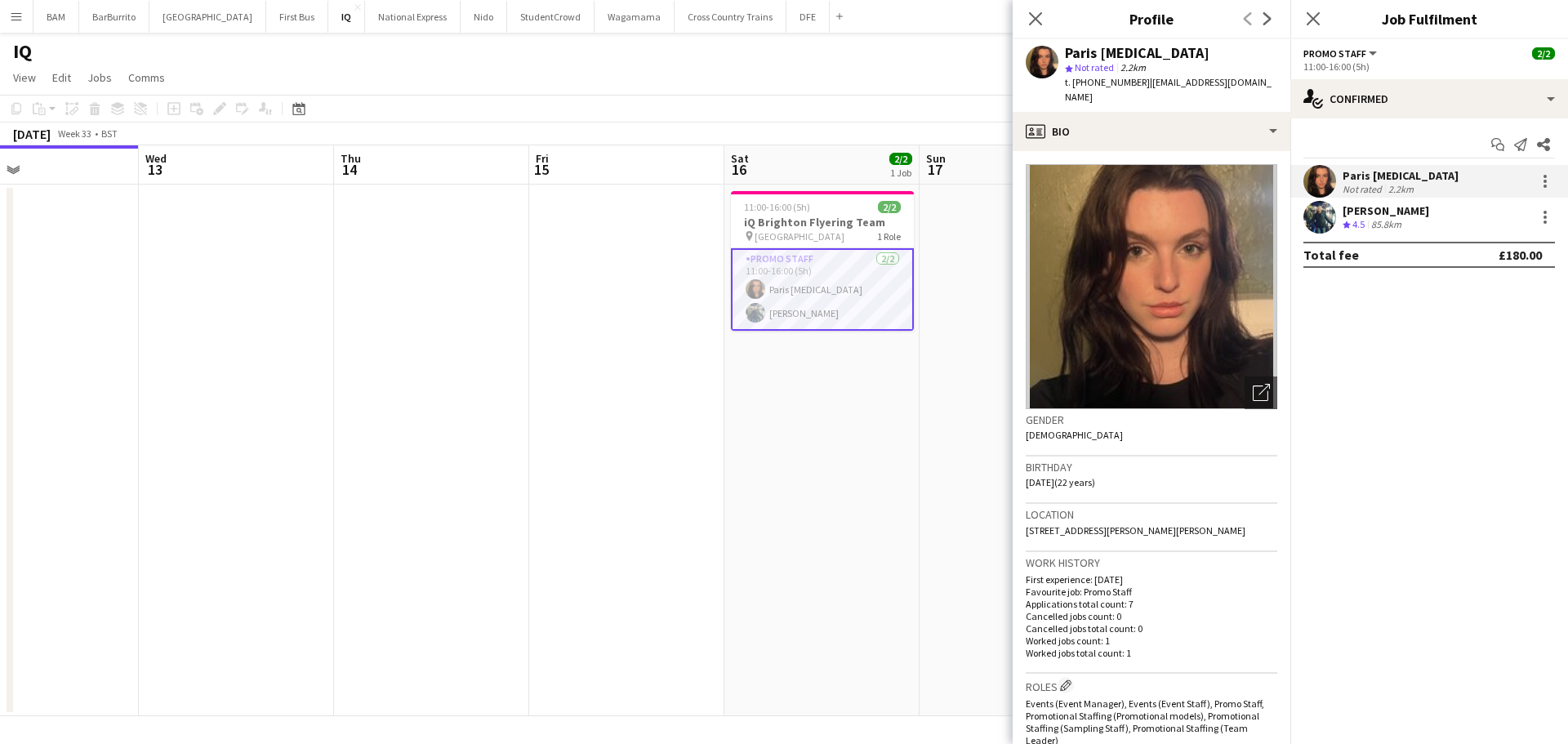
click at [1425, 206] on div "Ali Ehsan Crew rating 4.5 85.8km" at bounding box center [1428, 217] width 277 height 32
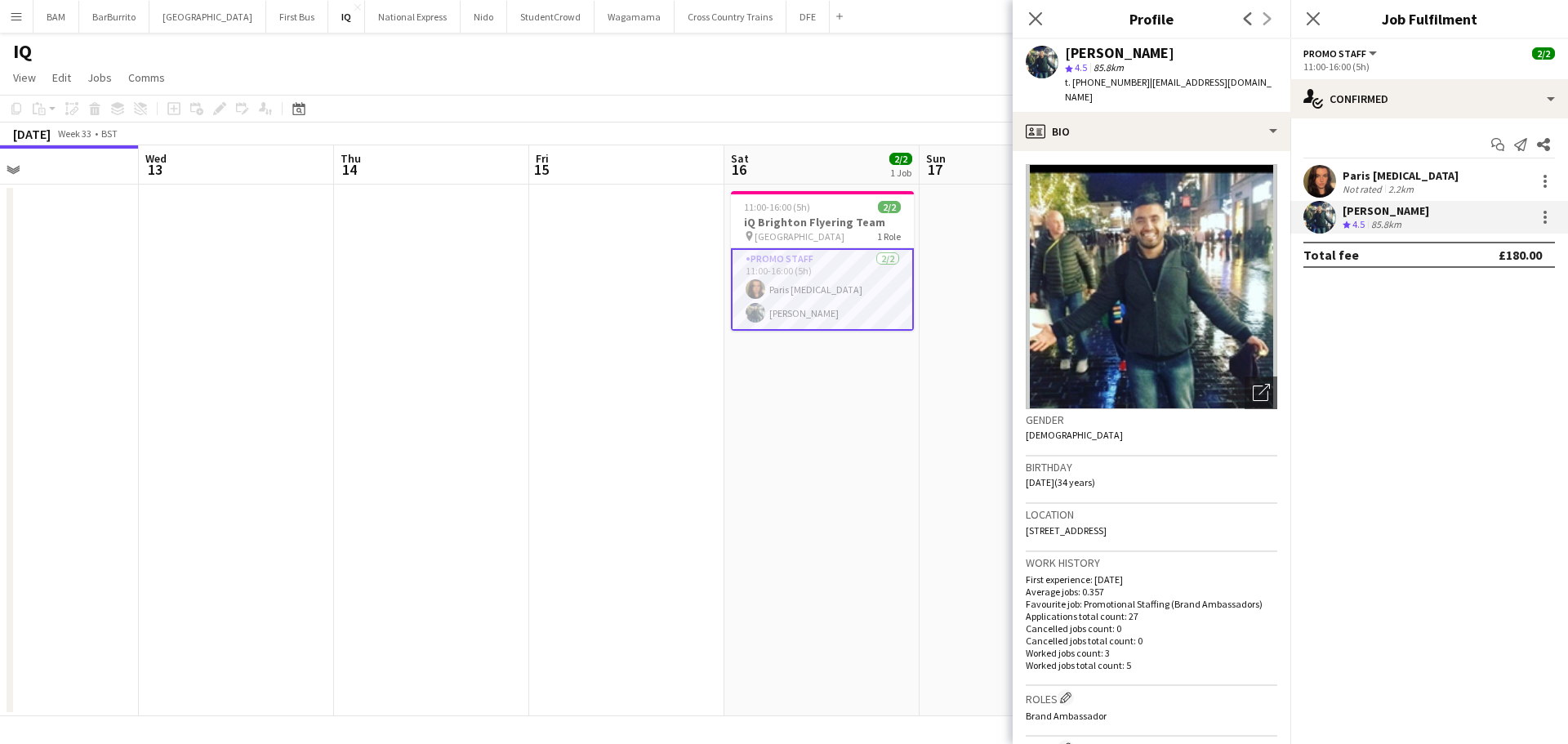
click at [791, 141] on div "August 2025 Week 33 • BST" at bounding box center [784, 134] width 1568 height 23
